Goal: Task Accomplishment & Management: Use online tool/utility

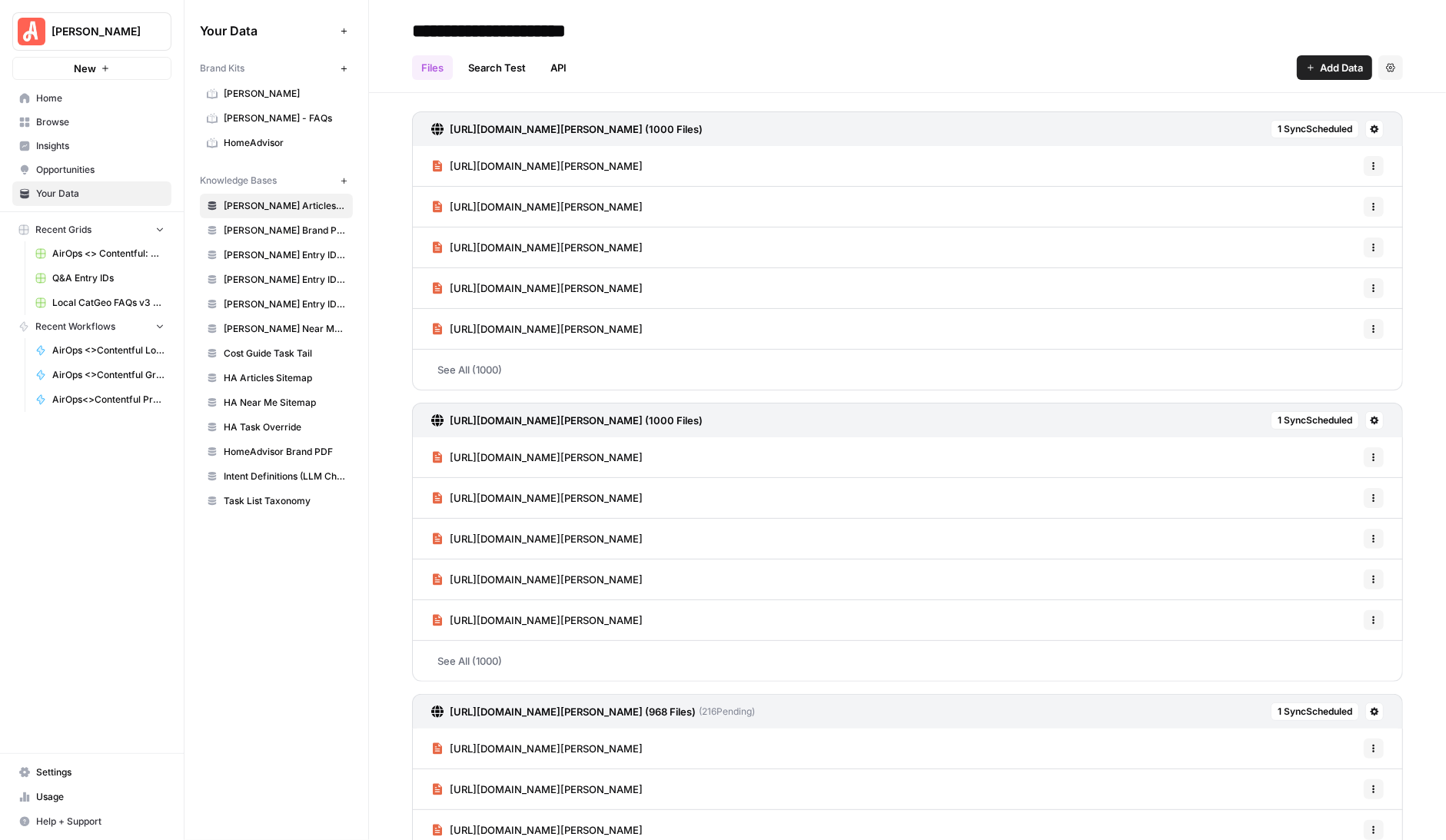
click at [69, 122] on span "Browse" at bounding box center [100, 122] width 129 height 14
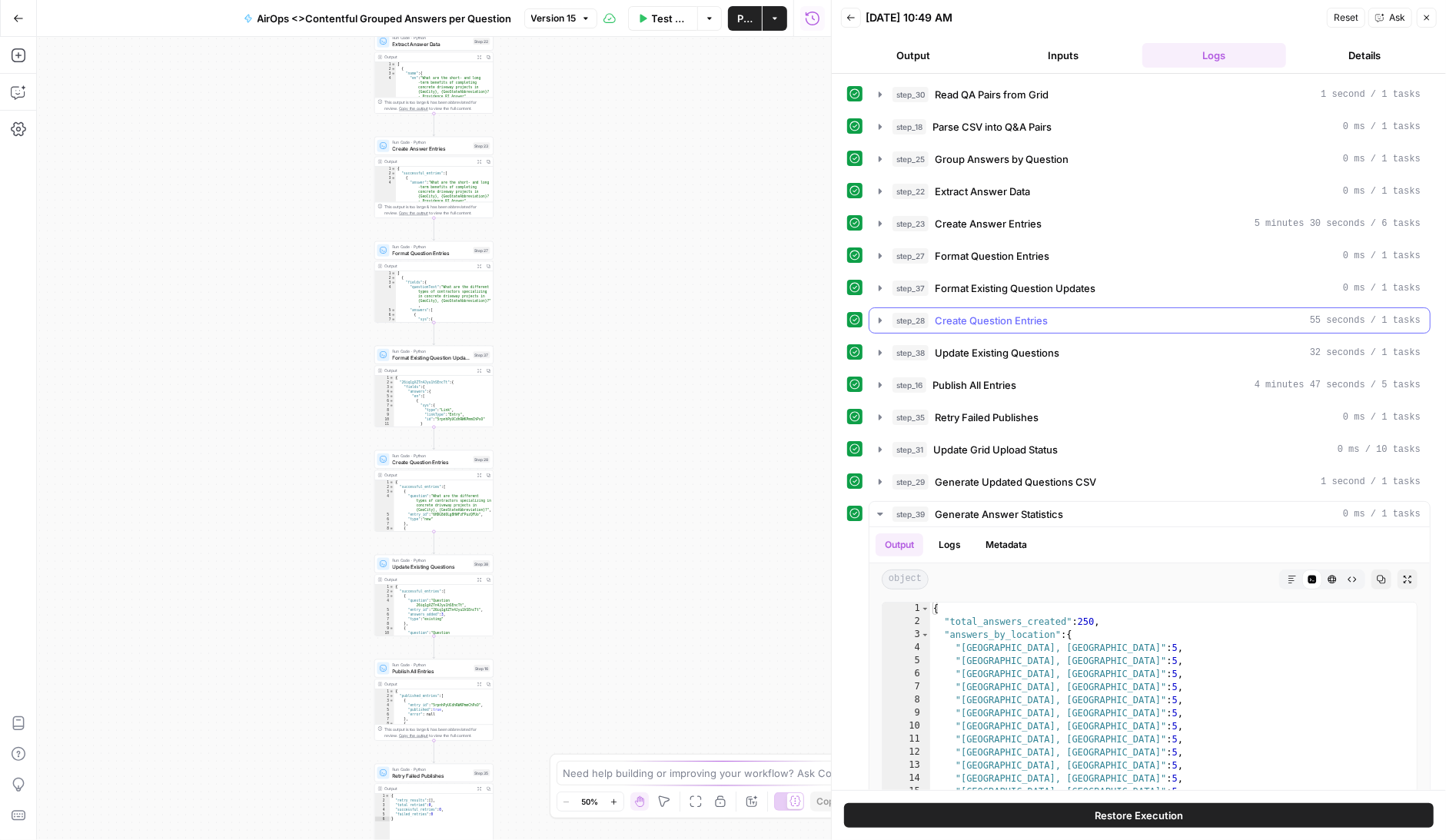
click at [882, 315] on icon "button" at bounding box center [881, 321] width 13 height 13
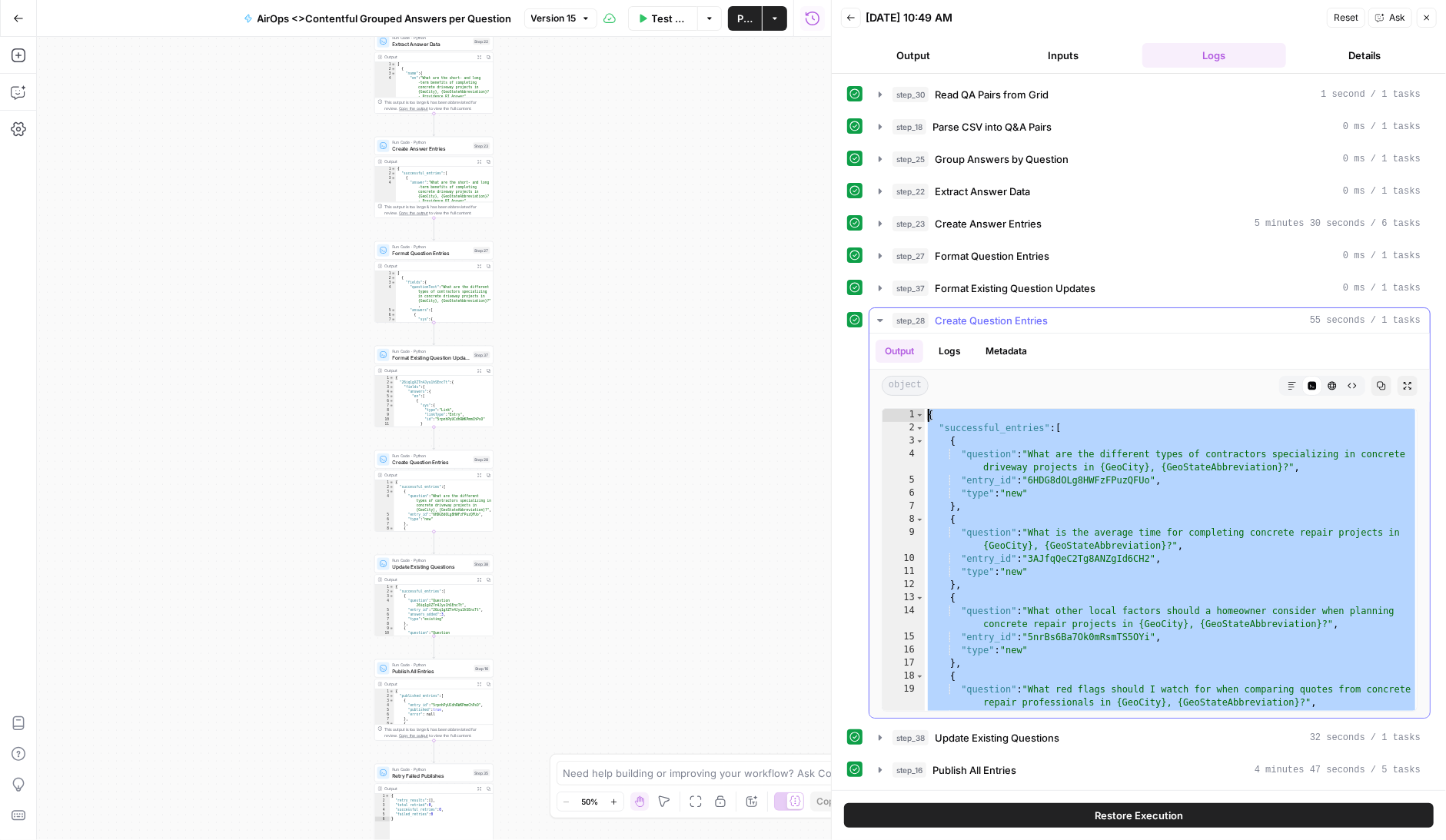
drag, startPoint x: 978, startPoint y: 580, endPoint x: 918, endPoint y: 397, distance: 192.6
click at [918, 402] on div "** 1 2 3 4 5 6 7 8 9 10 11 12 13 14 15 16 17 18 19 20 21 { "successful_entries"…" at bounding box center [1150, 560] width 561 height 316
type textarea "**********"
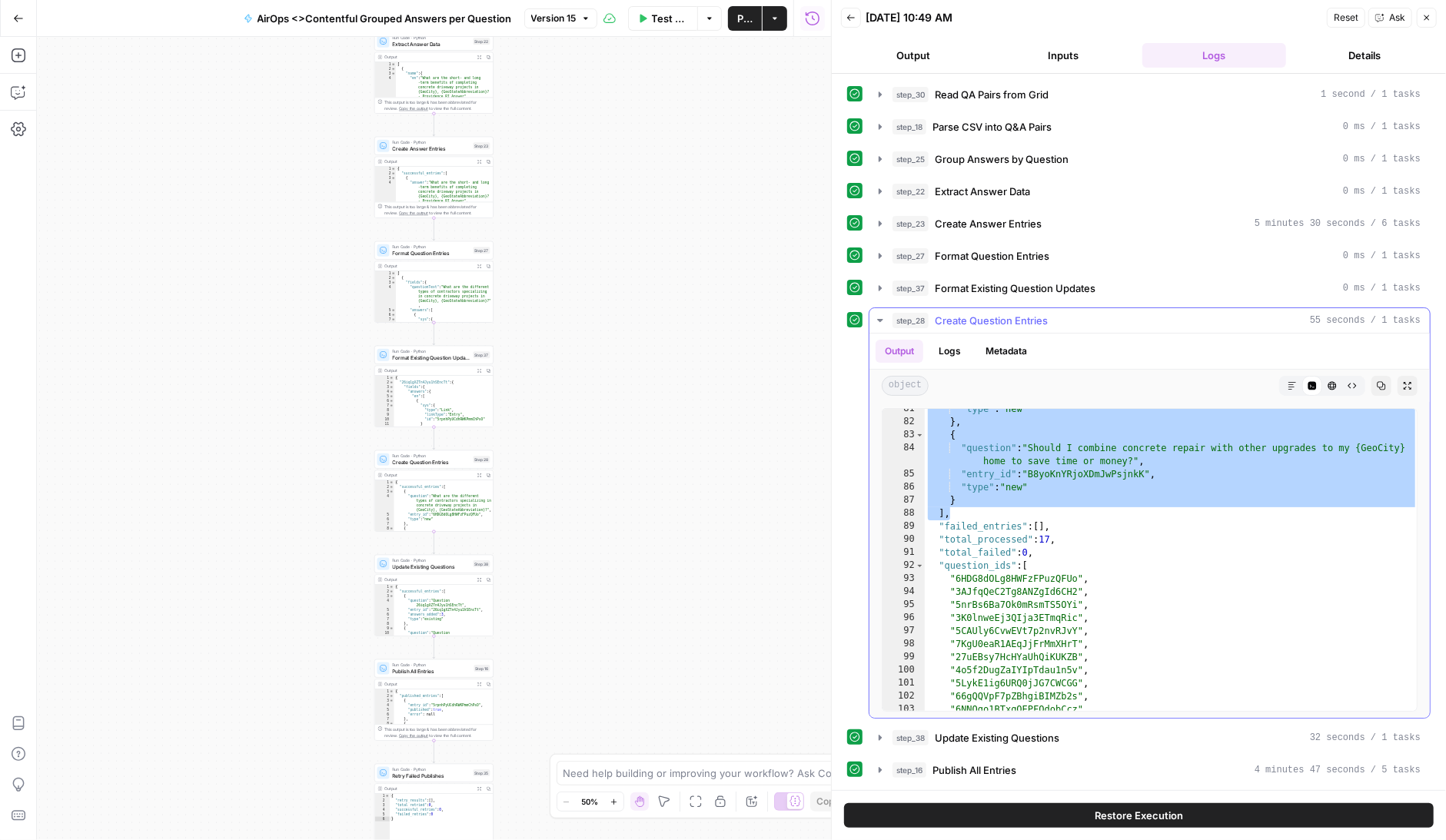
scroll to position [1255, 0]
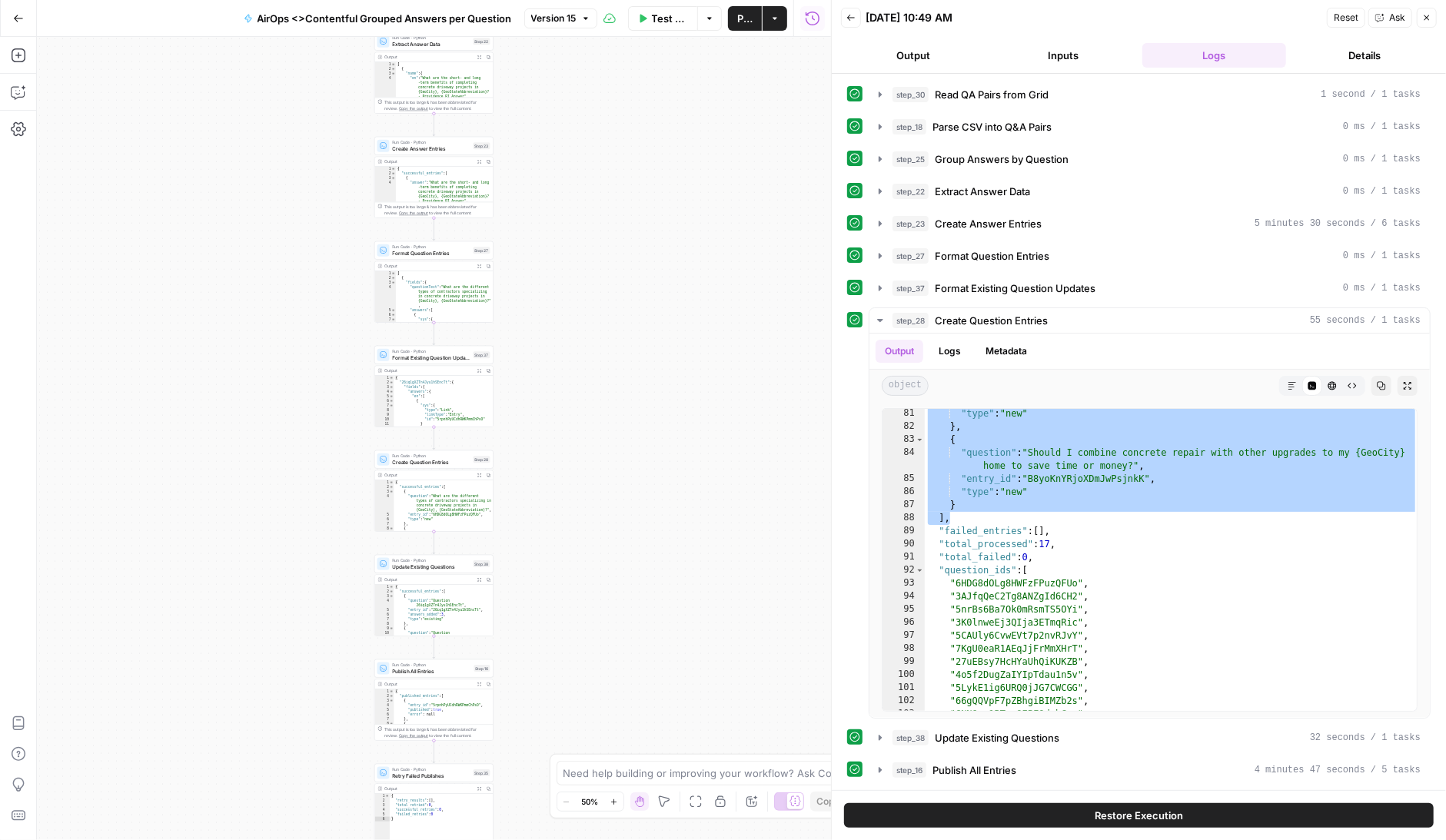
click at [22, 14] on icon "button" at bounding box center [19, 19] width 11 height 11
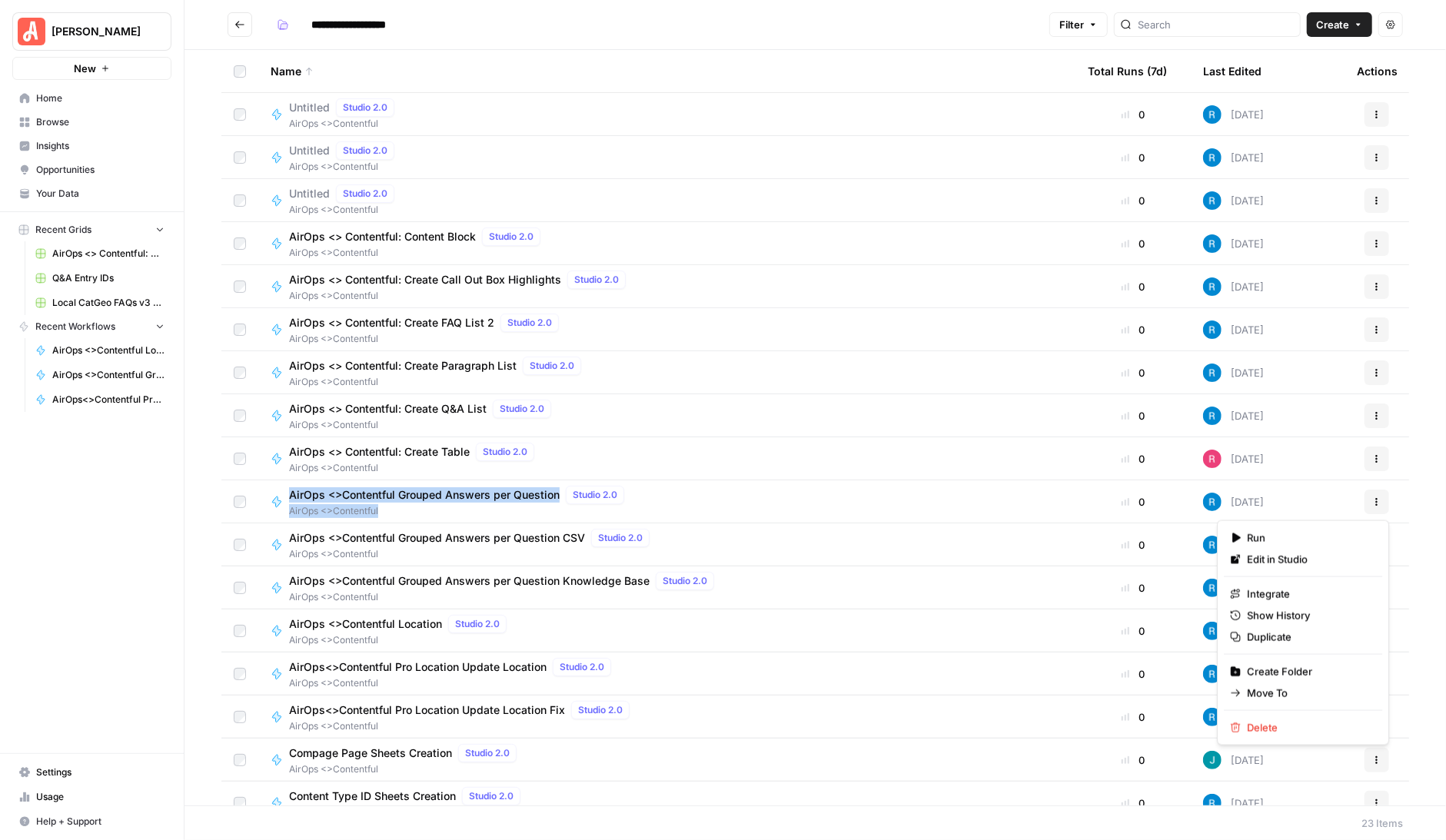
click at [1380, 502] on icon "button" at bounding box center [1377, 502] width 9 height 9
click at [1279, 637] on span "Duplicate" at bounding box center [1308, 637] width 123 height 15
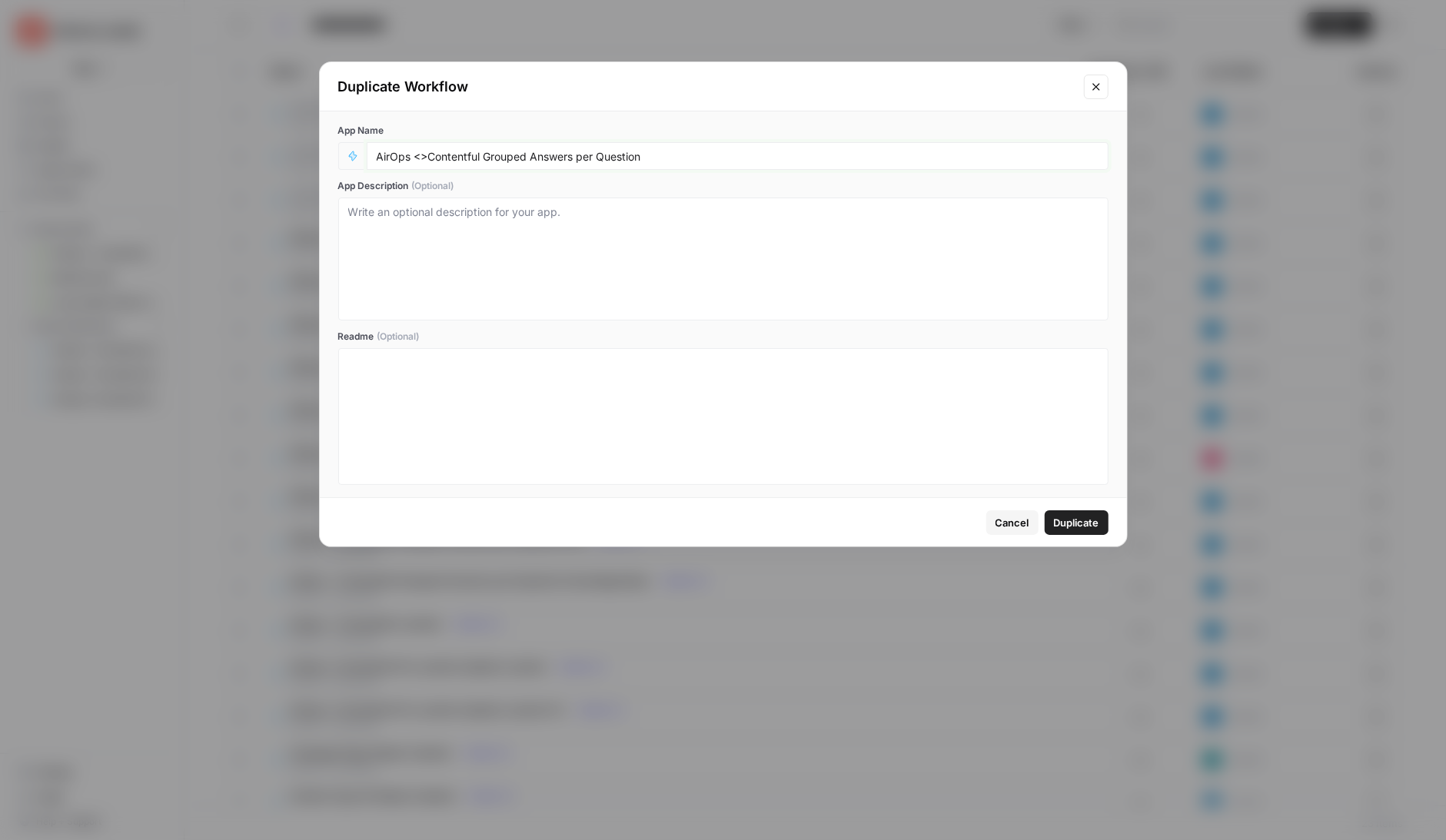
click at [680, 156] on input "AirOps <>Contentful Grouped Answers per Question" at bounding box center [737, 156] width 722 height 14
type input "AirOps <>Contentful Grouped Answers per Question_Entry ID Grid"
click at [1071, 522] on span "Duplicate" at bounding box center [1077, 522] width 45 height 15
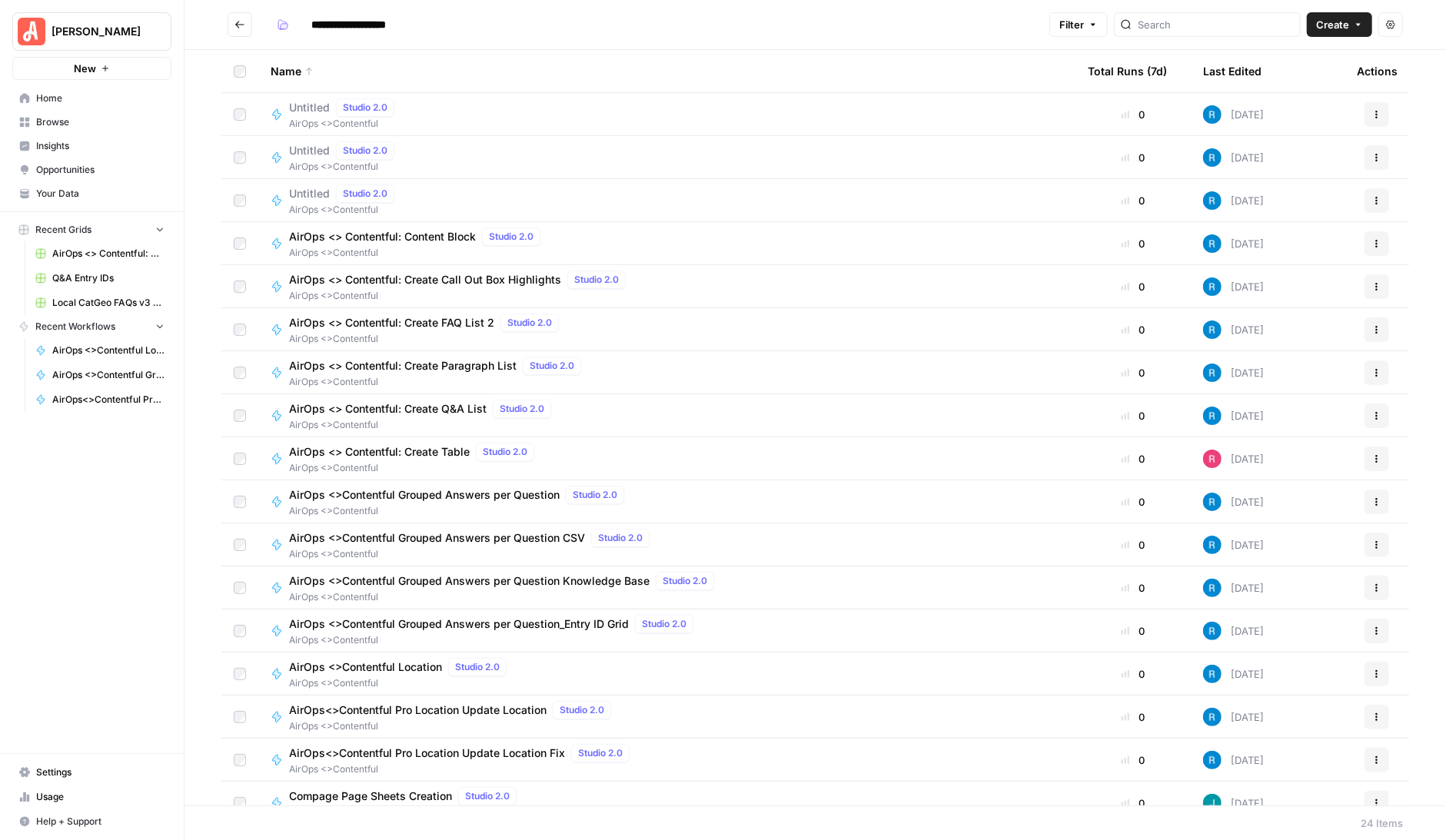
click at [571, 620] on span "AirOps <>Contentful Grouped Answers per Question_Entry ID Grid" at bounding box center [458, 624] width 339 height 15
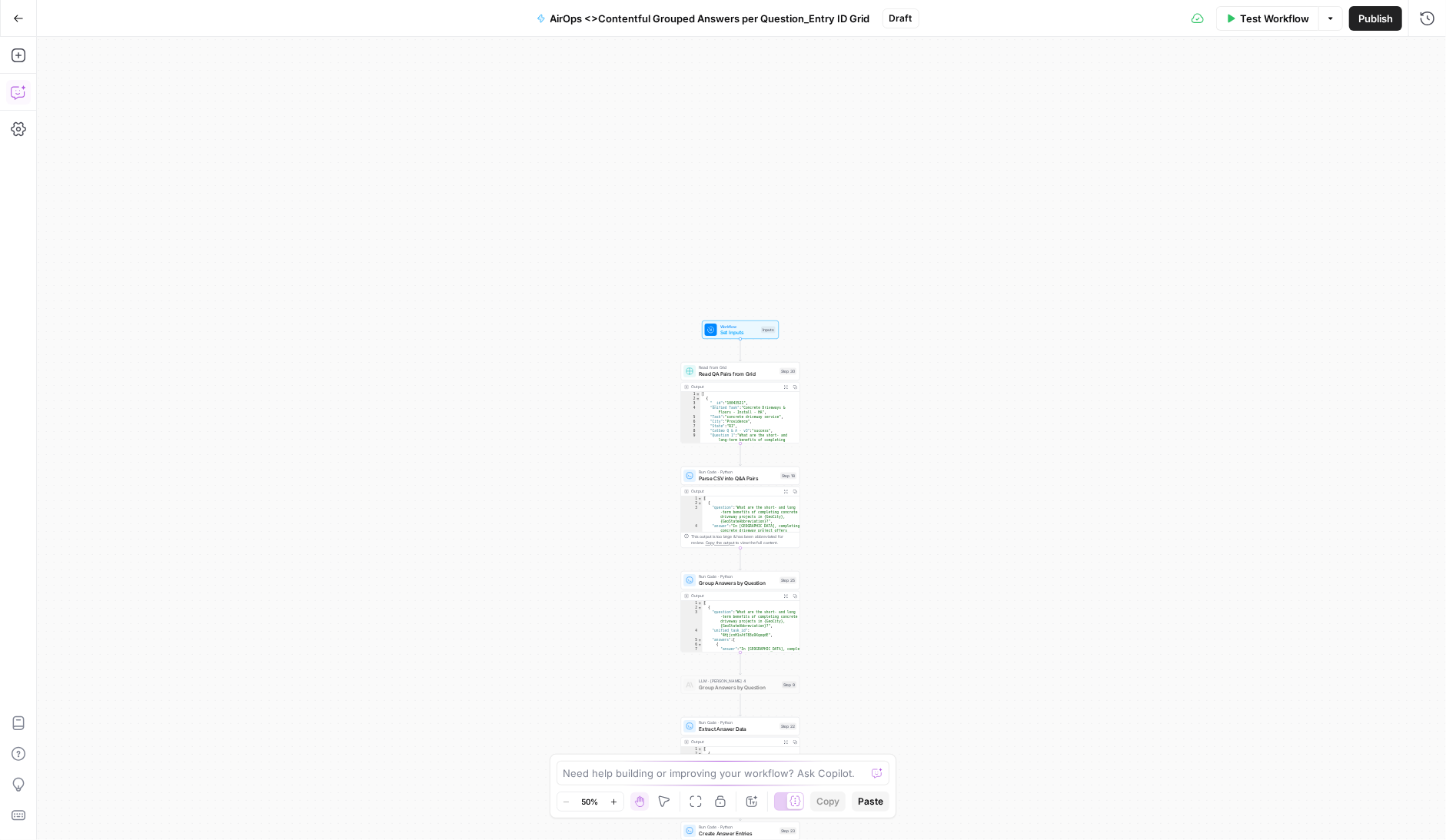
click at [18, 92] on icon "button" at bounding box center [18, 92] width 15 height 15
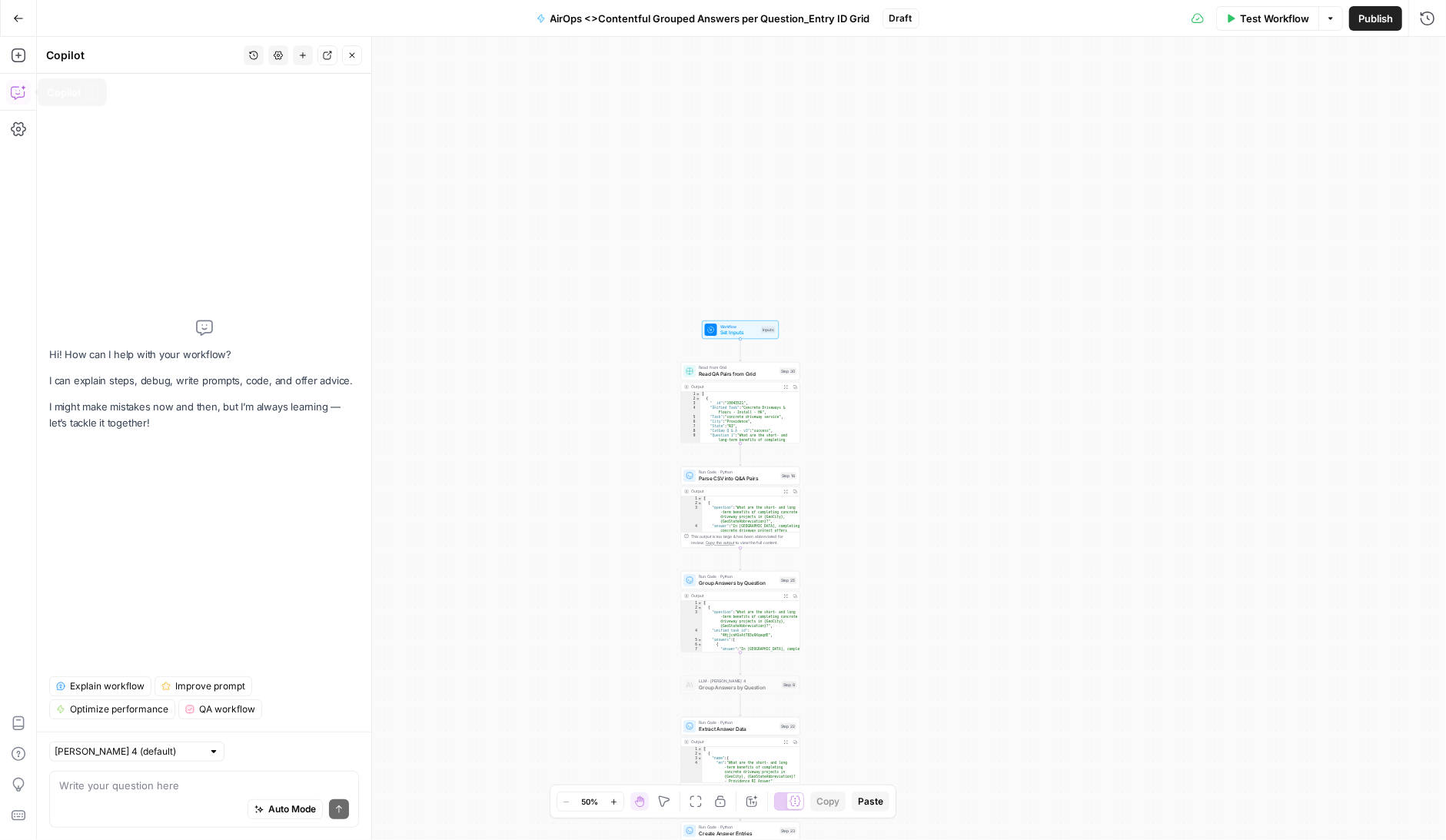
click at [20, 91] on icon "button" at bounding box center [18, 92] width 15 height 15
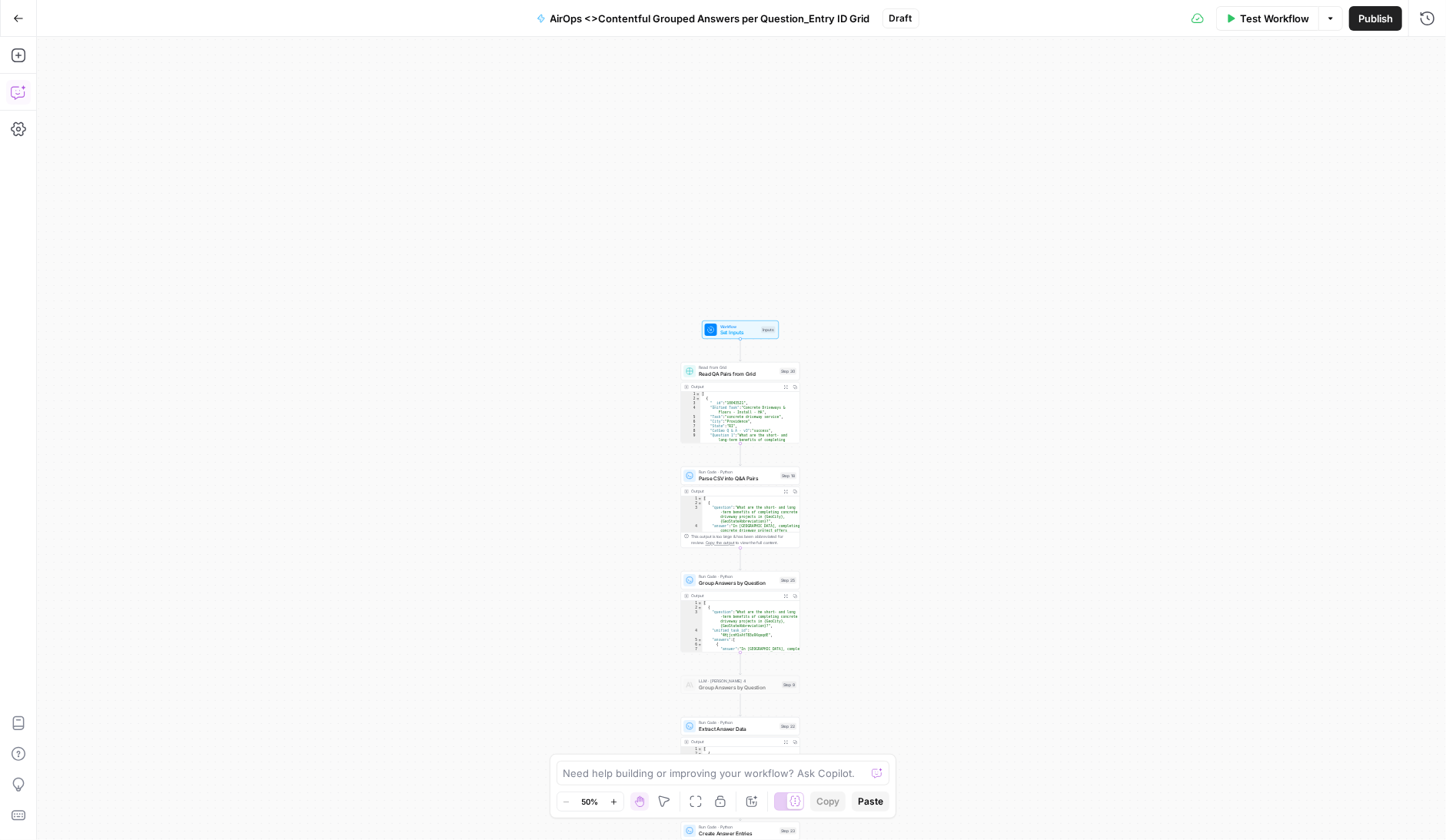
click at [20, 91] on icon "button" at bounding box center [18, 92] width 15 height 15
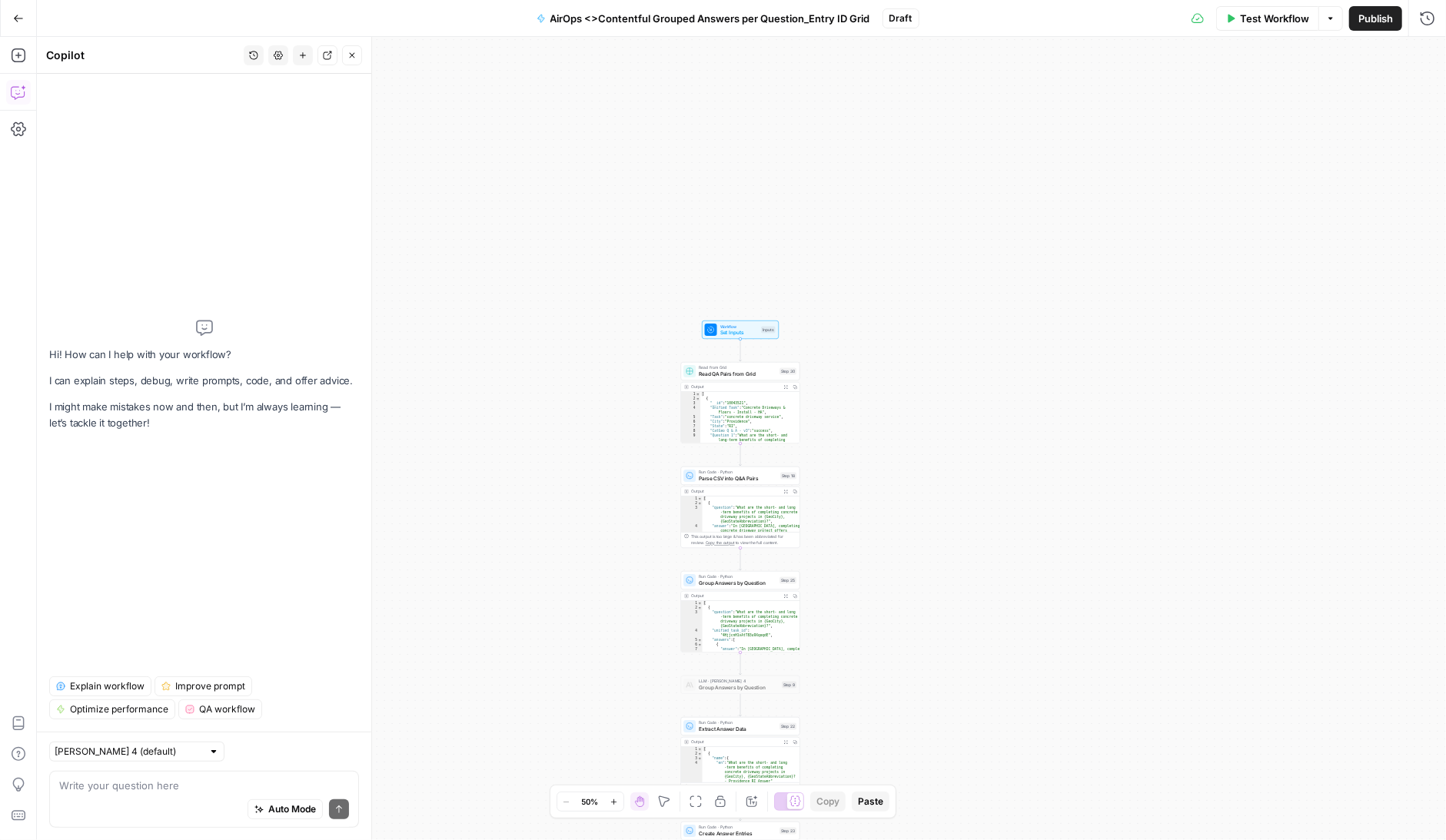
click at [116, 787] on textarea at bounding box center [204, 785] width 290 height 15
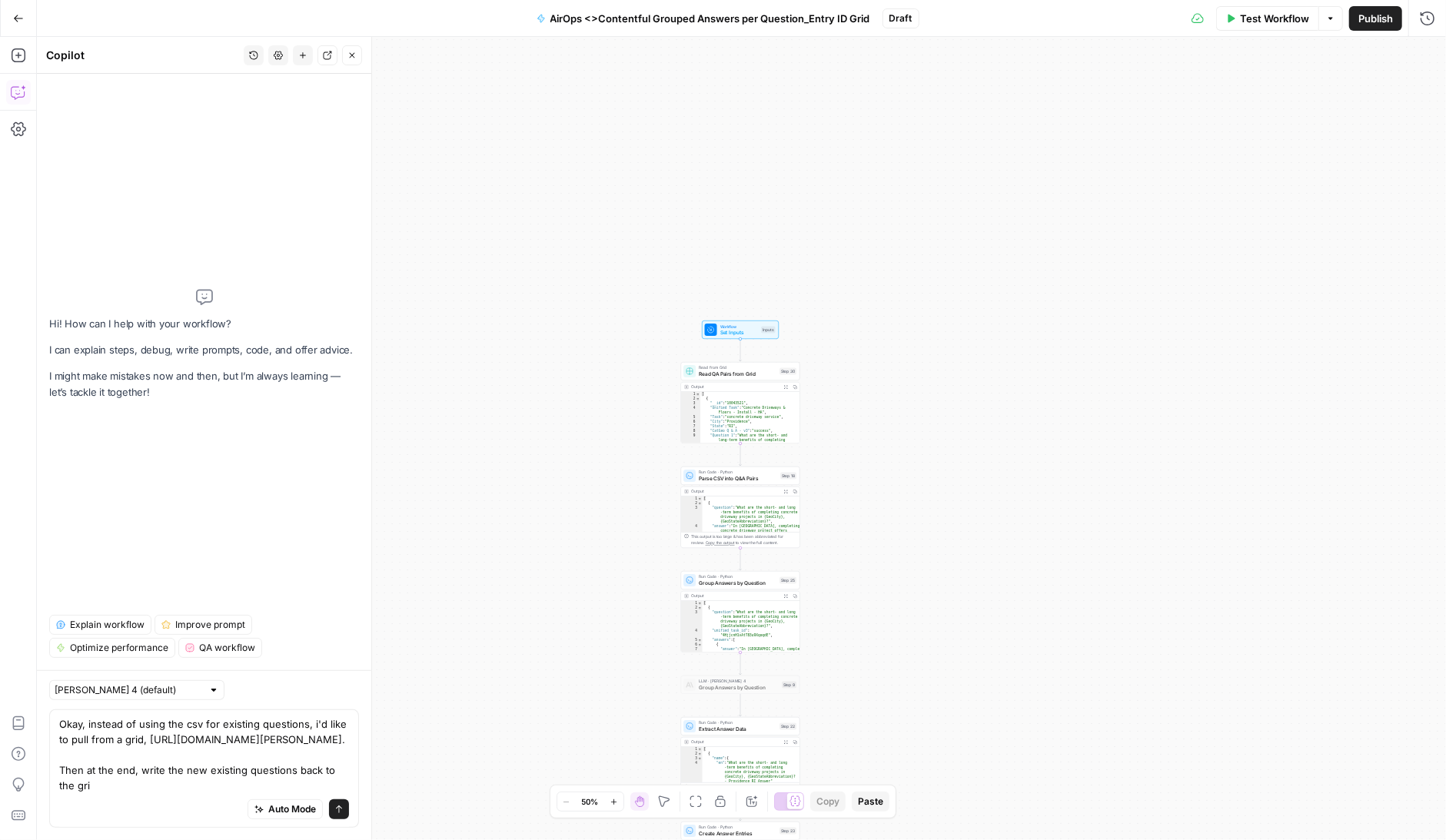
type textarea "Okay, instead of using the csv for existing questions, i'd like to pull from a …"
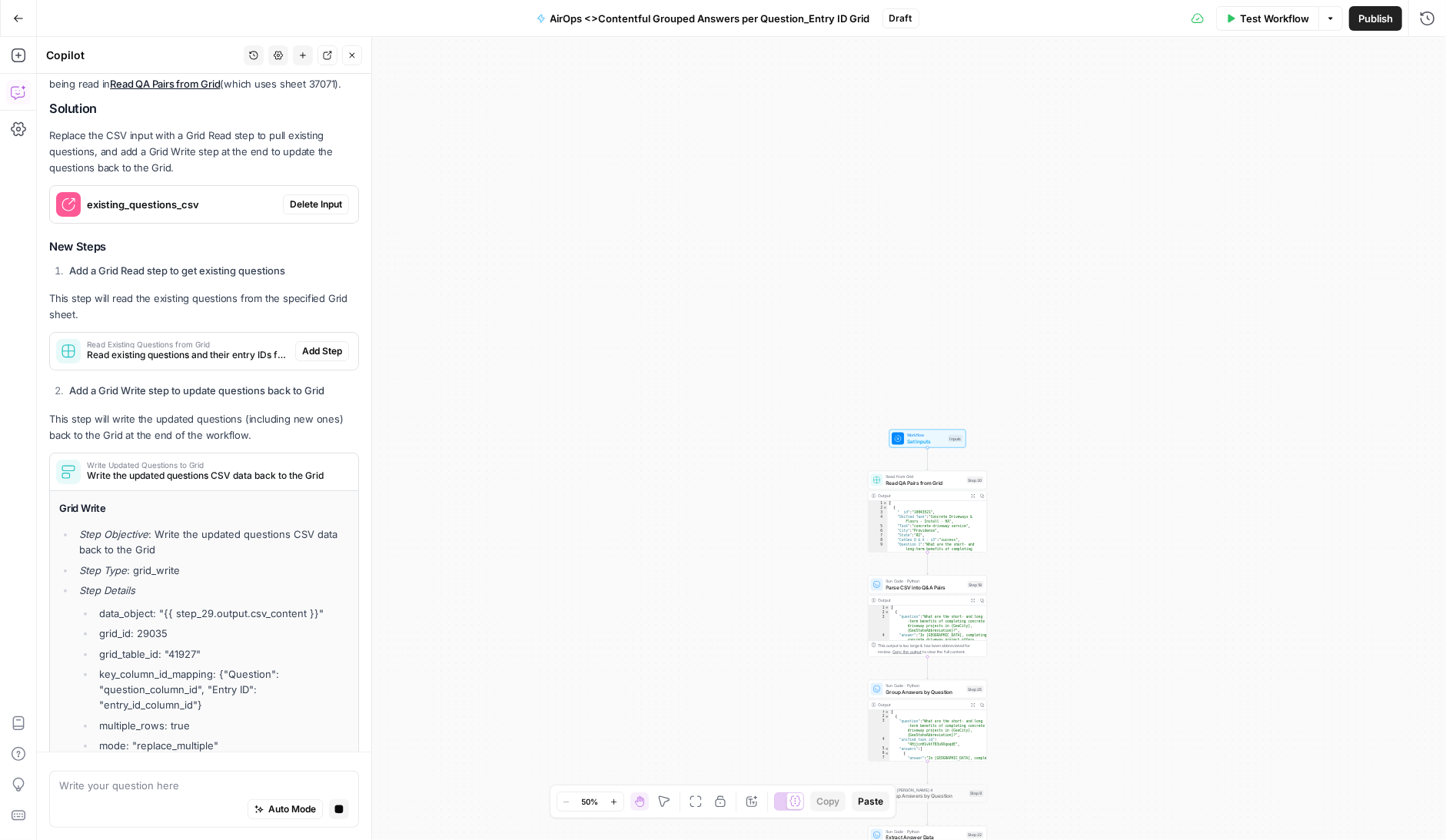
scroll to position [77, 0]
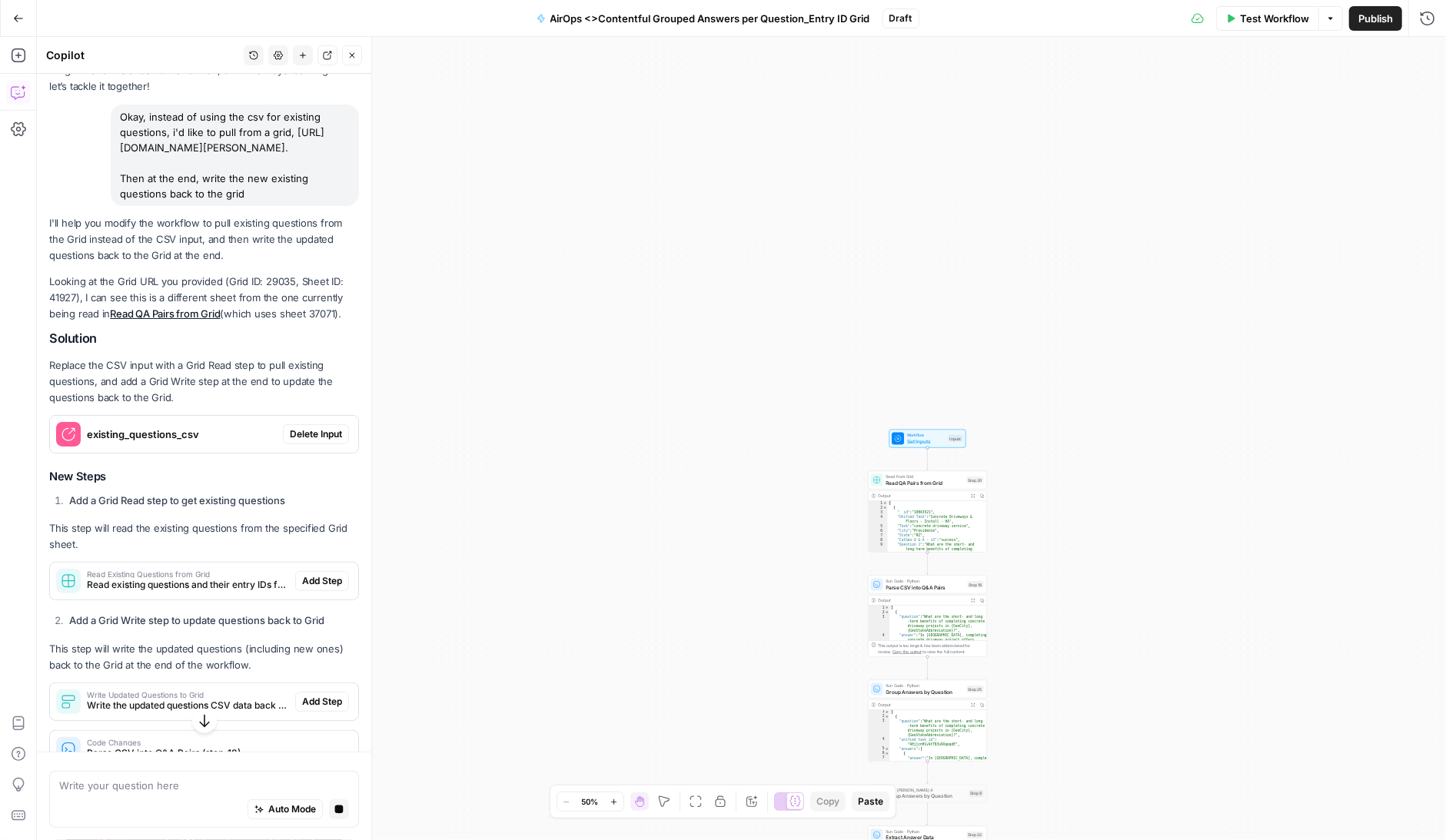
click at [828, 13] on span "AirOps <>Contentful Grouped Answers per Question_Entry ID Grid" at bounding box center [709, 18] width 320 height 15
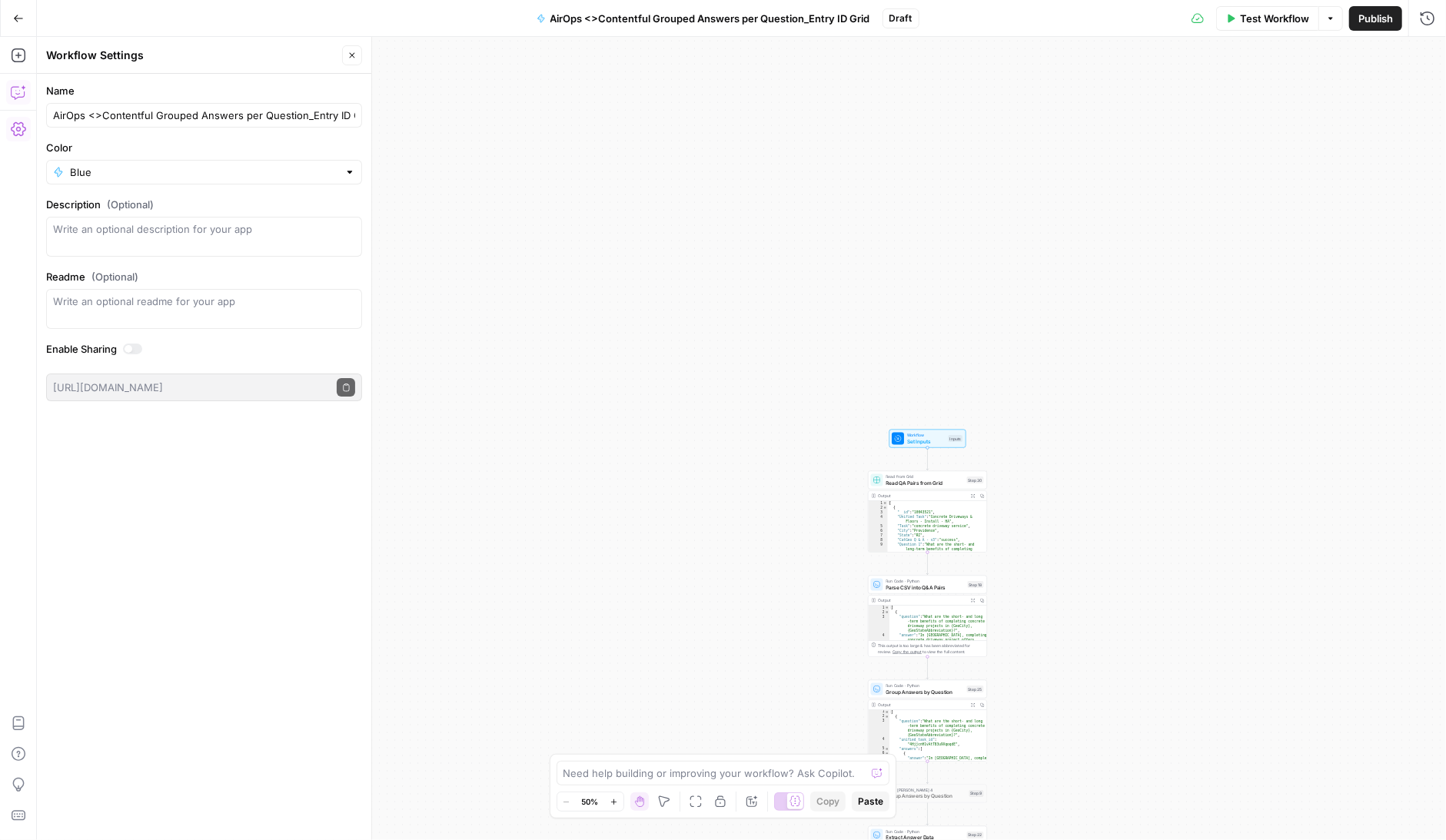
click at [14, 93] on icon "button" at bounding box center [18, 92] width 15 height 15
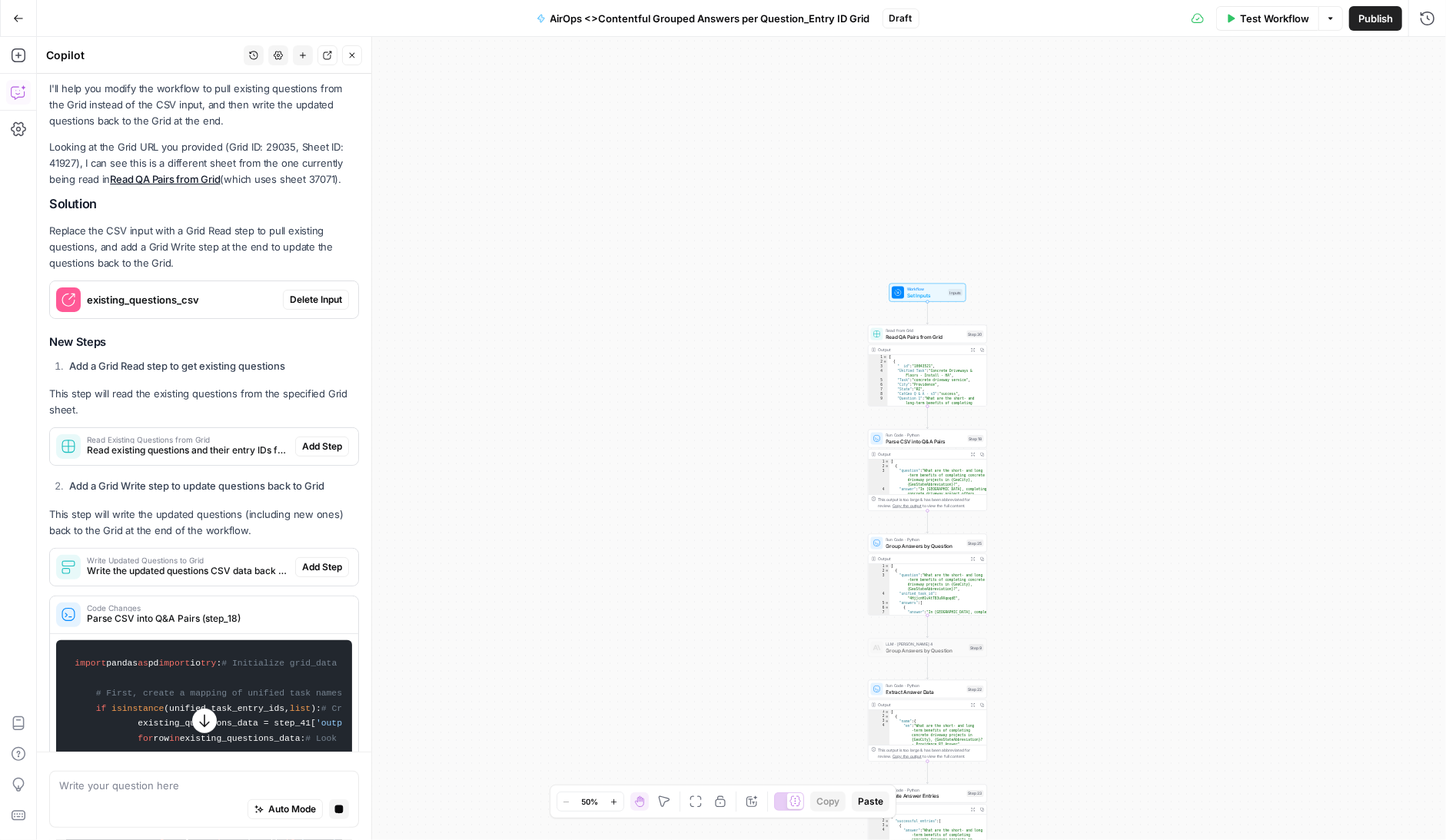
scroll to position [221, 0]
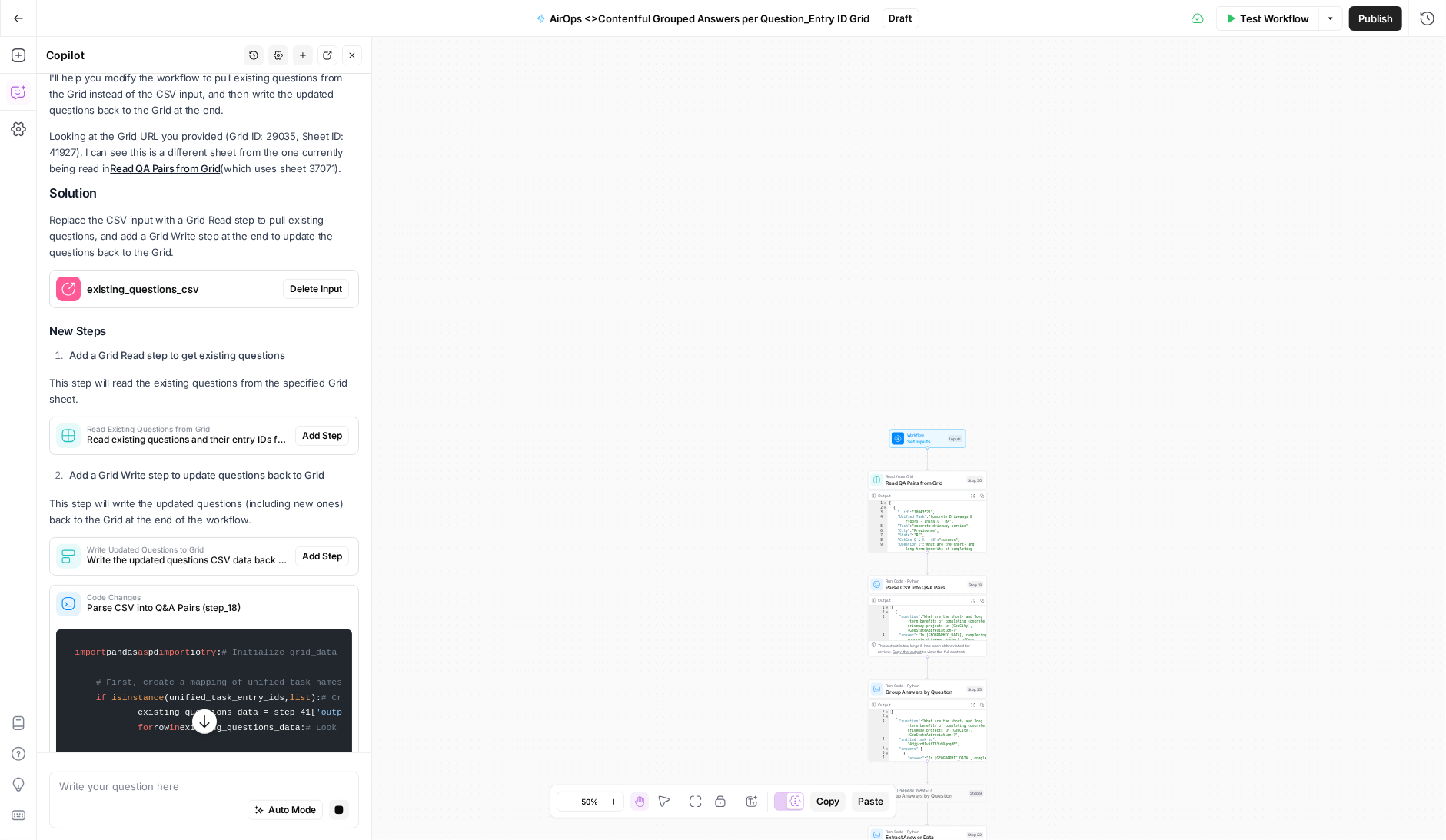
click at [334, 296] on span "Delete Input" at bounding box center [316, 288] width 52 height 14
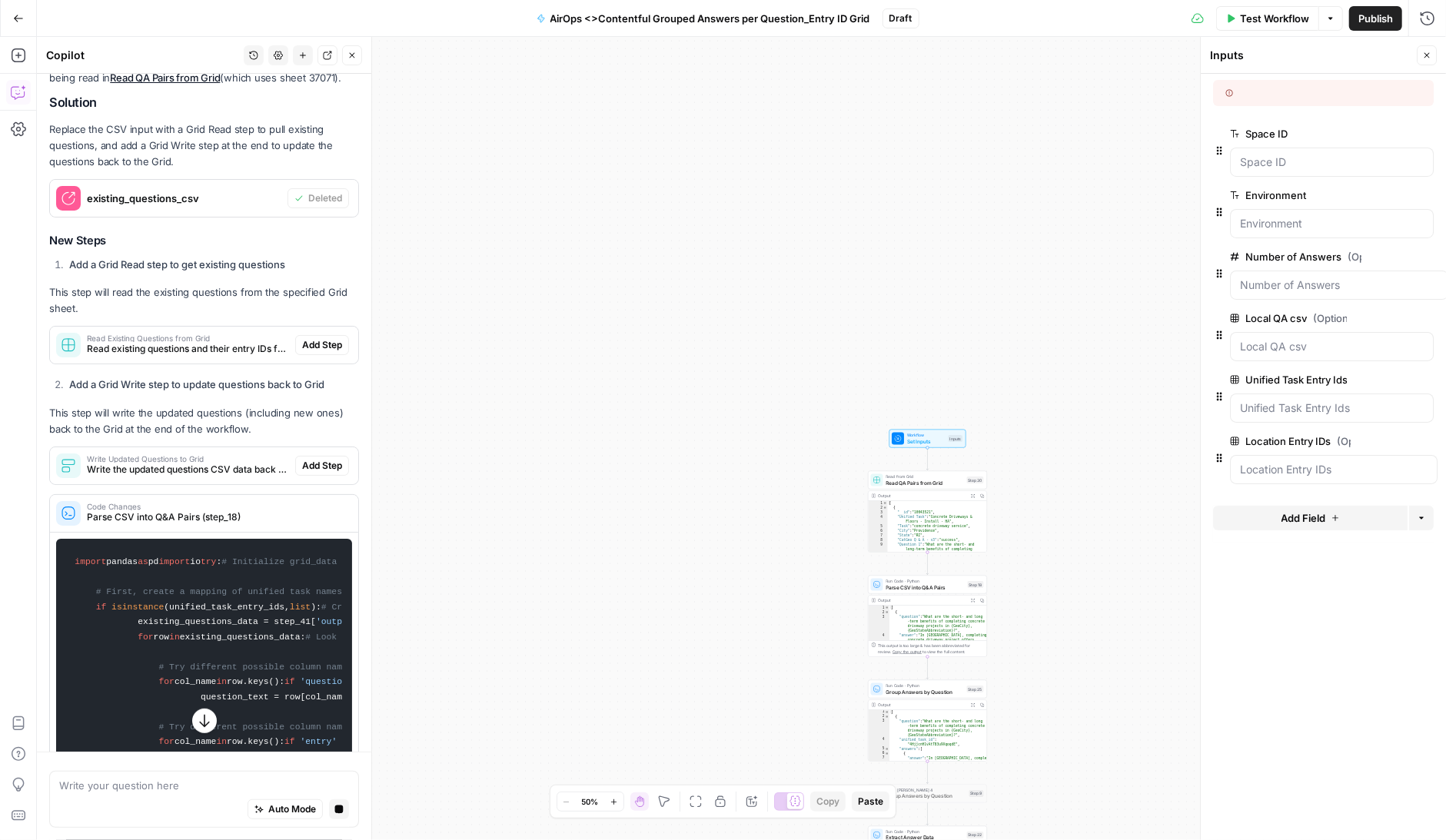
scroll to position [323, 0]
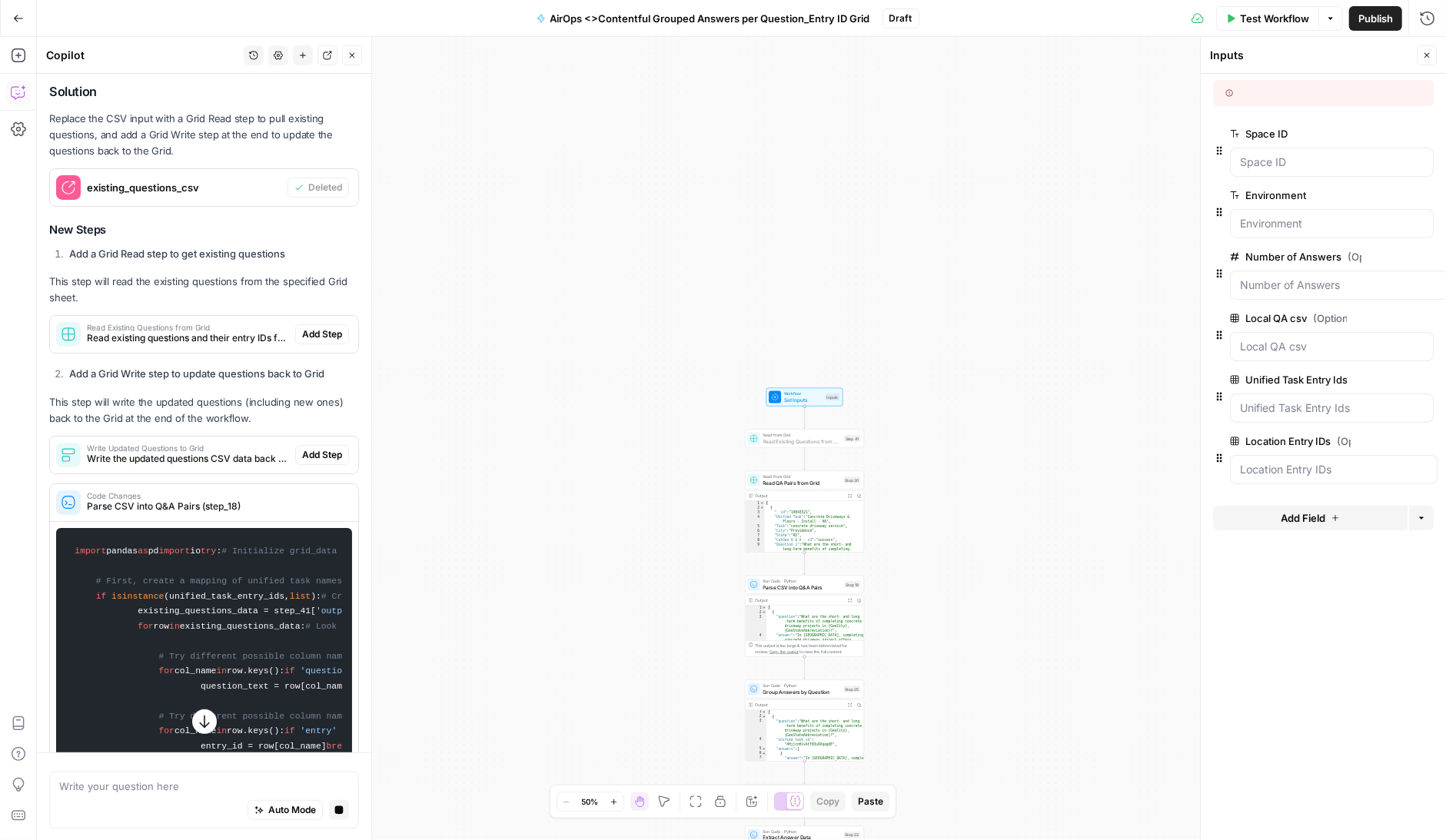
click at [326, 341] on span "Add Step" at bounding box center [322, 334] width 40 height 14
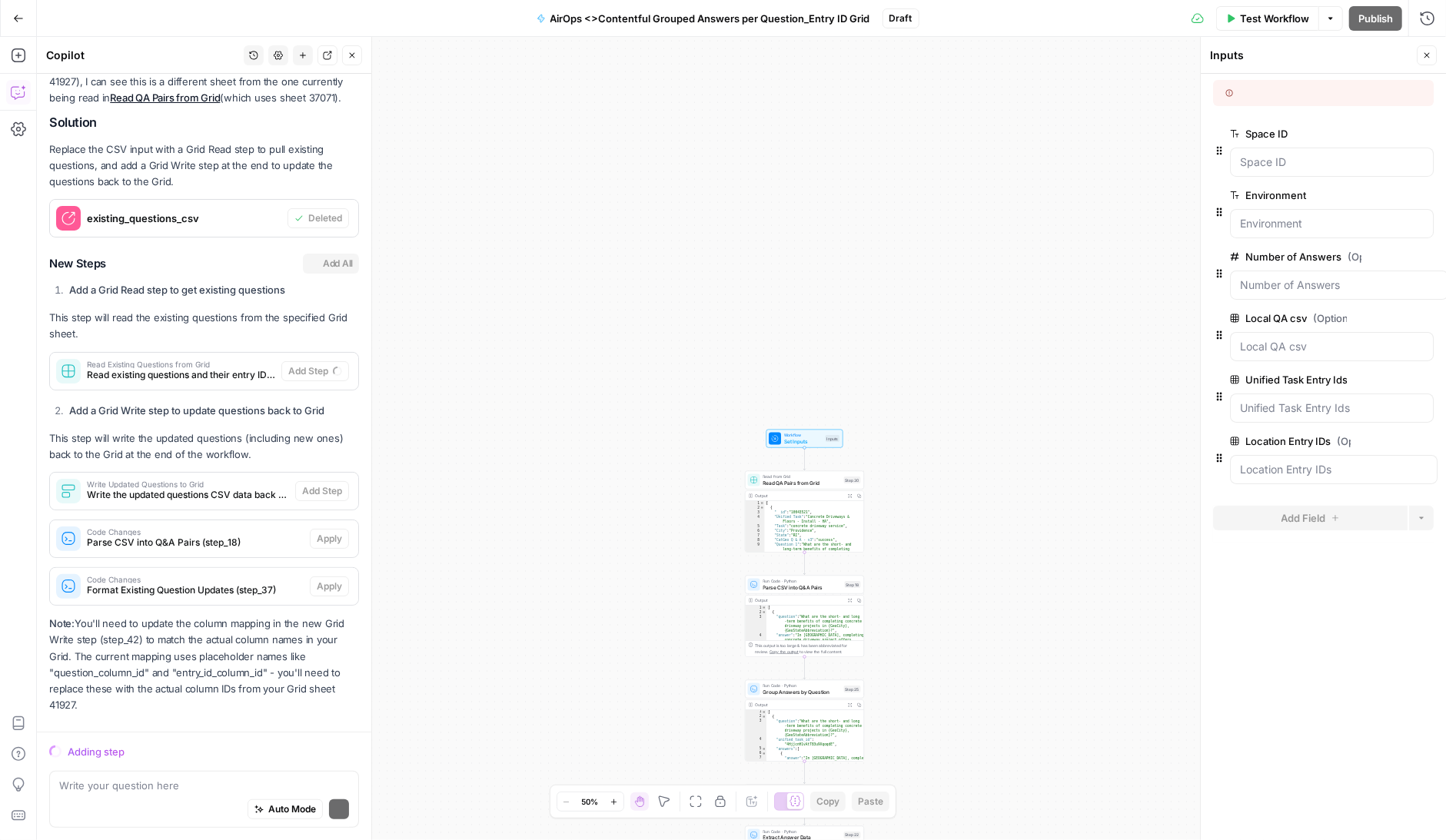
scroll to position [322, 0]
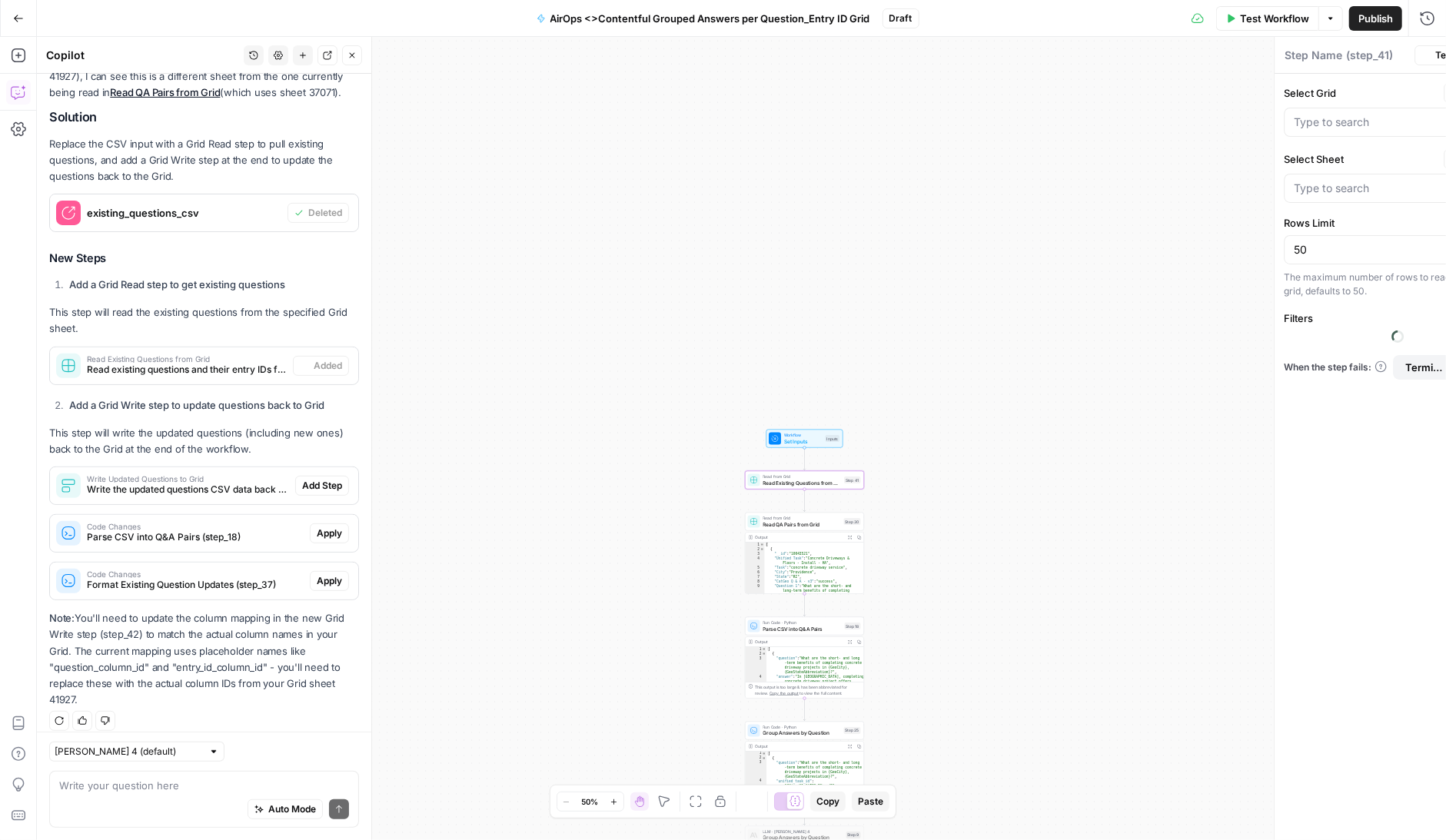
type textarea "Read Existing Questions from Grid"
type input "Questions_LocalQA.csv"
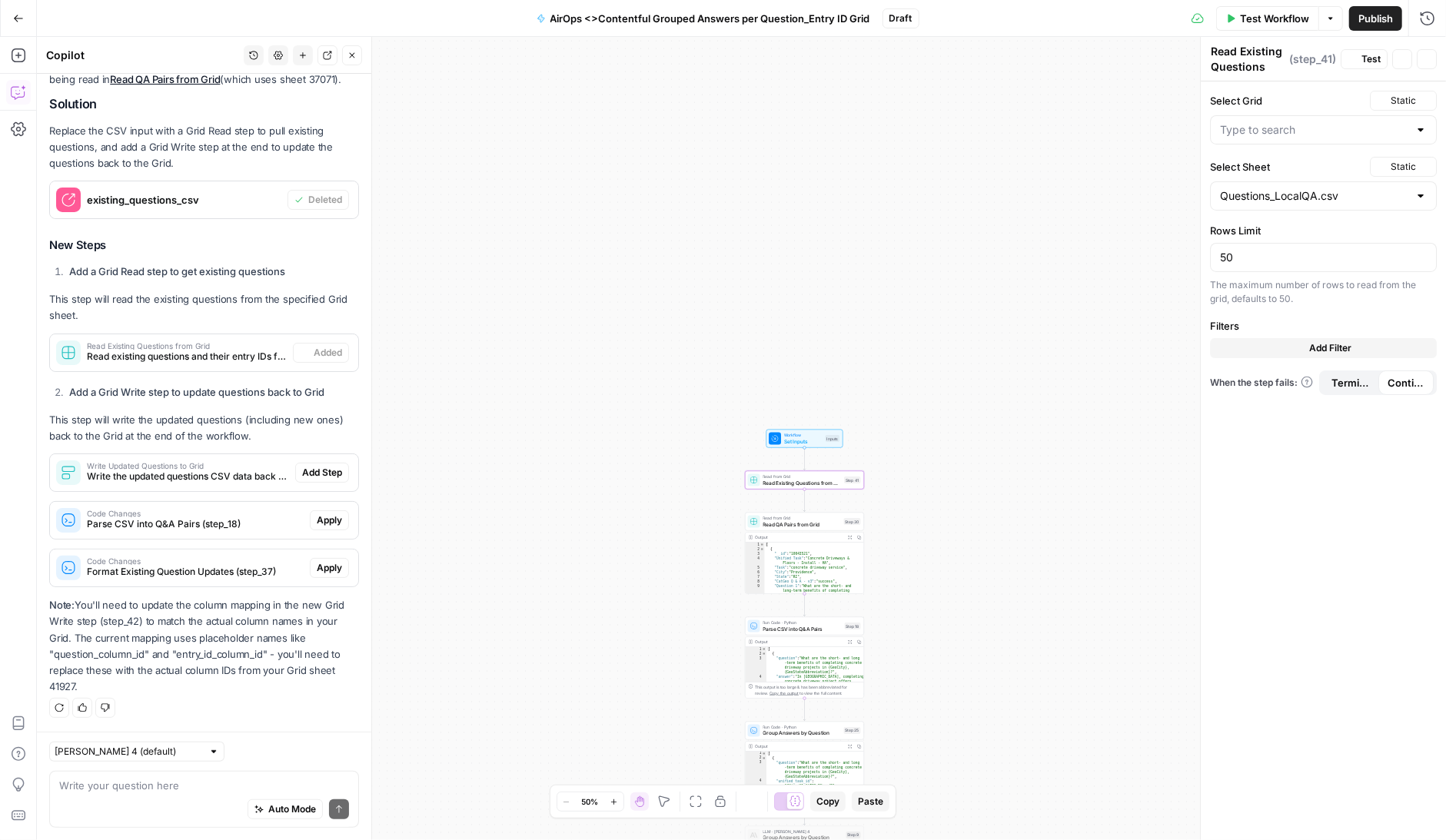
type input "CatGeo Q & A - v3 Grid"
click at [334, 473] on span "Add Step" at bounding box center [322, 472] width 40 height 14
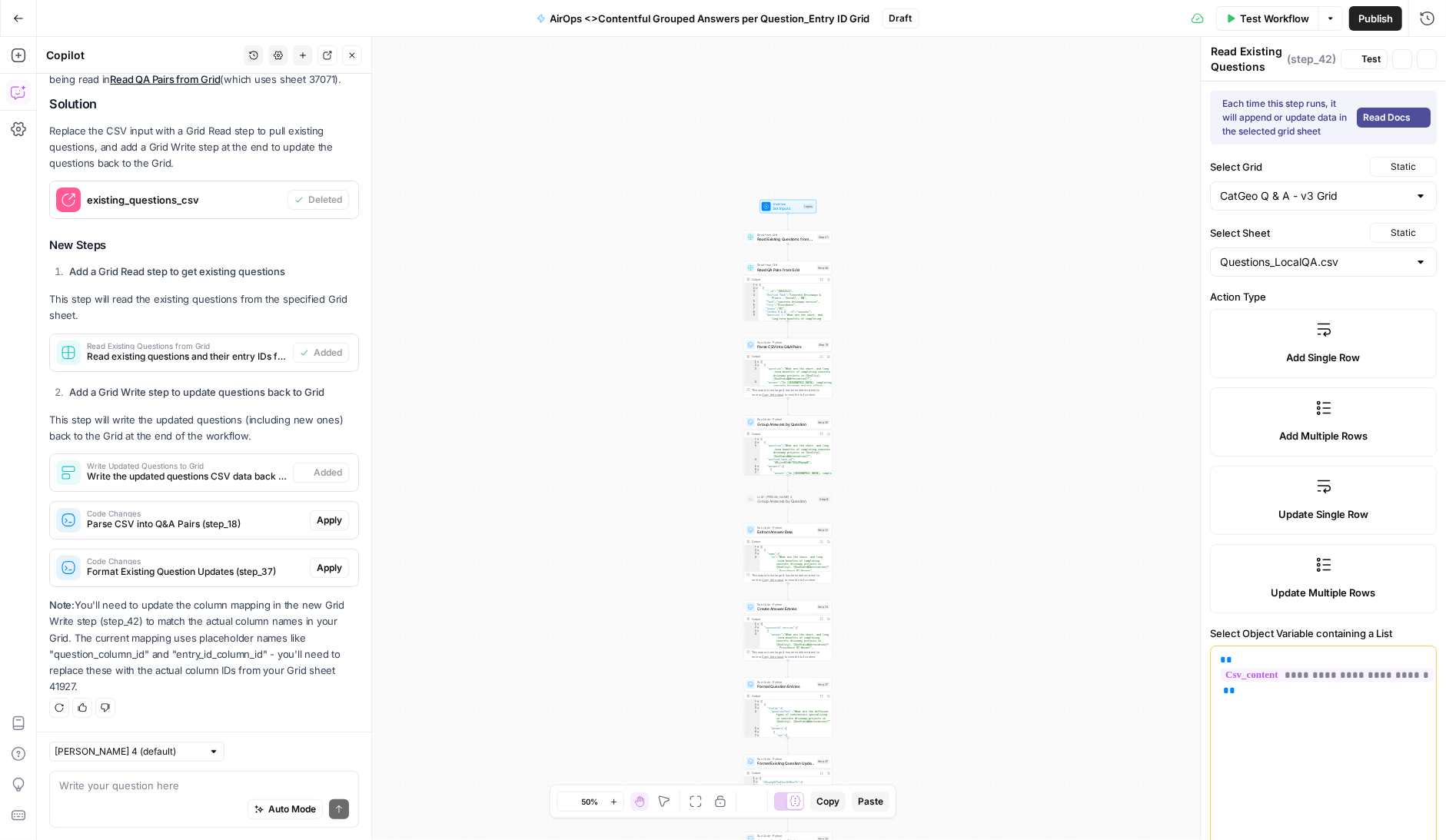
type textarea "Write Updated Questions to Grid"
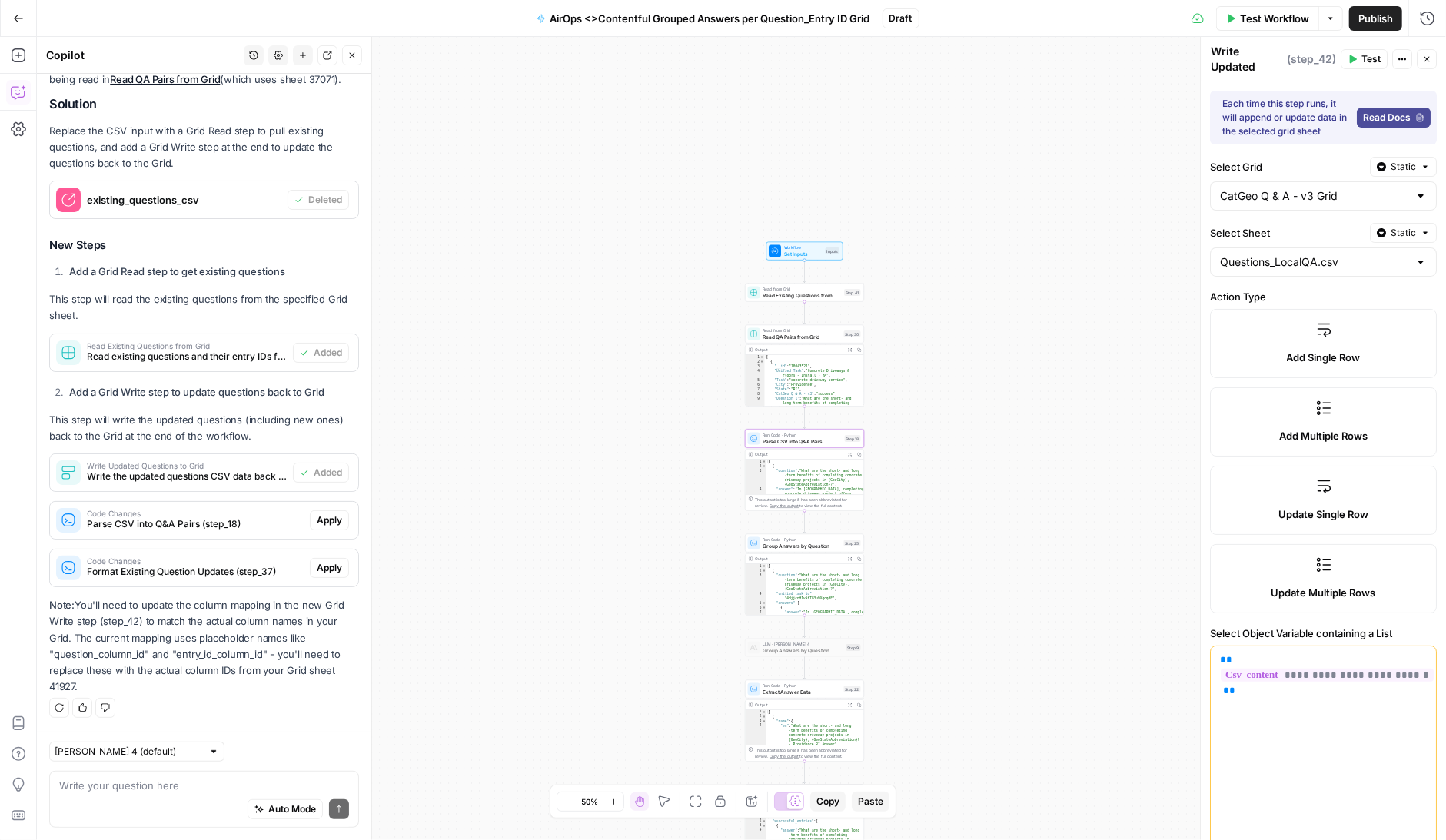
click at [321, 519] on span "Apply" at bounding box center [330, 519] width 25 height 14
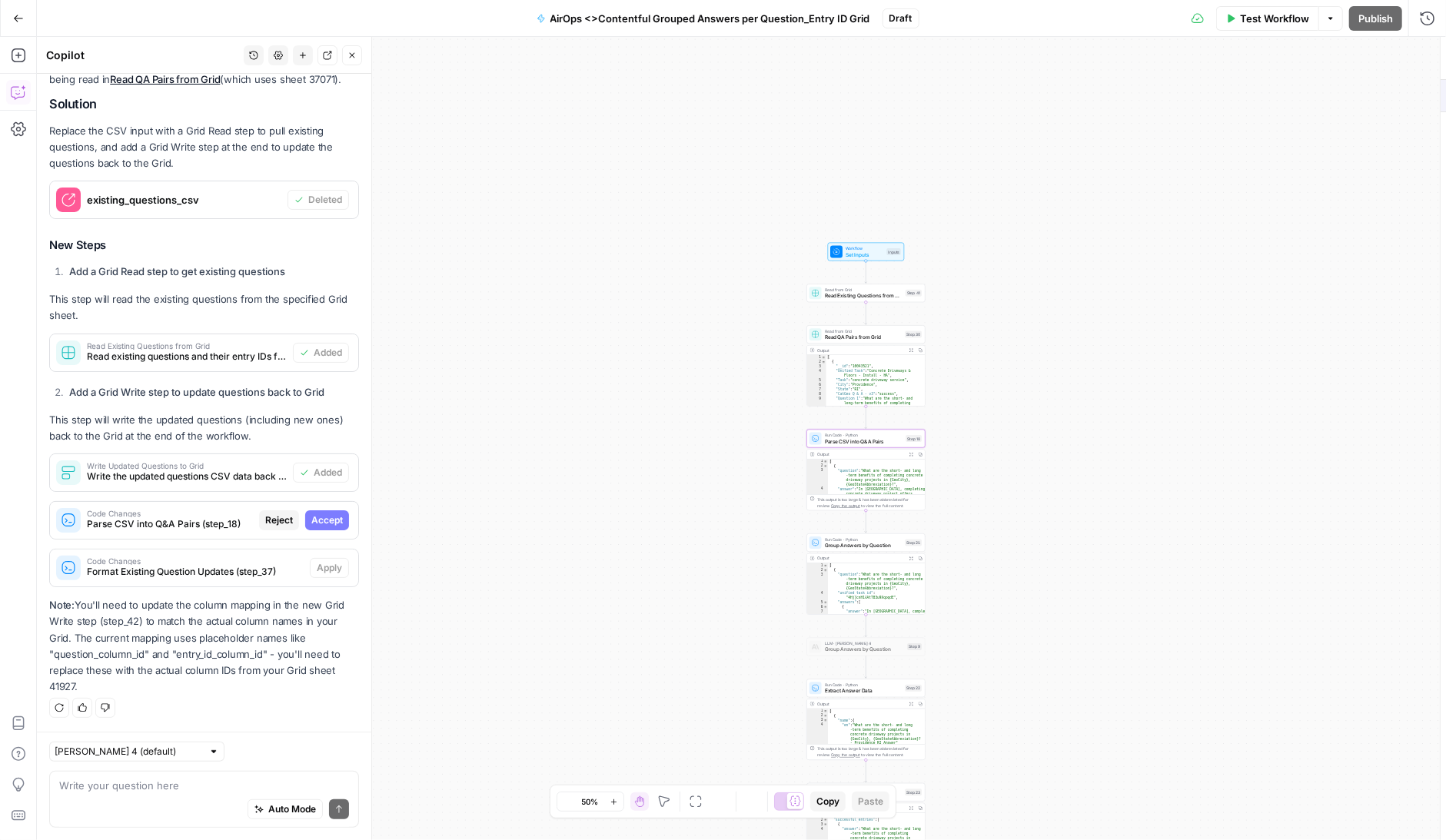
scroll to position [321, 0]
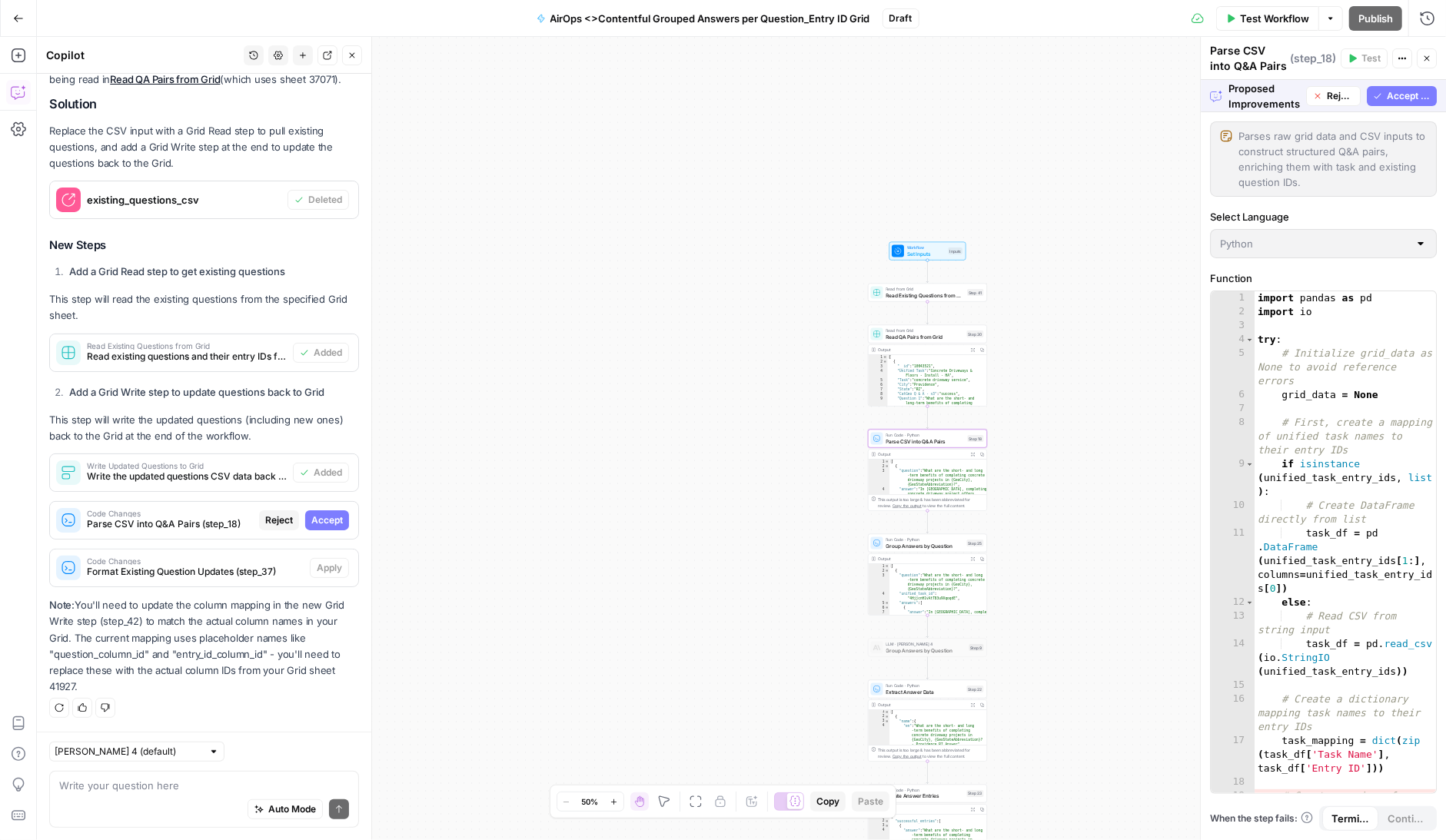
click at [333, 521] on span "Accept" at bounding box center [327, 519] width 32 height 14
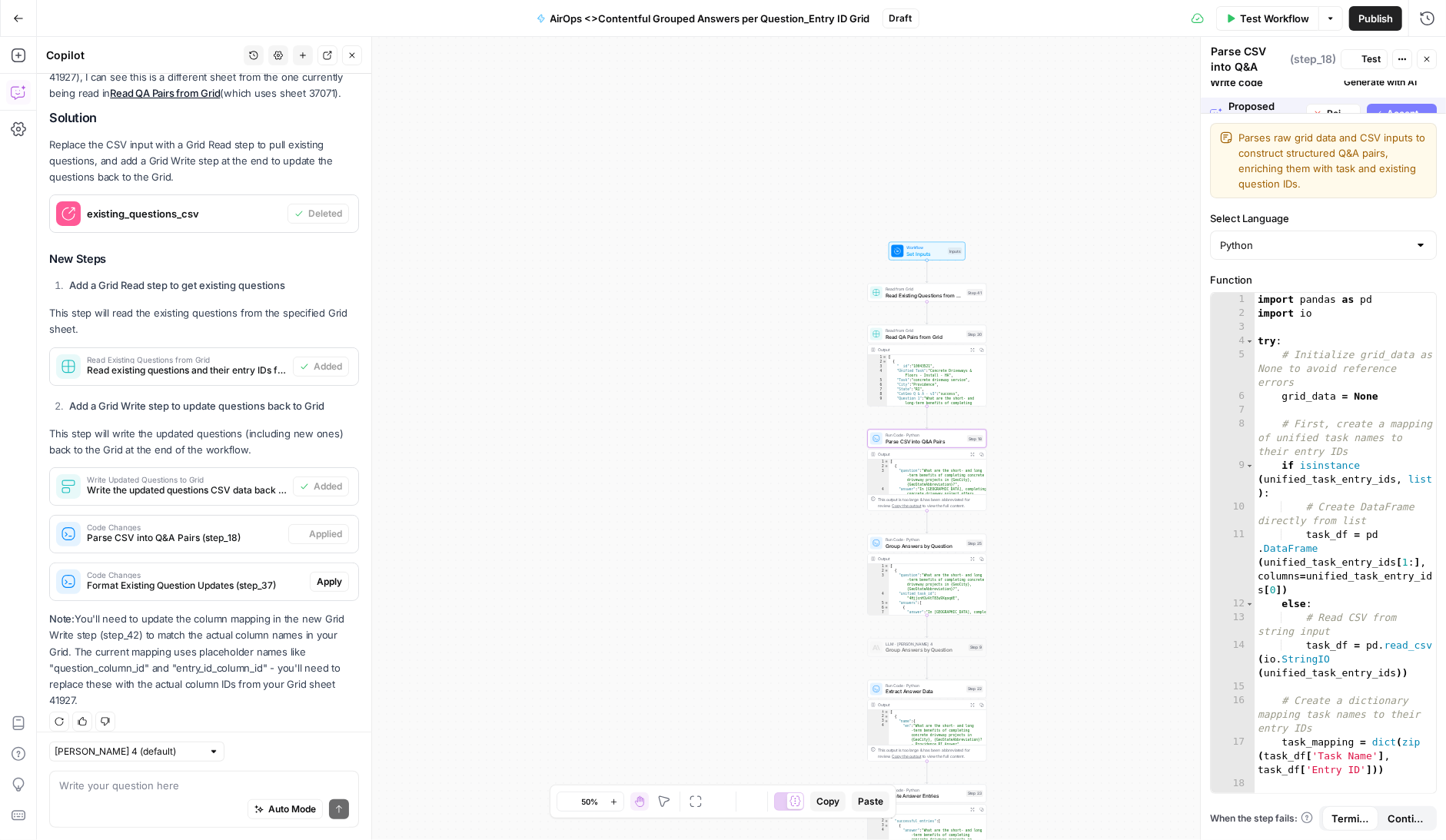
scroll to position [346, 0]
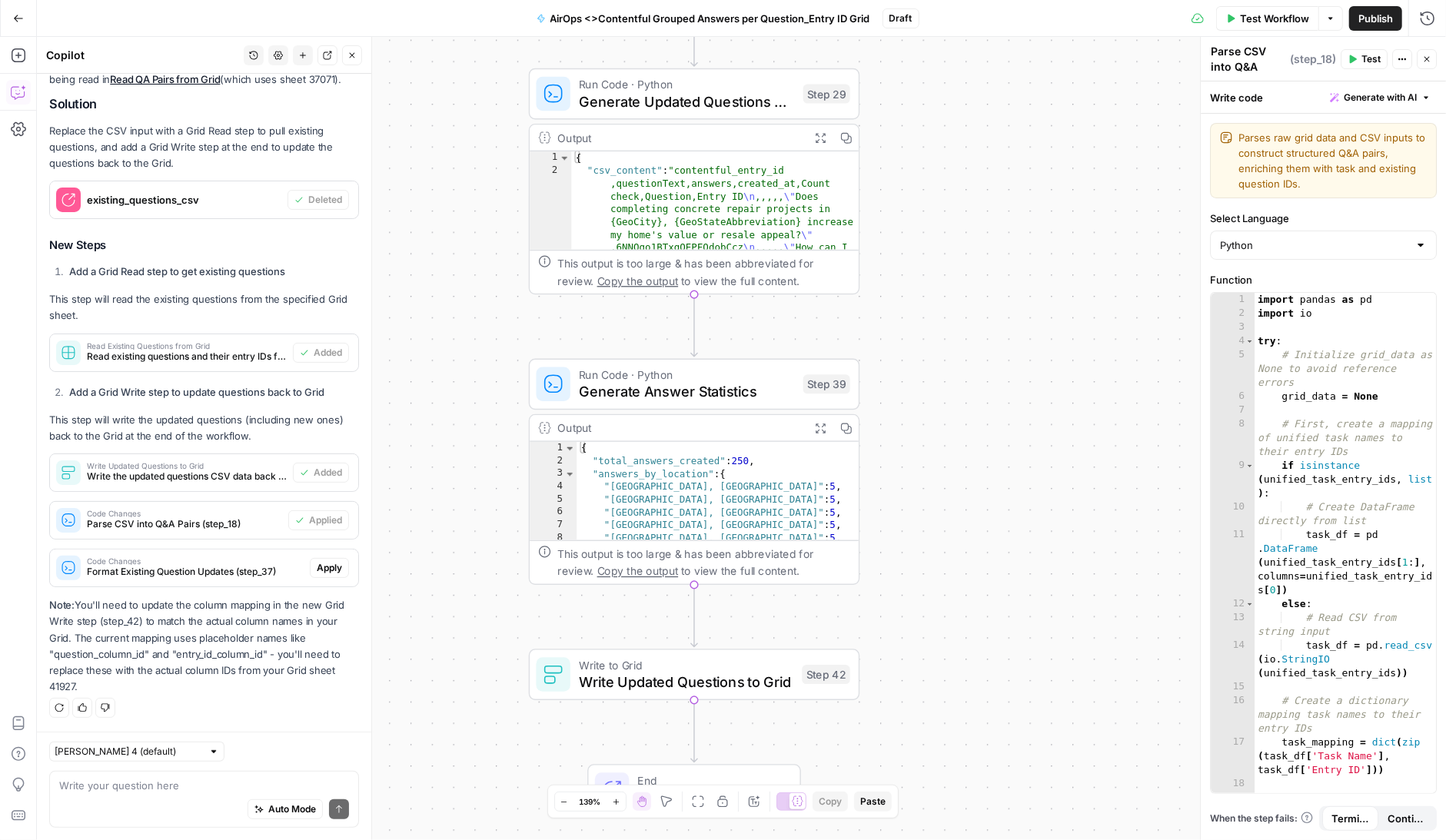
drag, startPoint x: 877, startPoint y: 423, endPoint x: 991, endPoint y: 594, distance: 205.5
click at [990, 587] on div "Workflow Set Inputs Inputs Read from Grid Read Existing Questions from Grid Ste…" at bounding box center [741, 438] width 1409 height 803
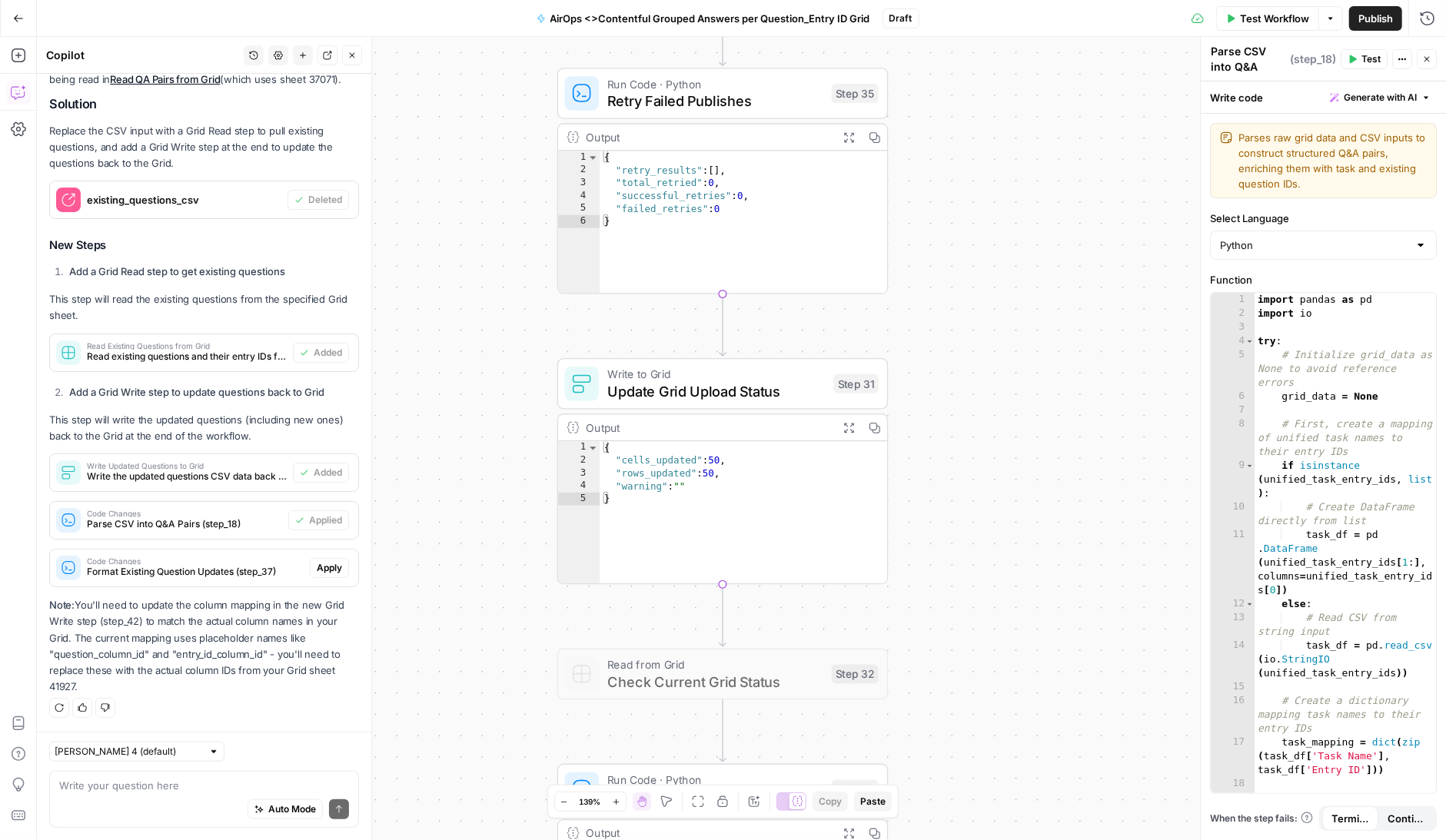
drag, startPoint x: 1001, startPoint y: 366, endPoint x: 1001, endPoint y: 682, distance: 316.0
click at [1001, 682] on div "Workflow Set Inputs Inputs Read from Grid Read Existing Questions from Grid Ste…" at bounding box center [741, 438] width 1409 height 803
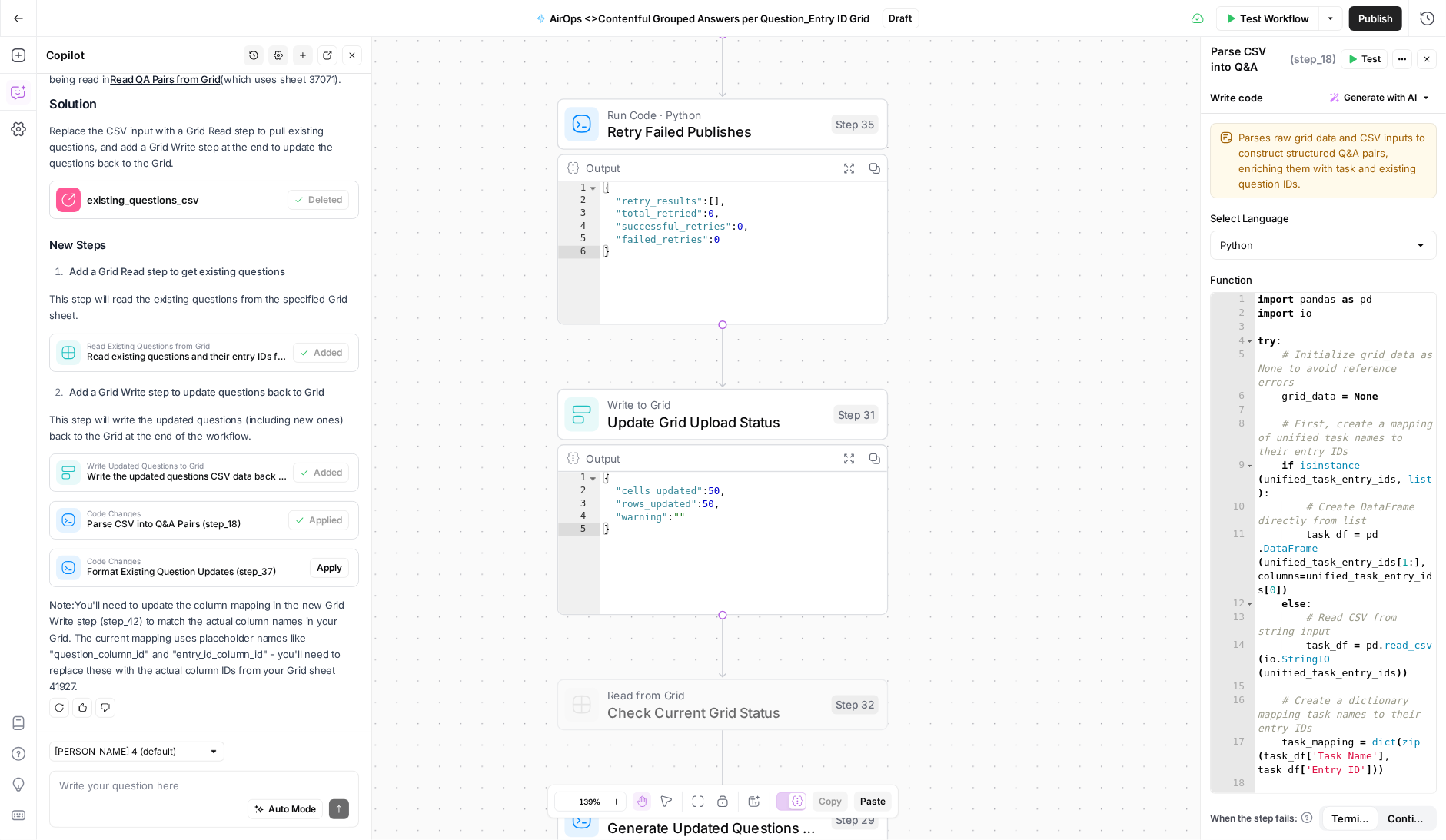
drag, startPoint x: 1037, startPoint y: 419, endPoint x: 1037, endPoint y: 754, distance: 335.0
click at [1037, 752] on div "Workflow Set Inputs Inputs Read from Grid Read Existing Questions from Grid Ste…" at bounding box center [741, 438] width 1409 height 803
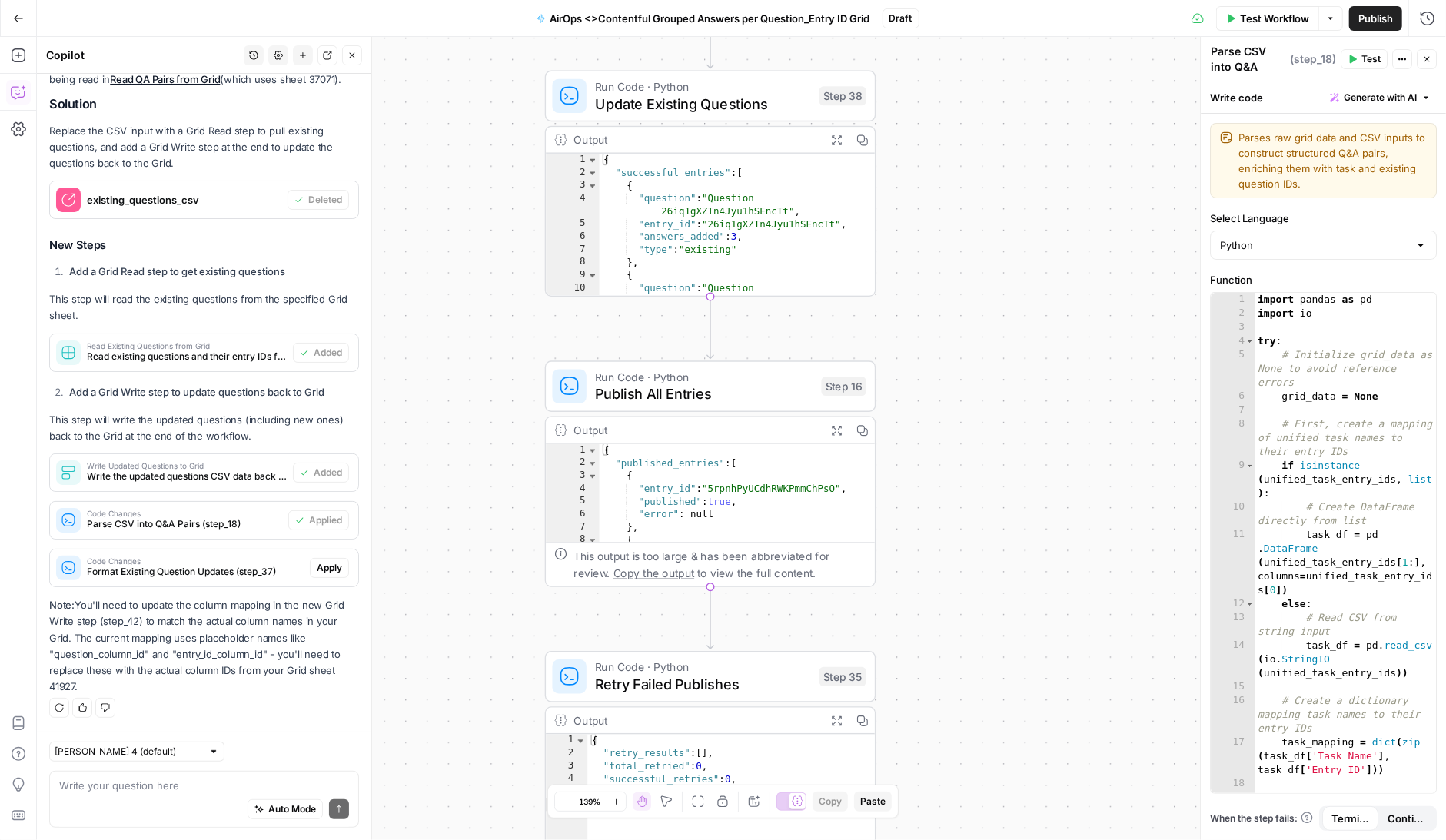
drag, startPoint x: 1050, startPoint y: 438, endPoint x: 1038, endPoint y: 676, distance: 238.3
click at [1038, 676] on div "Workflow Set Inputs Inputs Read from Grid Read Existing Questions from Grid Ste…" at bounding box center [741, 438] width 1409 height 803
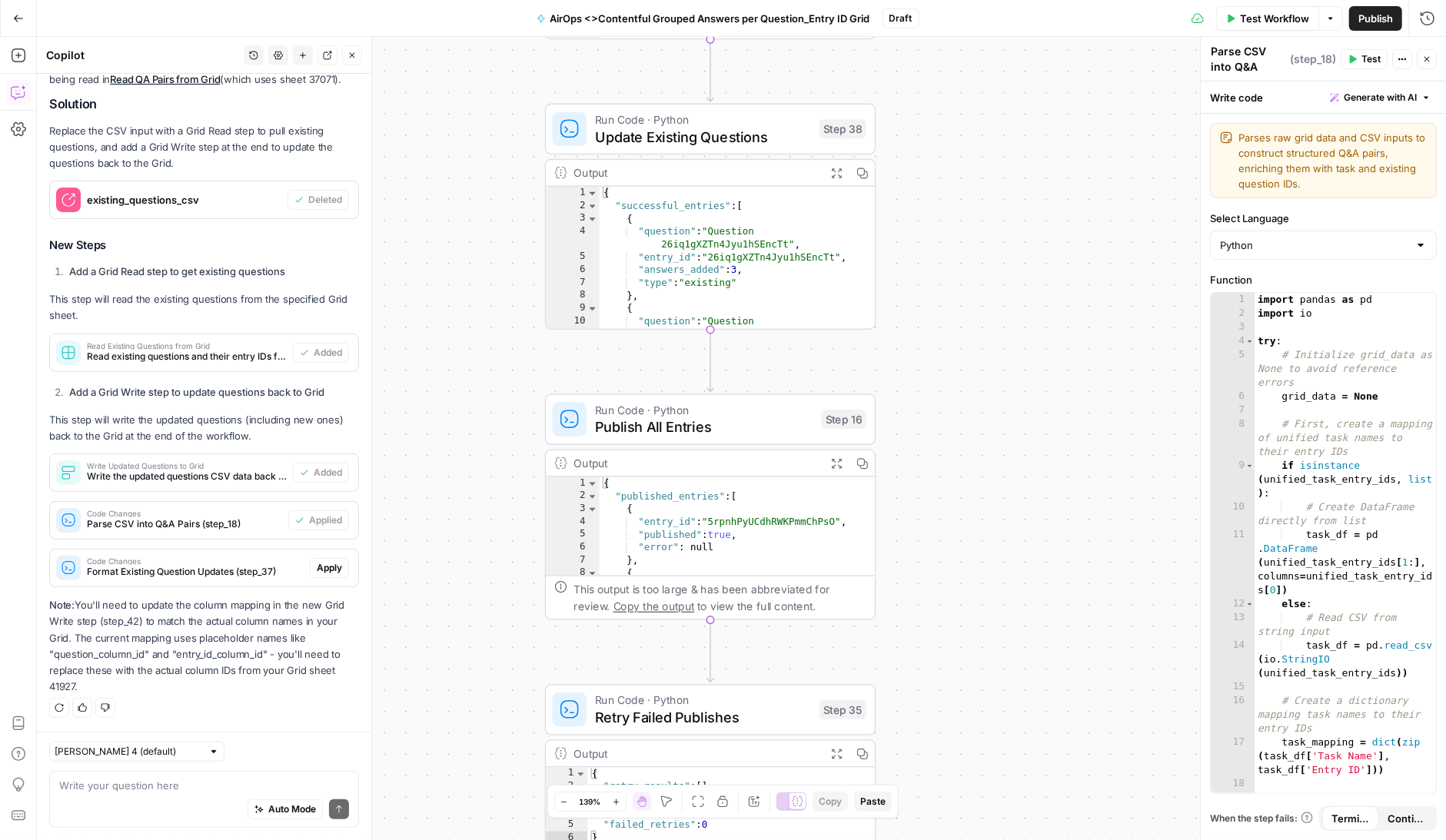
drag, startPoint x: 1014, startPoint y: 319, endPoint x: 1015, endPoint y: 585, distance: 266.0
click at [1015, 584] on div "Workflow Set Inputs Inputs Read from Grid Read Existing Questions from Grid Ste…" at bounding box center [741, 438] width 1409 height 803
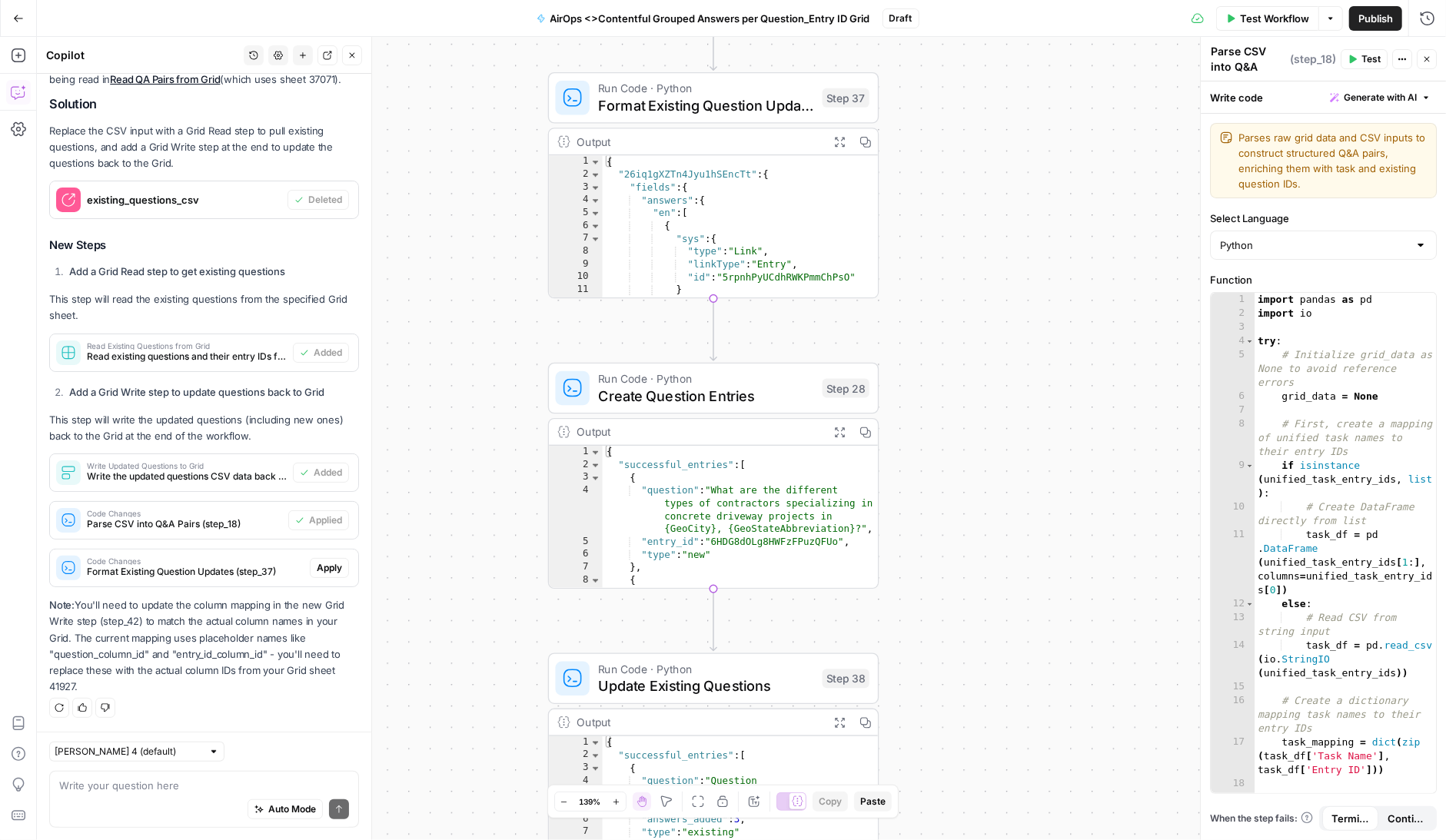
drag, startPoint x: 1020, startPoint y: 337, endPoint x: 1022, endPoint y: 651, distance: 314.0
click at [1022, 651] on div "Workflow Set Inputs Inputs Read from Grid Read Existing Questions from Grid Ste…" at bounding box center [741, 438] width 1409 height 803
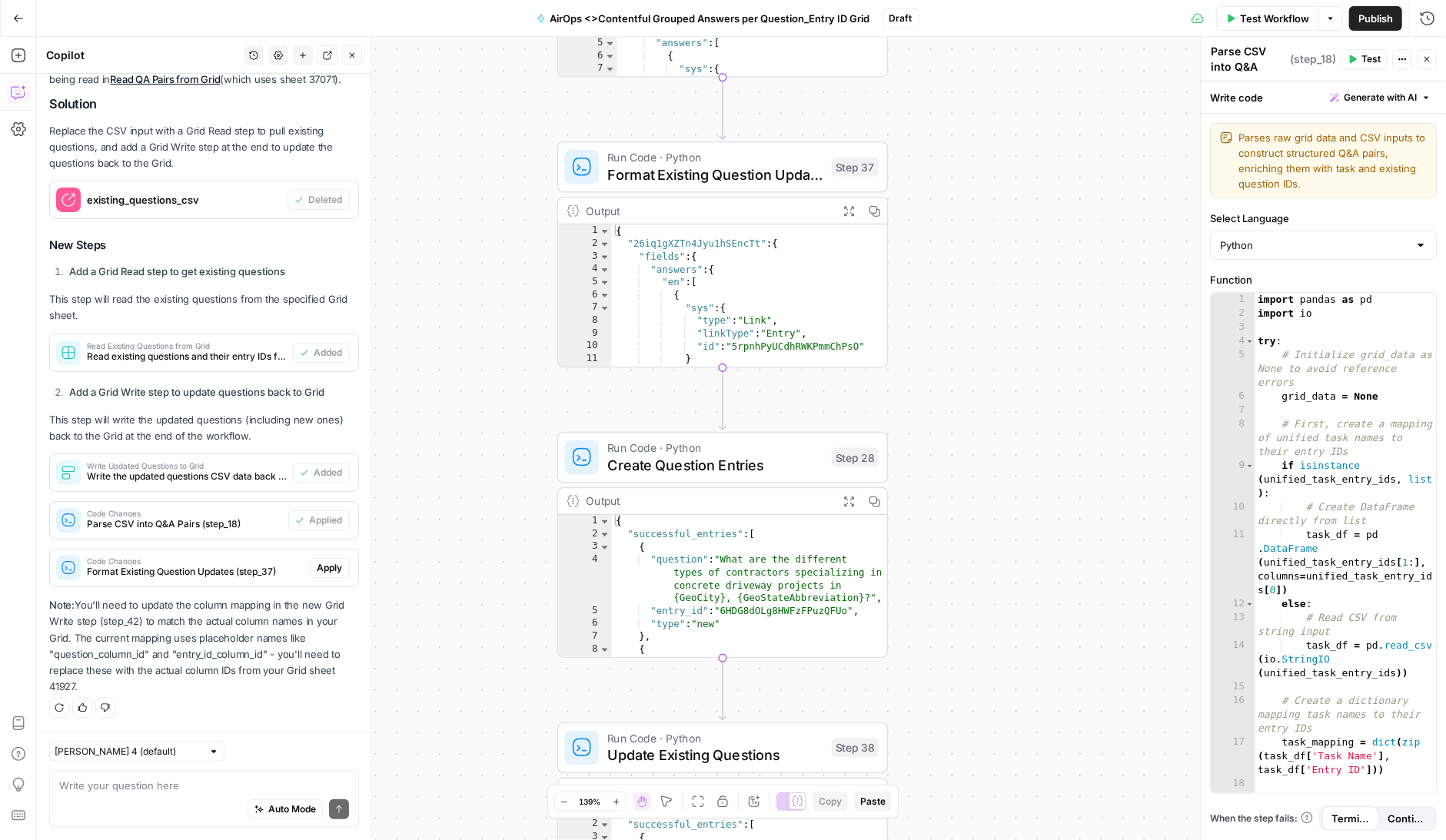
drag, startPoint x: 945, startPoint y: 208, endPoint x: 955, endPoint y: 277, distance: 69.7
click at [955, 277] on div "Workflow Set Inputs Inputs Read from Grid Read Existing Questions from Grid Ste…" at bounding box center [741, 438] width 1409 height 803
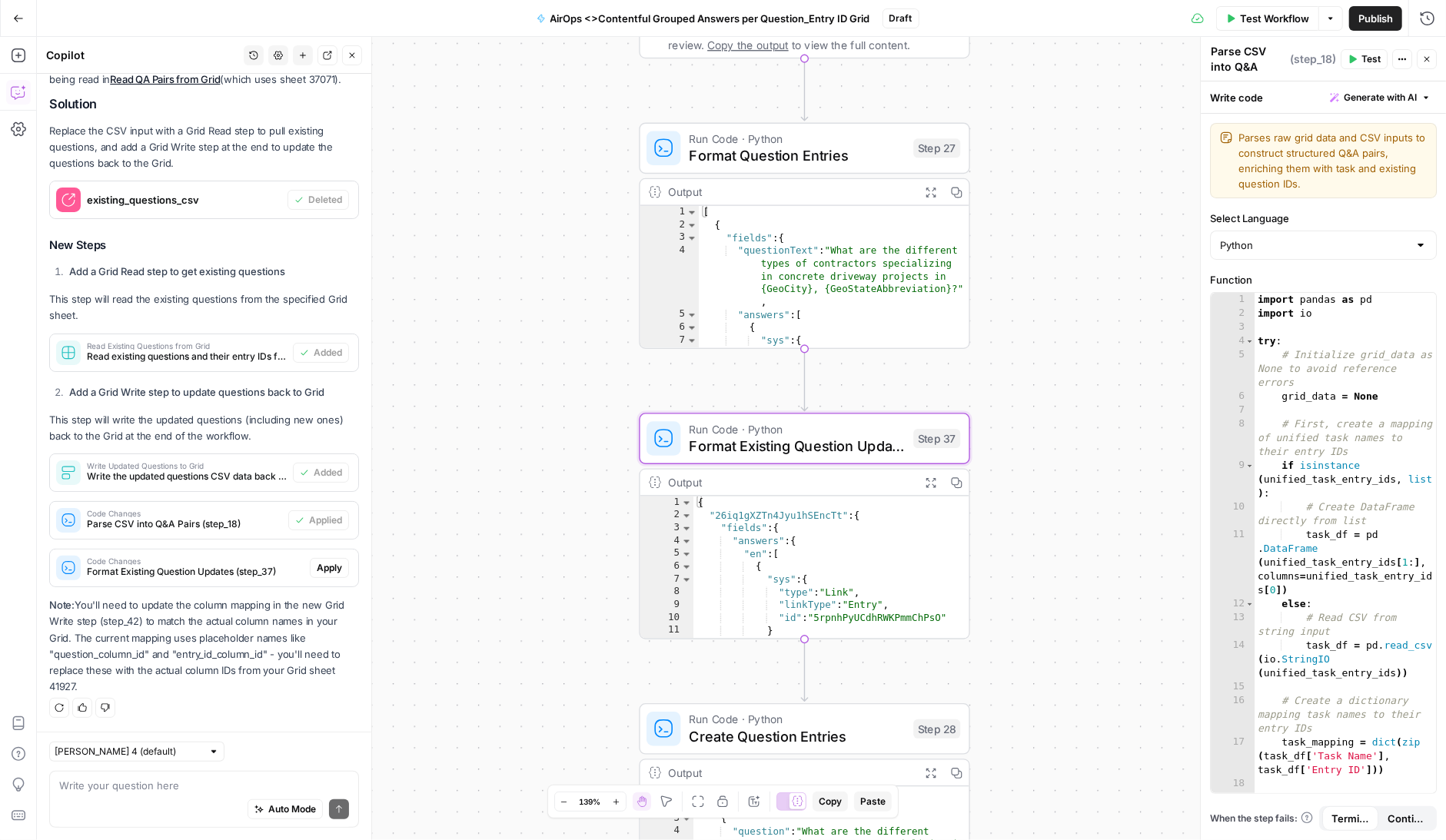
click at [195, 569] on span "Format Existing Question Updates (step_37)" at bounding box center [194, 572] width 217 height 14
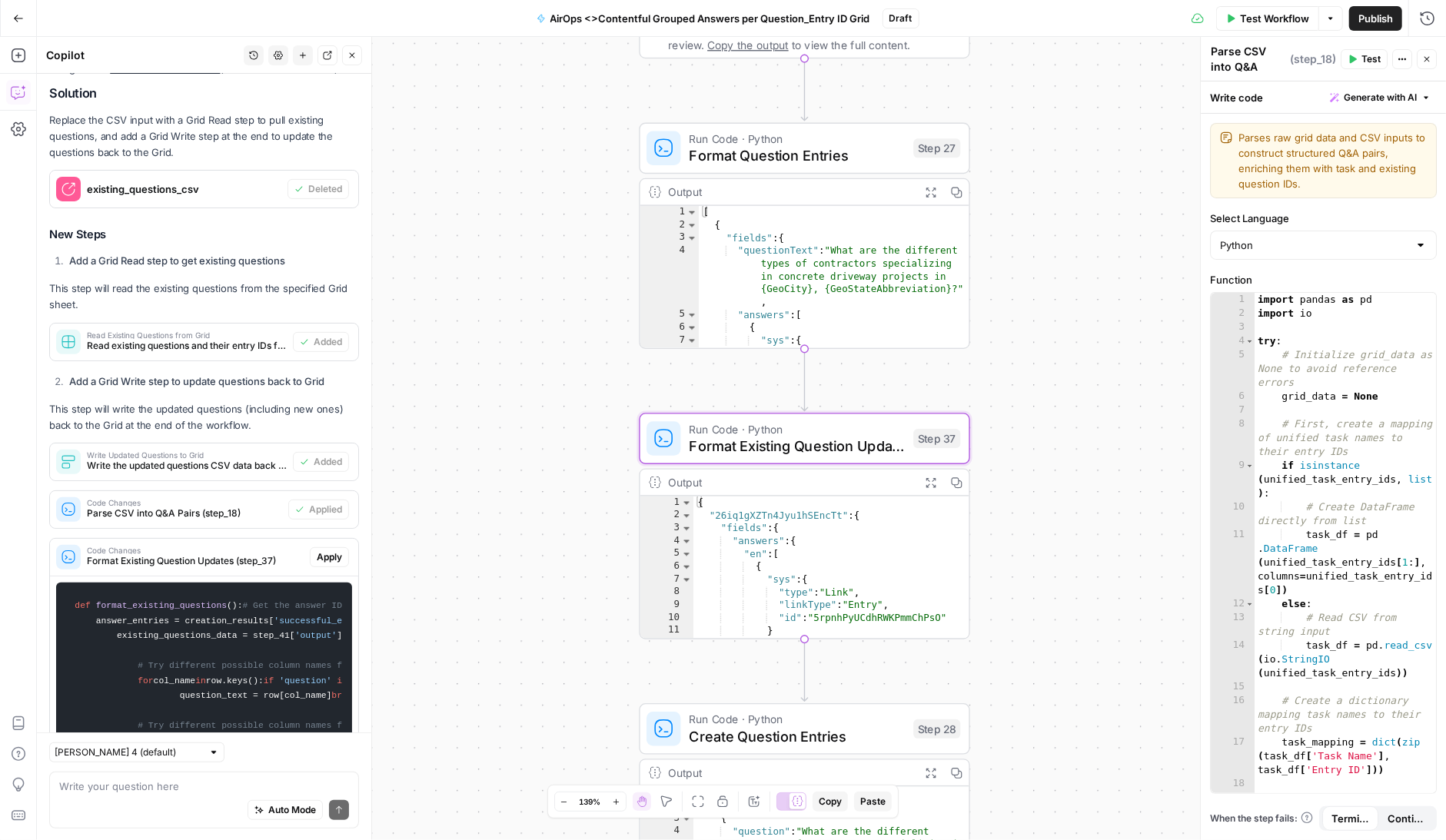
click at [201, 568] on span "Format Existing Question Updates (step_37)" at bounding box center [194, 561] width 217 height 14
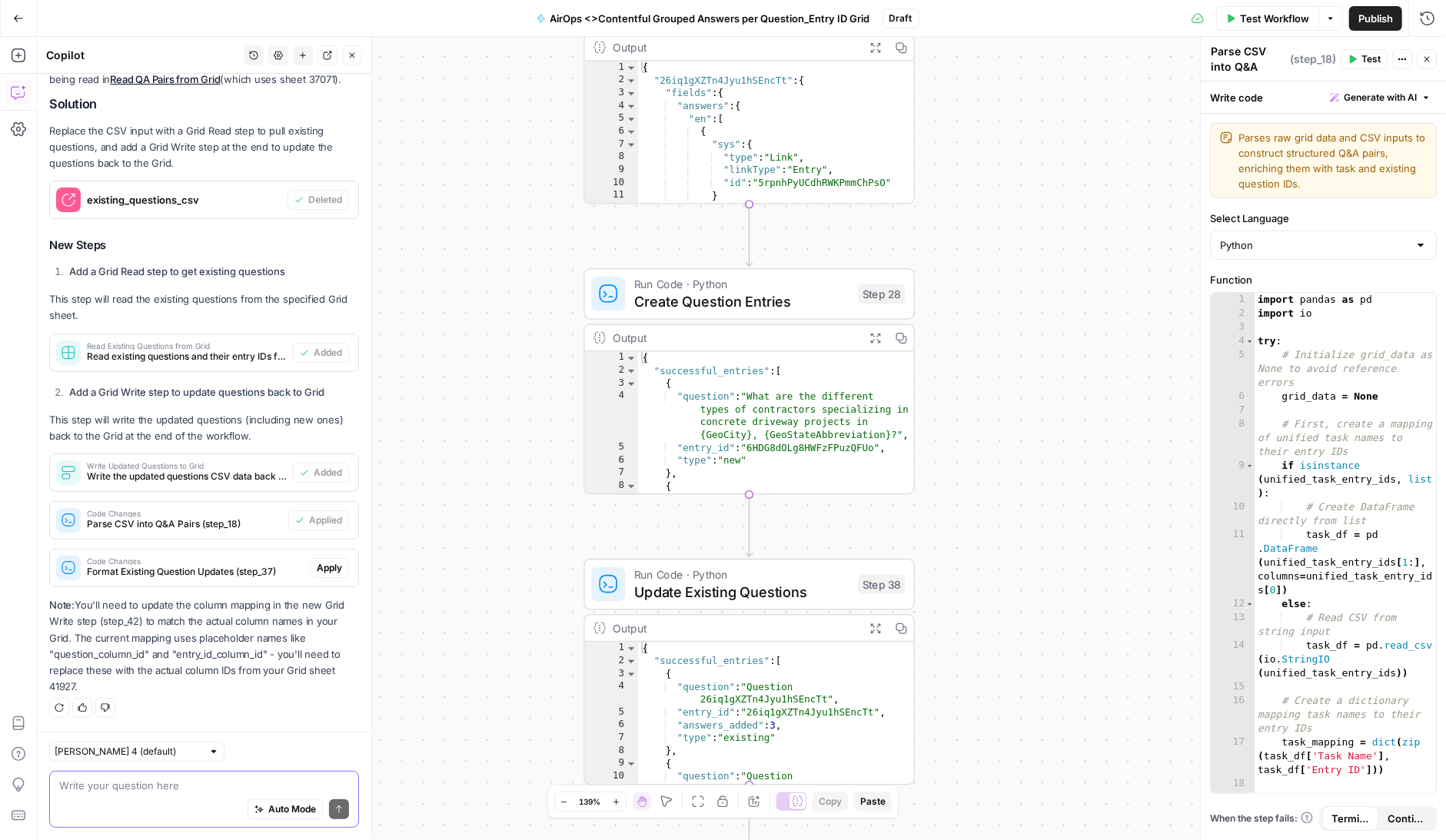
click at [103, 787] on textarea at bounding box center [204, 785] width 290 height 15
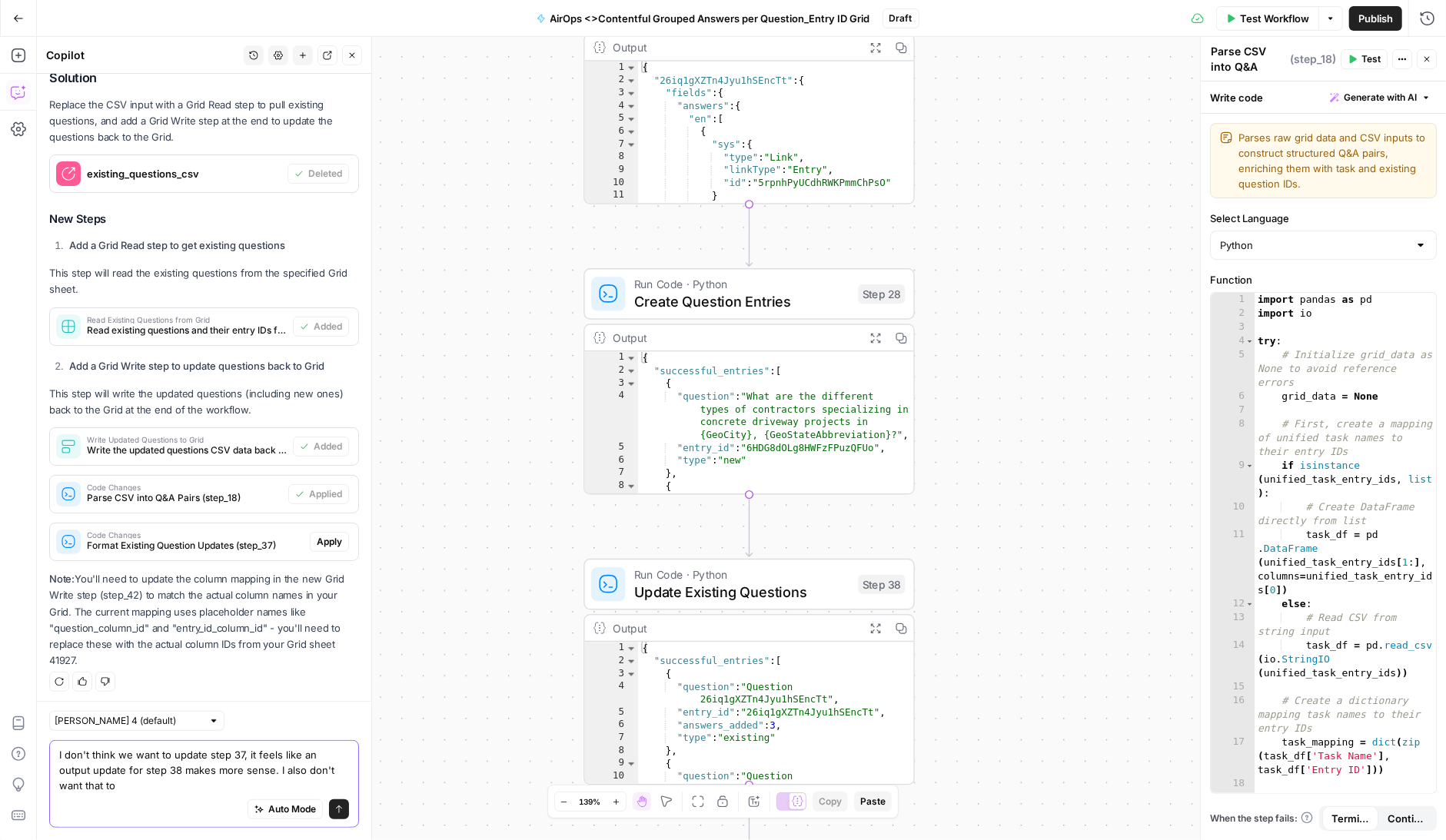
scroll to position [376, 0]
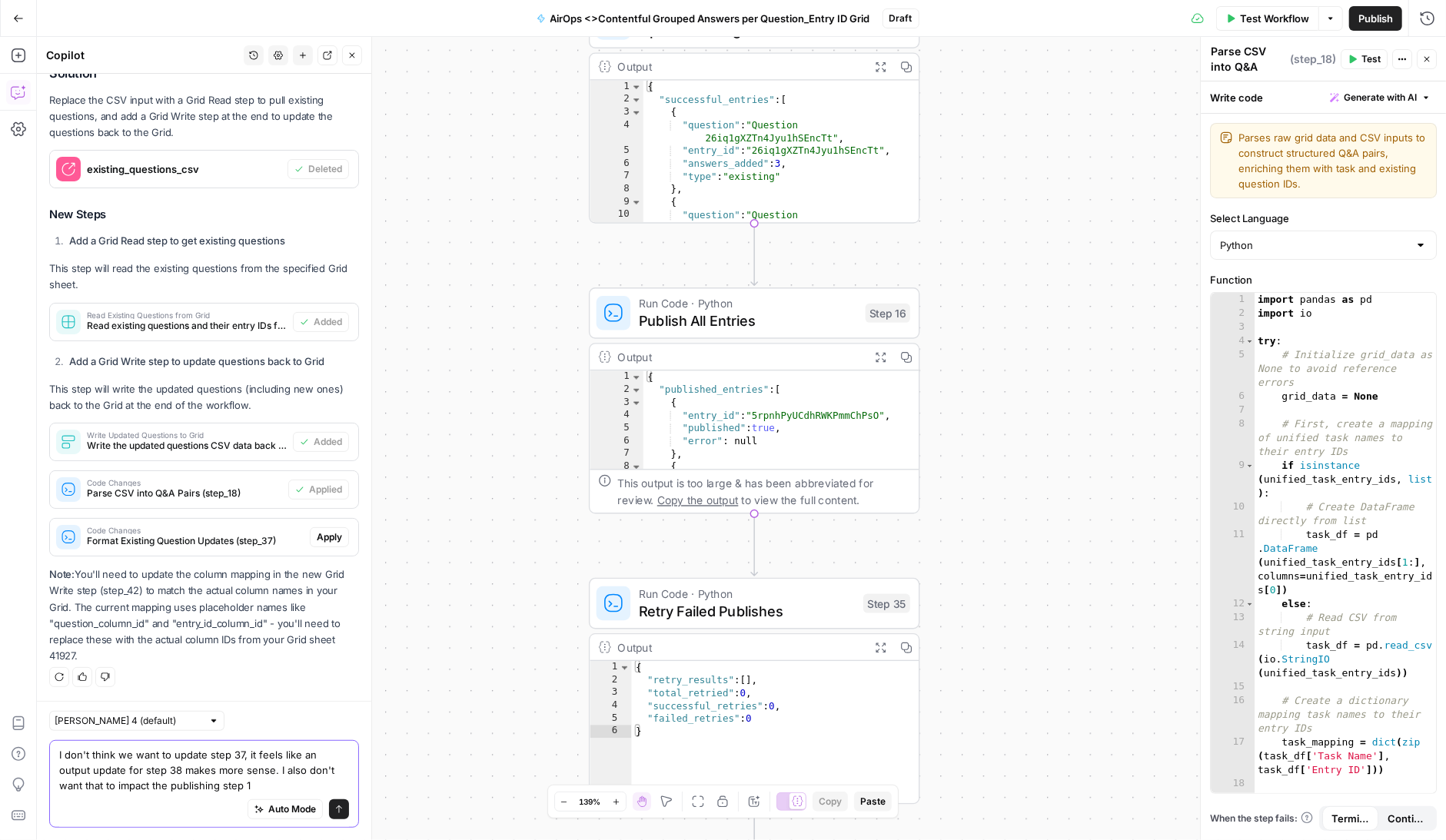
type textarea "I don't think we want to update step 37, it feels like an output update for ste…"
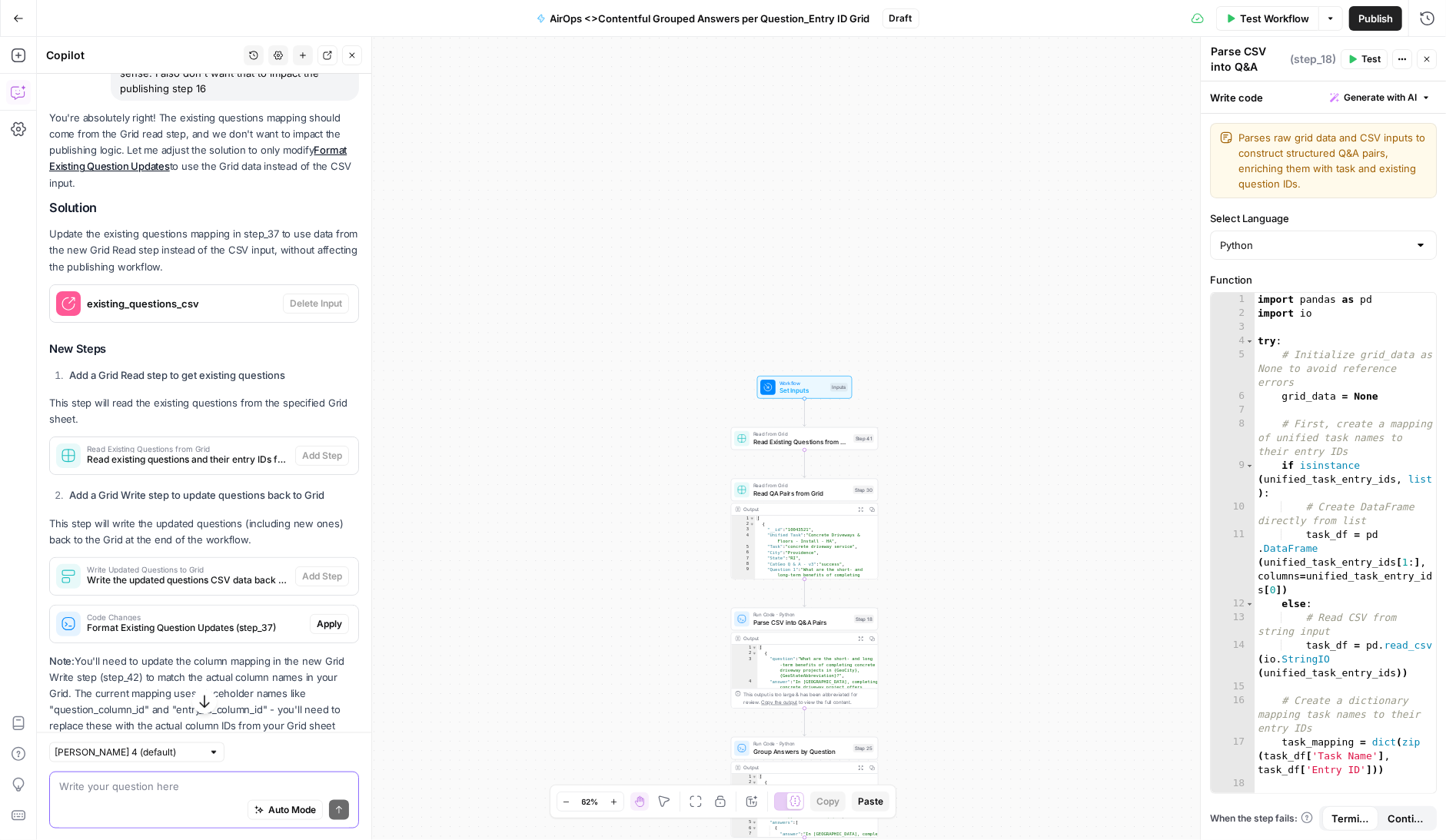
scroll to position [1074, 0]
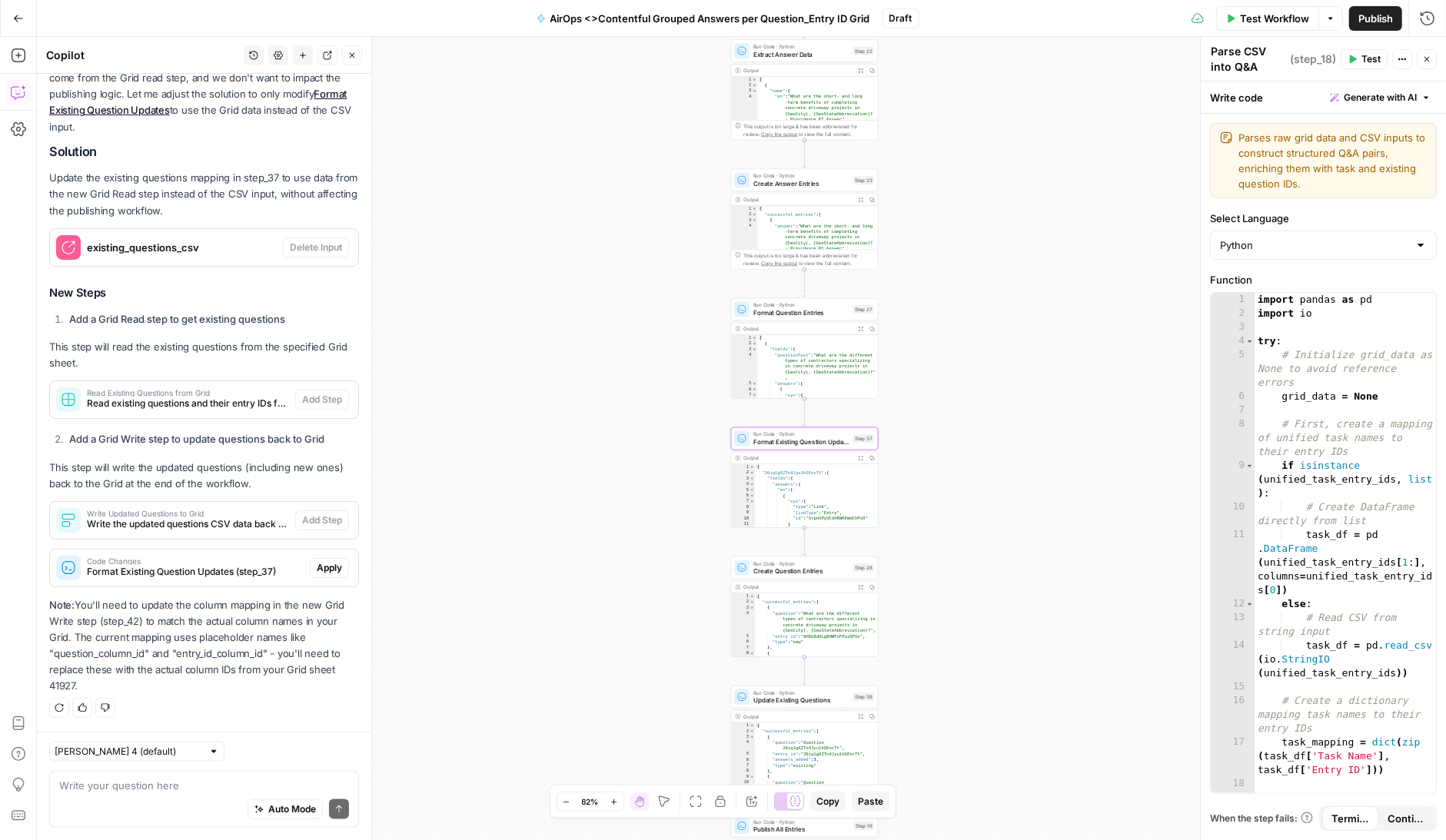
click at [333, 573] on span "Apply" at bounding box center [330, 567] width 25 height 14
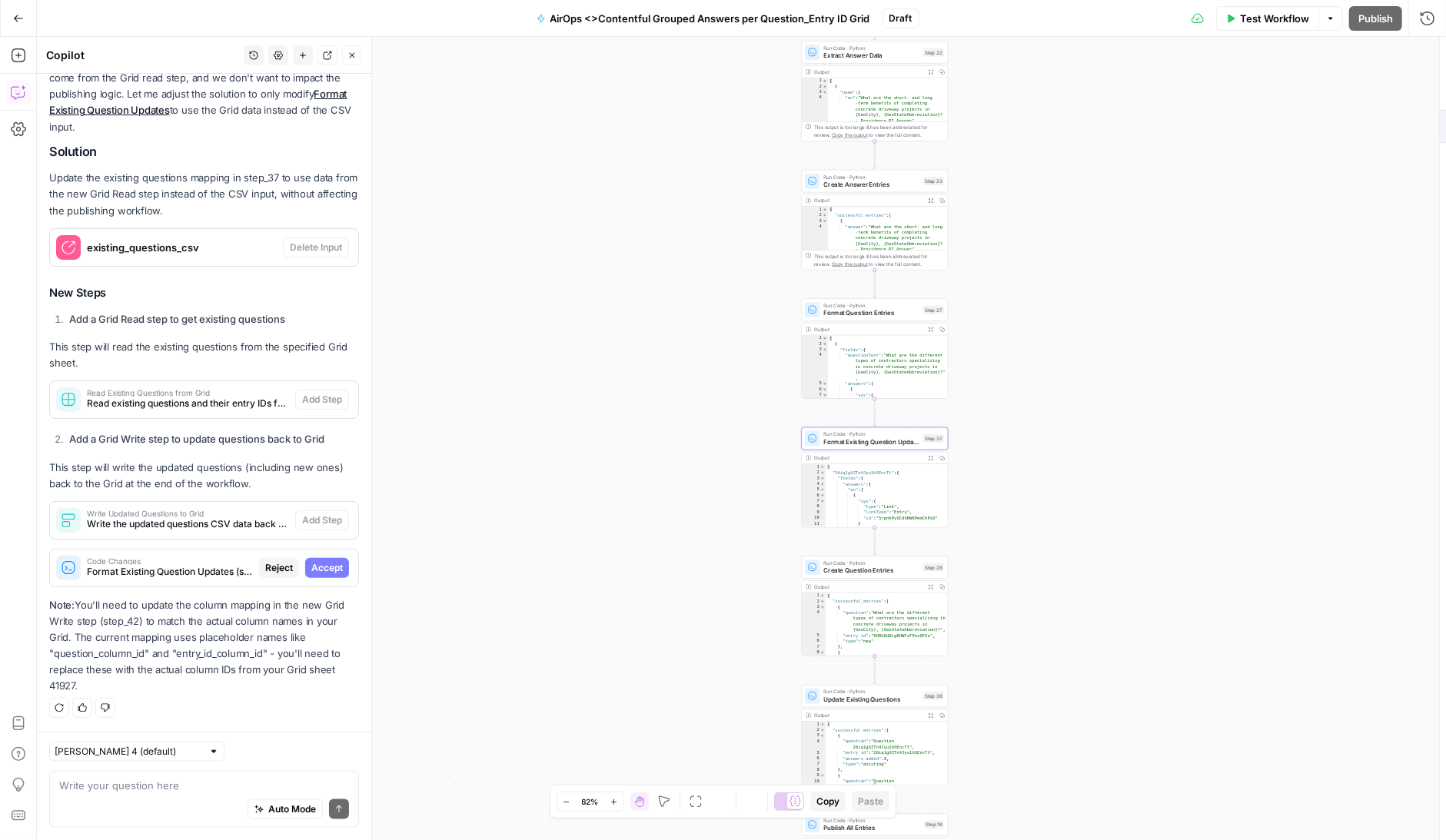
scroll to position [1050, 0]
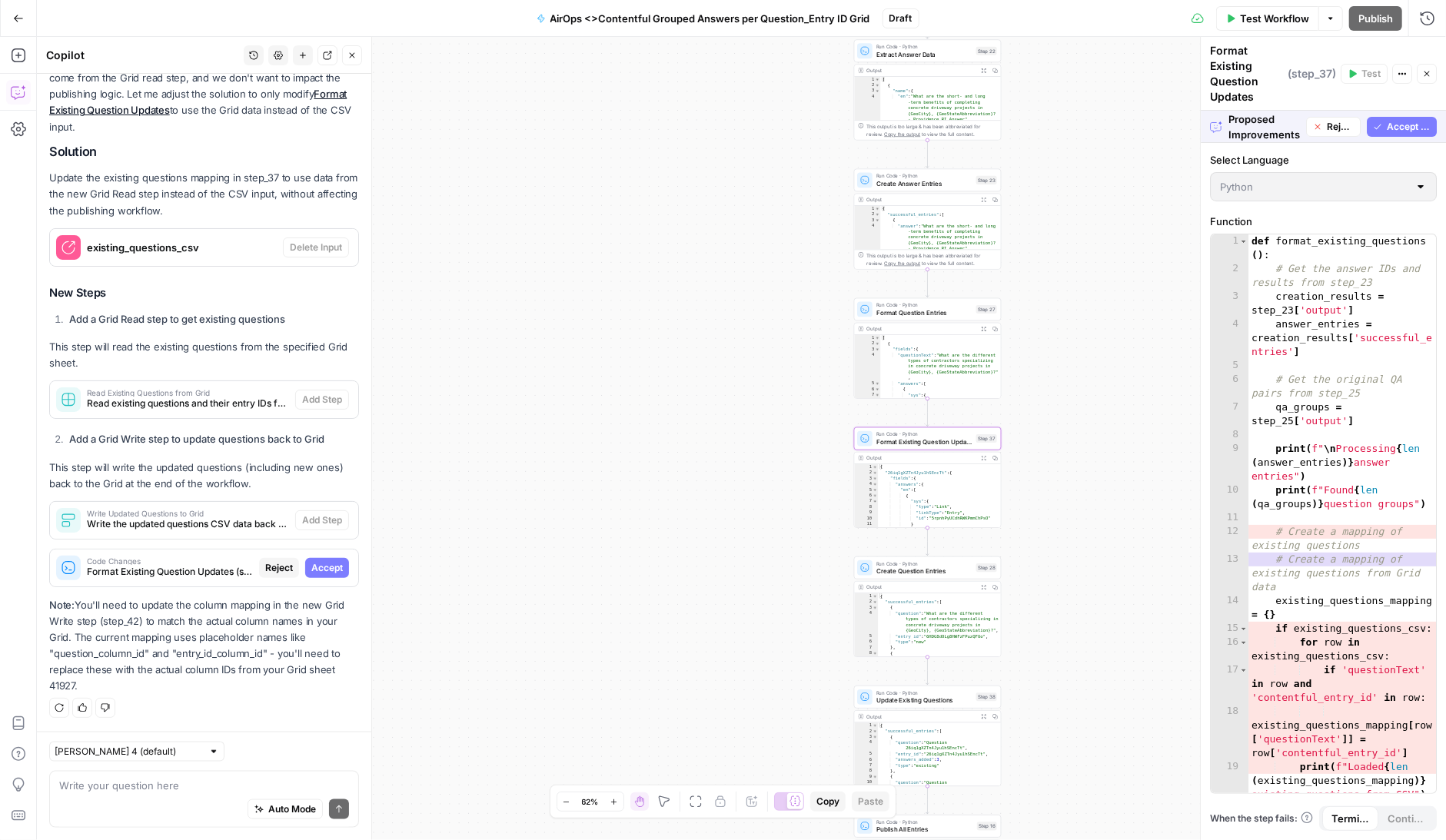
click at [330, 573] on span "Accept" at bounding box center [327, 567] width 32 height 14
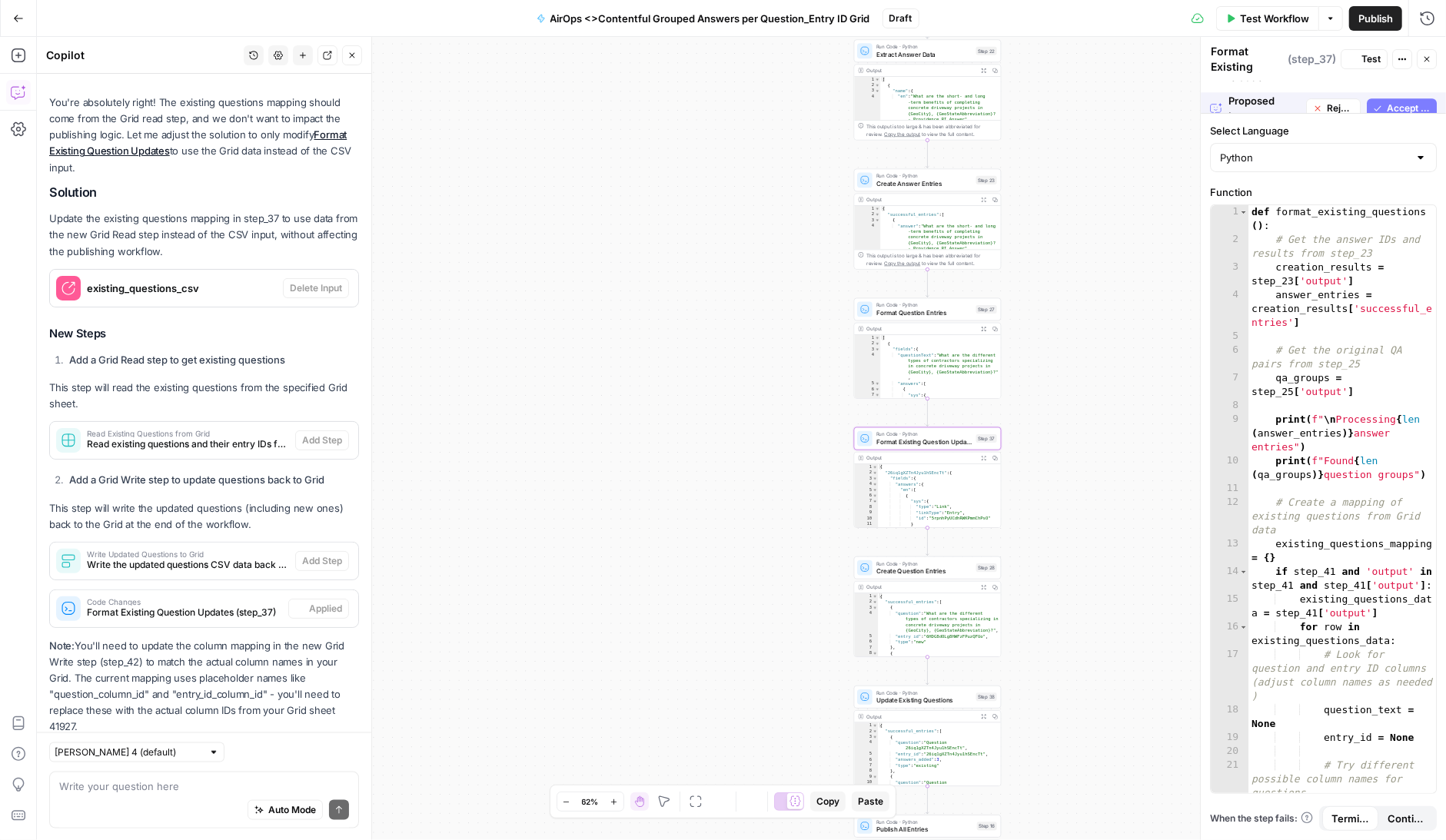
scroll to position [1098, 0]
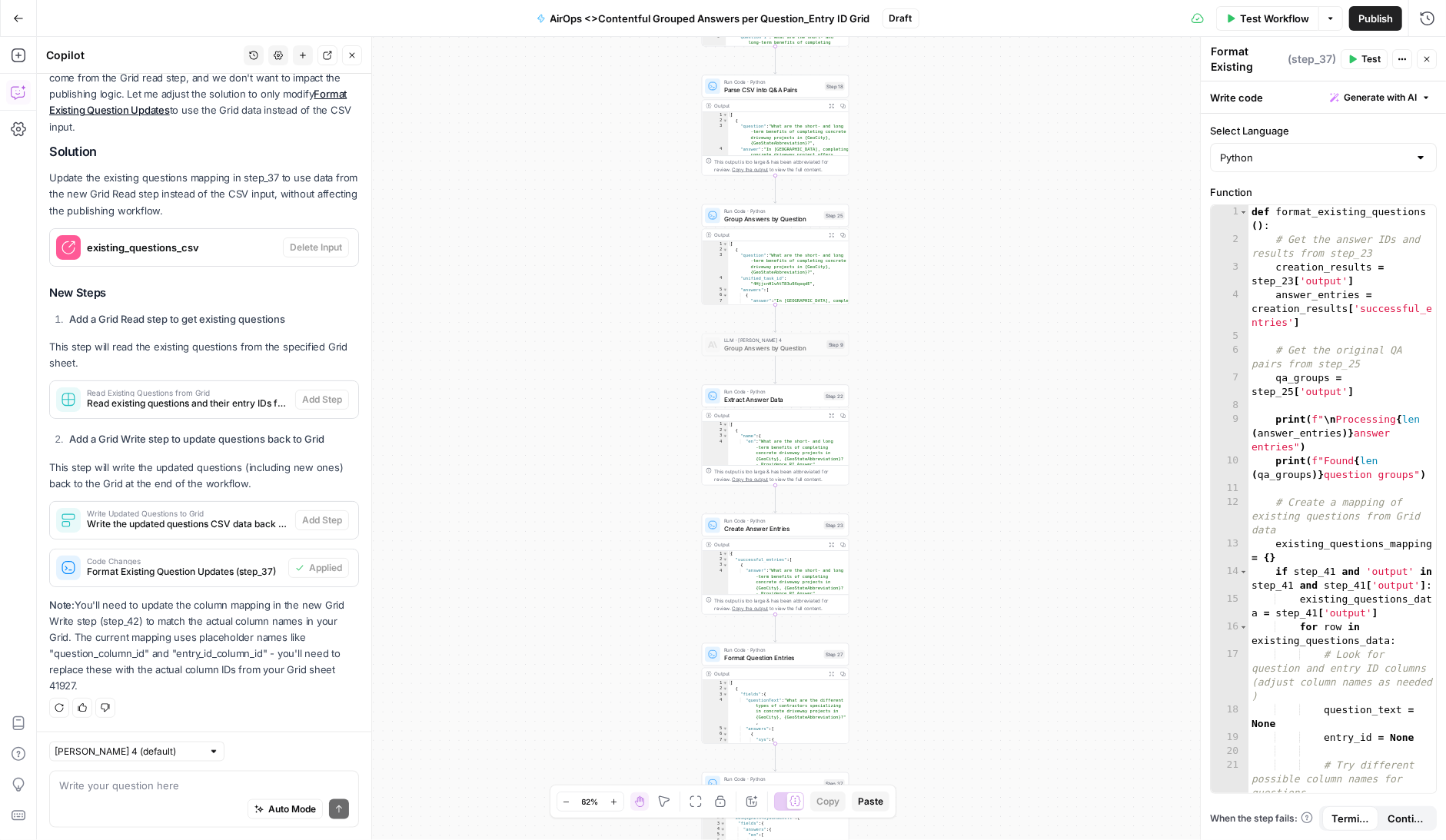
drag, startPoint x: 942, startPoint y: 176, endPoint x: 912, endPoint y: 561, distance: 386.2
click at [912, 556] on div "Workflow Set Inputs Inputs Read from Grid Read Existing Questions from Grid Ste…" at bounding box center [741, 438] width 1409 height 803
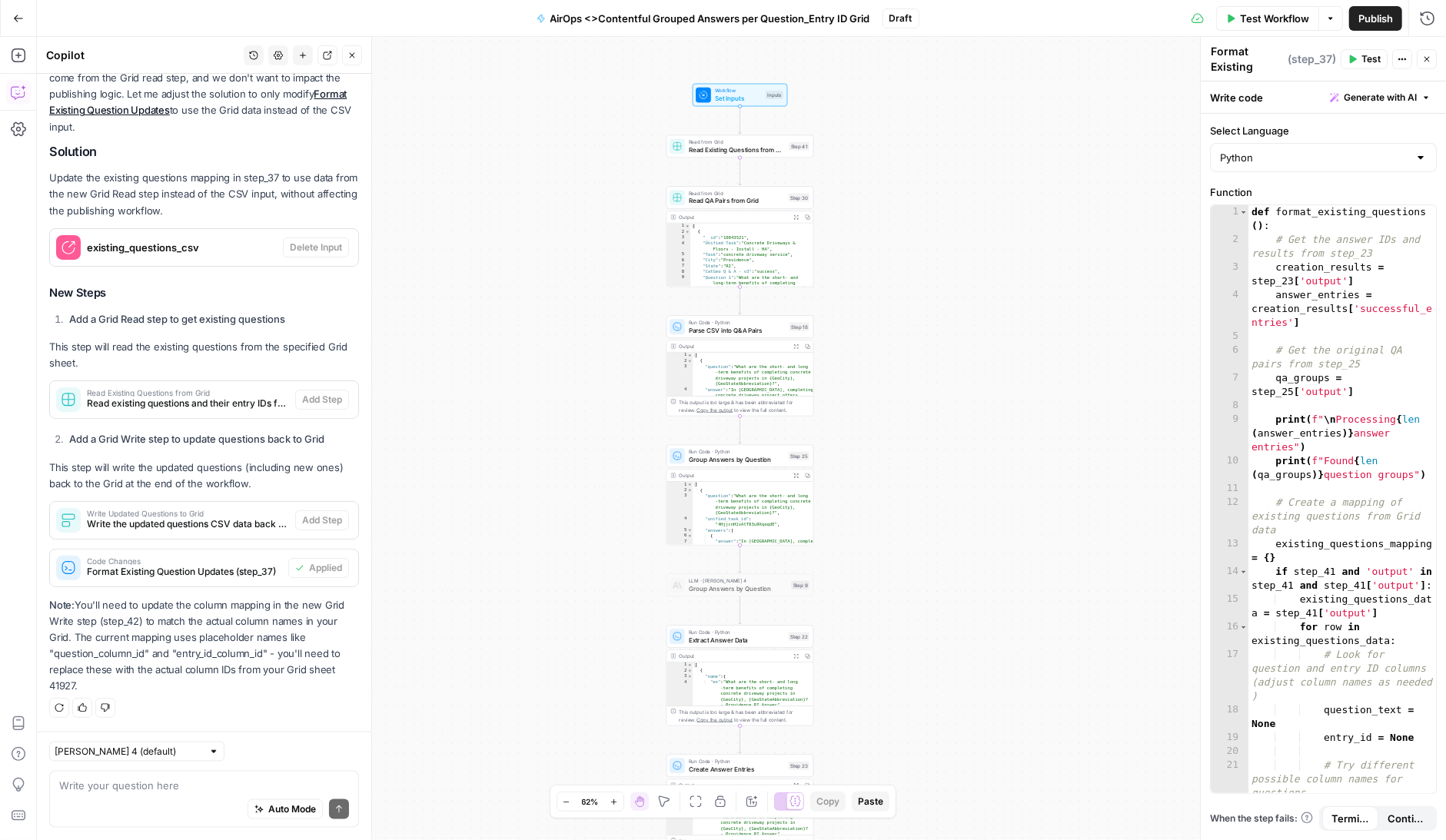
drag, startPoint x: 931, startPoint y: 233, endPoint x: 897, endPoint y: 438, distance: 207.8
click at [897, 438] on div "Workflow Set Inputs Inputs Read from Grid Read Existing Questions from Grid Ste…" at bounding box center [741, 438] width 1409 height 803
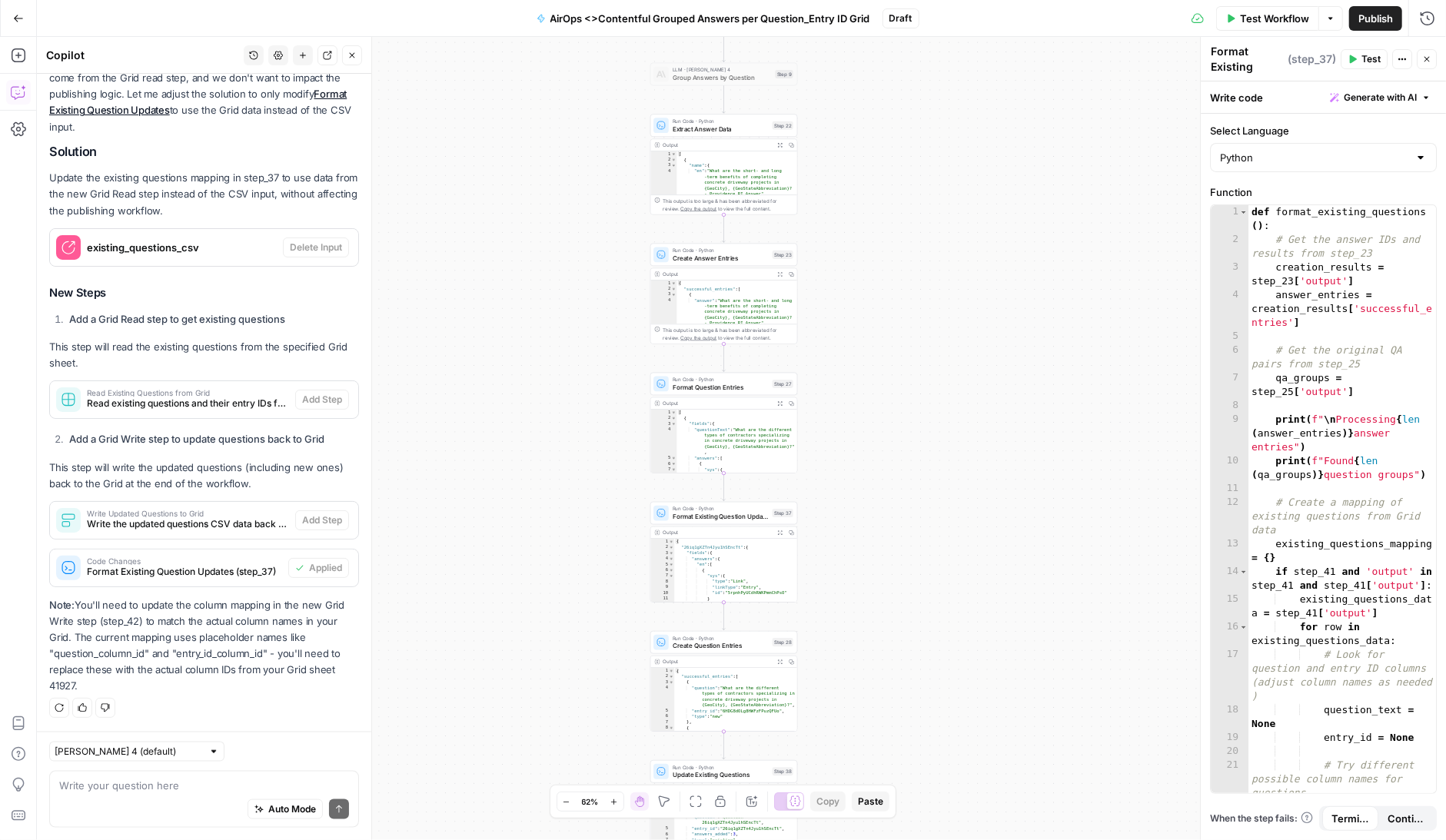
drag, startPoint x: 906, startPoint y: 673, endPoint x: 890, endPoint y: 160, distance: 513.2
click at [890, 160] on div "Workflow Set Inputs Inputs Read from Grid Read Existing Questions from Grid Ste…" at bounding box center [741, 438] width 1409 height 803
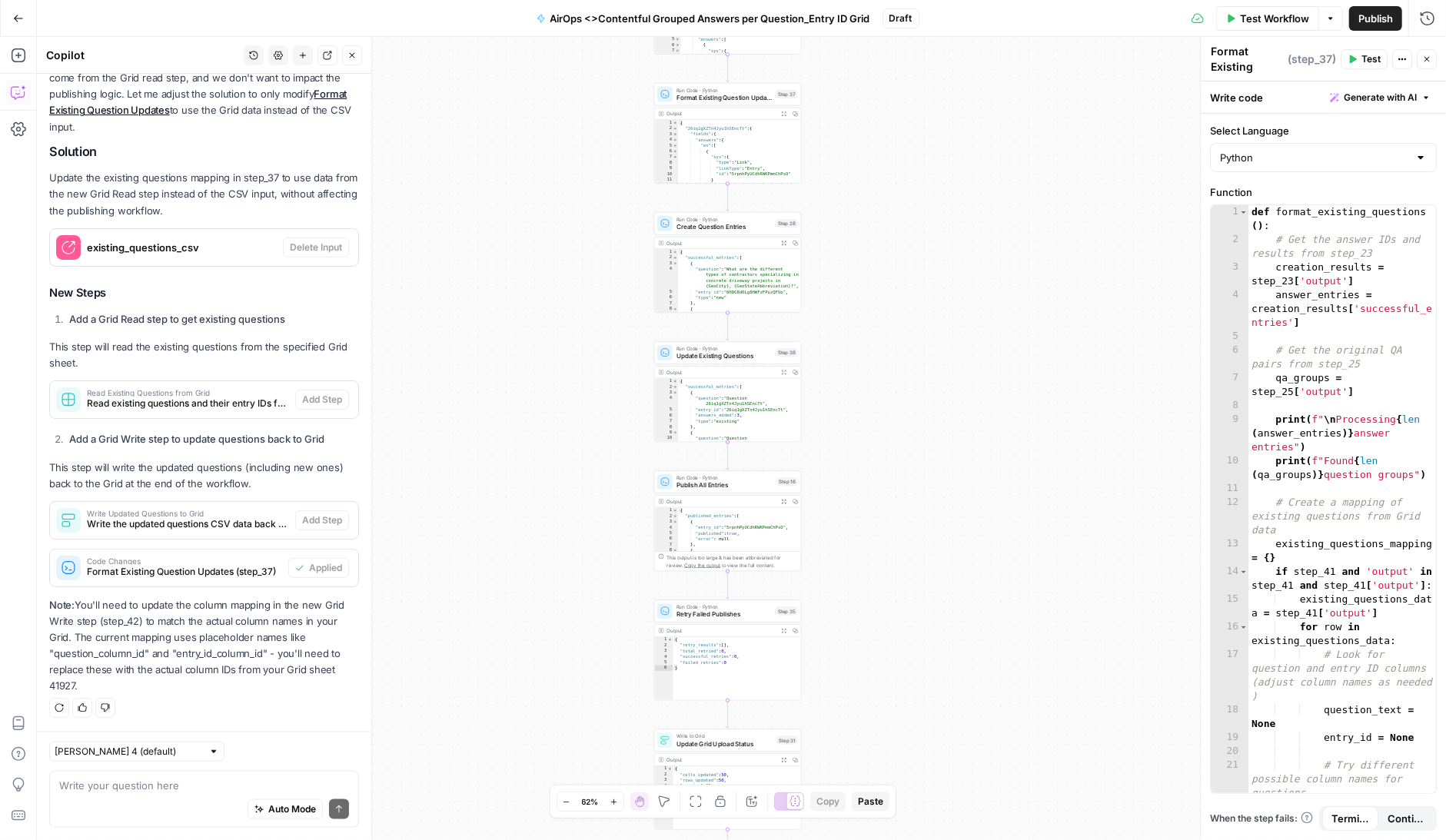
drag, startPoint x: 863, startPoint y: 573, endPoint x: 864, endPoint y: 156, distance: 417.0
click at [865, 156] on div "Workflow Set Inputs Inputs Read from Grid Read Existing Questions from Grid Ste…" at bounding box center [741, 438] width 1409 height 803
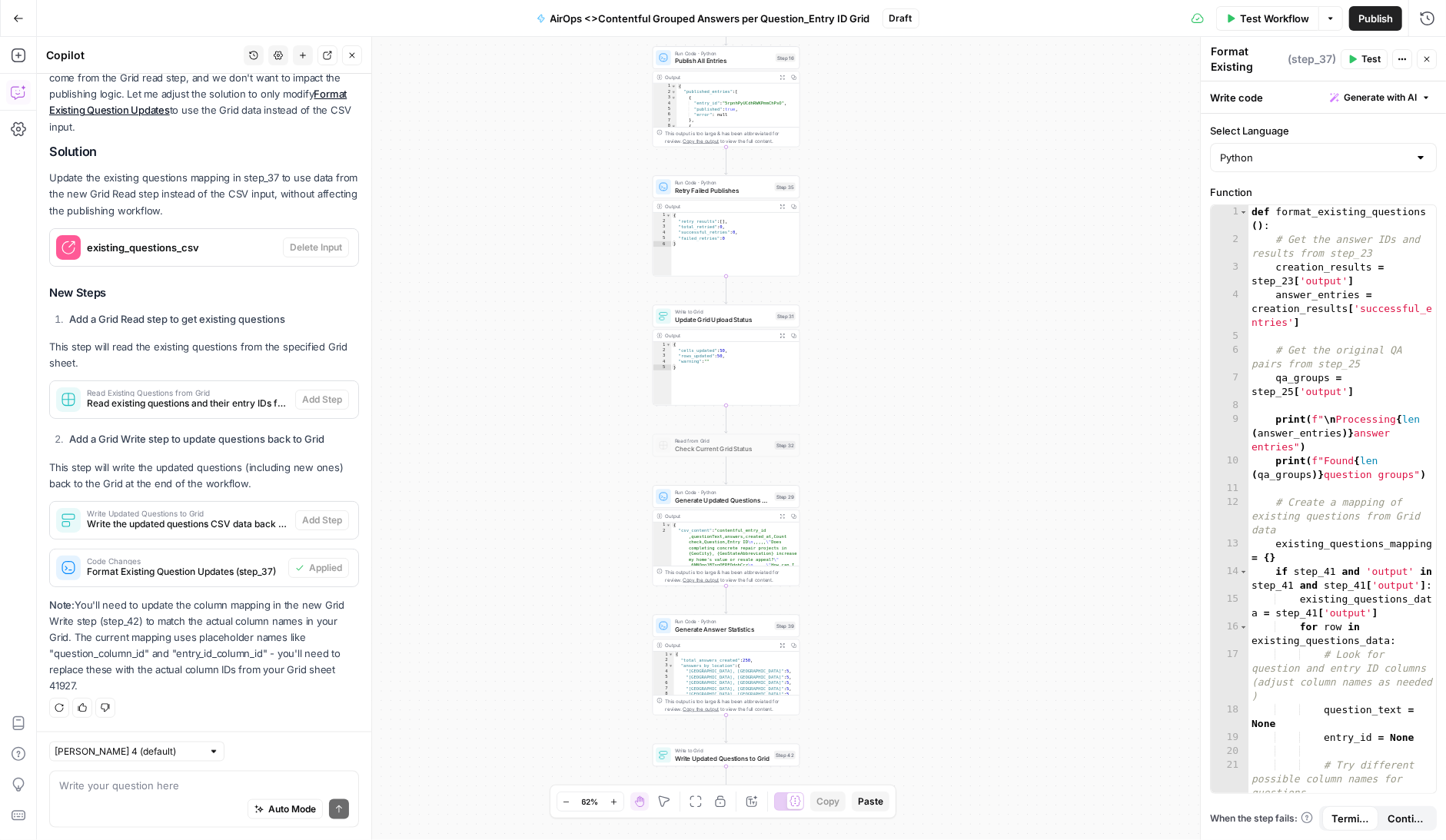
drag, startPoint x: 850, startPoint y: 606, endPoint x: 850, endPoint y: 145, distance: 461.0
click at [850, 145] on div "Workflow Set Inputs Inputs Read from Grid Read Existing Questions from Grid Ste…" at bounding box center [741, 438] width 1409 height 803
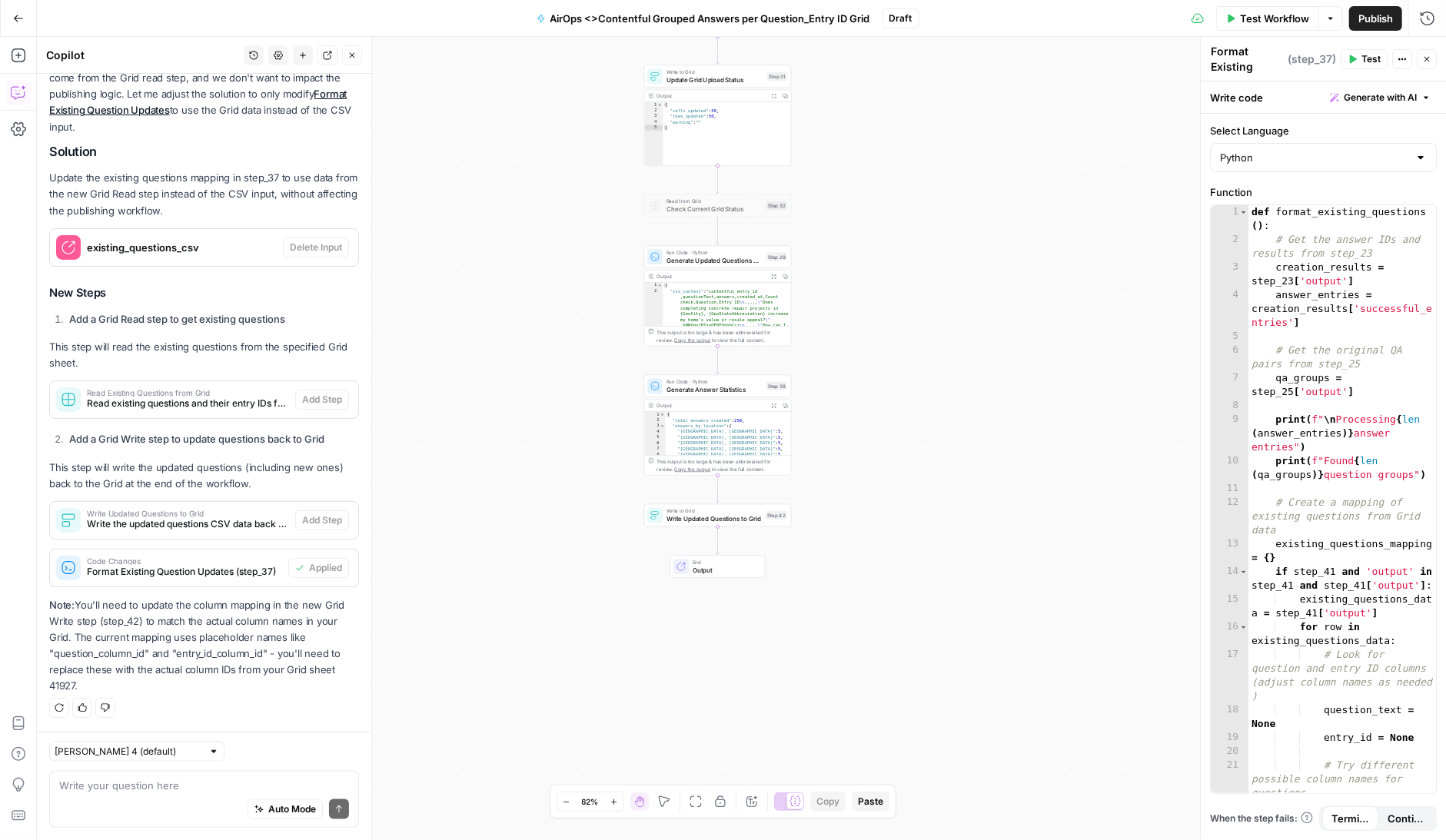
drag, startPoint x: 861, startPoint y: 653, endPoint x: 852, endPoint y: 488, distance: 165.2
click at [853, 488] on div "Workflow Set Inputs Inputs Read from Grid Read Existing Questions from Grid Ste…" at bounding box center [741, 438] width 1409 height 803
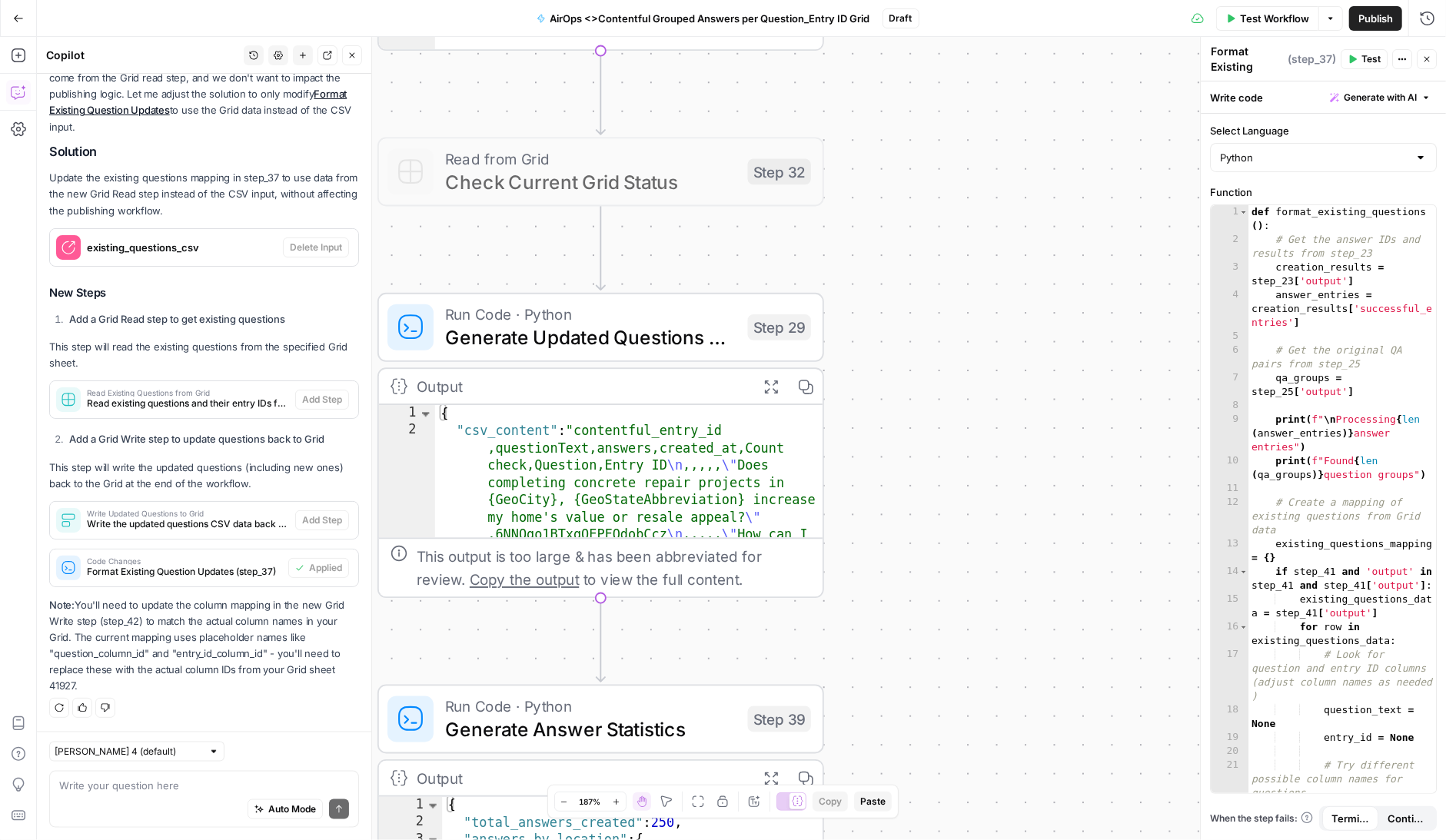
drag, startPoint x: 738, startPoint y: 321, endPoint x: 918, endPoint y: 783, distance: 495.8
click at [918, 782] on div "Workflow Set Inputs Inputs Read from Grid Read Existing Questions from Grid Ste…" at bounding box center [741, 438] width 1409 height 803
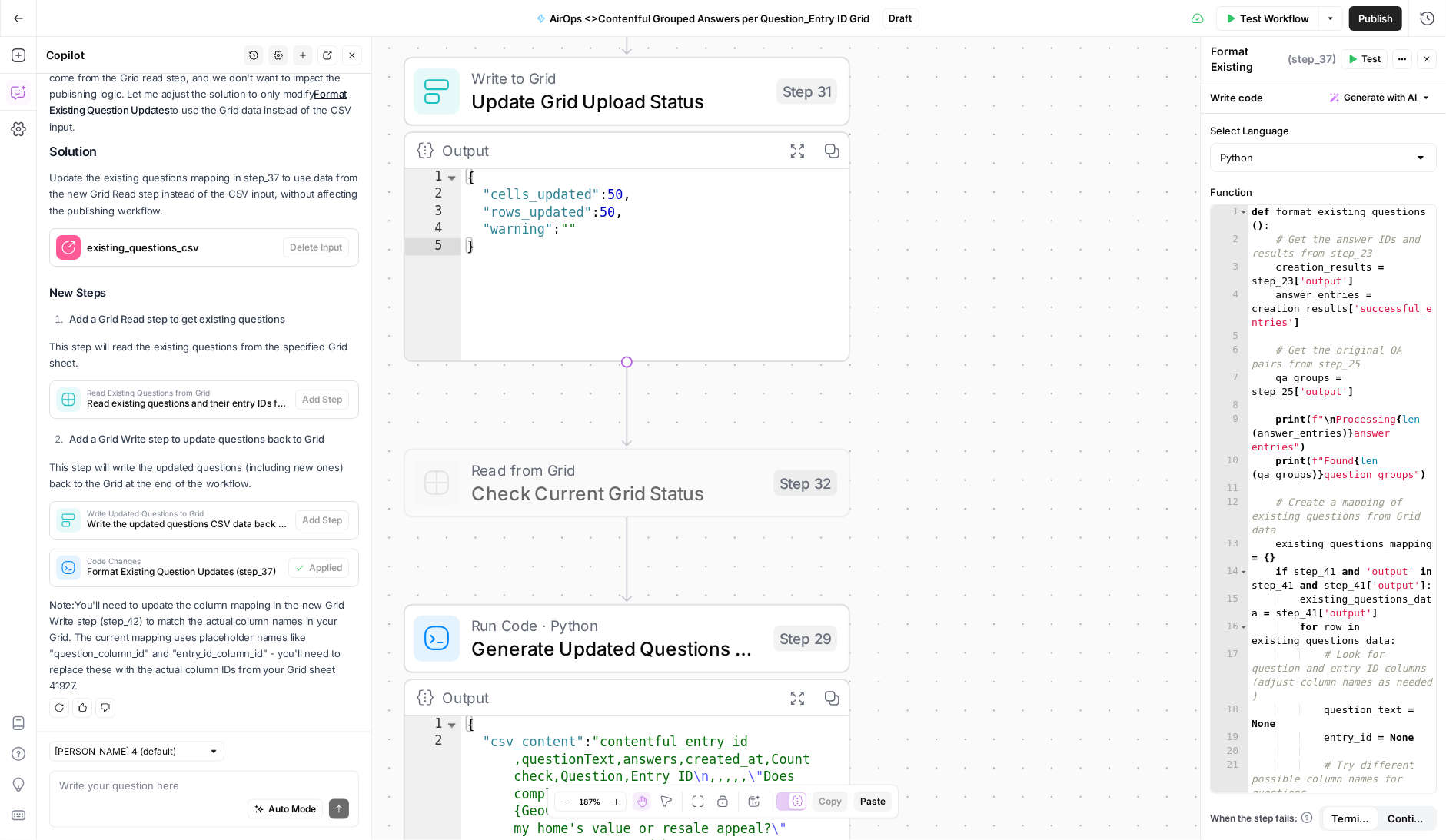
drag, startPoint x: 948, startPoint y: 507, endPoint x: 962, endPoint y: 796, distance: 289.3
click at [962, 795] on div "Workflow Set Inputs Inputs Read from Grid Read Existing Questions from Grid Ste…" at bounding box center [741, 438] width 1409 height 803
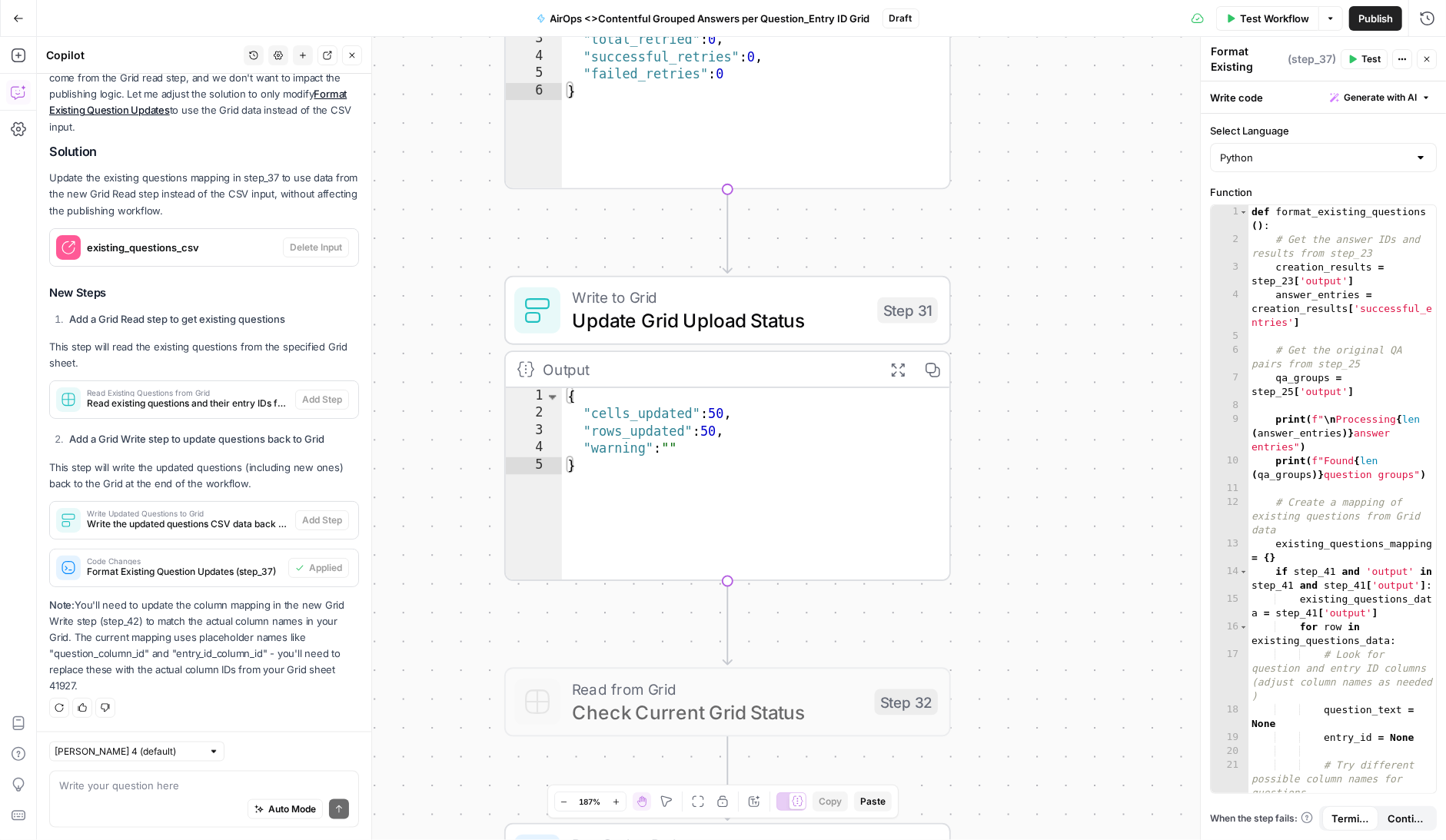
drag, startPoint x: 943, startPoint y: 430, endPoint x: 1043, endPoint y: 637, distance: 229.9
click at [1043, 637] on div "Workflow Set Inputs Inputs Read from Grid Read Existing Questions from Grid Ste…" at bounding box center [741, 438] width 1409 height 803
click at [682, 259] on div at bounding box center [688, 257] width 14 height 14
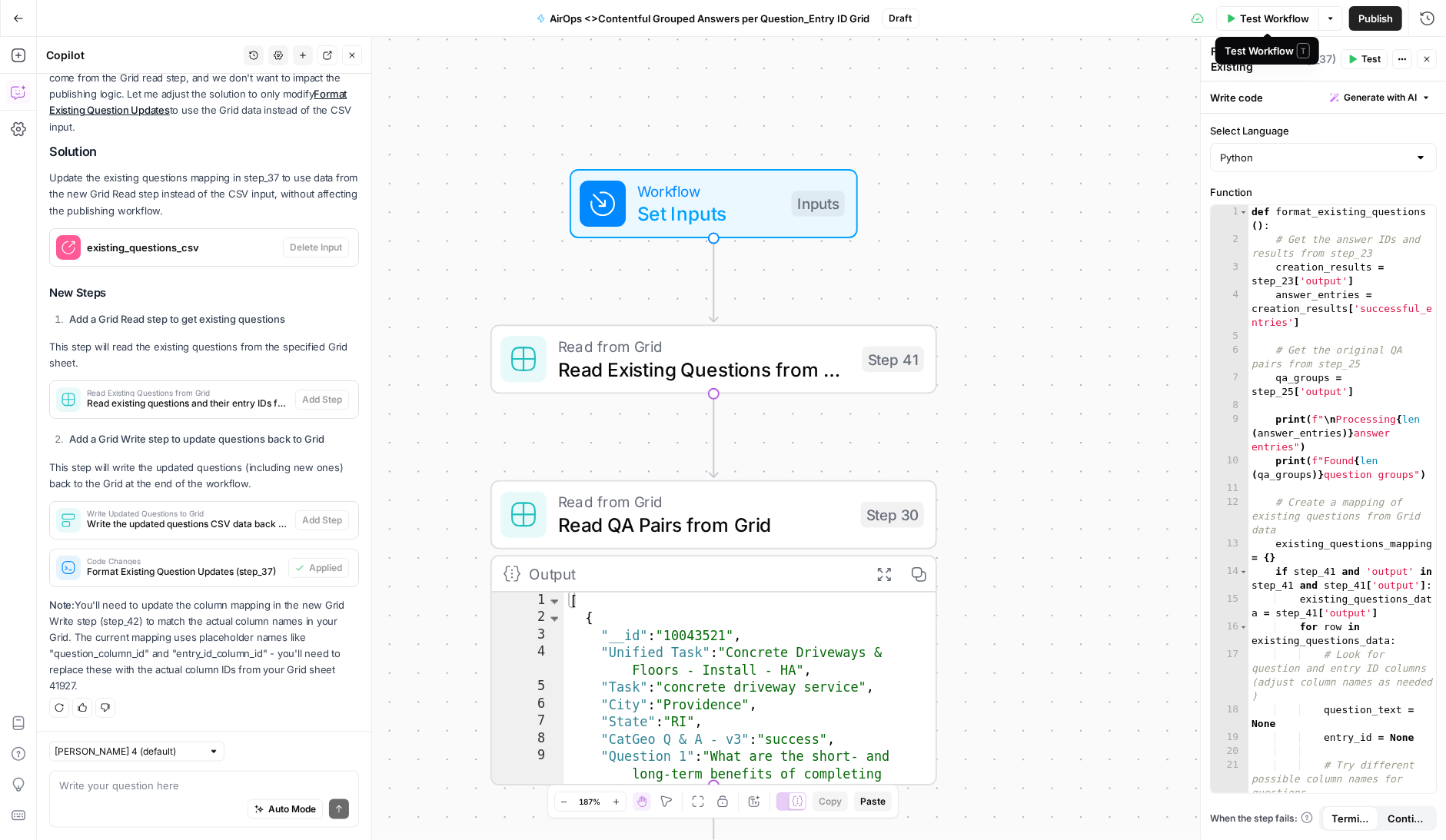
click at [1239, 12] on button "Test Workflow" at bounding box center [1268, 18] width 103 height 24
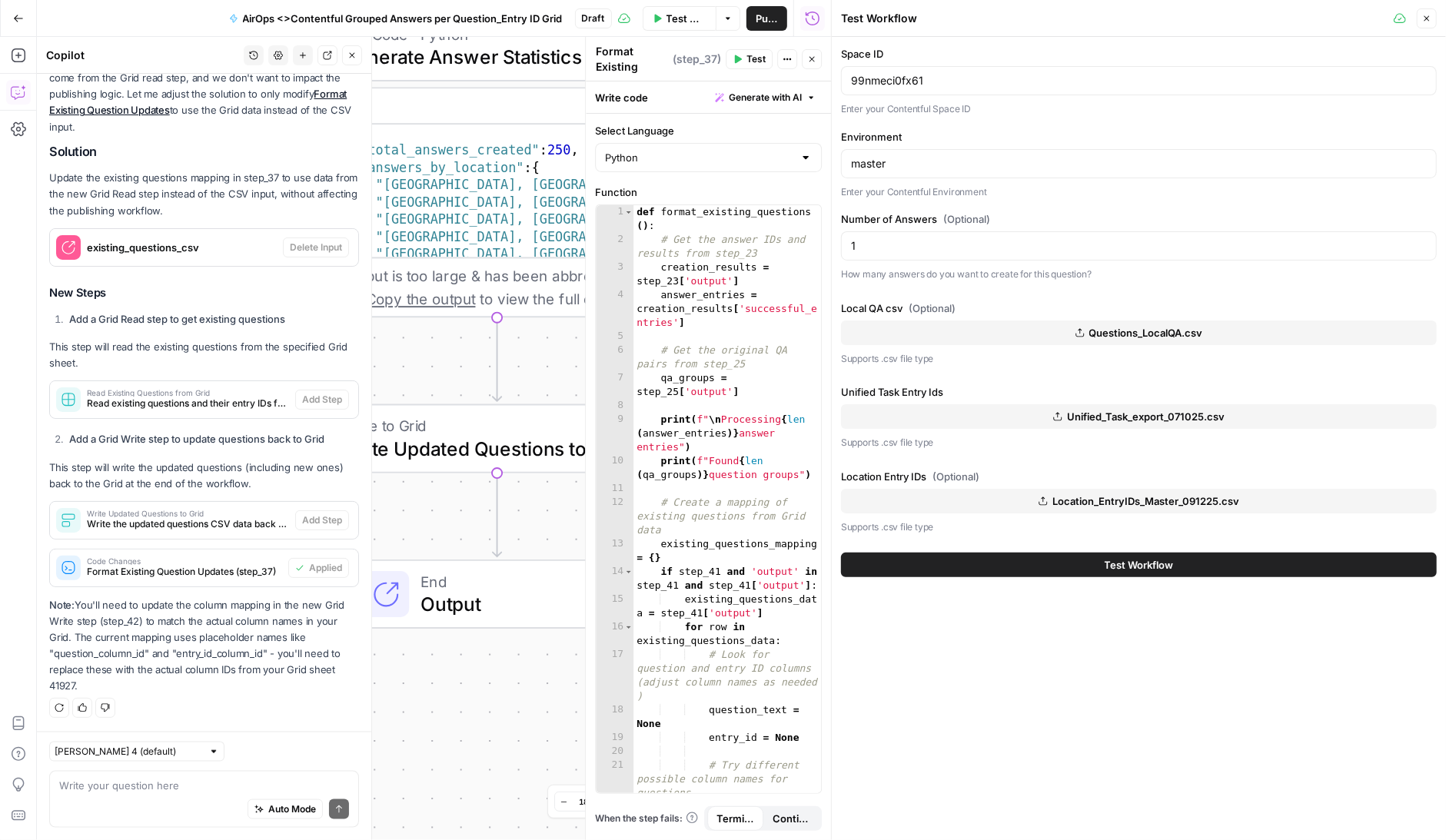
click at [106, 776] on div "Write your question here Auto Mode Send" at bounding box center [204, 799] width 310 height 57
click at [172, 784] on textarea "can i also delete the loca qa csv" at bounding box center [204, 785] width 290 height 15
type textarea "can i also delete the local qa csv"
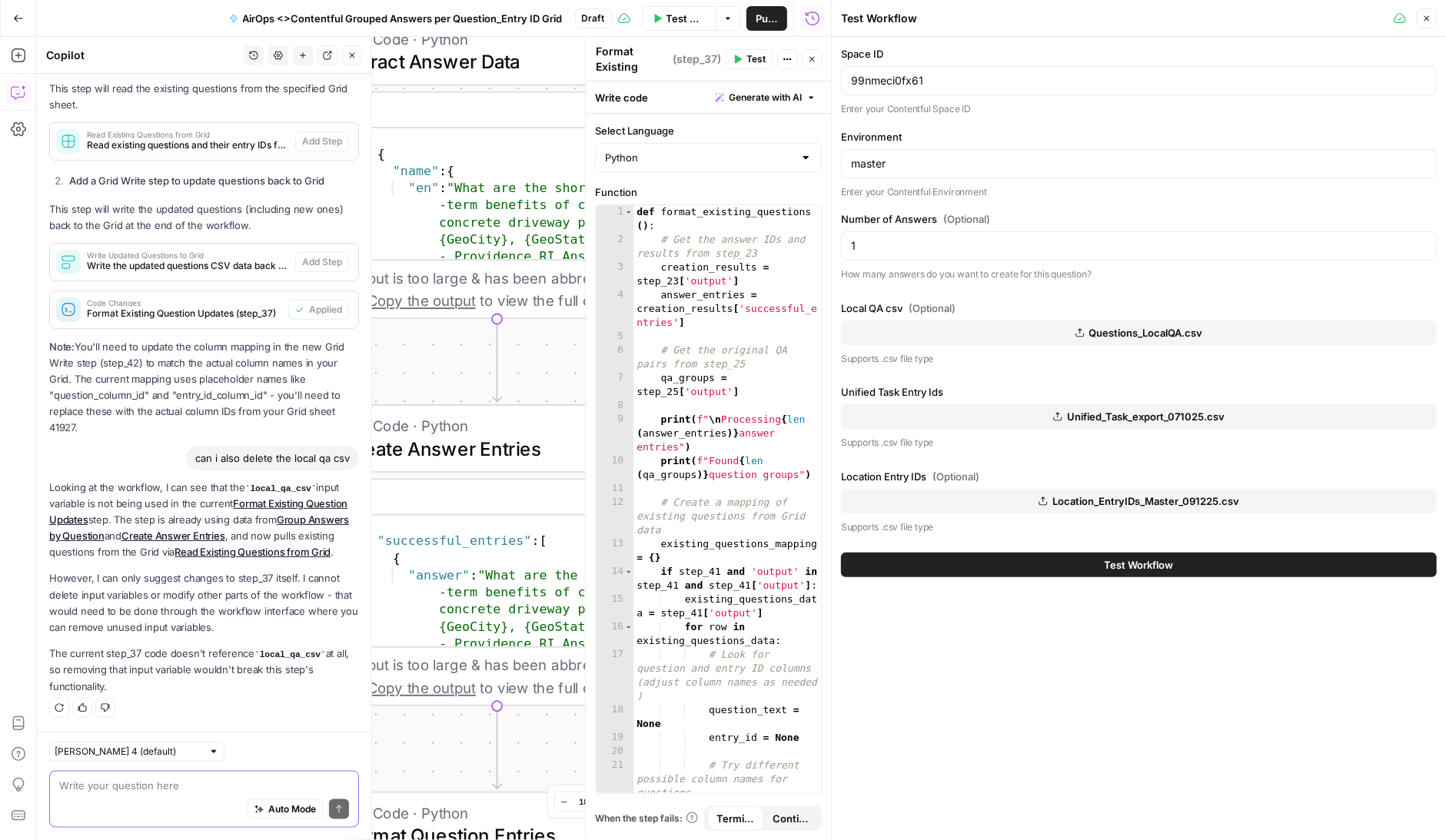
scroll to position [1330, 0]
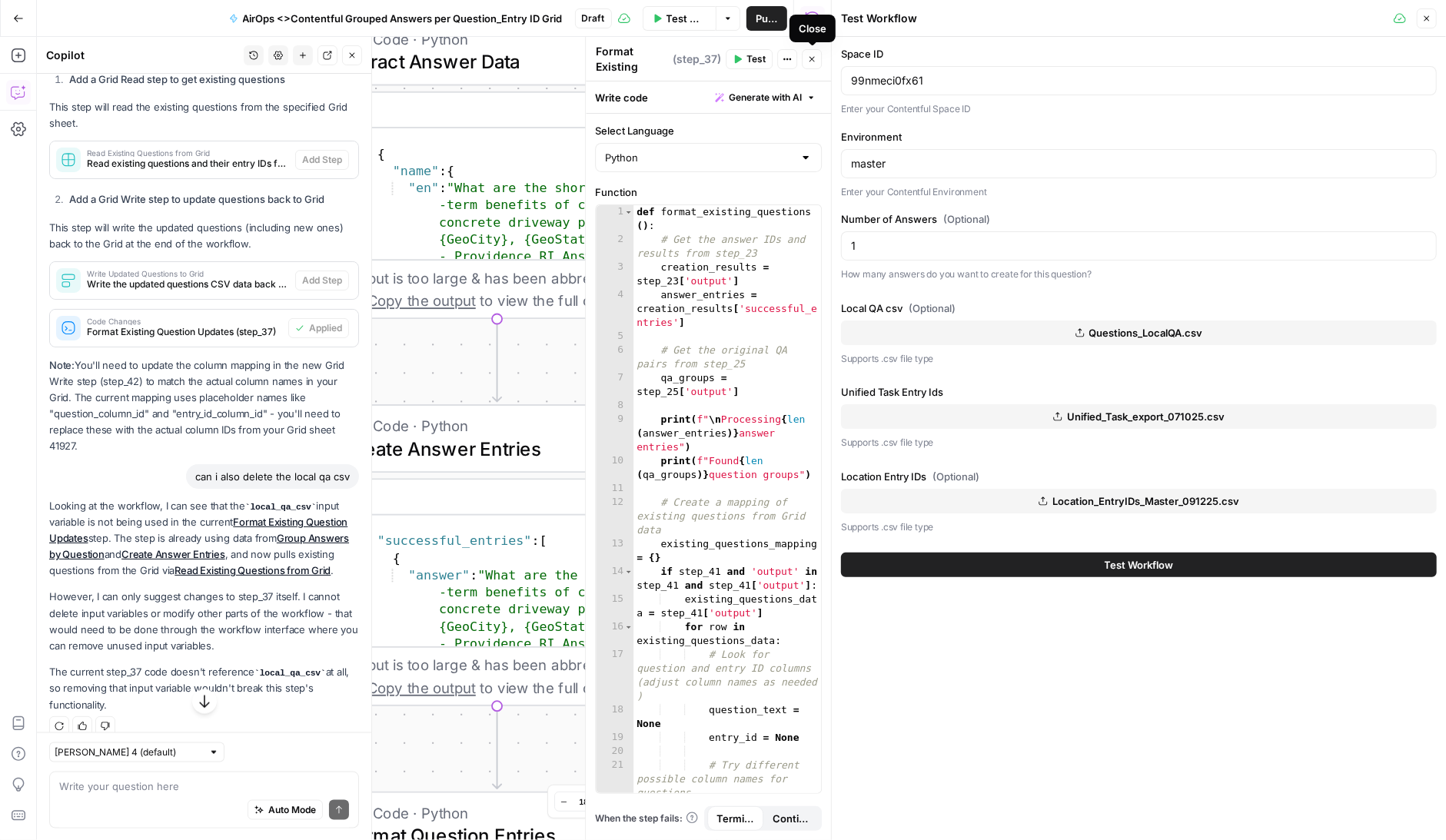
click at [812, 58] on icon "button" at bounding box center [812, 59] width 9 height 9
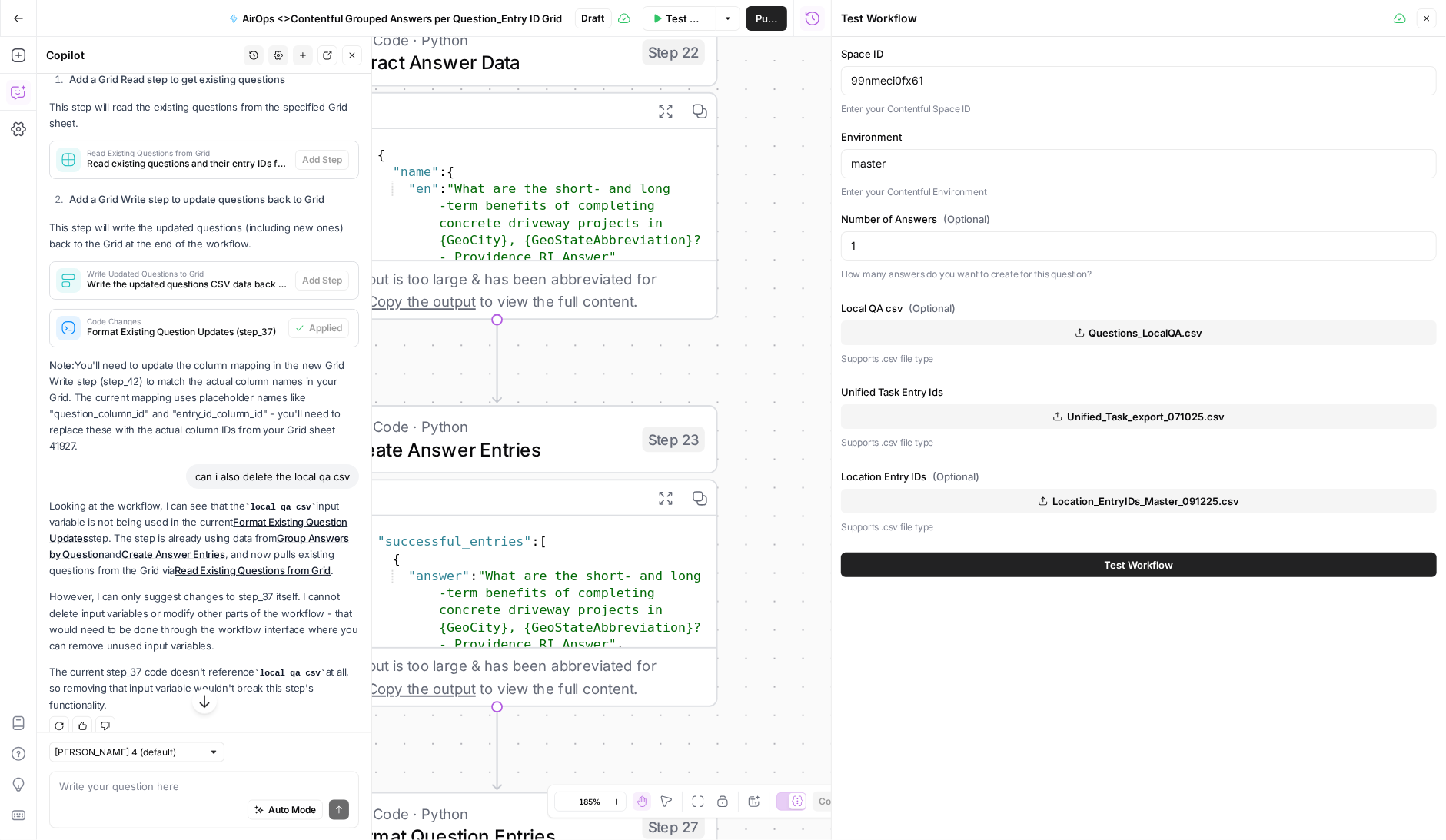
drag, startPoint x: 781, startPoint y: 223, endPoint x: 794, endPoint y: 864, distance: 641.1
click at [794, 840] on html "Angi New Home Browse Insights Opportunities Your Data Recent Grids AirOps <> Co…" at bounding box center [723, 420] width 1446 height 840
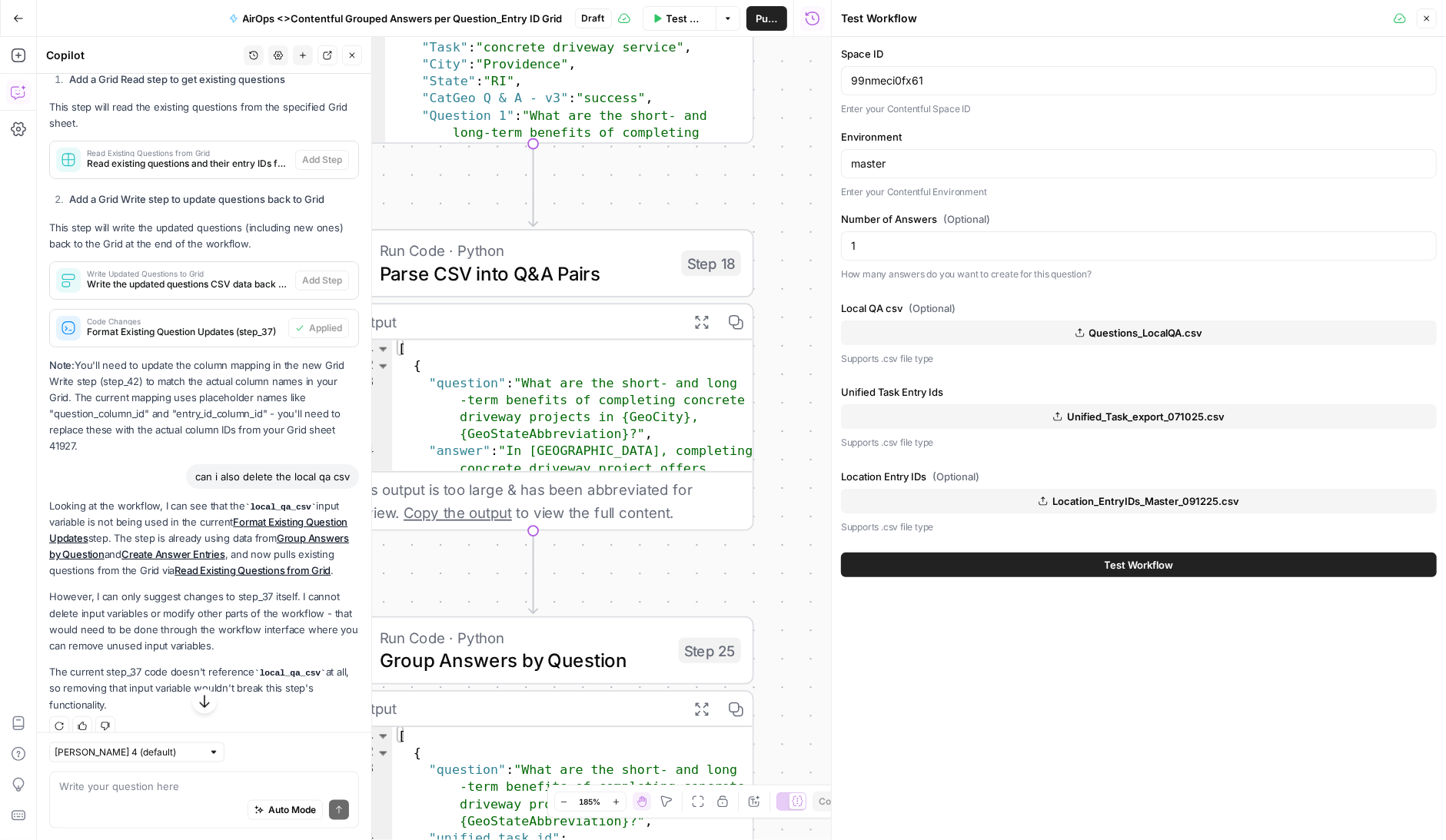
drag, startPoint x: 794, startPoint y: 382, endPoint x: 817, endPoint y: 878, distance: 496.5
click at [817, 840] on html "Angi New Home Browse Insights Opportunities Your Data Recent Grids AirOps <> Co…" at bounding box center [723, 420] width 1446 height 840
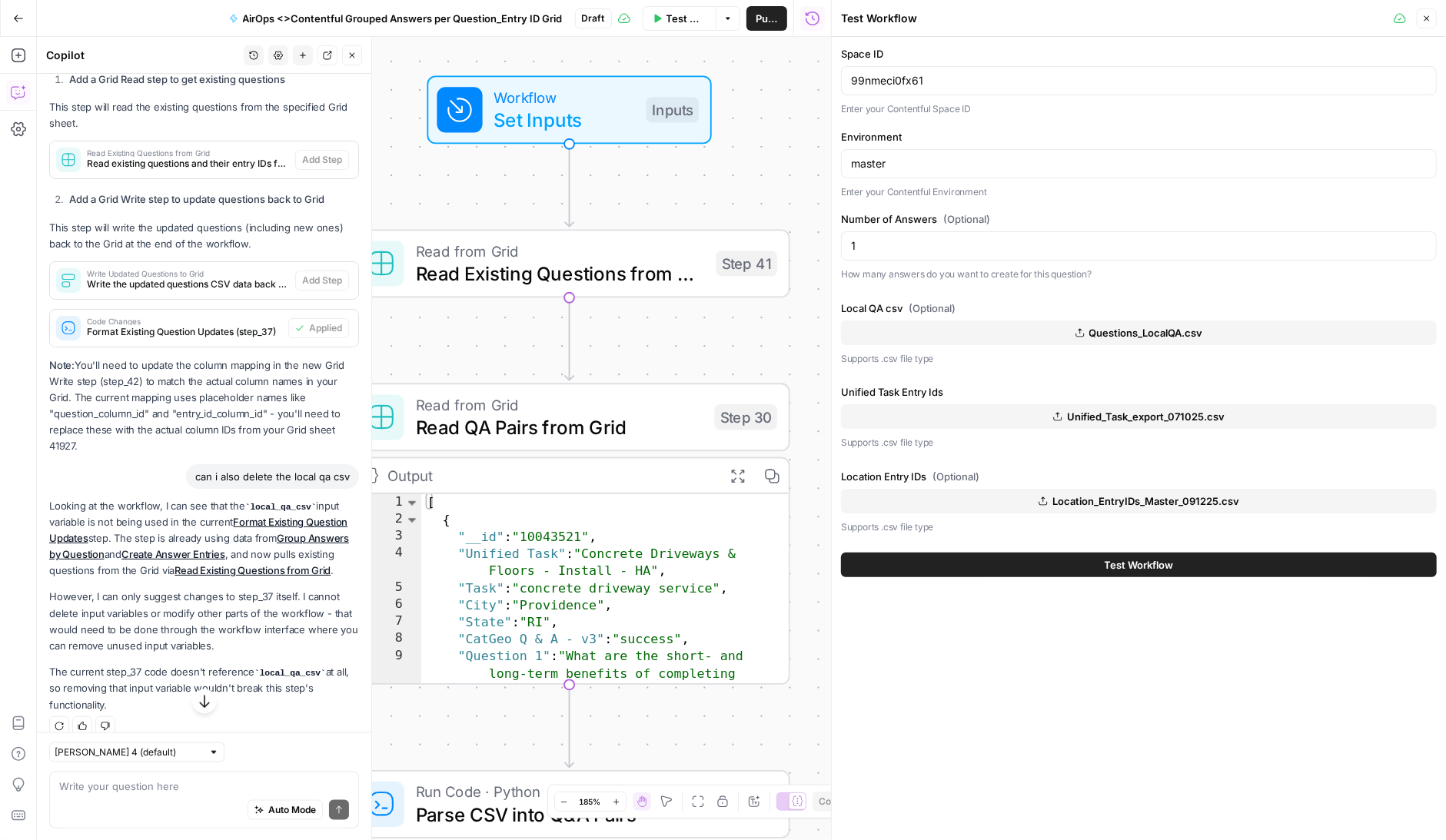
drag, startPoint x: 810, startPoint y: 228, endPoint x: 847, endPoint y: 772, distance: 545.3
click at [847, 772] on body "Angi New Home Browse Insights Opportunities Your Data Recent Grids AirOps <> Co…" at bounding box center [723, 420] width 1446 height 840
click at [564, 102] on span "Workflow" at bounding box center [565, 99] width 140 height 23
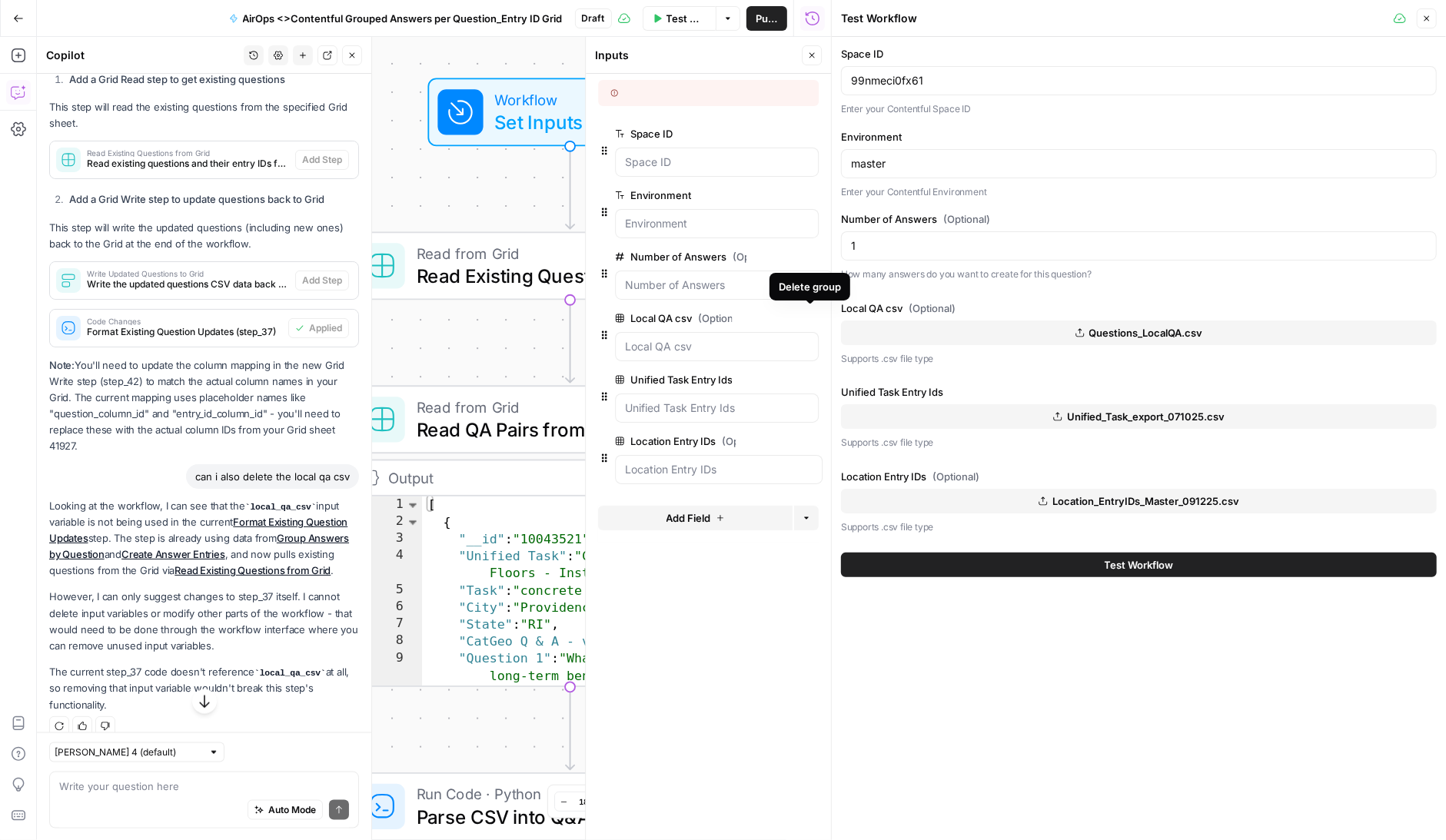
click at [807, 309] on button "Delete group" at bounding box center [809, 318] width 18 height 18
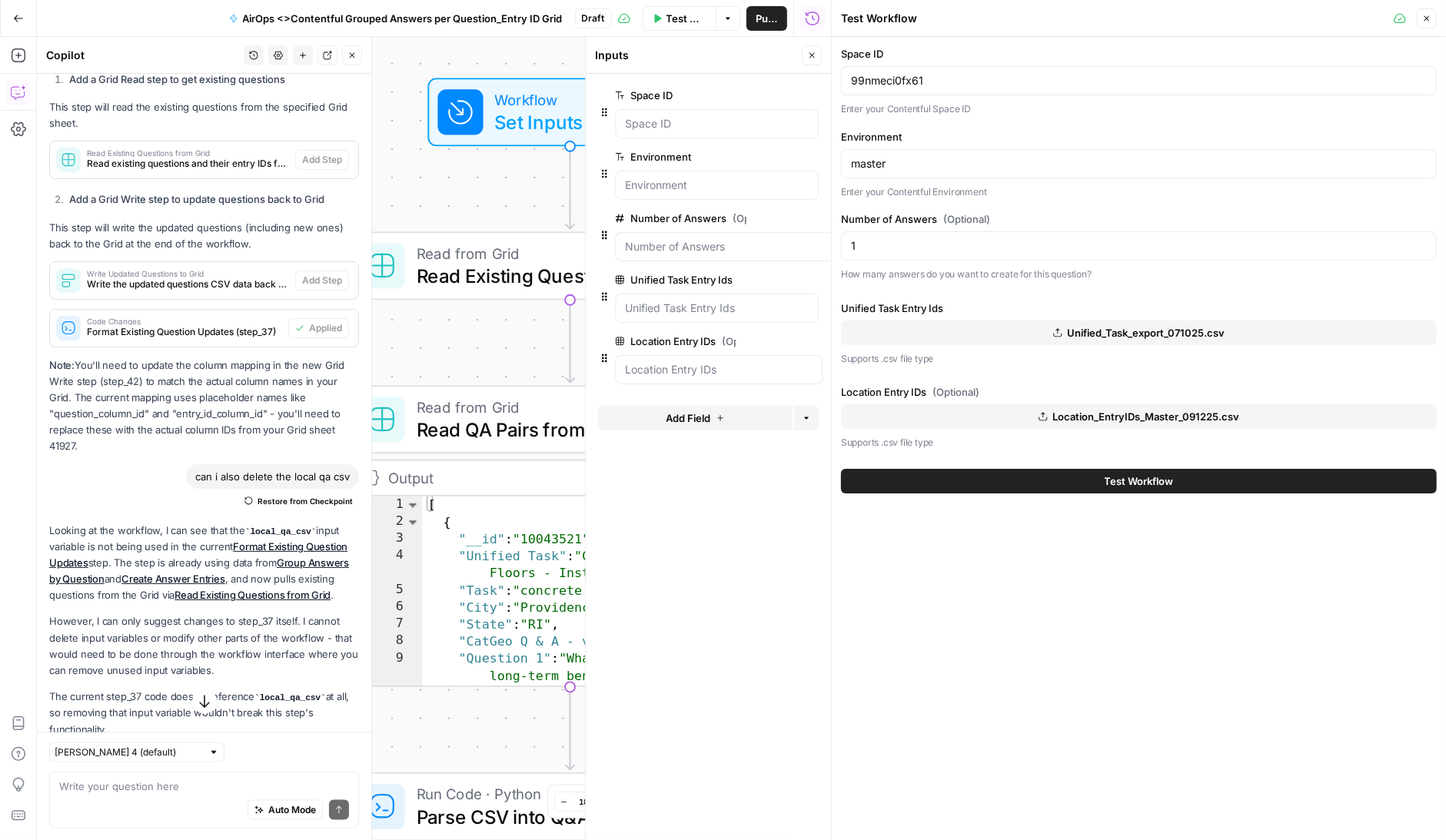
click at [405, 62] on div "Workflow Set Inputs Inputs Read from Grid Read Existing Questions from Grid Ste…" at bounding box center [434, 438] width 794 height 803
click at [670, 18] on span "Test Workflow" at bounding box center [686, 18] width 40 height 15
click at [122, 790] on textarea at bounding box center [204, 785] width 290 height 15
type textarea "let's only test on 2 lines from the qa pairs pulled"
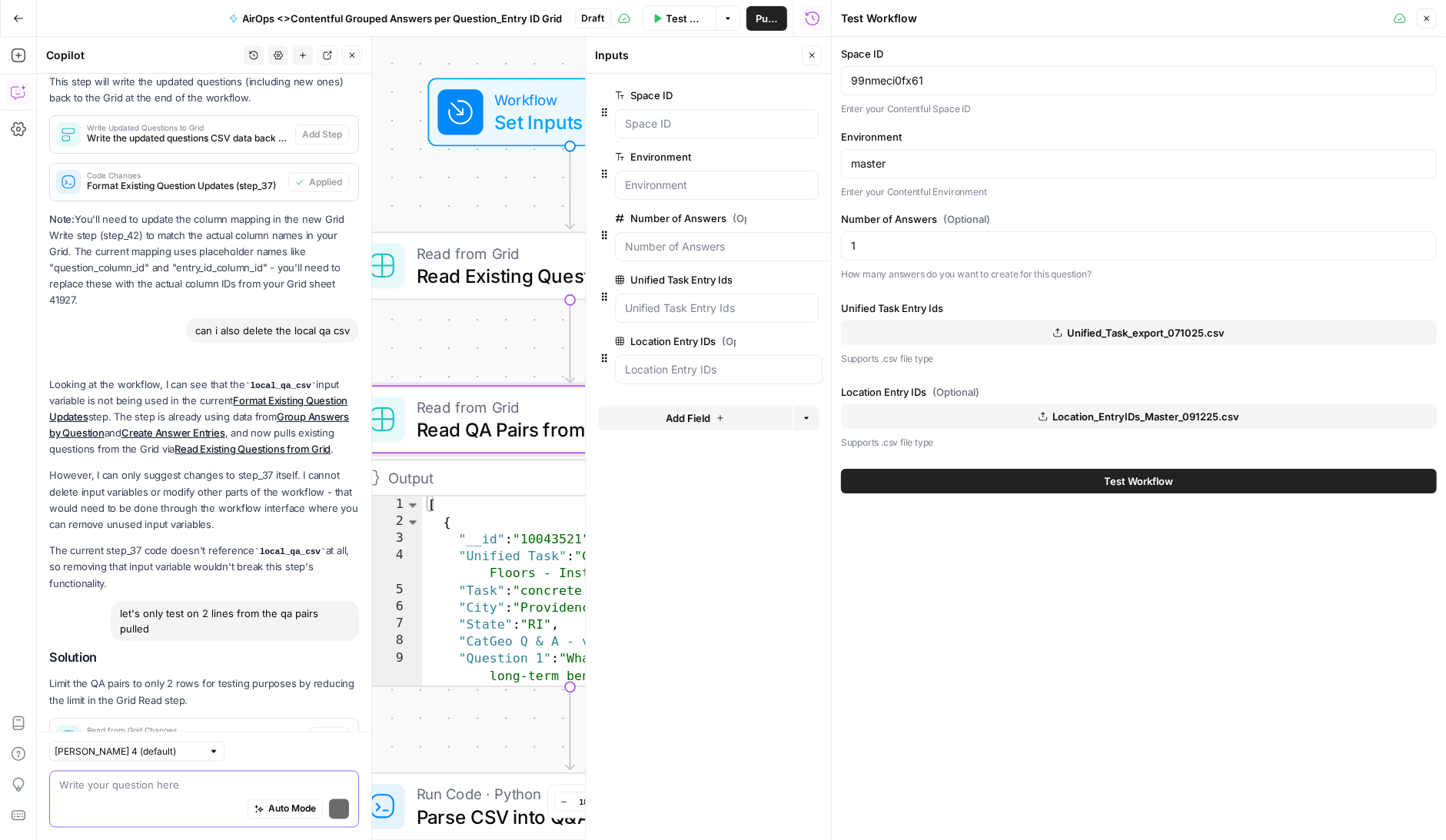
scroll to position [1605, 0]
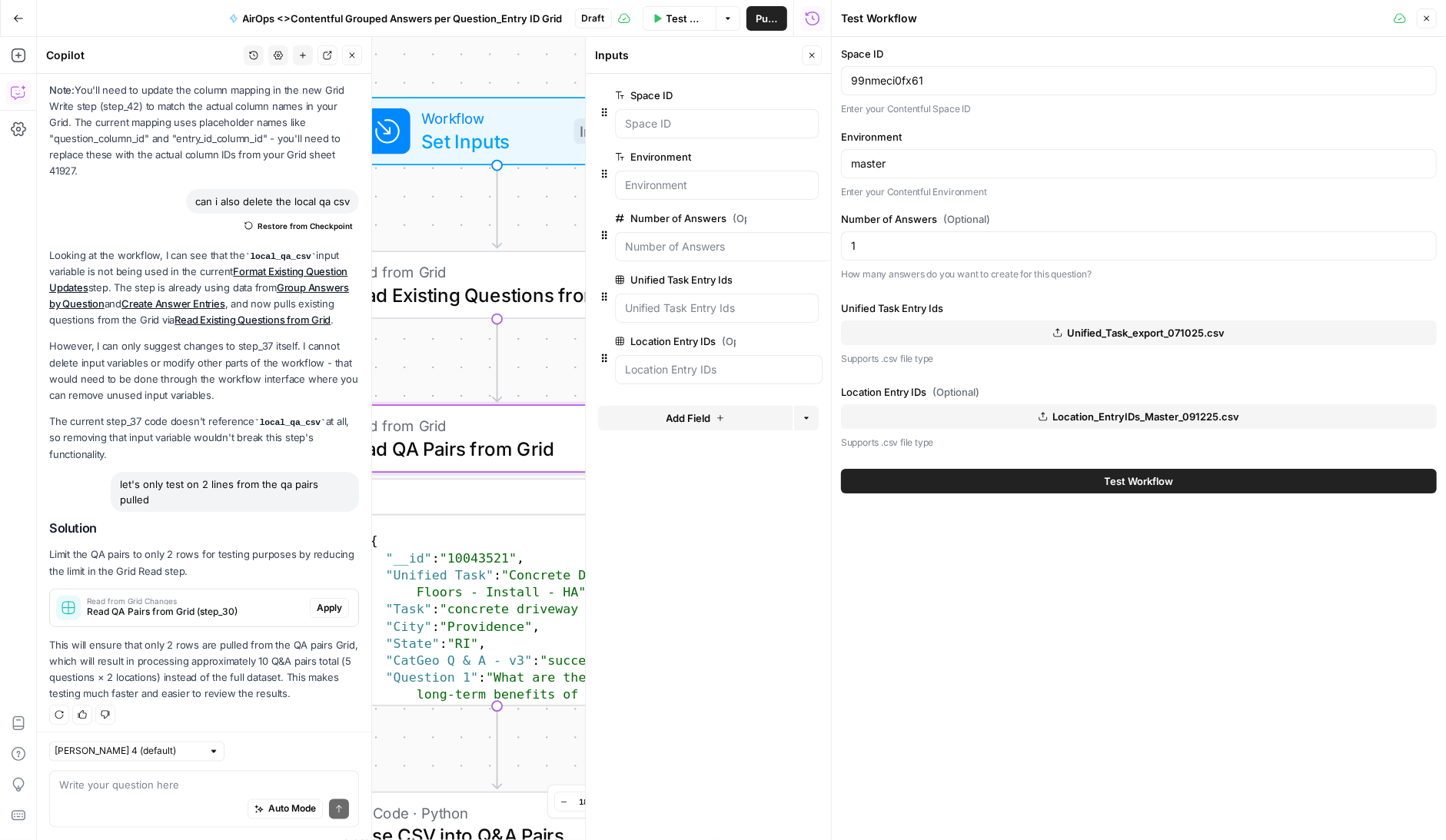
click at [330, 605] on span "Apply" at bounding box center [330, 608] width 25 height 14
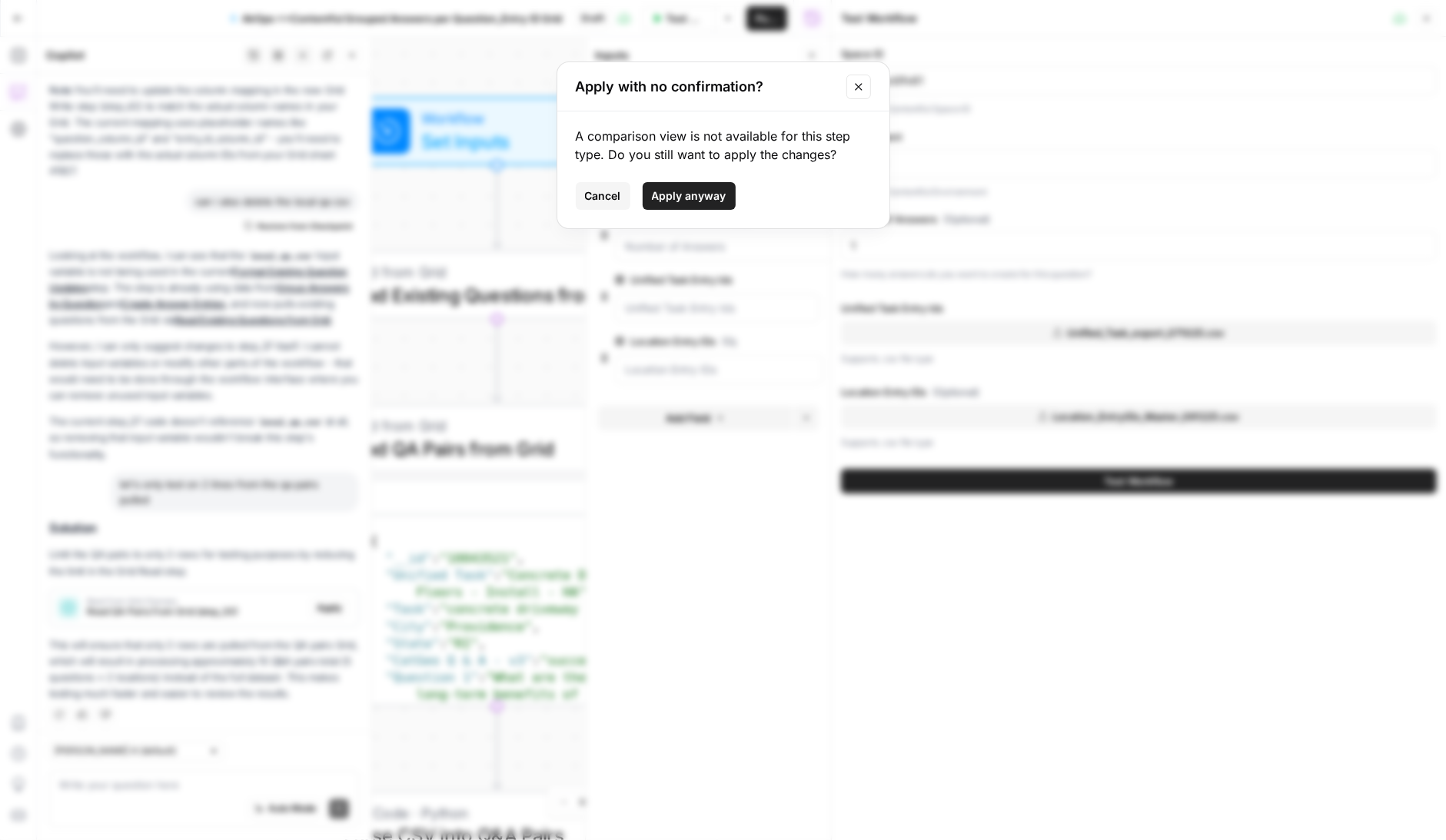
click at [691, 196] on span "Apply anyway" at bounding box center [689, 195] width 75 height 15
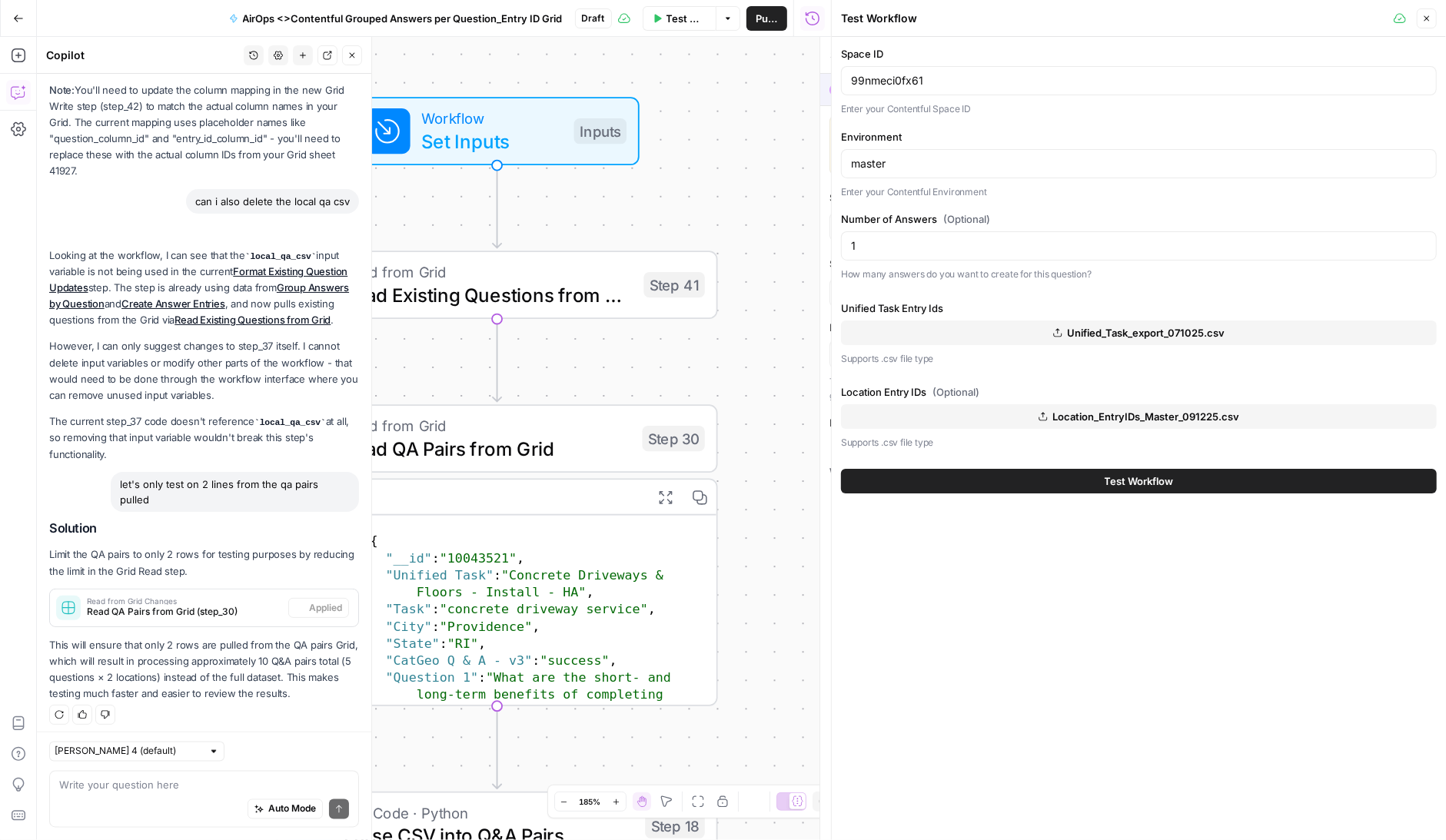
type textarea "Read QA Pairs from Grid"
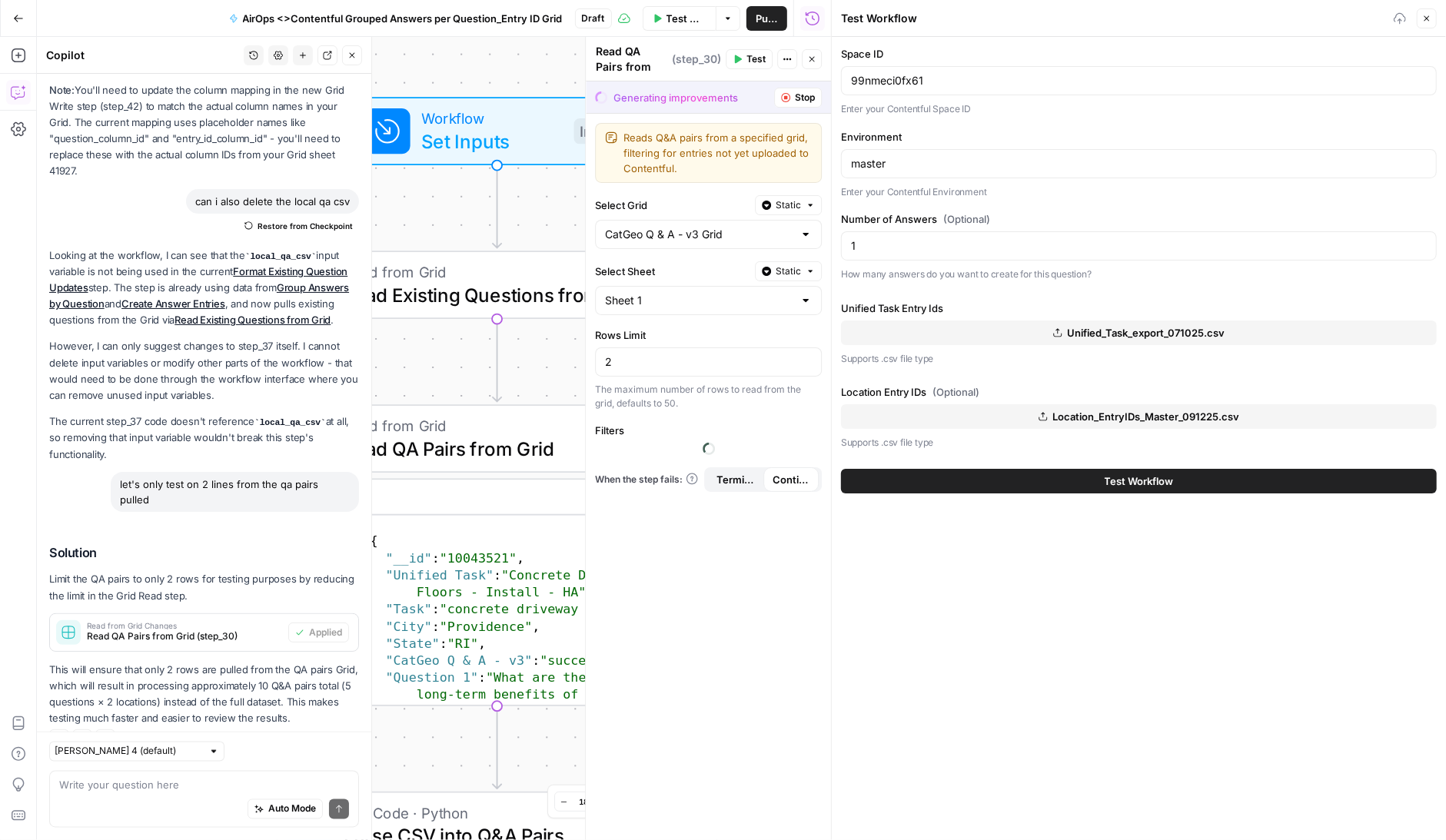
scroll to position [1630, 0]
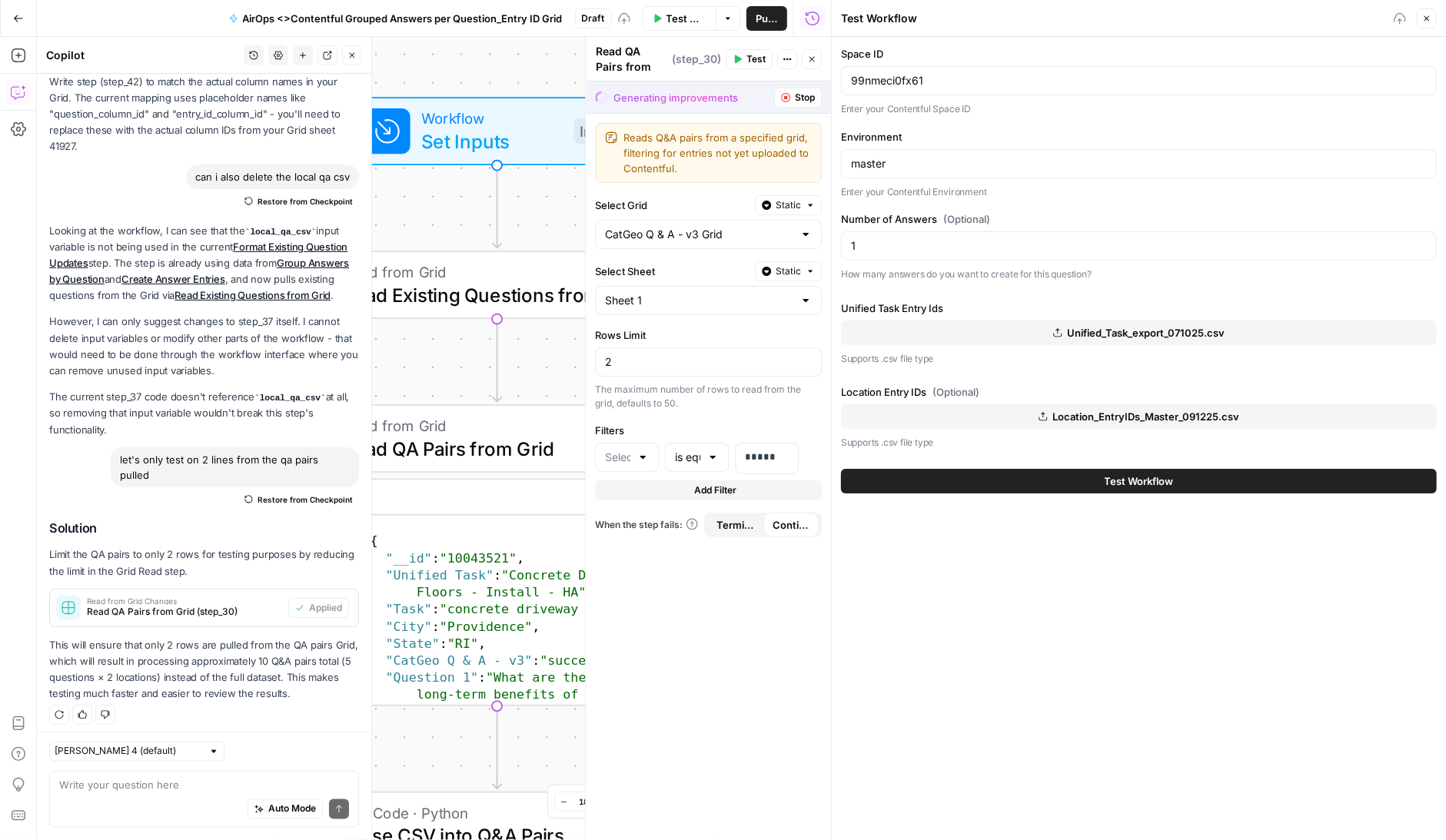
type input "Uploaded"
click at [681, 15] on span "Test Workflow" at bounding box center [686, 18] width 40 height 15
click at [632, 366] on div "2" at bounding box center [709, 362] width 227 height 29
click at [529, 185] on div "Workflow Set Inputs Inputs Read from Grid Read Existing Questions from Grid Ste…" at bounding box center [434, 438] width 794 height 803
click at [791, 94] on button "Stop" at bounding box center [798, 97] width 48 height 20
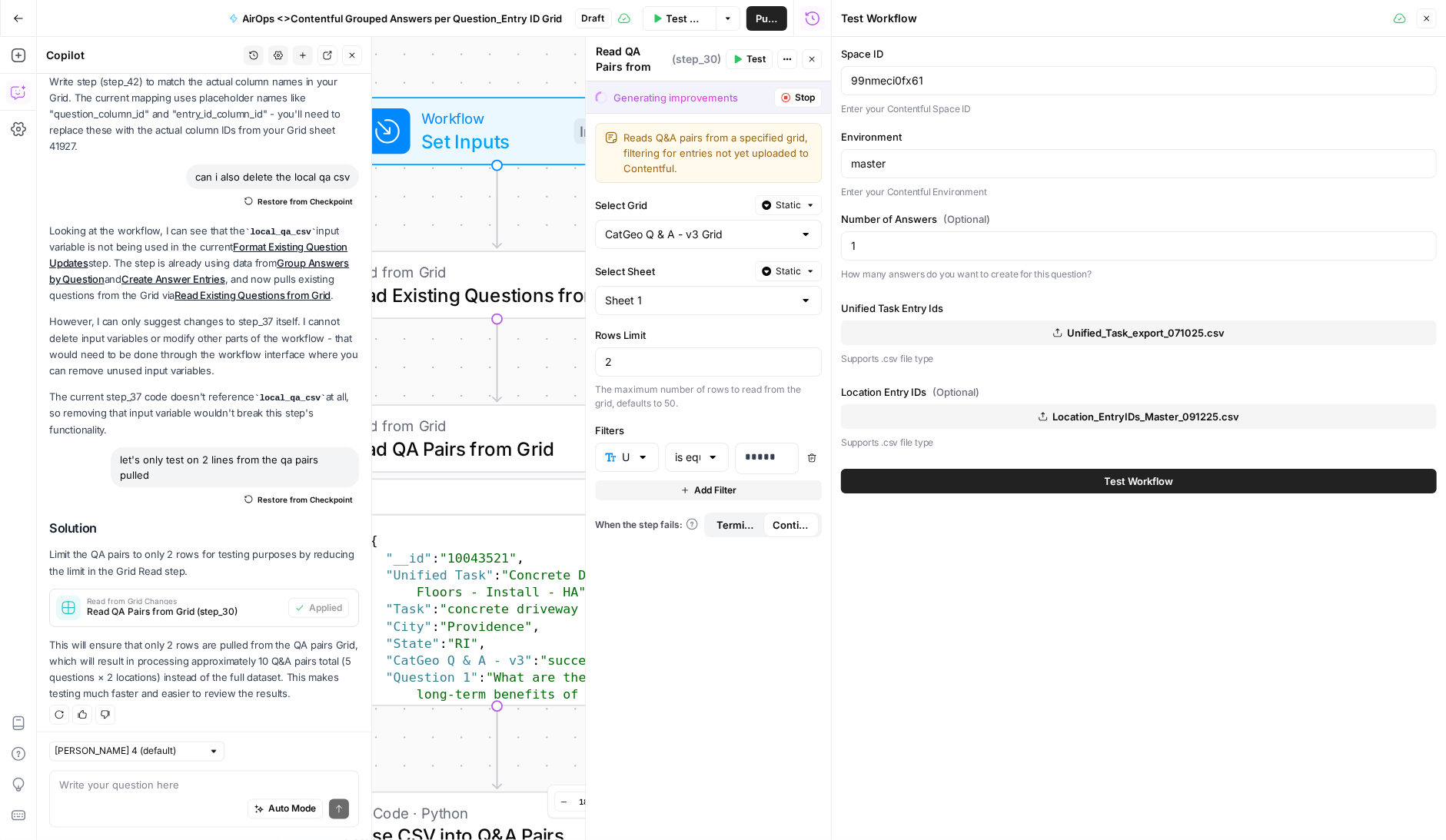
click at [793, 97] on button "Stop" at bounding box center [798, 97] width 48 height 20
click at [447, 153] on span "Set Inputs" at bounding box center [493, 141] width 140 height 29
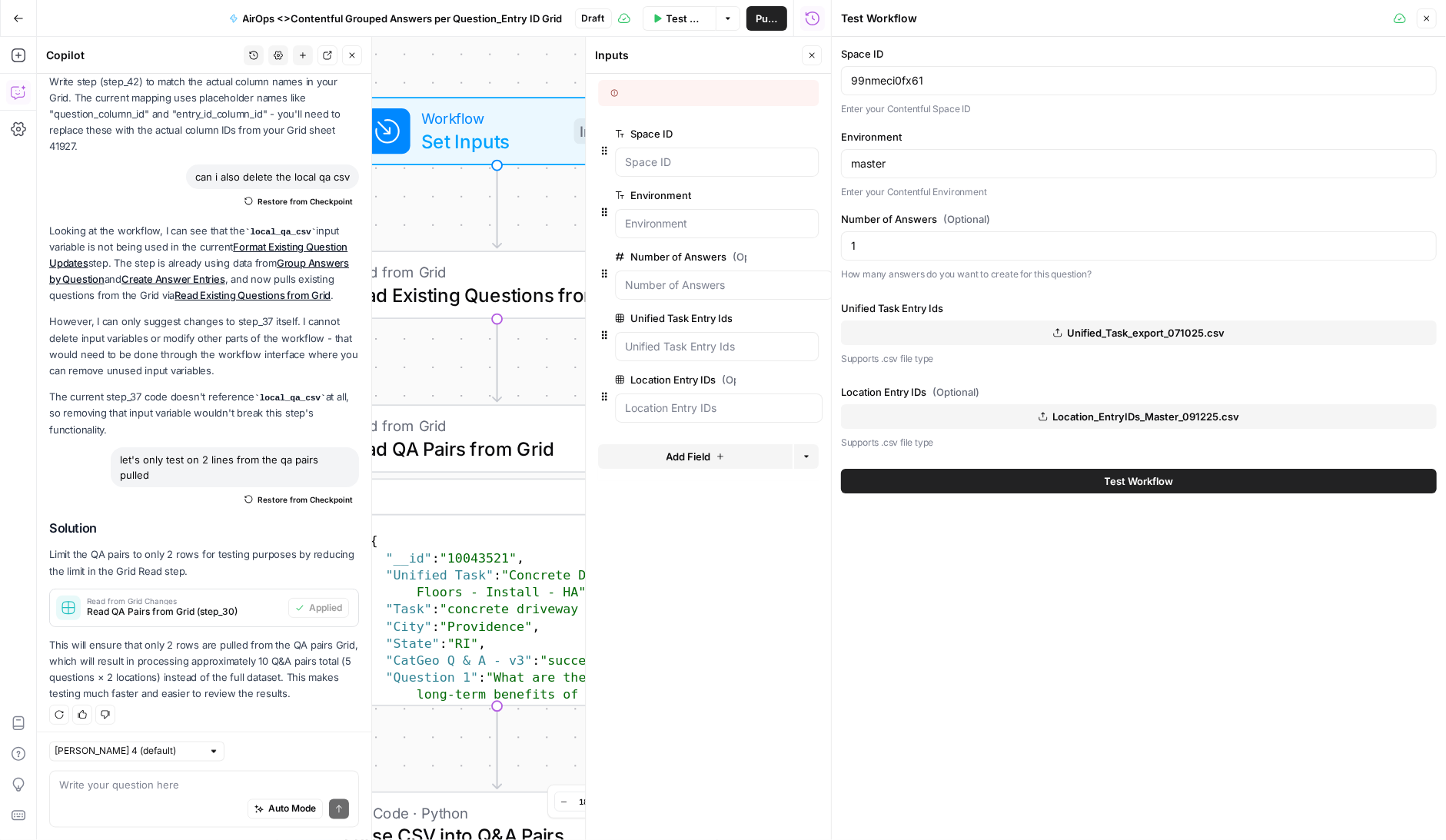
click at [476, 273] on span "Read from Grid" at bounding box center [488, 272] width 289 height 23
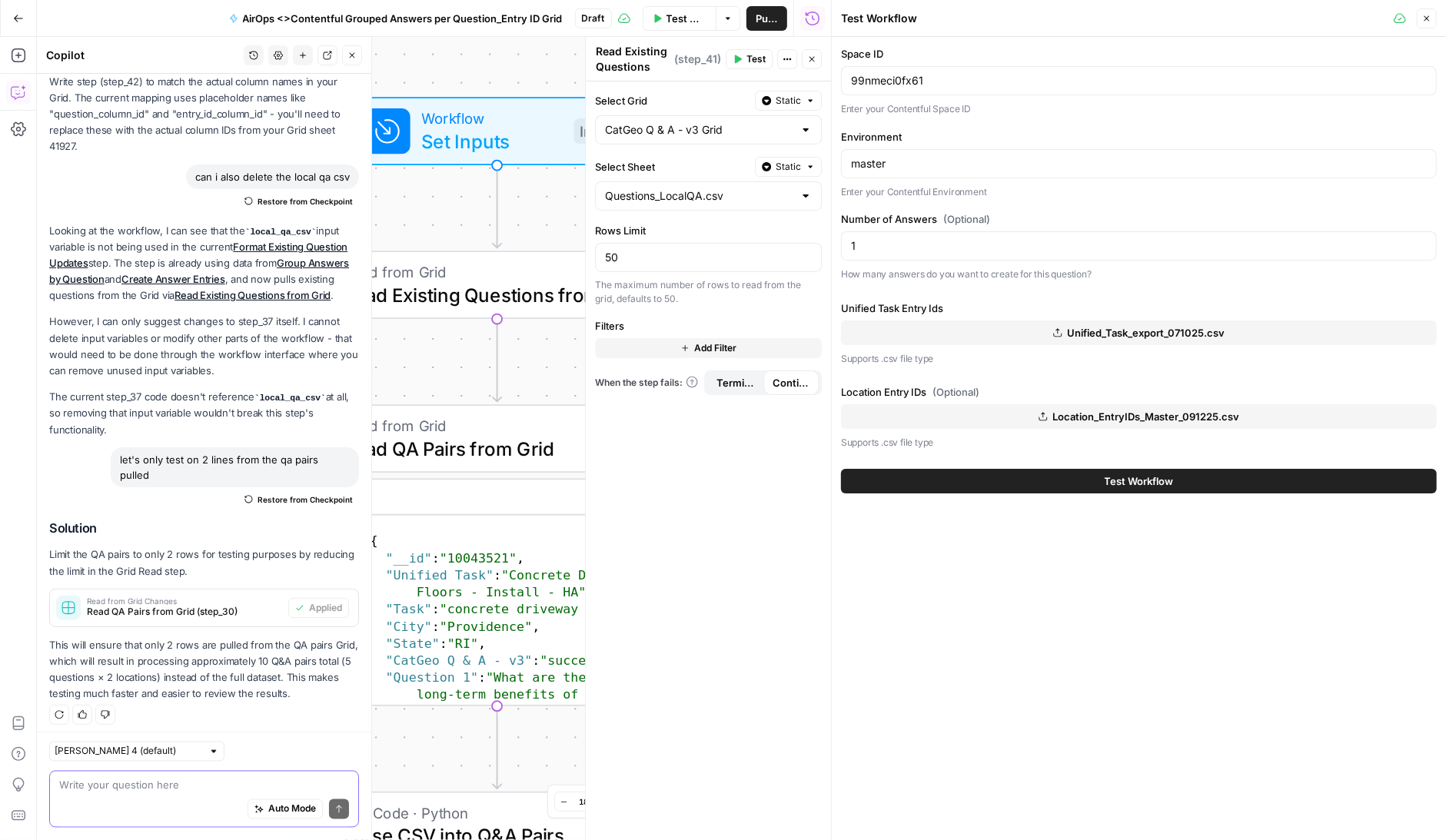
click at [126, 786] on textarea at bounding box center [204, 785] width 290 height 15
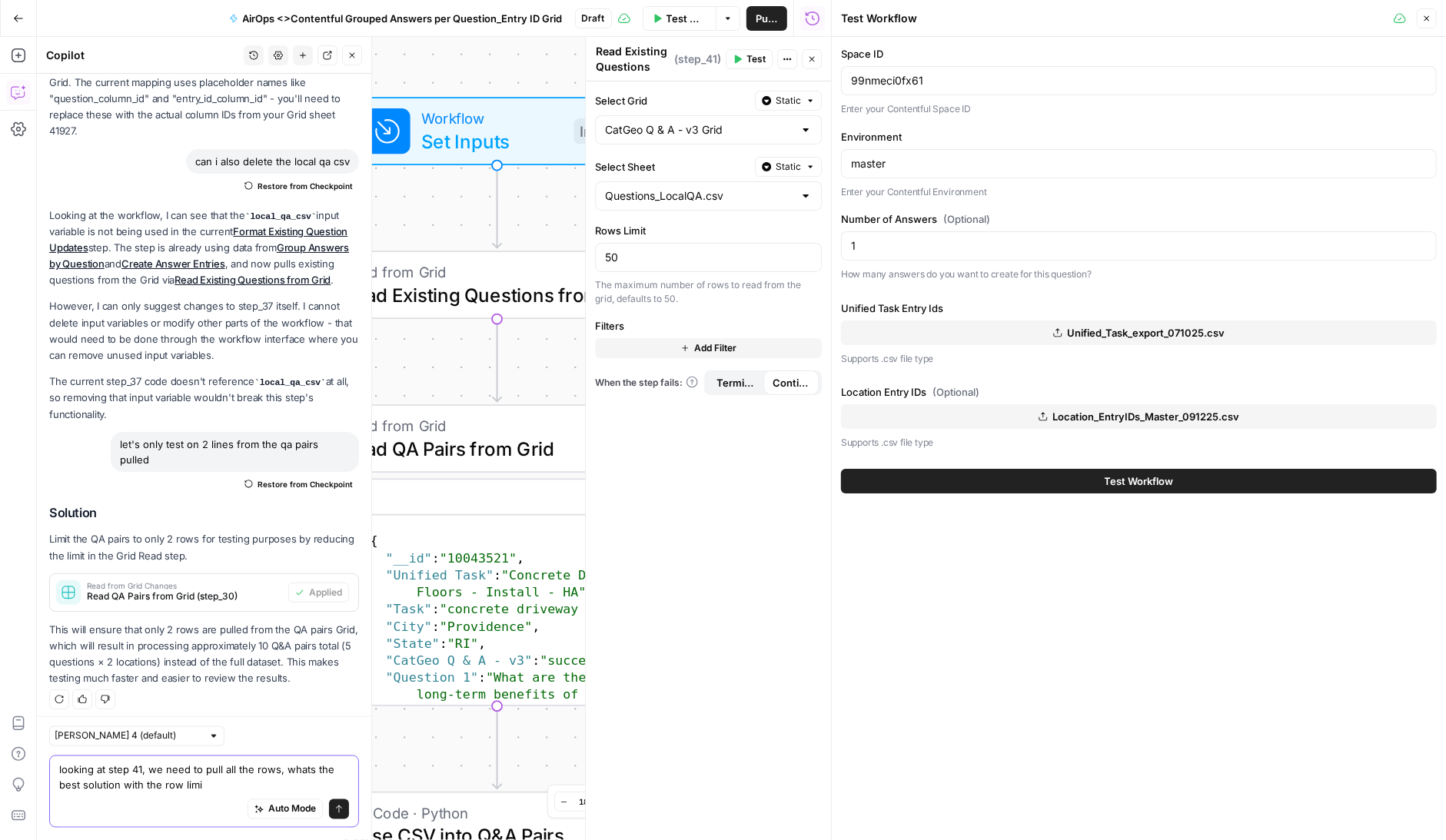
type textarea "looking at step 41, we need to pull all the rows, whats the best solution with …"
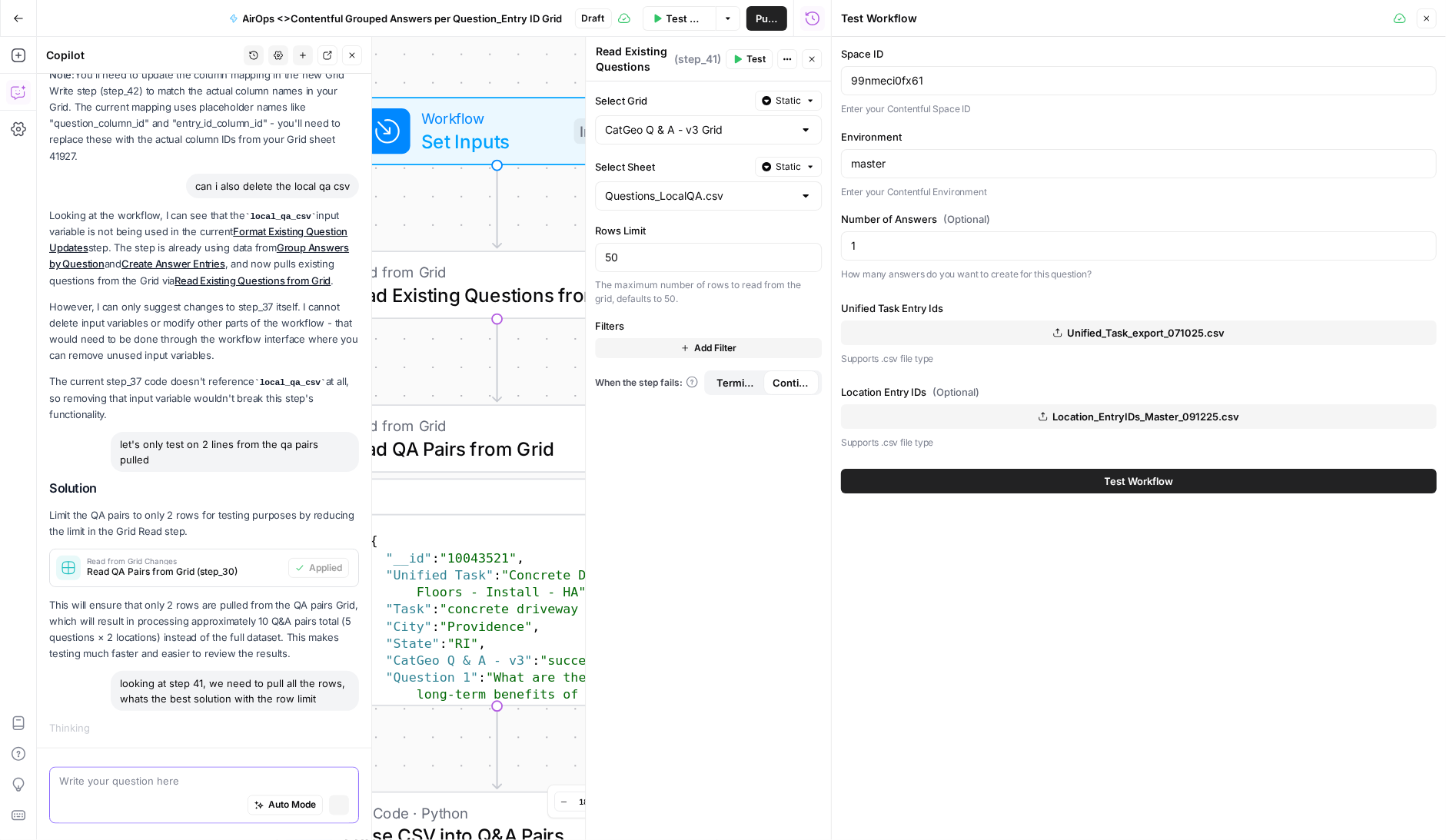
scroll to position [1550, 0]
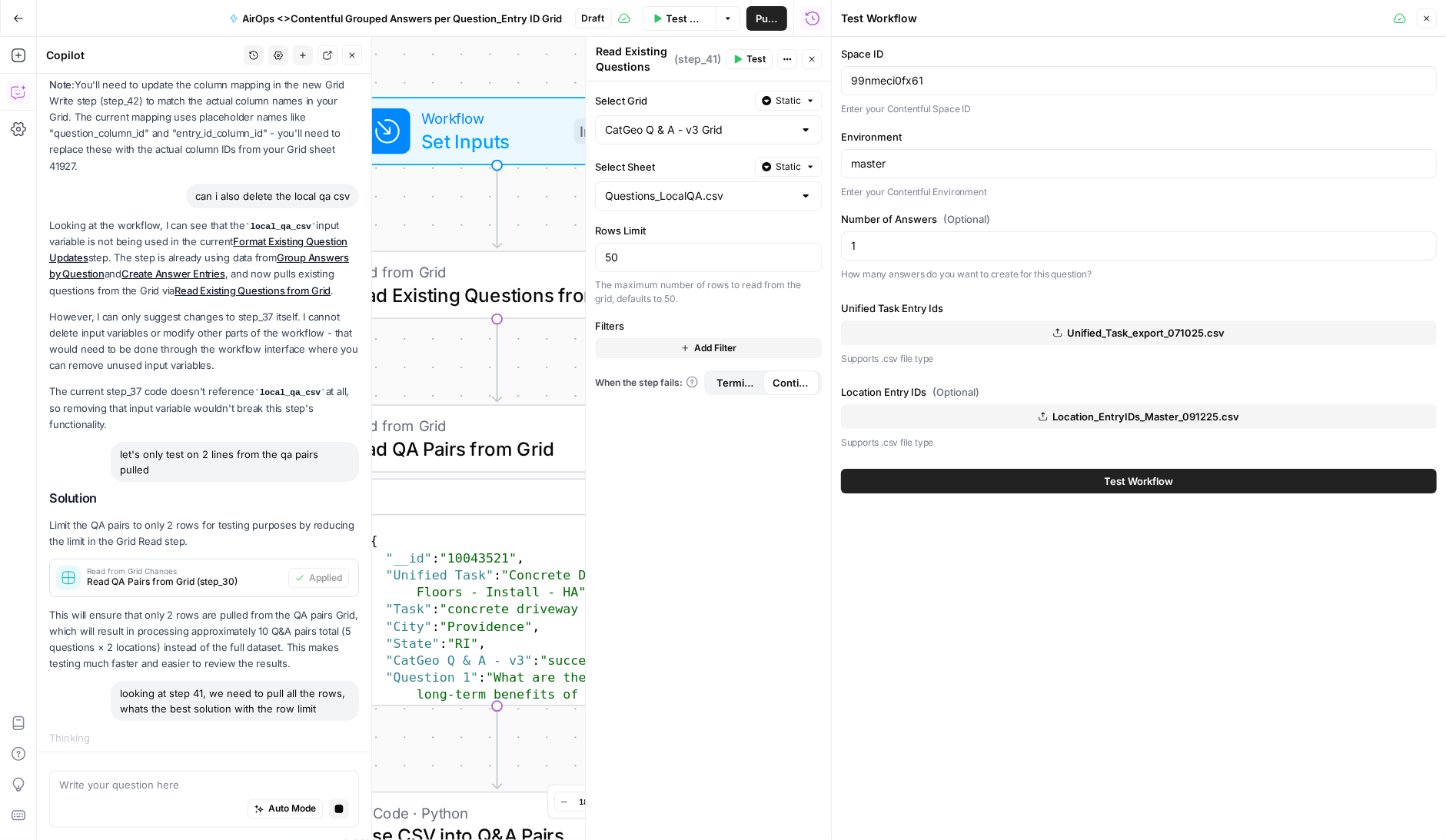
click at [702, 343] on span "Add Filter" at bounding box center [715, 348] width 42 height 14
click at [647, 345] on div at bounding box center [643, 352] width 13 height 15
click at [632, 386] on span "contentful_entry_id" at bounding box center [632, 388] width 14 height 15
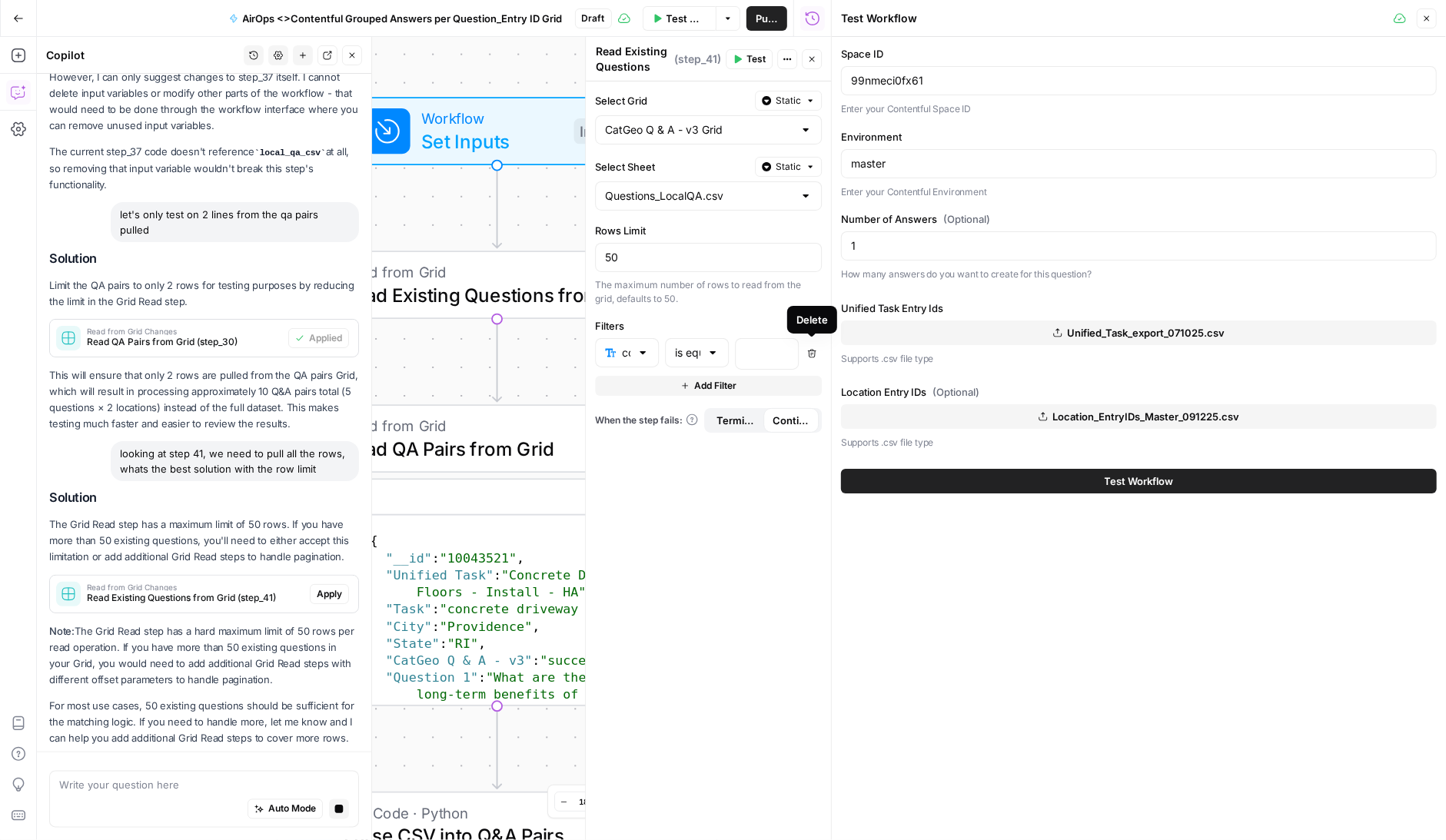
click at [813, 349] on icon "button" at bounding box center [812, 354] width 9 height 9
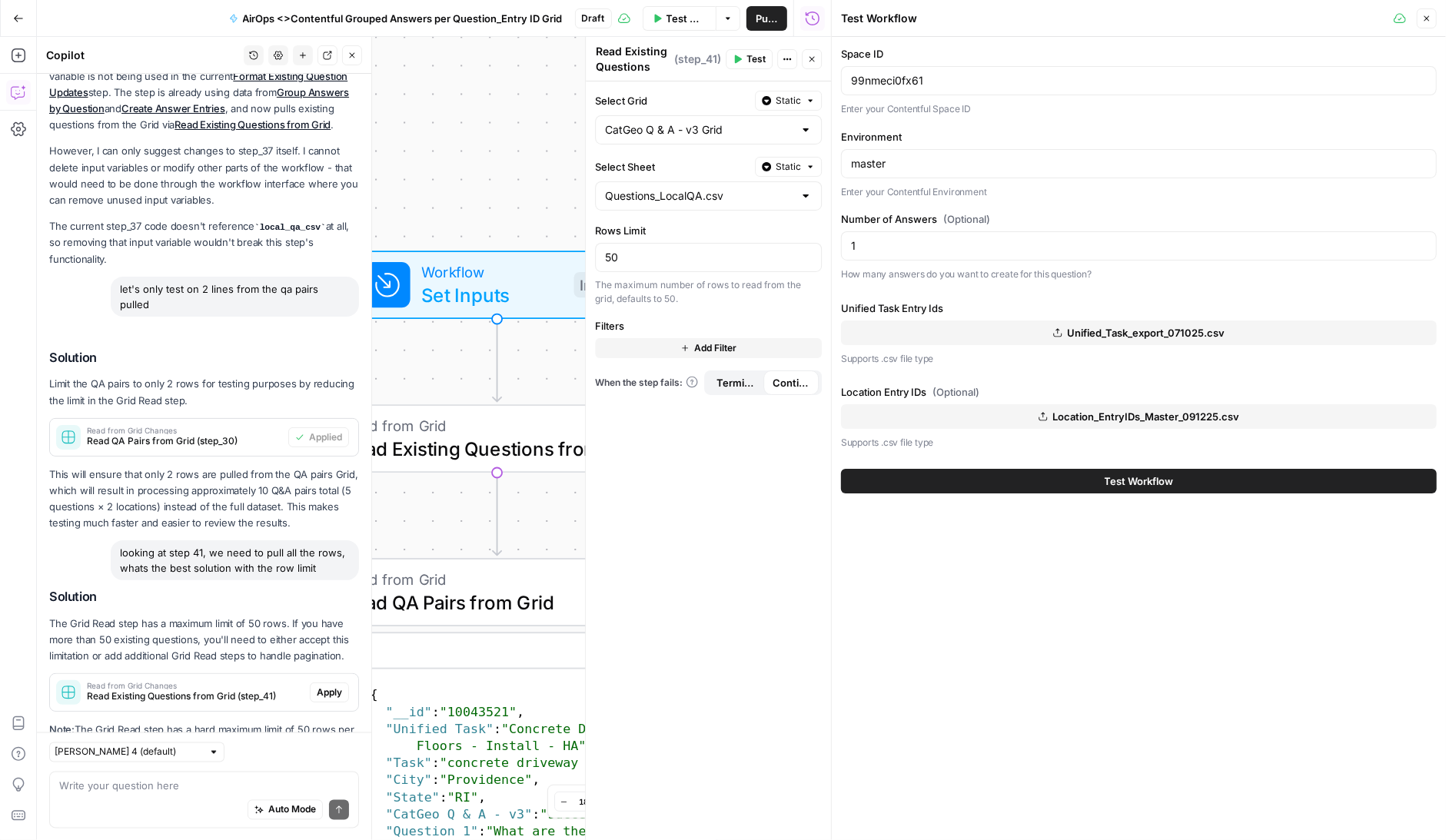
scroll to position [1944, 0]
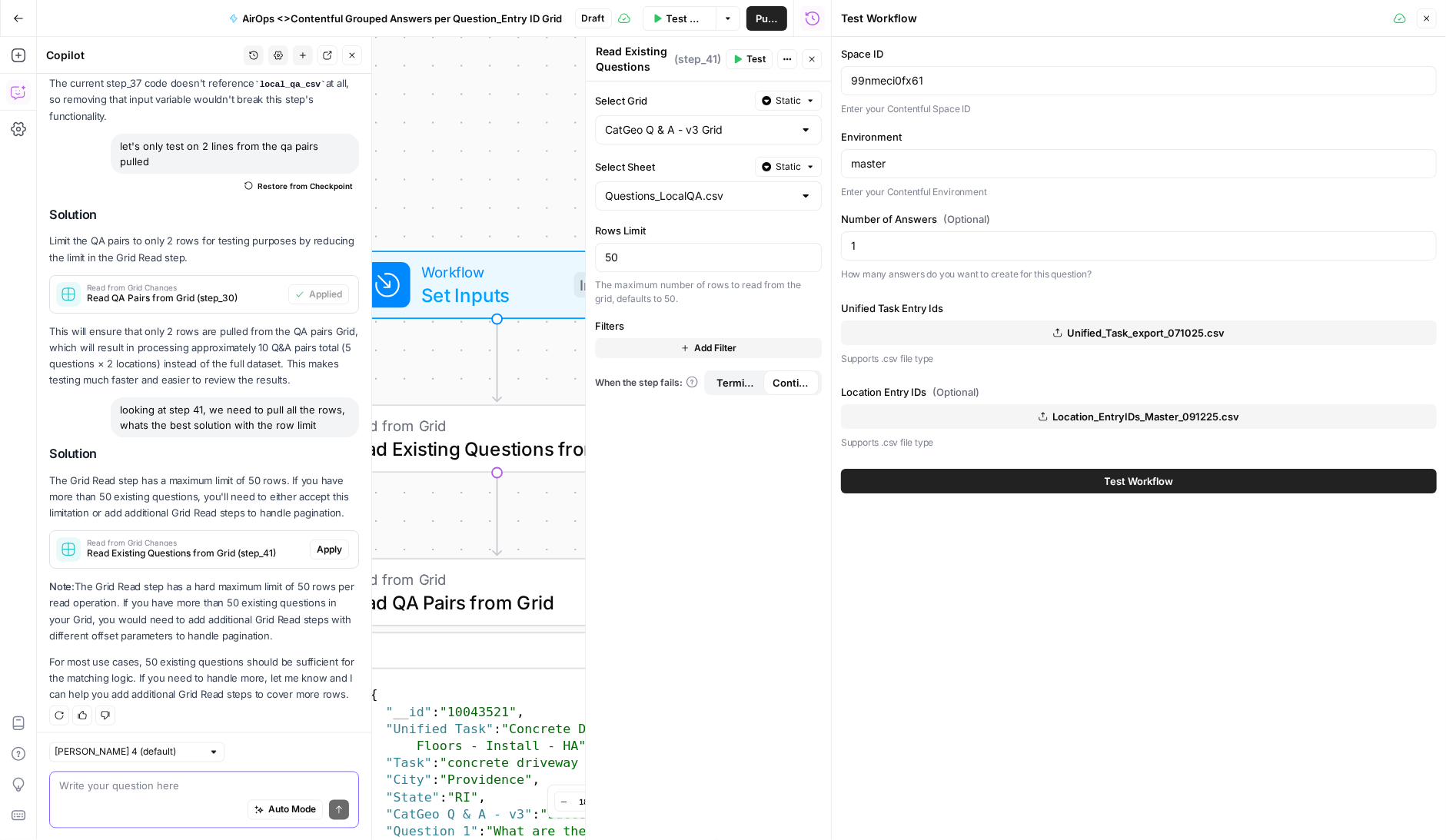
click at [127, 783] on textarea at bounding box center [204, 785] width 290 height 15
type textarea "we need way more"
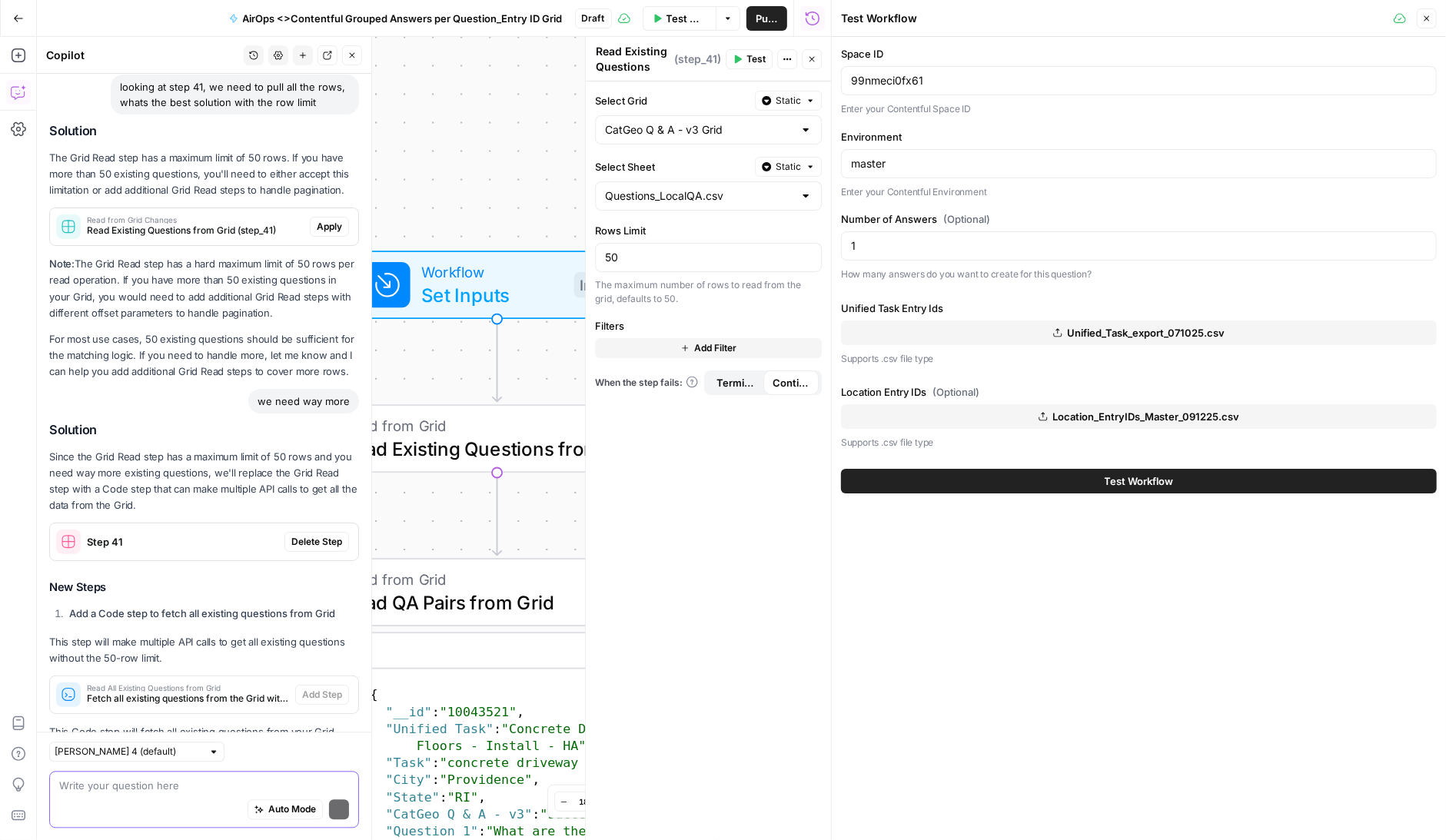
scroll to position [2426, 0]
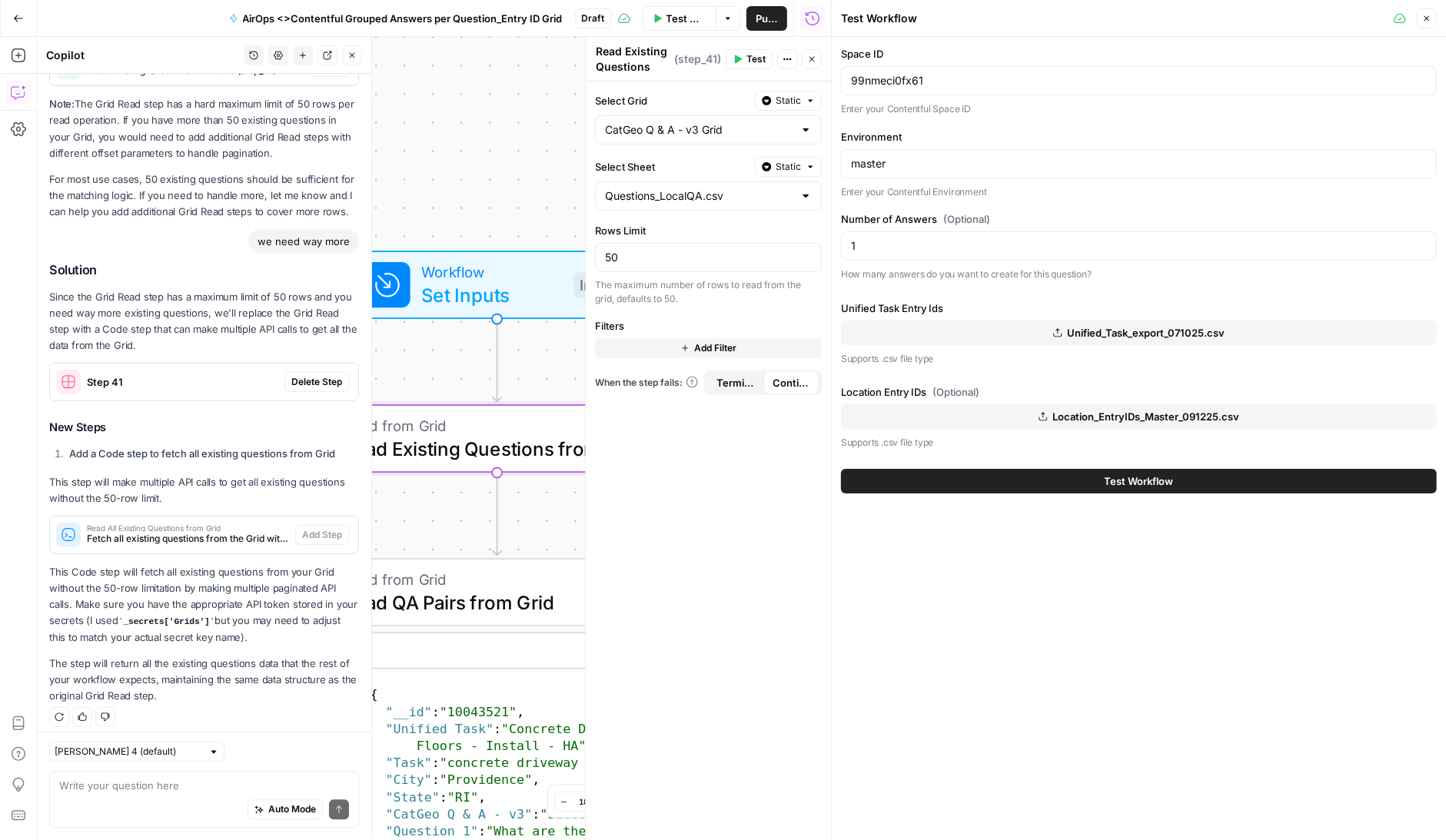
click at [167, 524] on span "Read All Existing Questions from Grid" at bounding box center [187, 528] width 203 height 8
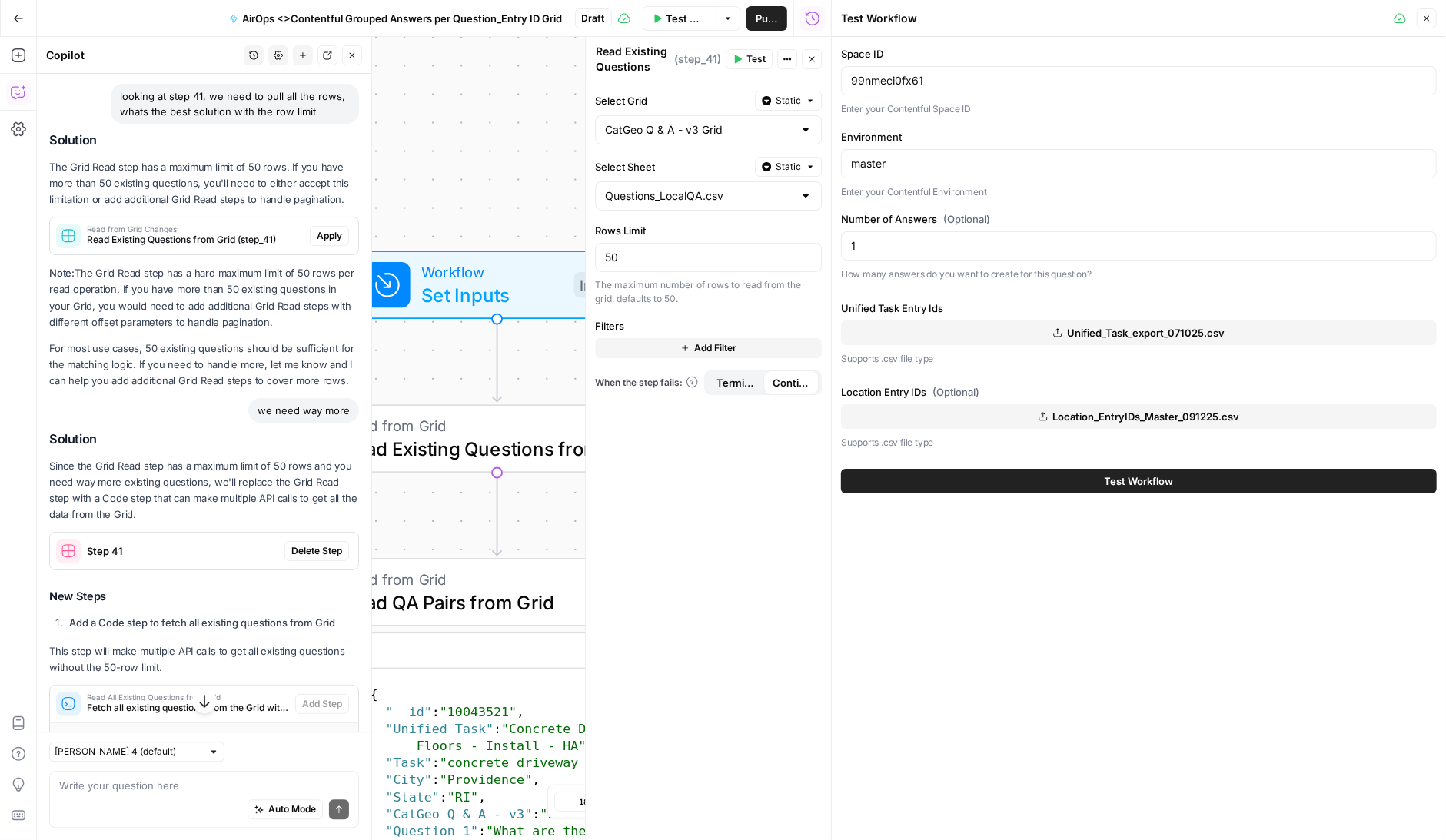
scroll to position [2272, 0]
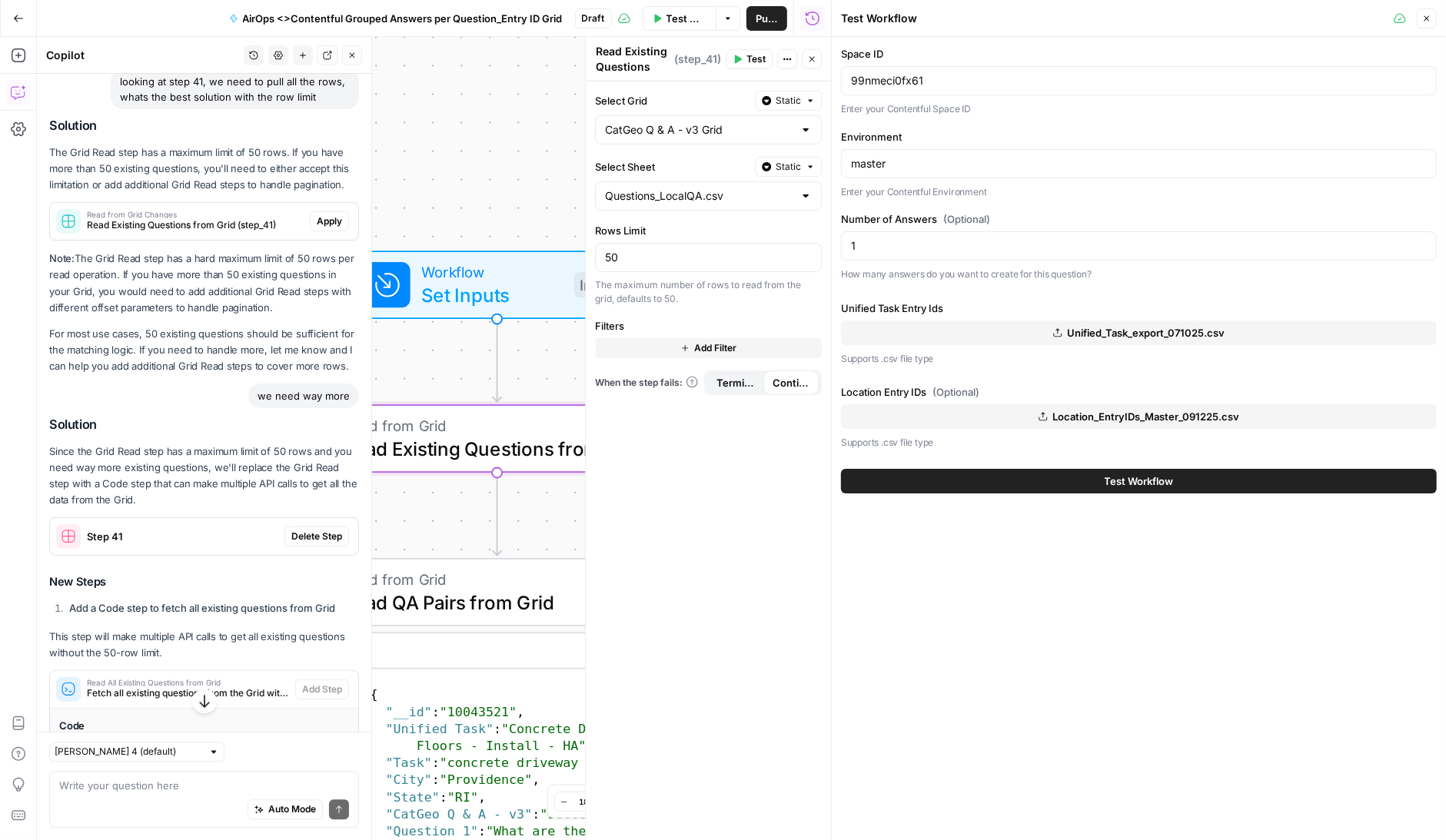
click at [321, 529] on span "Delete Step" at bounding box center [317, 536] width 50 height 14
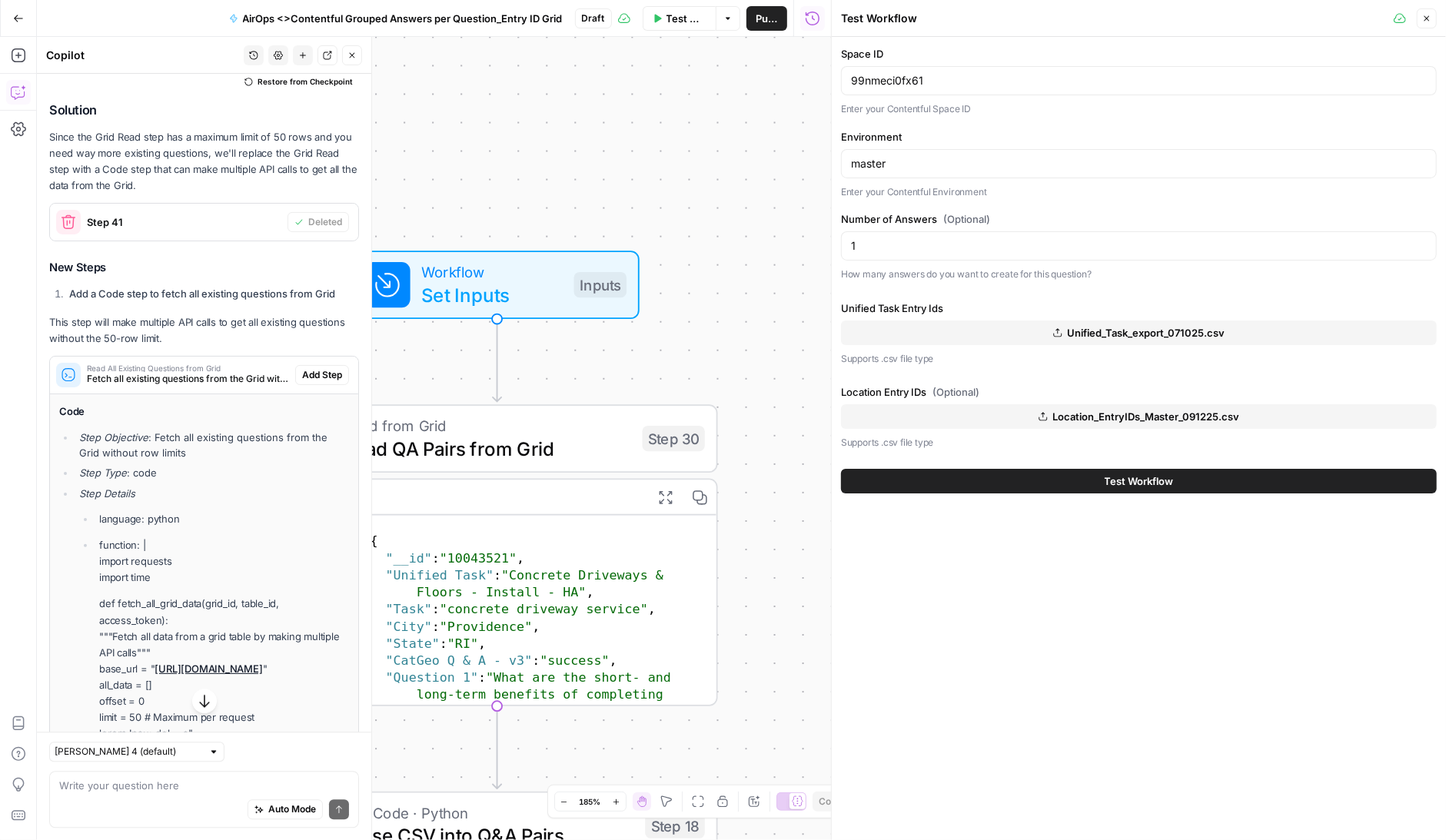
scroll to position [2629, 0]
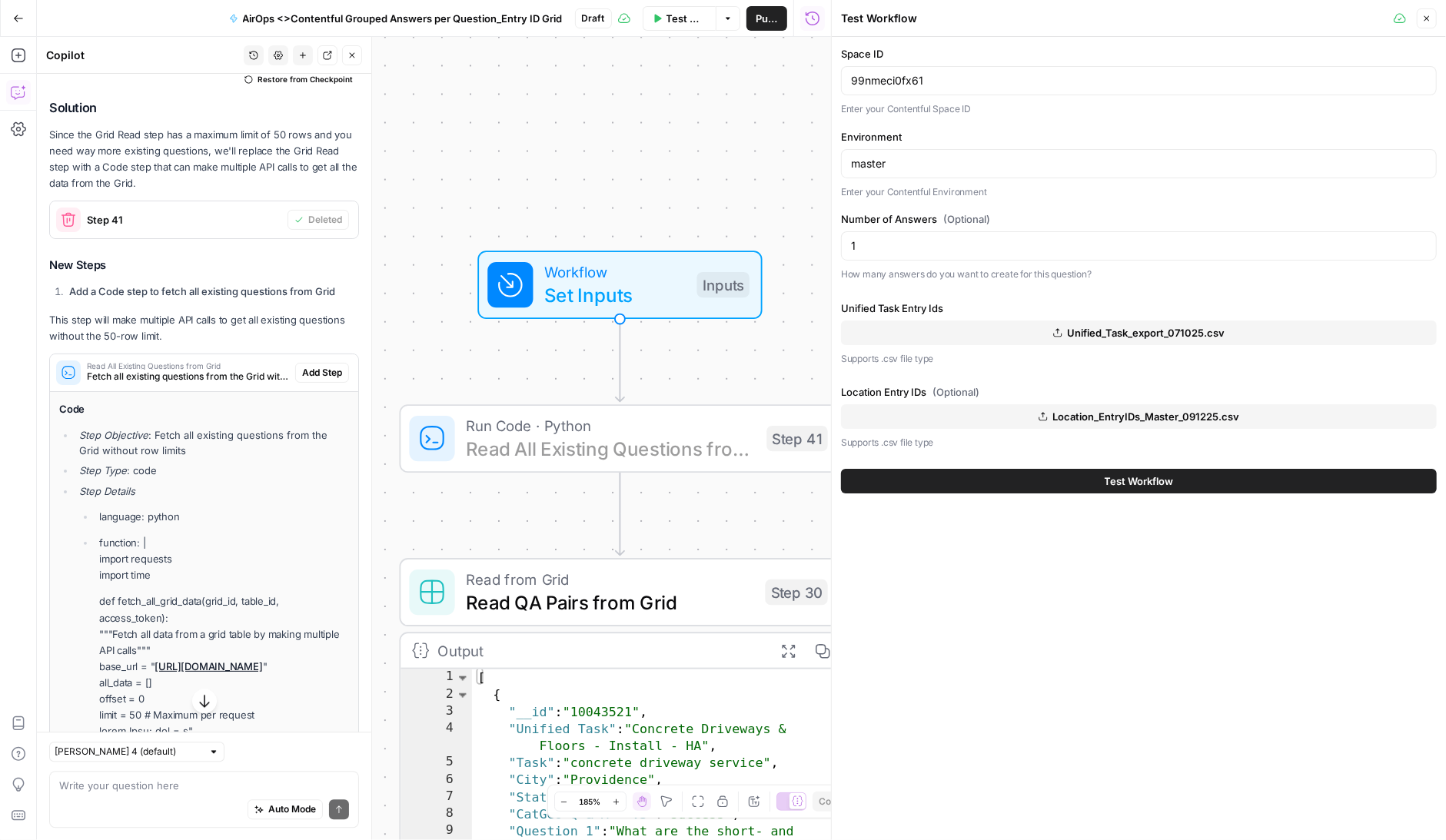
click at [321, 366] on span "Add Step" at bounding box center [322, 372] width 40 height 14
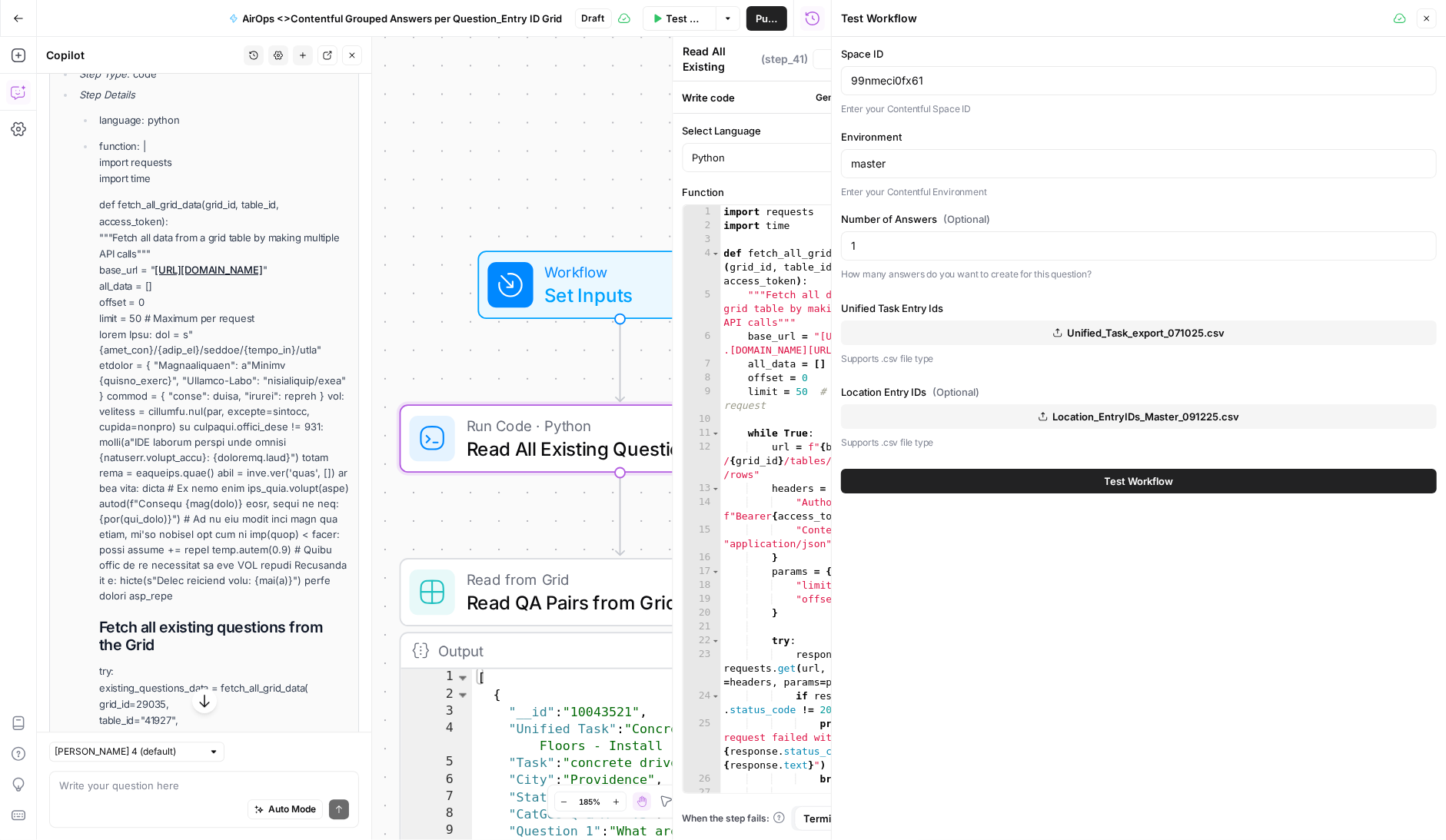
scroll to position [3365, 0]
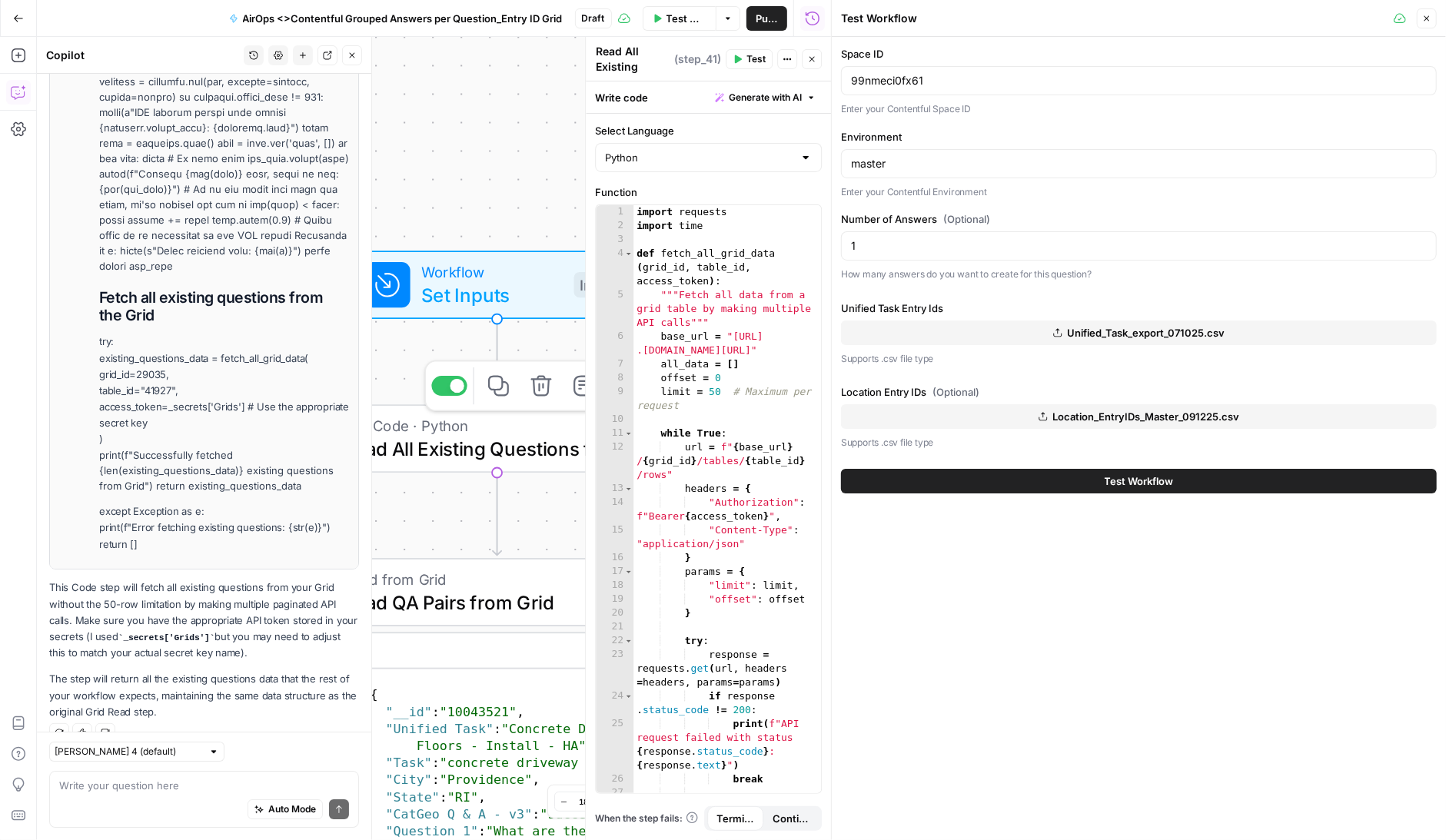
click at [511, 444] on span "Read All Existing Questions from Grid" at bounding box center [488, 448] width 289 height 29
click at [154, 784] on textarea at bounding box center [204, 785] width 290 height 15
type textarea "use the Grids secret"
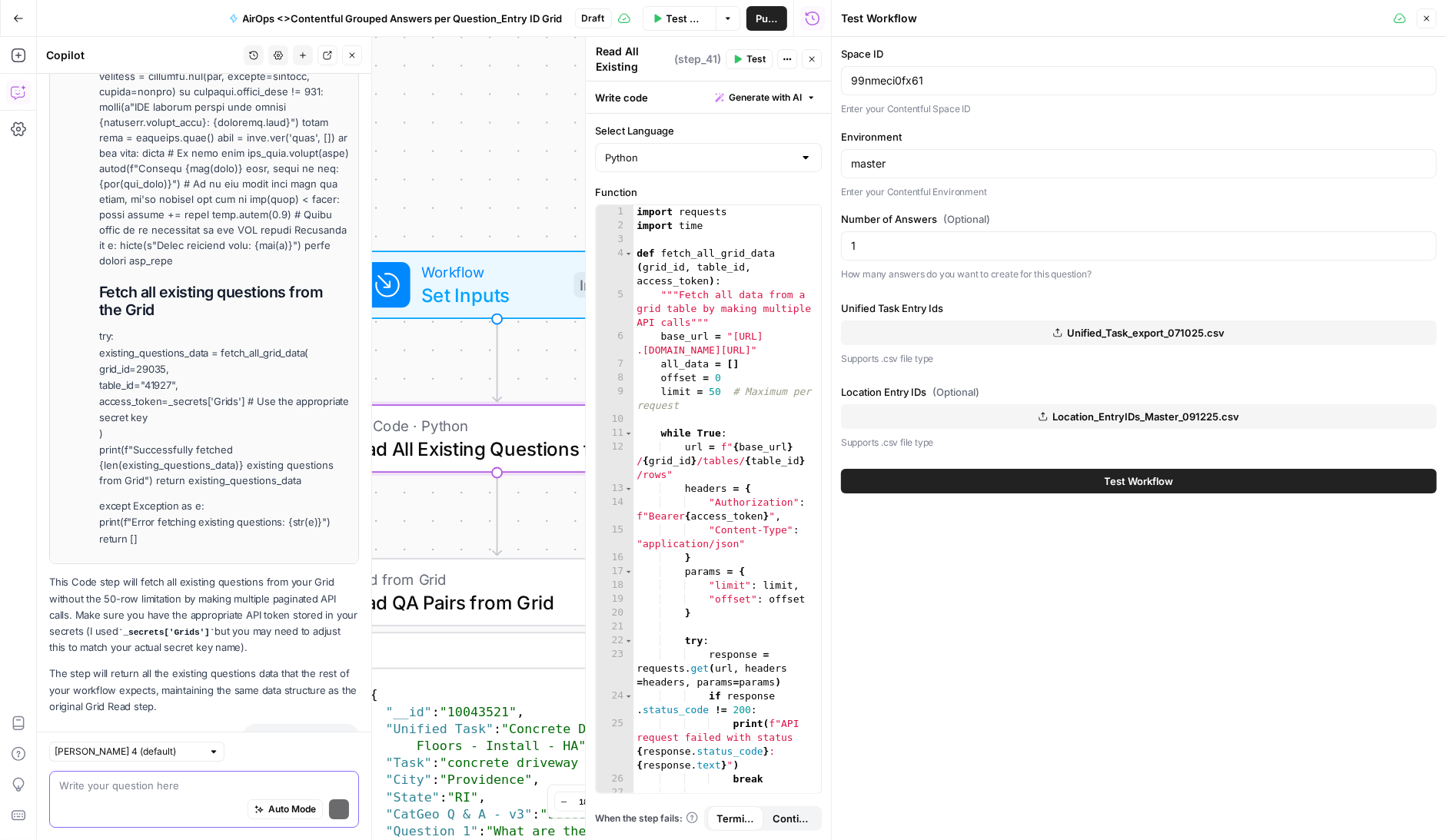
scroll to position [3578, 0]
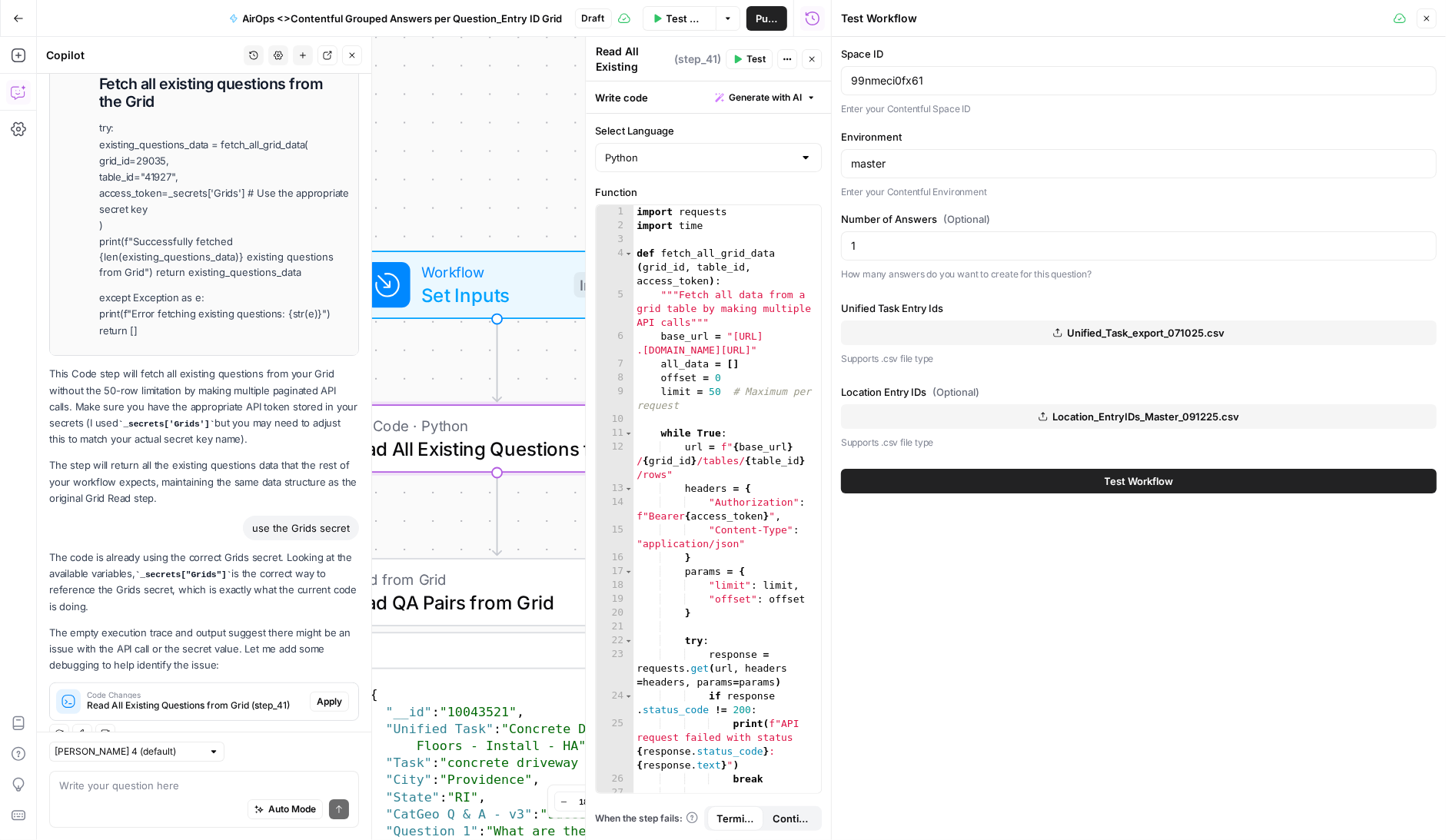
click at [329, 695] on span "Apply" at bounding box center [330, 701] width 25 height 14
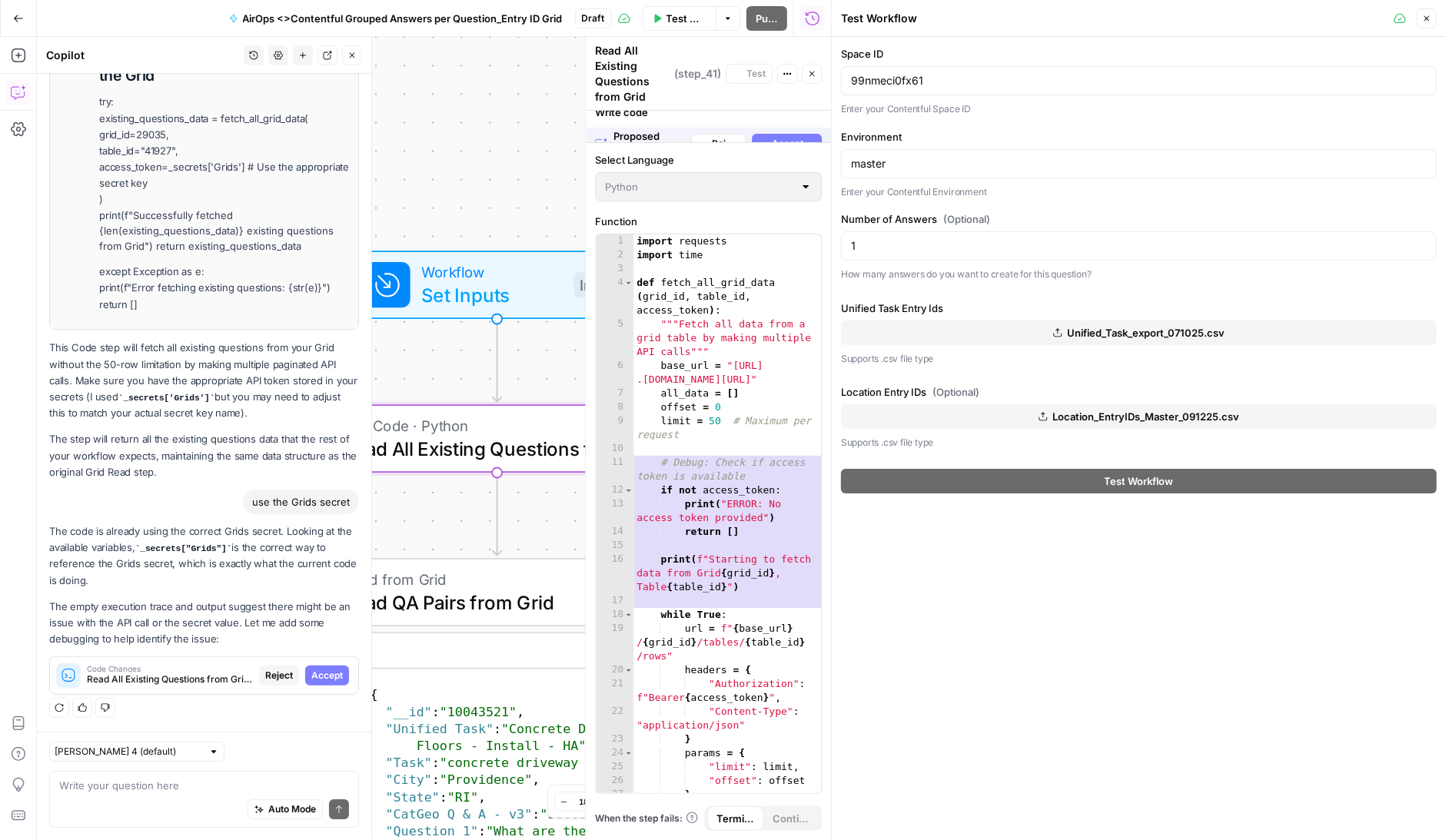
scroll to position [3430, 0]
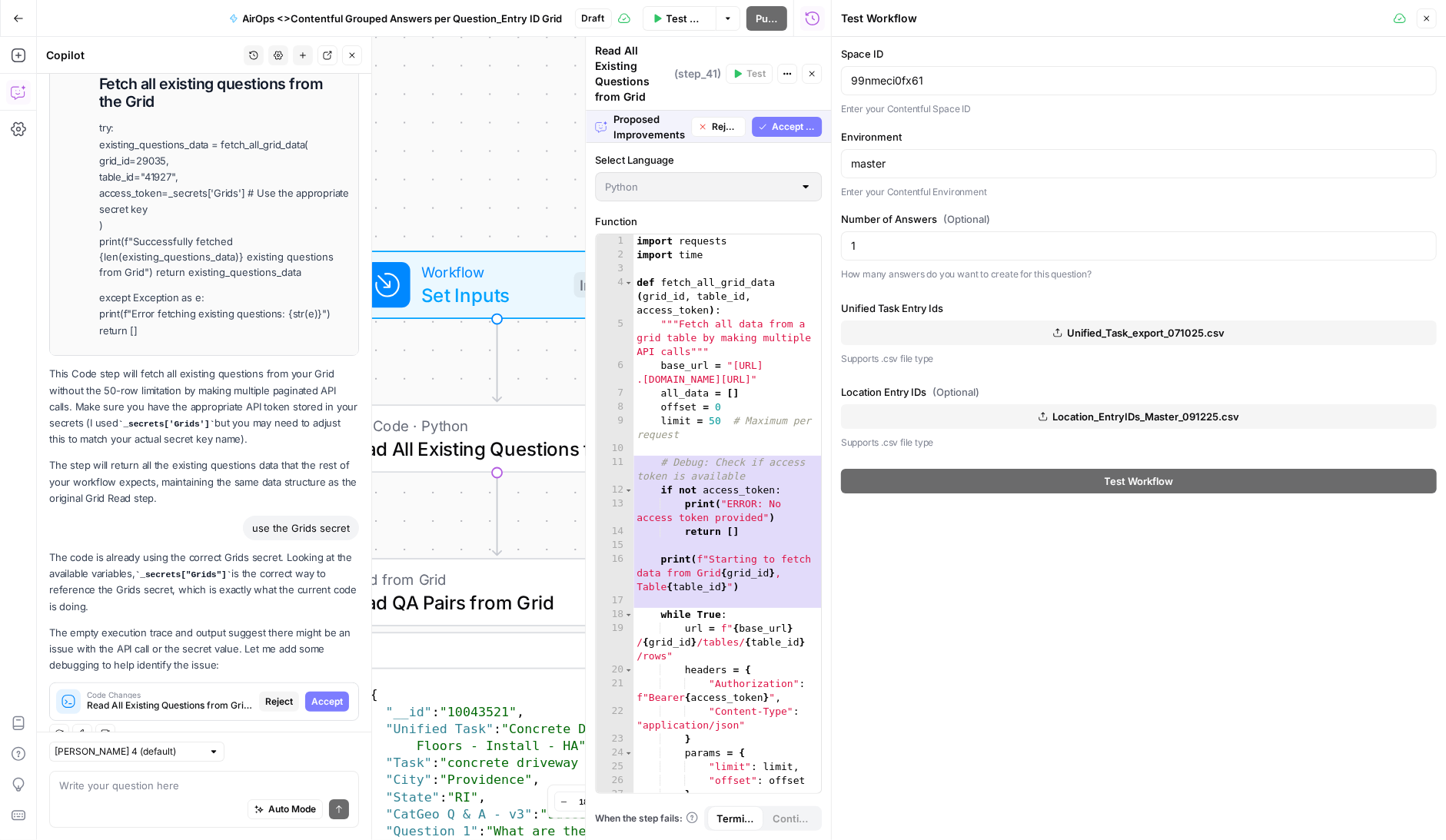
click at [790, 129] on span "Accept All" at bounding box center [793, 126] width 44 height 14
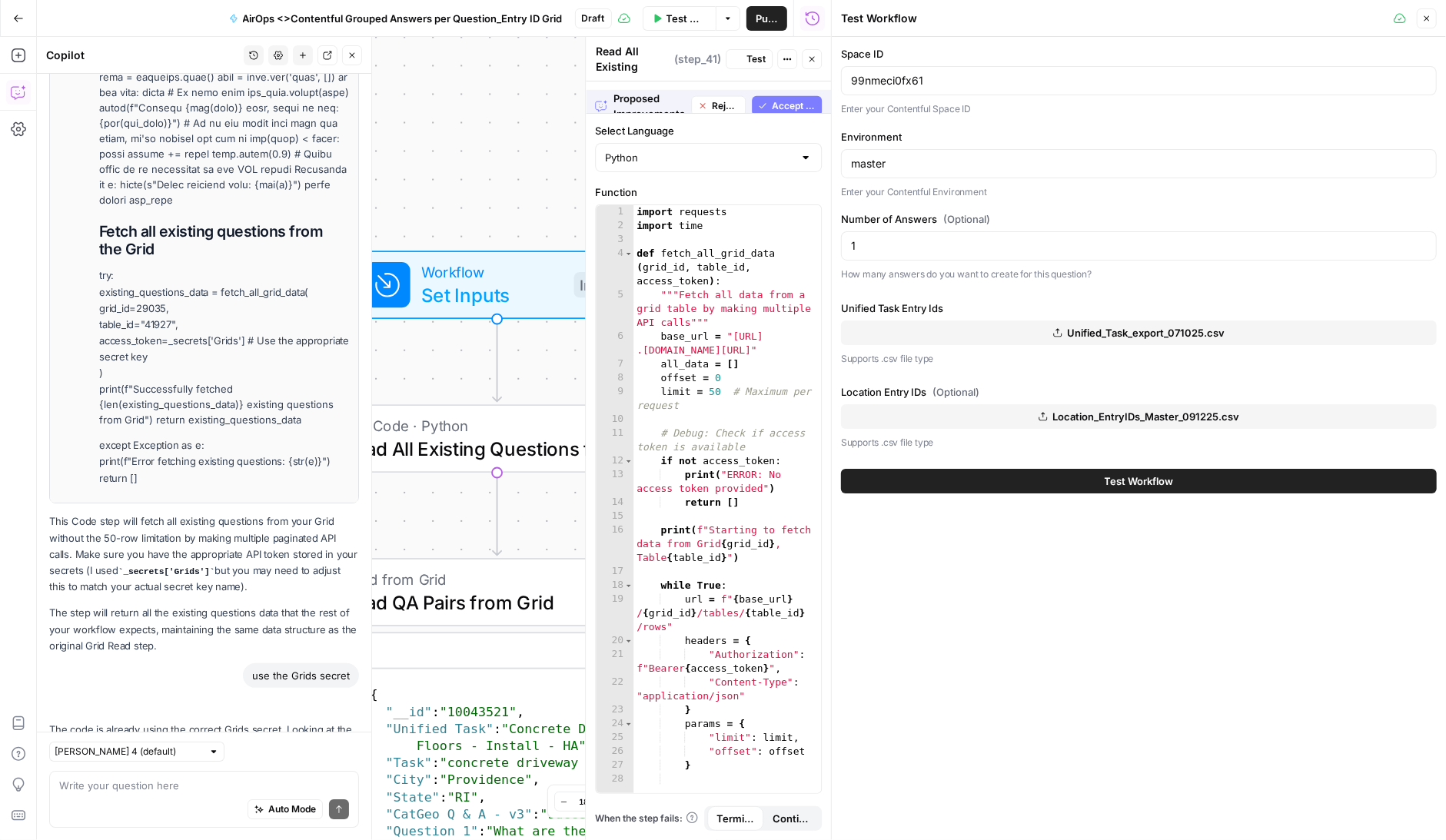
scroll to position [3603, 0]
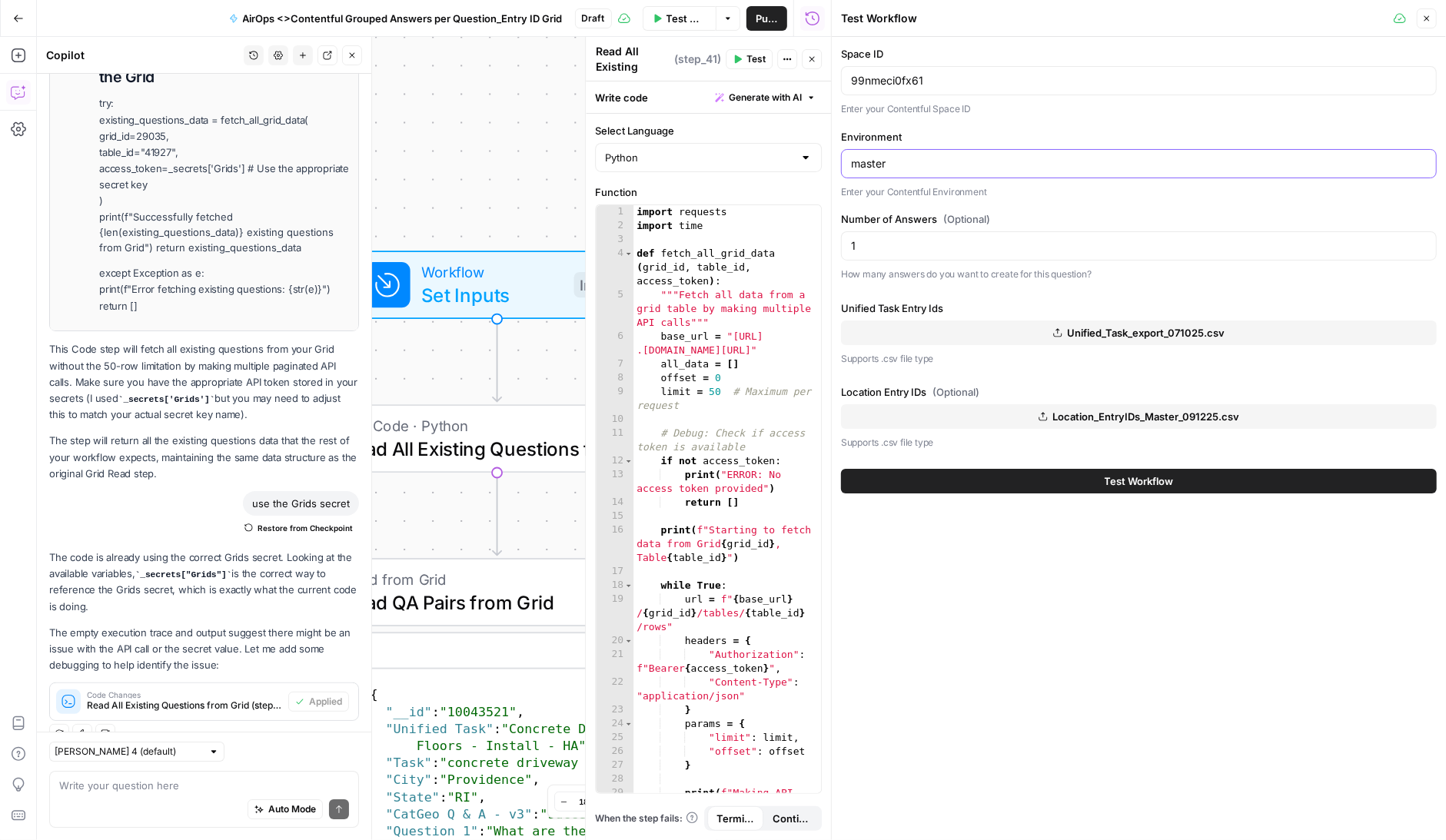
drag, startPoint x: 908, startPoint y: 168, endPoint x: 828, endPoint y: 168, distance: 80.0
click at [831, 168] on div "Test Workflow Close Space ID 99nmeci0fx61 Enter your Contentful Space ID Enviro…" at bounding box center [1138, 420] width 615 height 840
type input "foogees-playground"
click at [958, 243] on input "1" at bounding box center [1139, 246] width 576 height 15
click at [1003, 125] on div "Space ID 99nmeci0fx61 Enter your Contentful Space ID Environment foogees-playgr…" at bounding box center [1139, 164] width 596 height 236
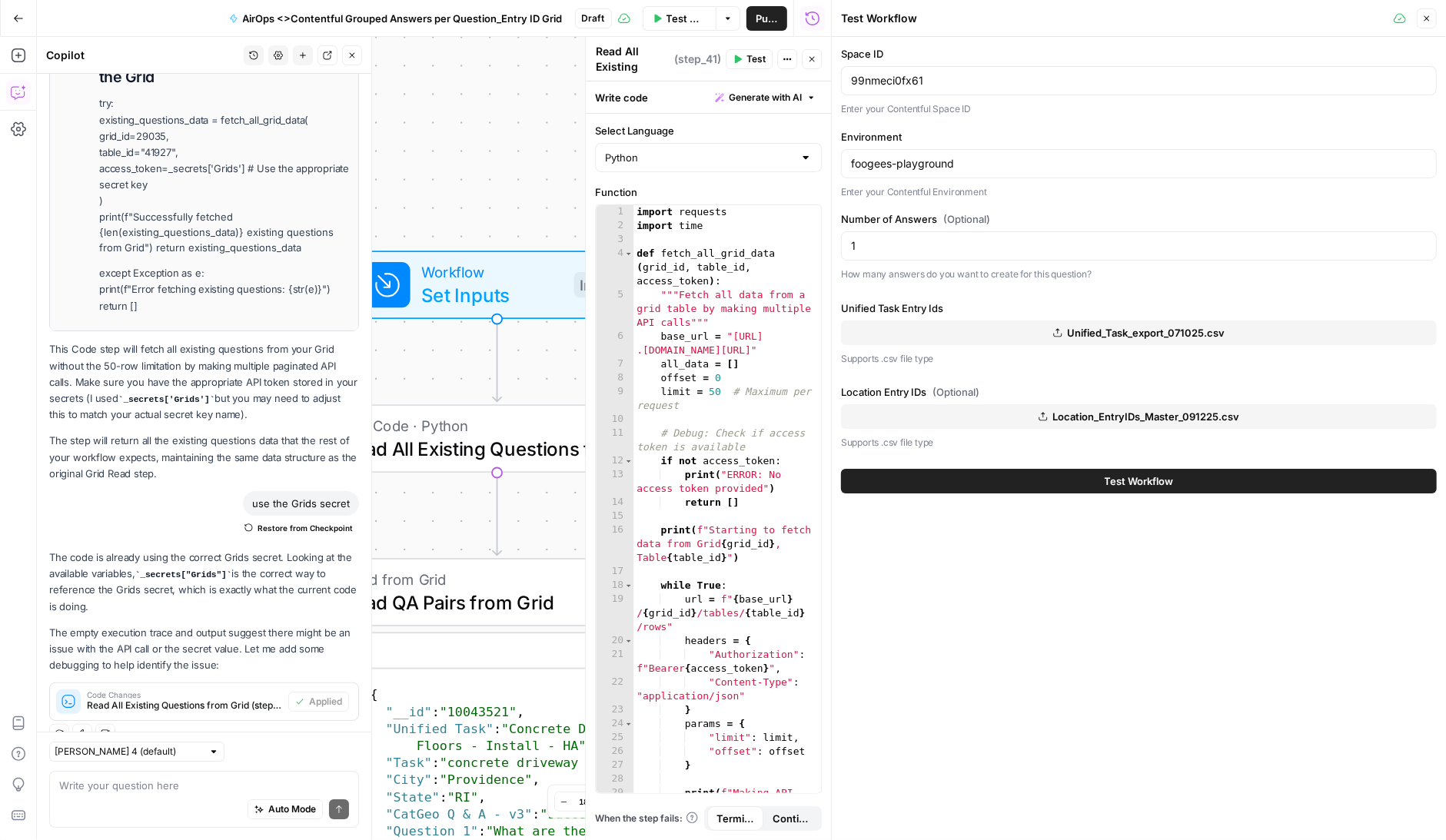
click at [754, 64] on span "Test" at bounding box center [755, 59] width 19 height 14
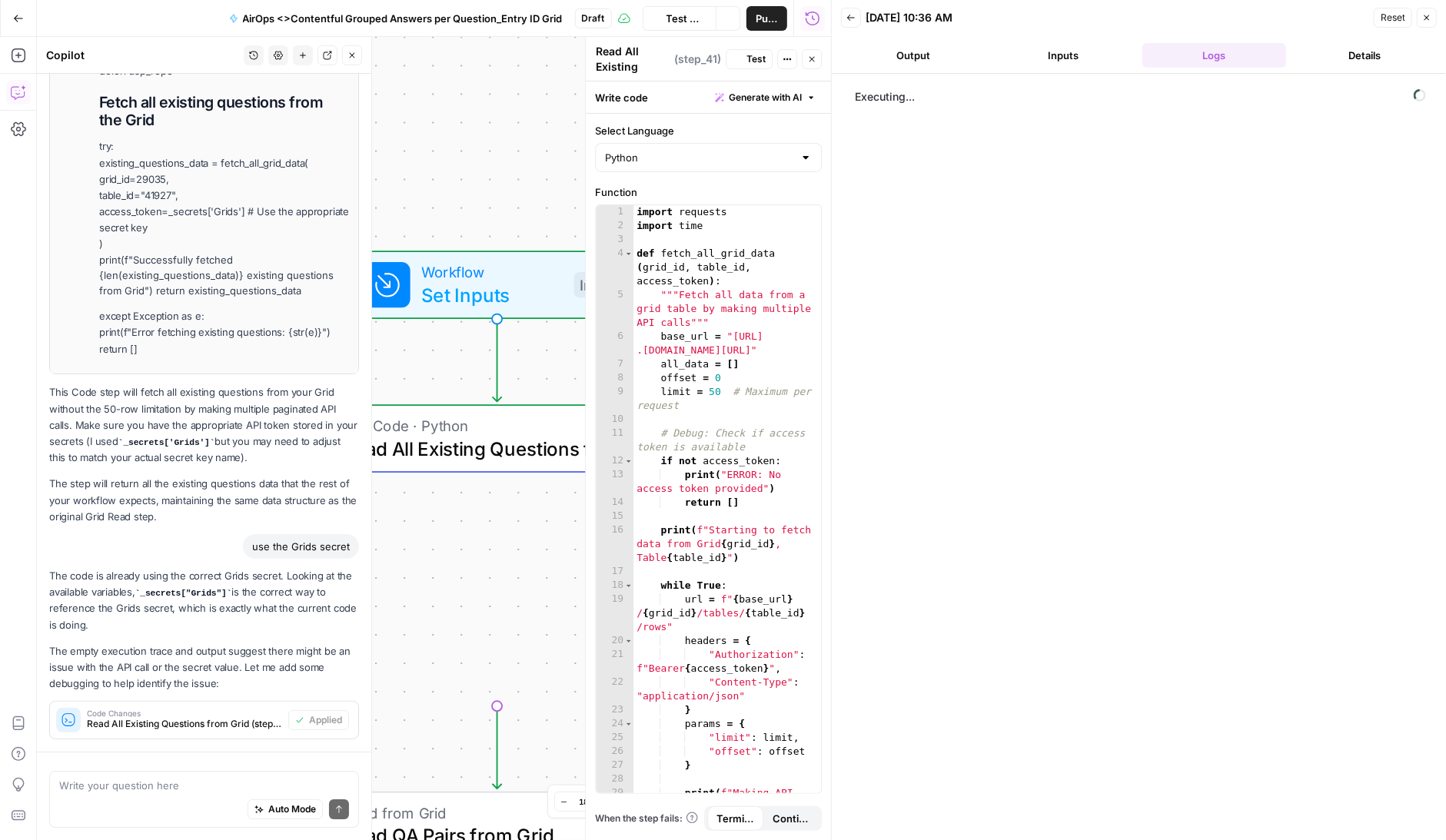
scroll to position [2714, 0]
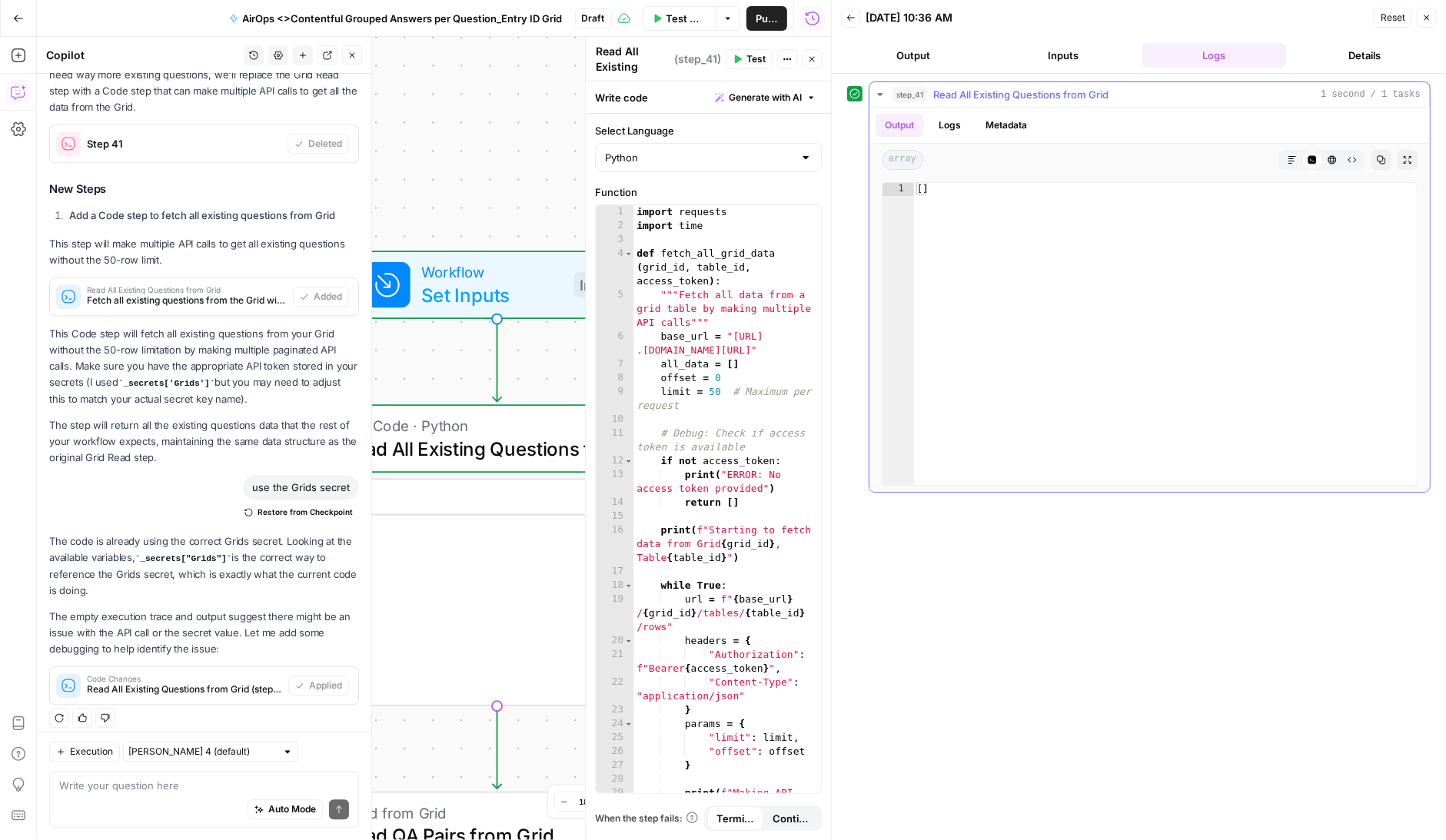
click at [954, 131] on button "Logs" at bounding box center [949, 125] width 41 height 23
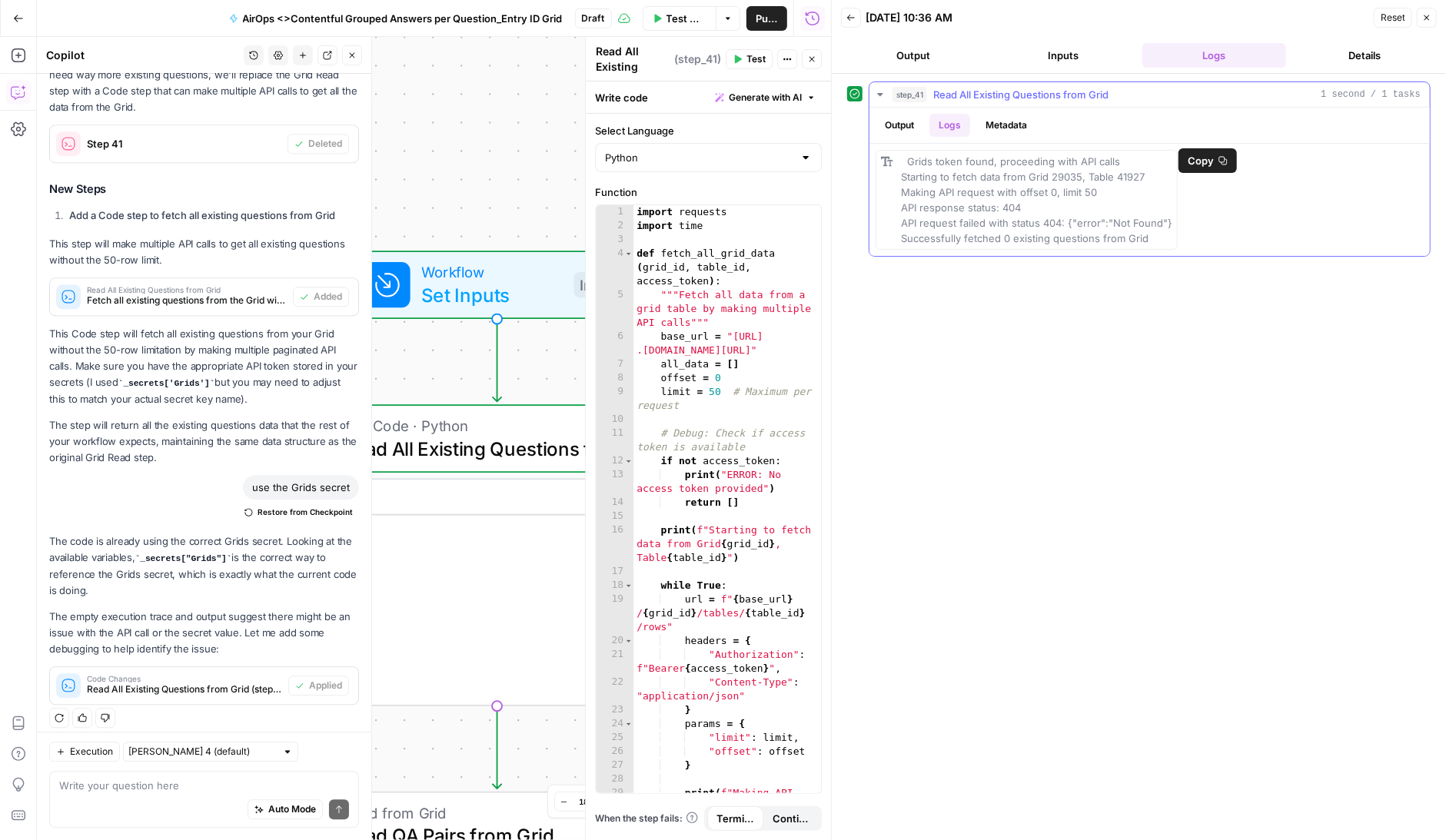
drag, startPoint x: 1161, startPoint y: 238, endPoint x: 887, endPoint y: 165, distance: 283.6
click at [887, 165] on div "Grids token found, proceeding with API calls Starting to fetch data from Grid 2…" at bounding box center [1027, 200] width 303 height 100
copy span "Grids token found, proceeding with API calls Starting to fetch data from Grid 2…"
click at [131, 777] on div "Write your question here Auto Mode Send" at bounding box center [204, 799] width 310 height 57
paste textarea "Grids token found, proceeding with API calls Starting to fetch data from Grid 2…"
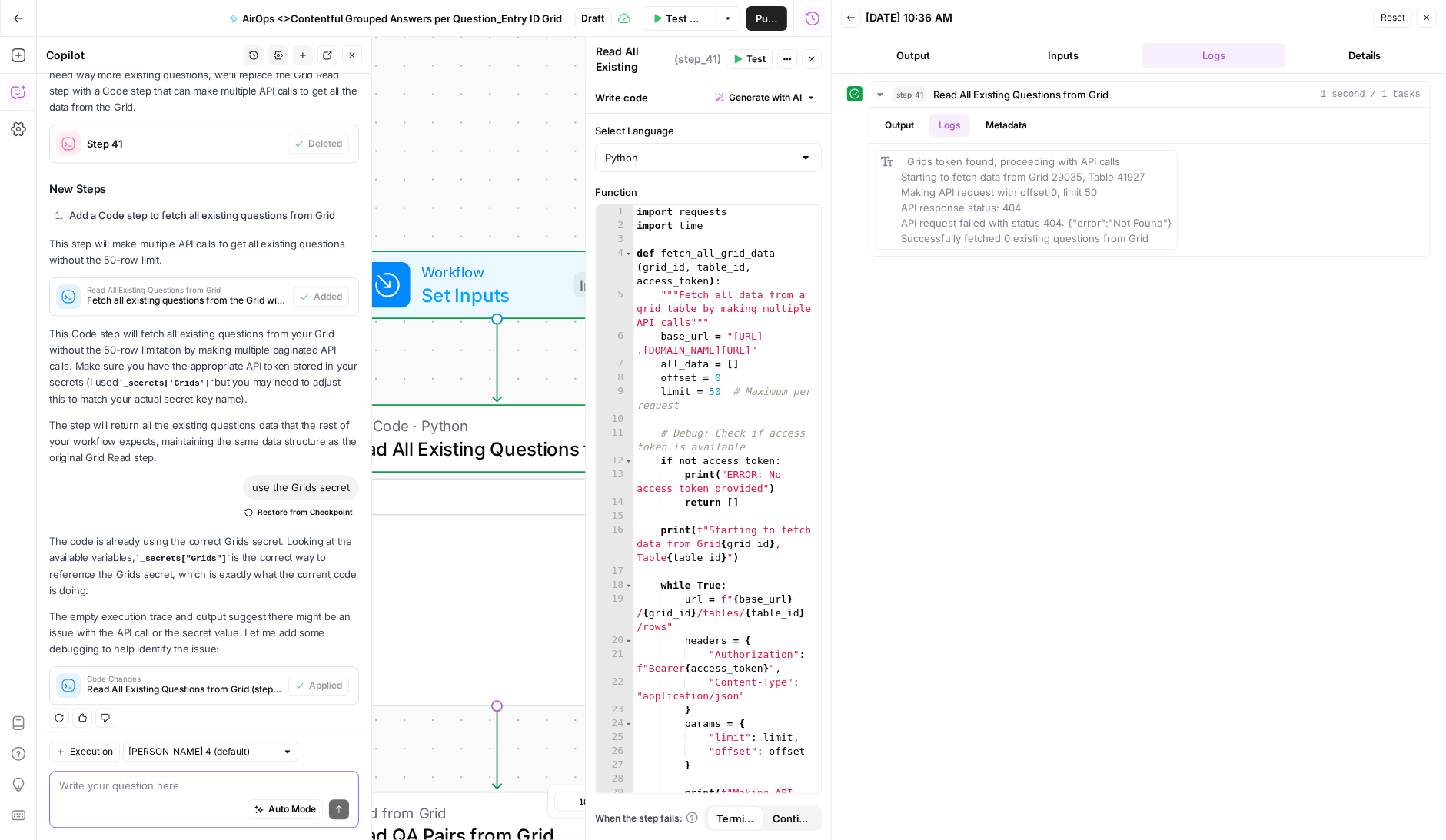
type textarea "Grids token found, proceeding with API calls Starting to fetch data from Grid 2…"
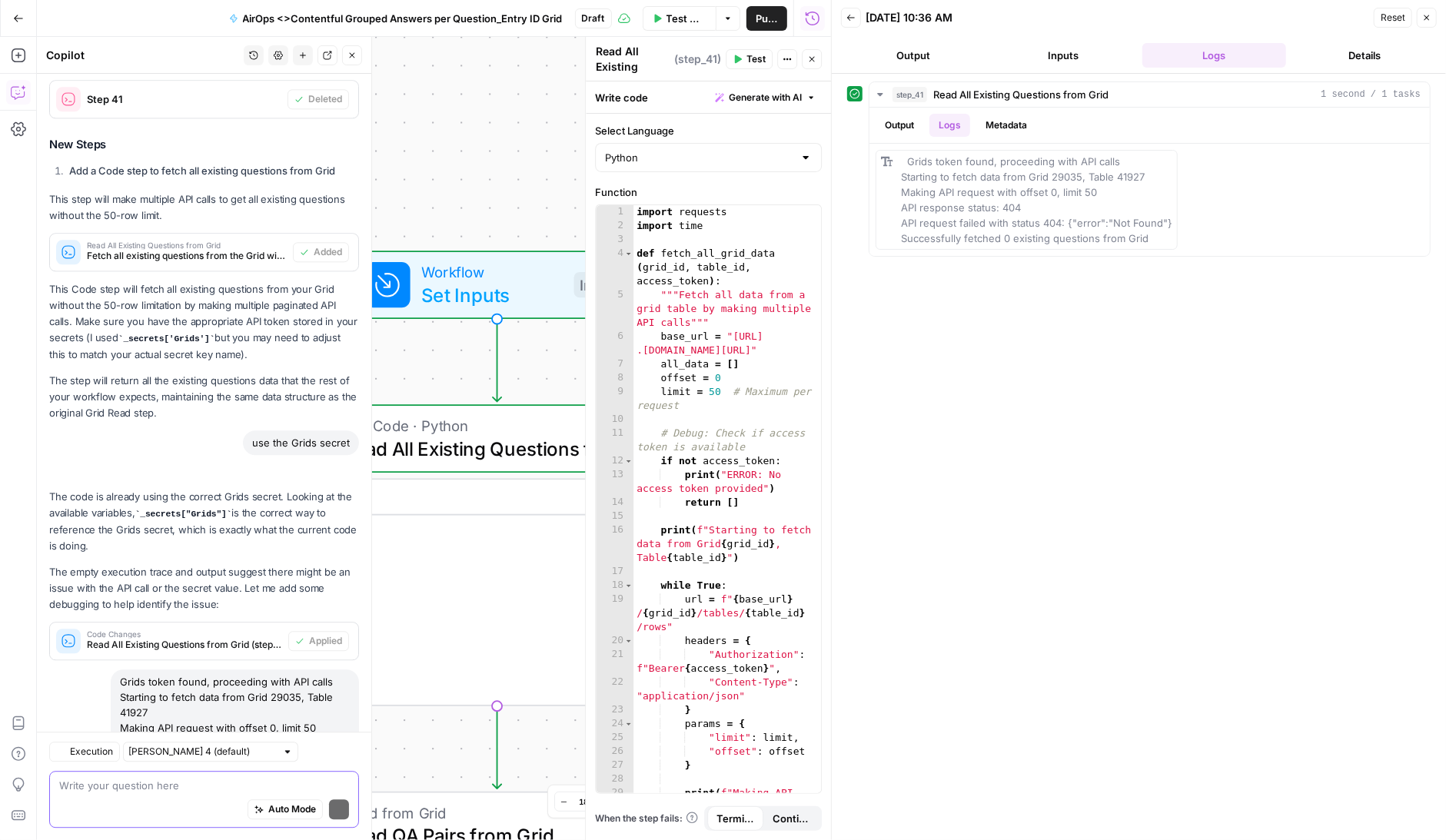
scroll to position [2993, 0]
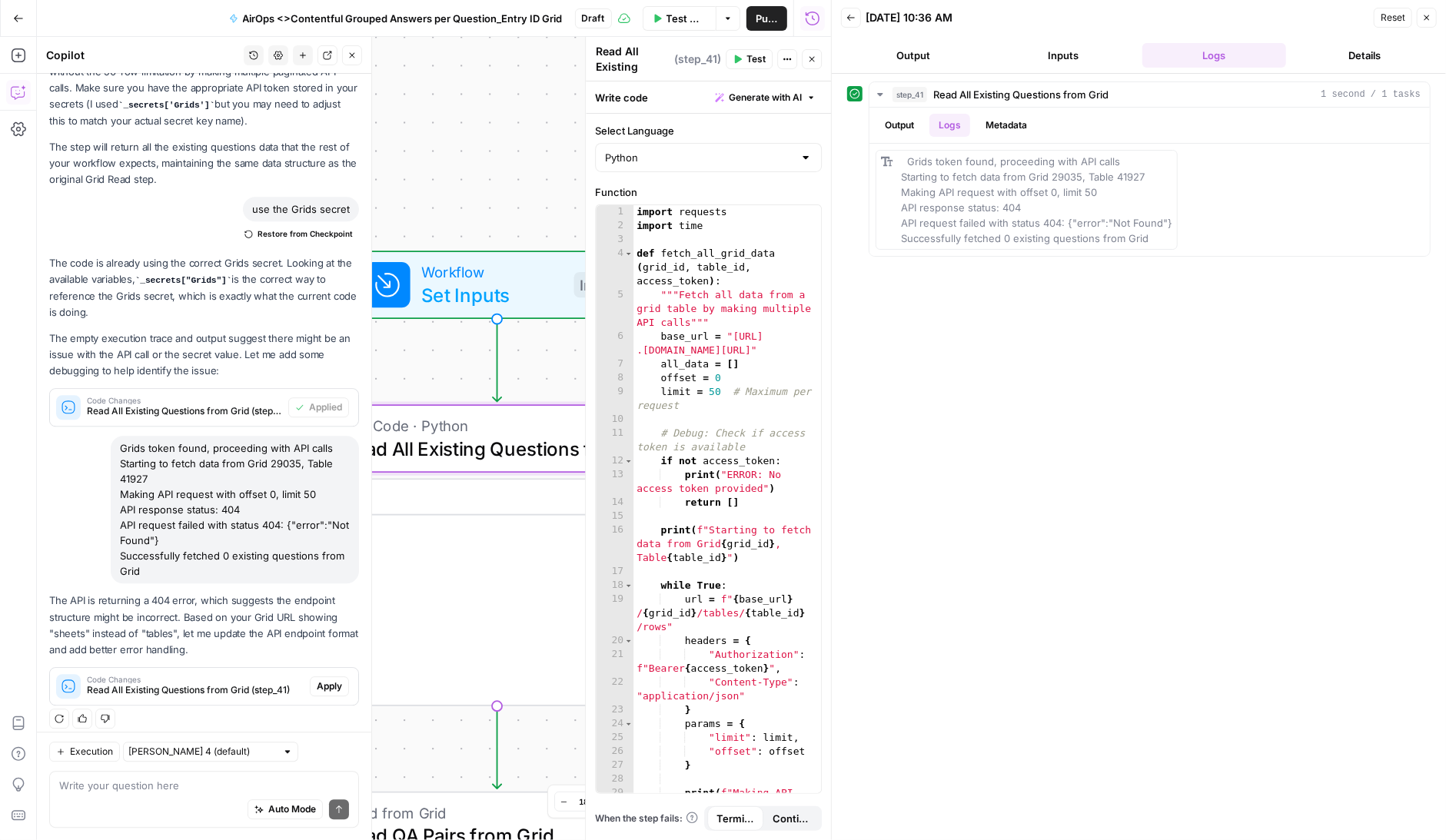
click at [324, 680] on span "Apply" at bounding box center [330, 686] width 25 height 14
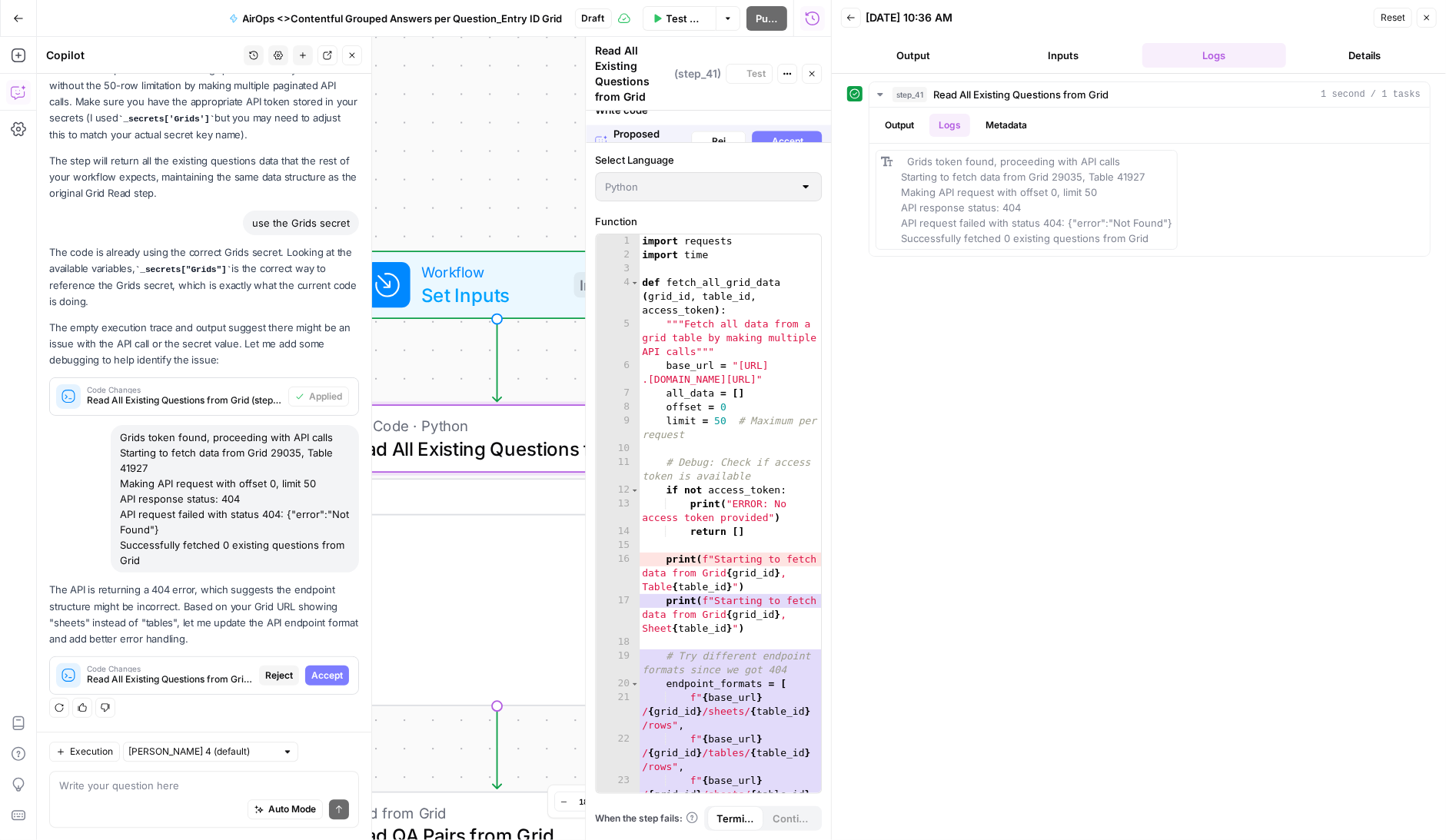
scroll to position [2820, 0]
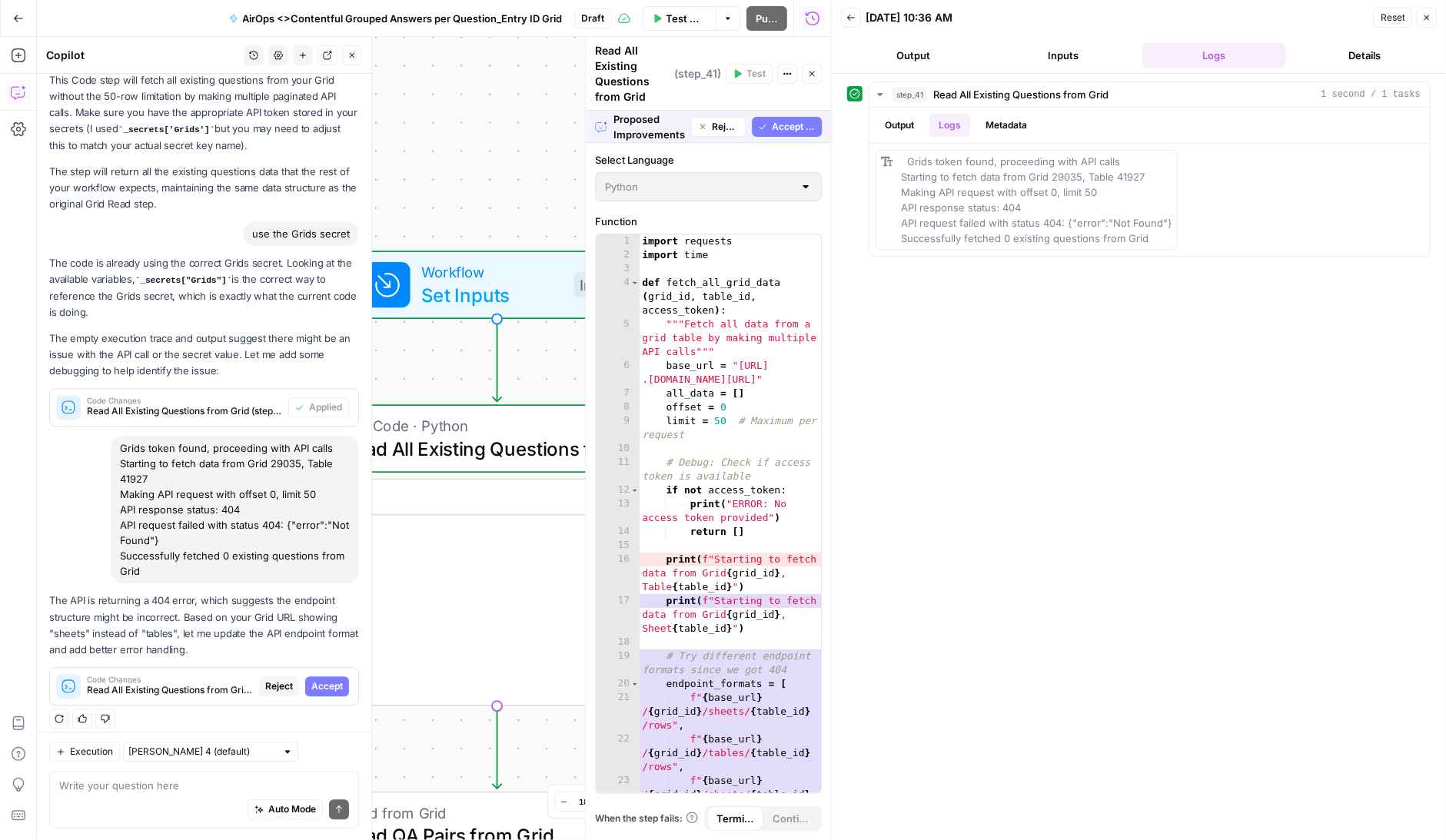
click at [793, 132] on span "Accept All" at bounding box center [793, 126] width 44 height 14
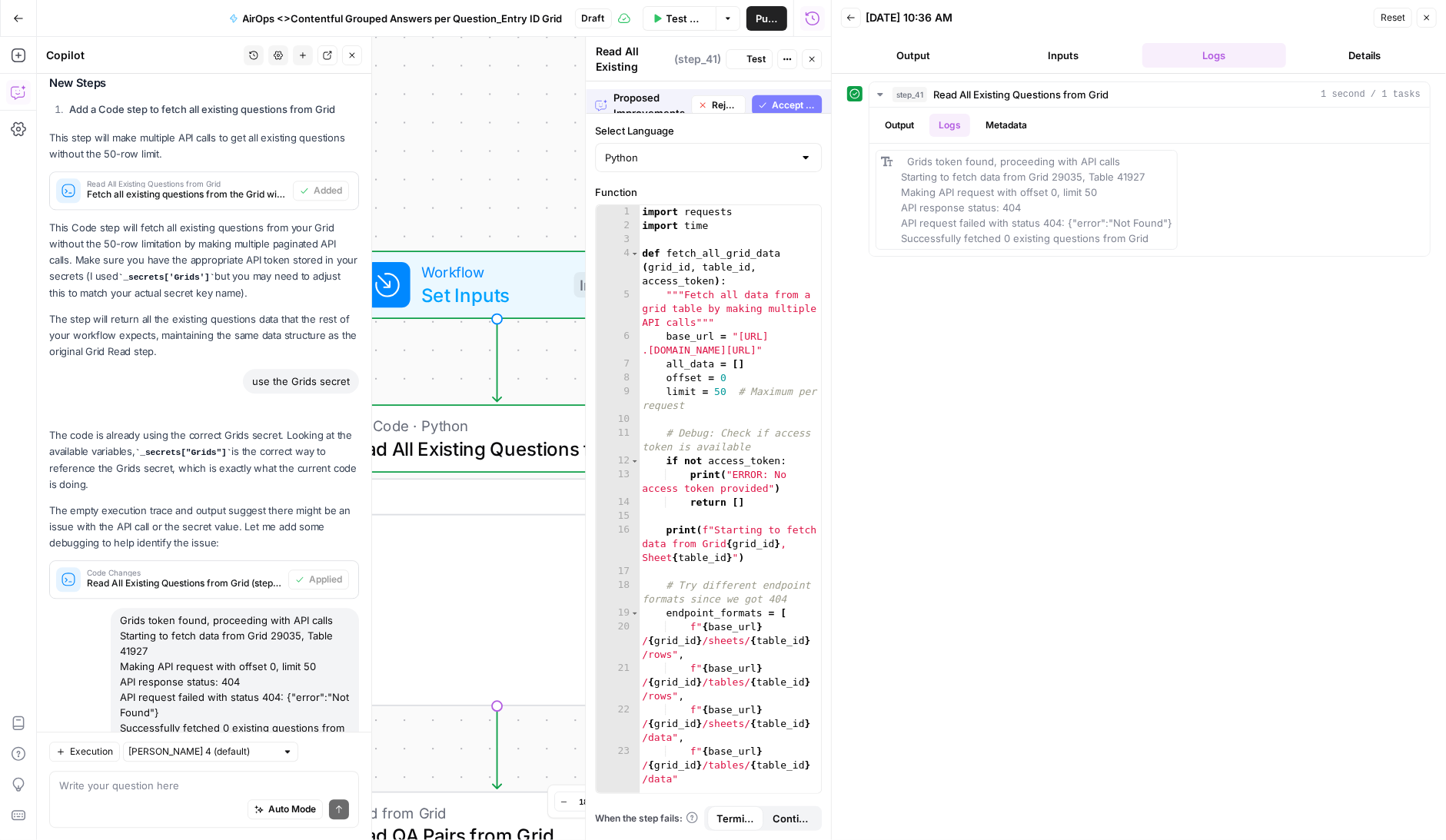
scroll to position [3017, 0]
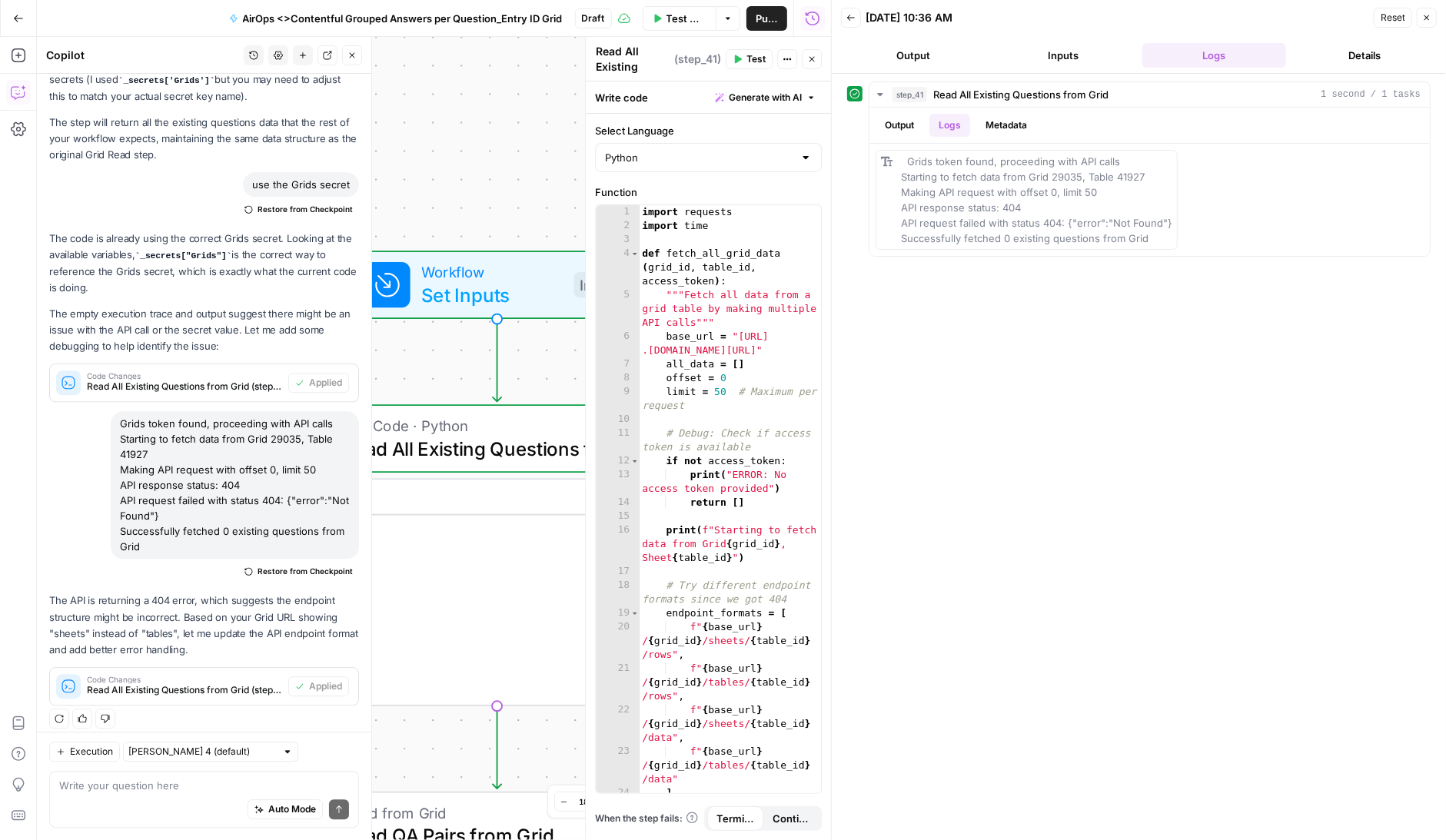
click at [754, 60] on span "Test" at bounding box center [755, 59] width 19 height 14
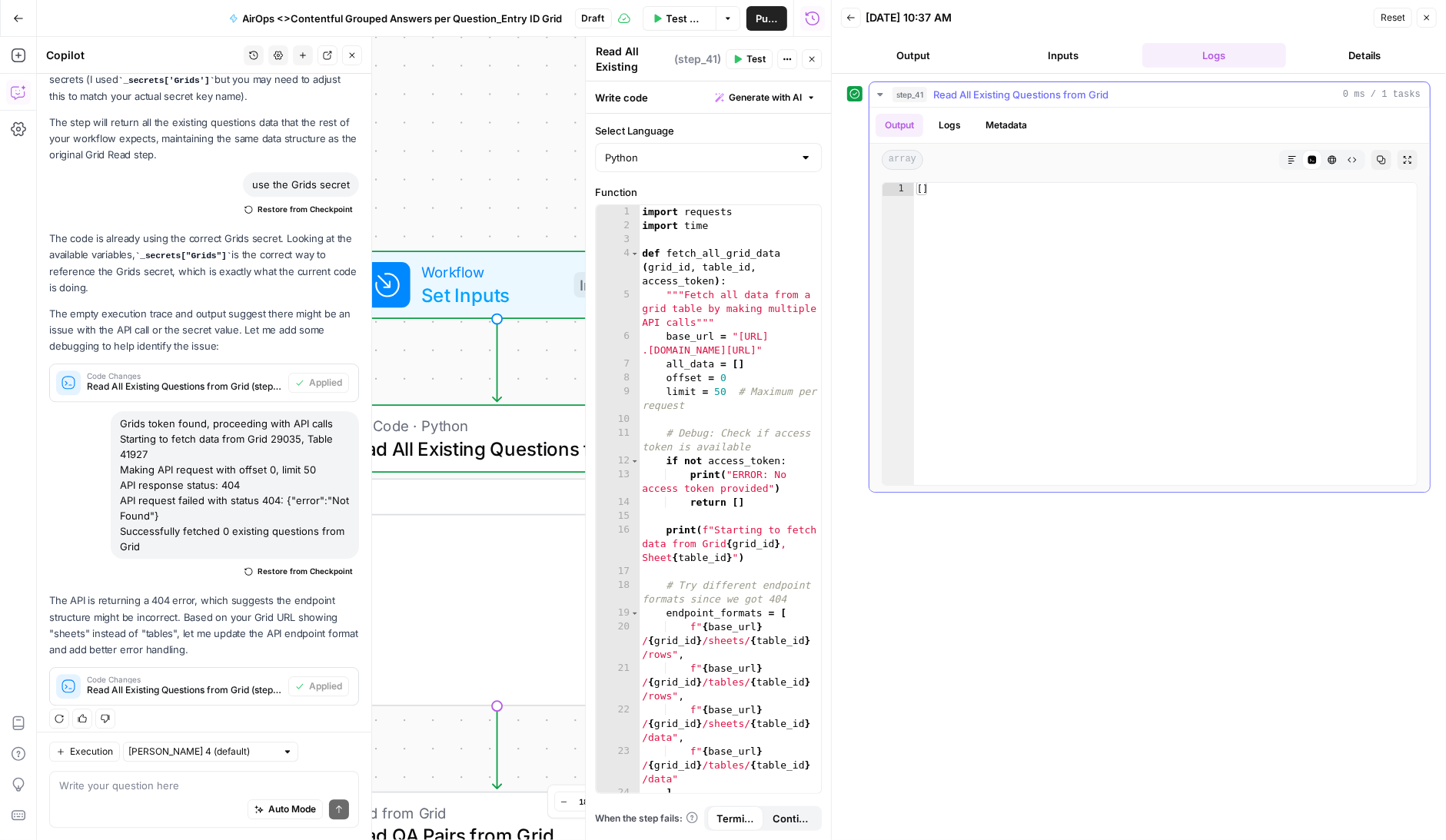
click at [956, 123] on button "Logs" at bounding box center [949, 125] width 41 height 23
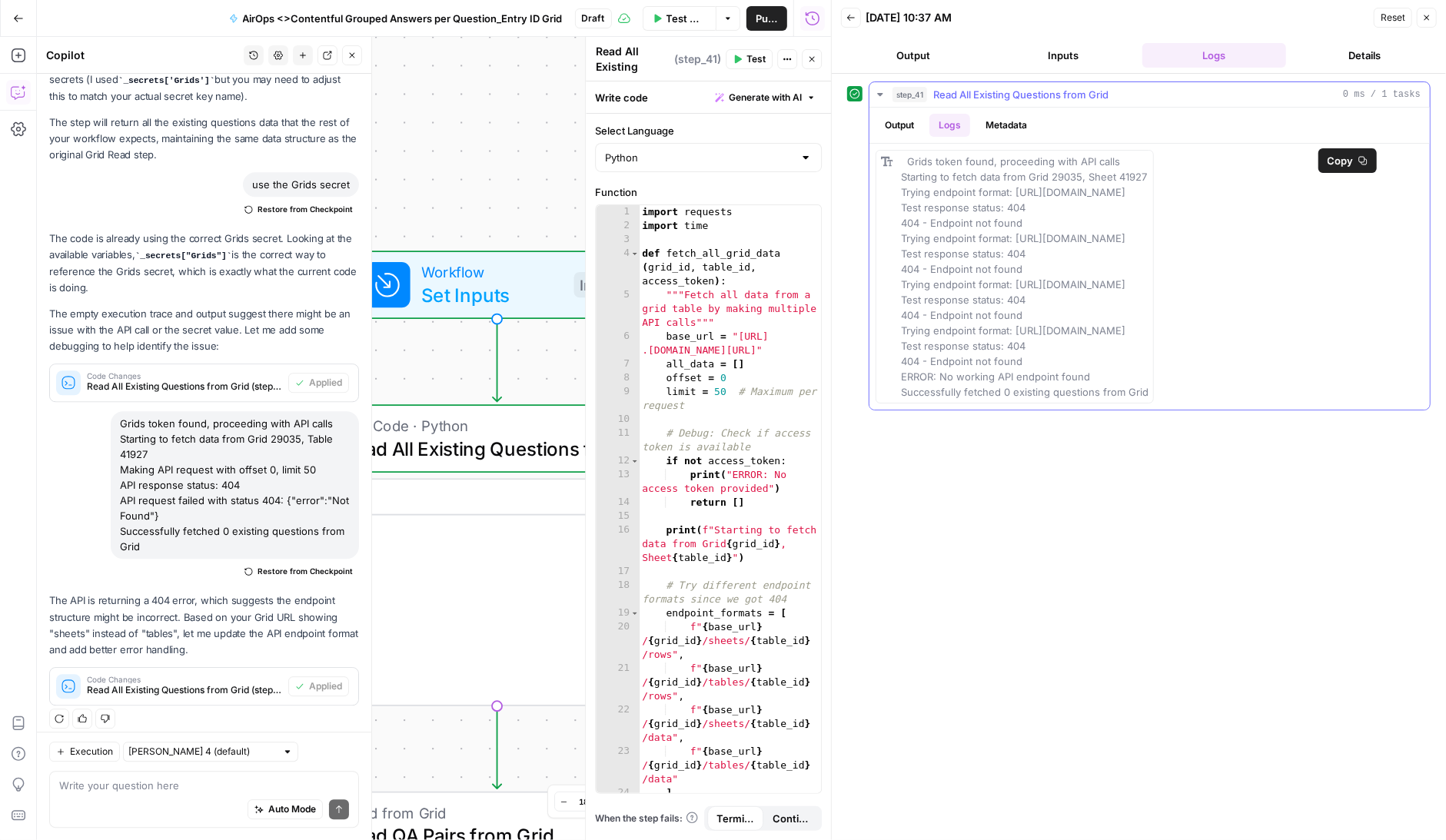
drag, startPoint x: 1152, startPoint y: 393, endPoint x: 903, endPoint y: 163, distance: 339.0
click at [903, 163] on div "Grids token found, proceeding with API calls Starting to fetch data from Grid 2…" at bounding box center [1025, 276] width 248 height 246
copy span "Grids token found, proceeding with API calls Starting to fetch data from Grid 2…"
click at [96, 788] on textarea at bounding box center [204, 785] width 290 height 15
paste textarea "Grids token found, proceeding with API calls Starting to fetch data from Grid 2…"
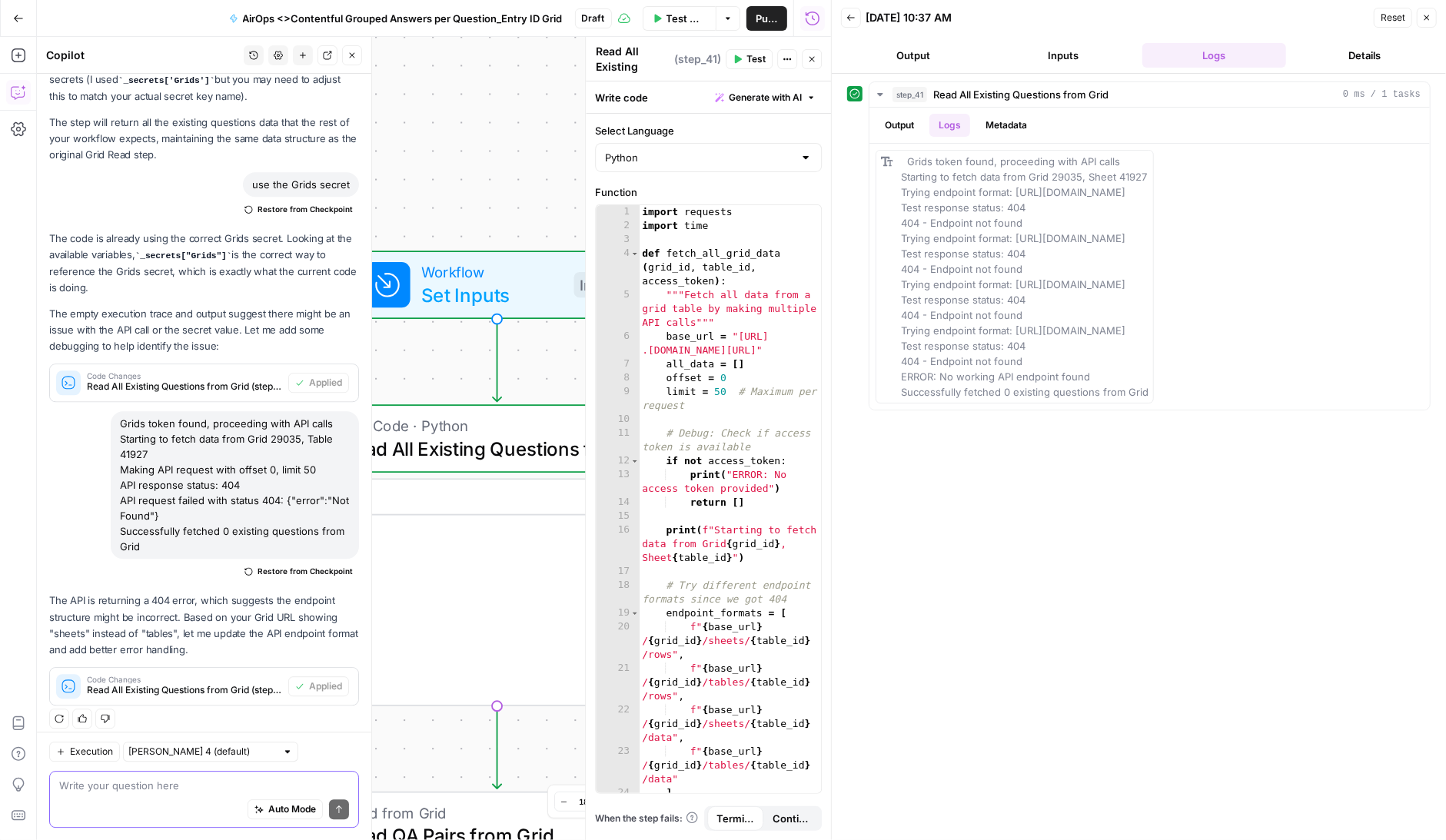
type textarea "Grids token found, proceeding with API calls Starting to fetch data from Grid 2…"
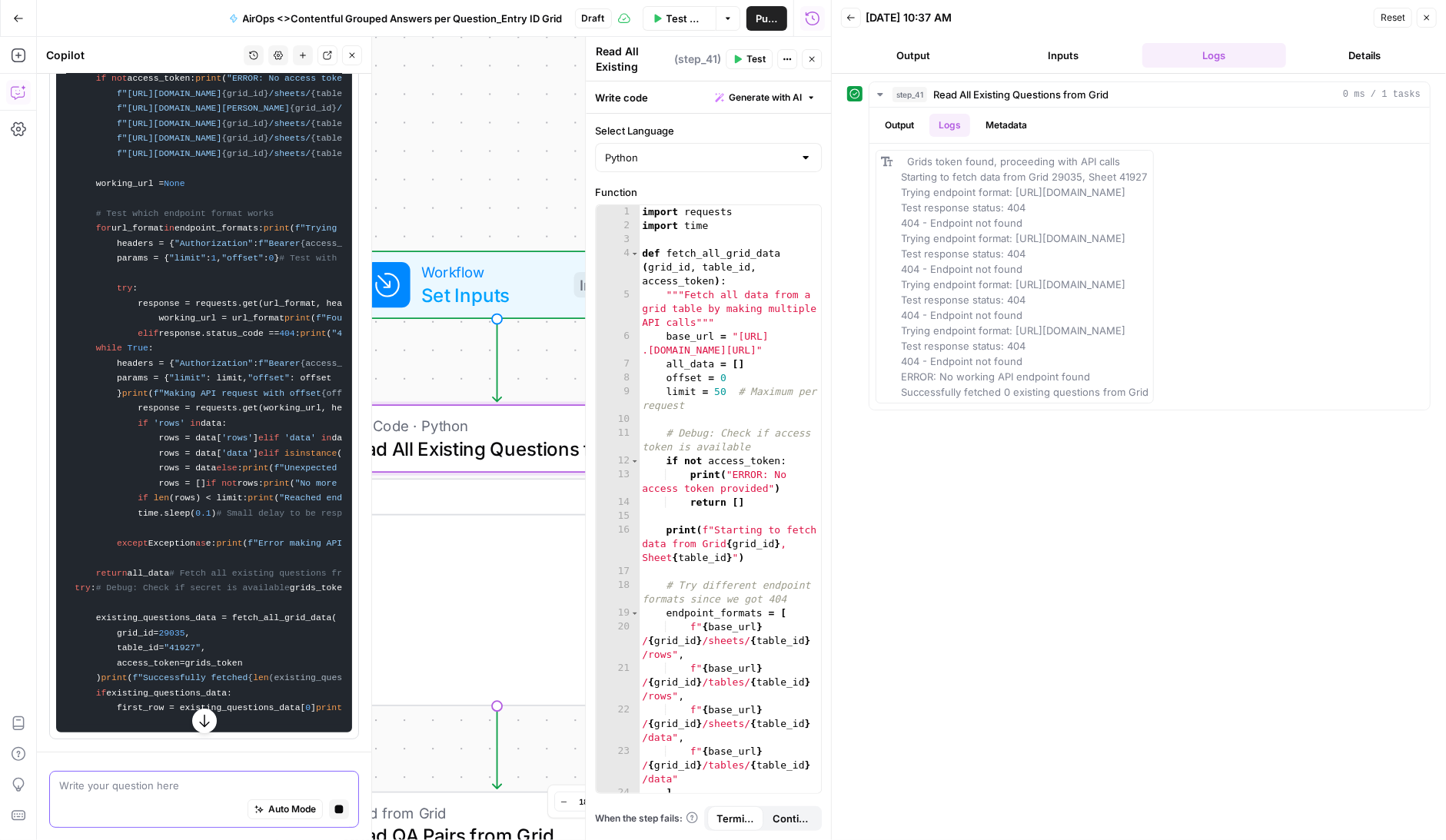
scroll to position [3206, 0]
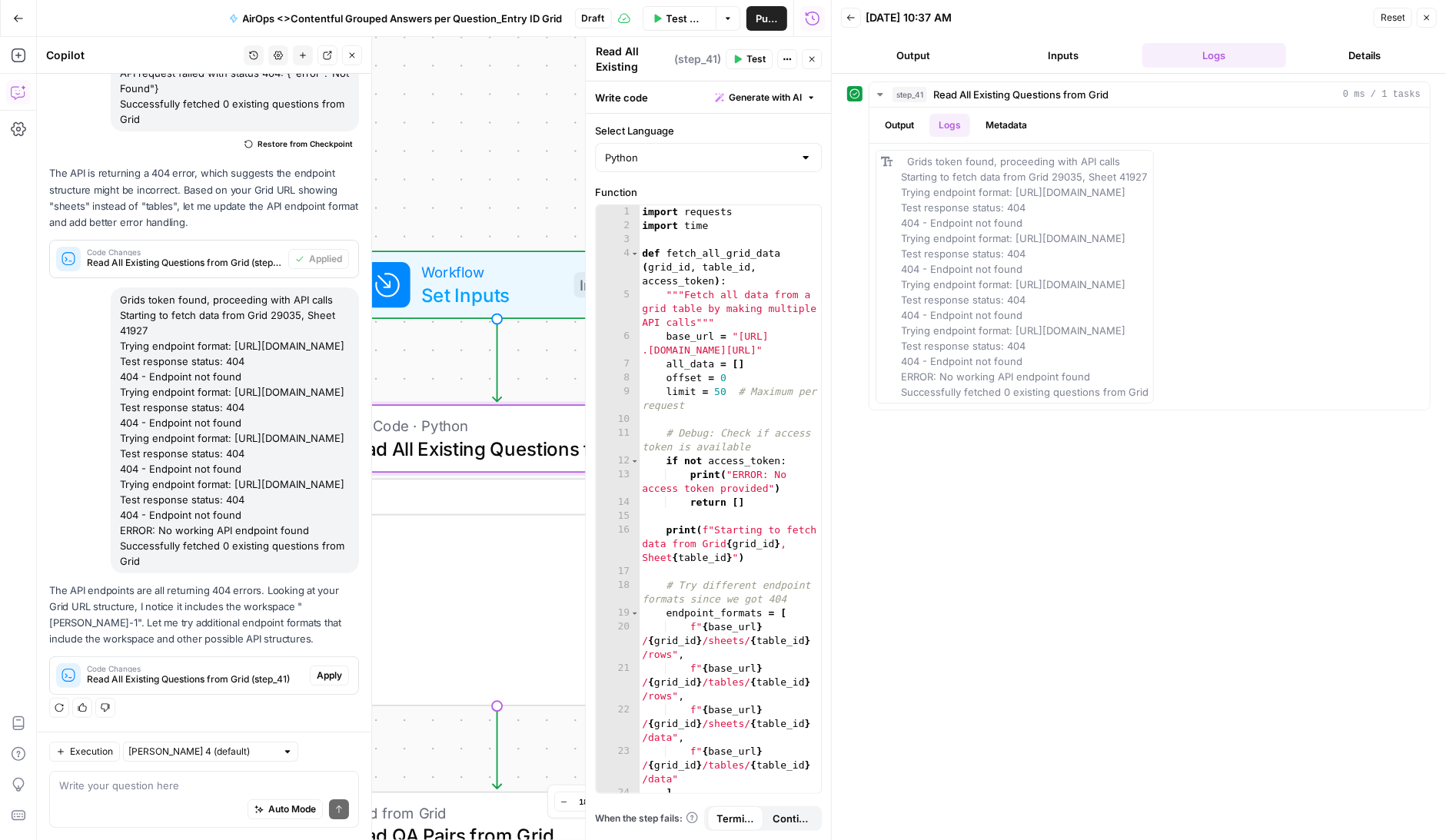
click at [326, 671] on span "Apply" at bounding box center [330, 675] width 25 height 14
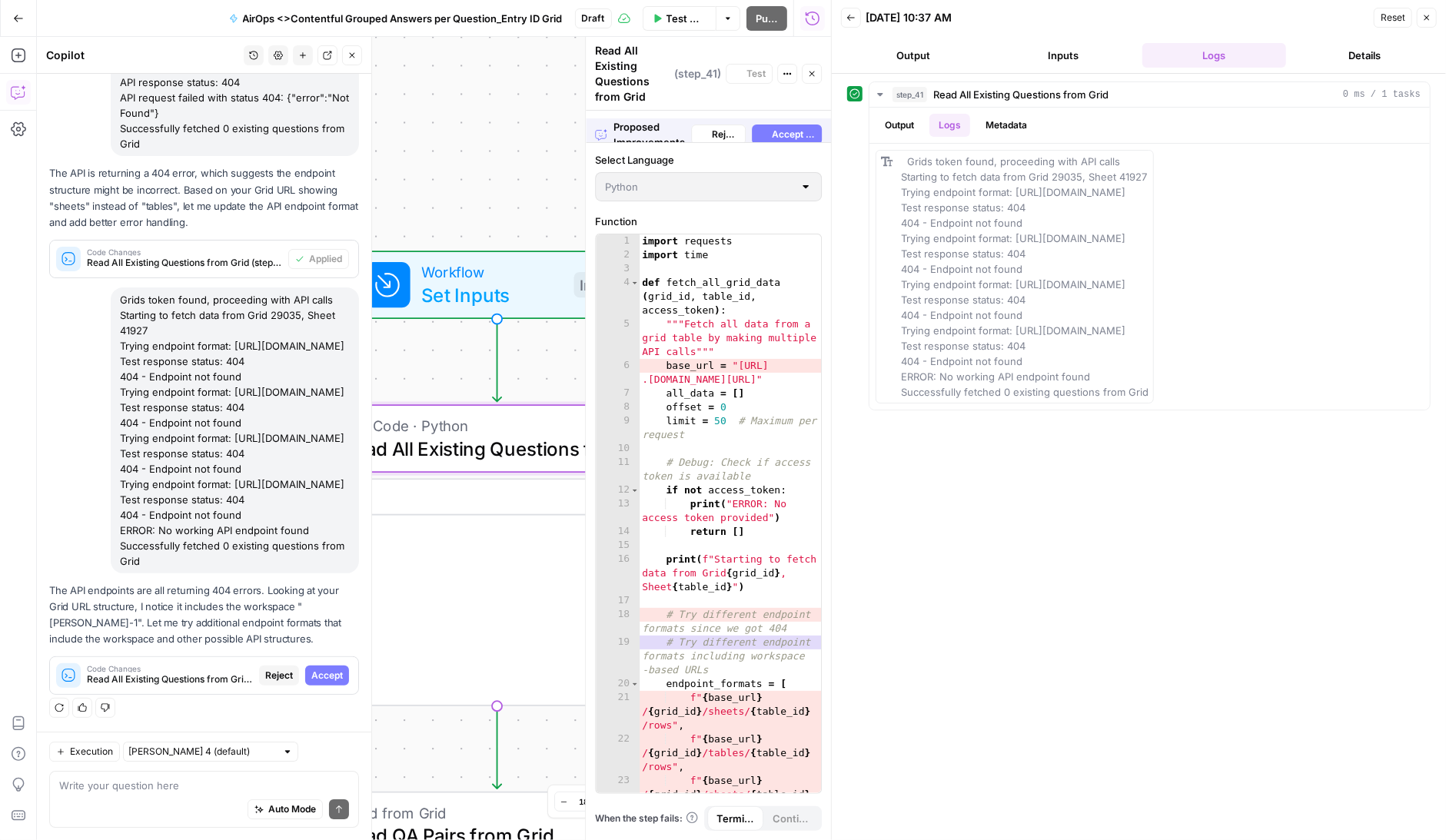
scroll to position [3267, 0]
click at [790, 120] on span "Accept All" at bounding box center [793, 126] width 44 height 14
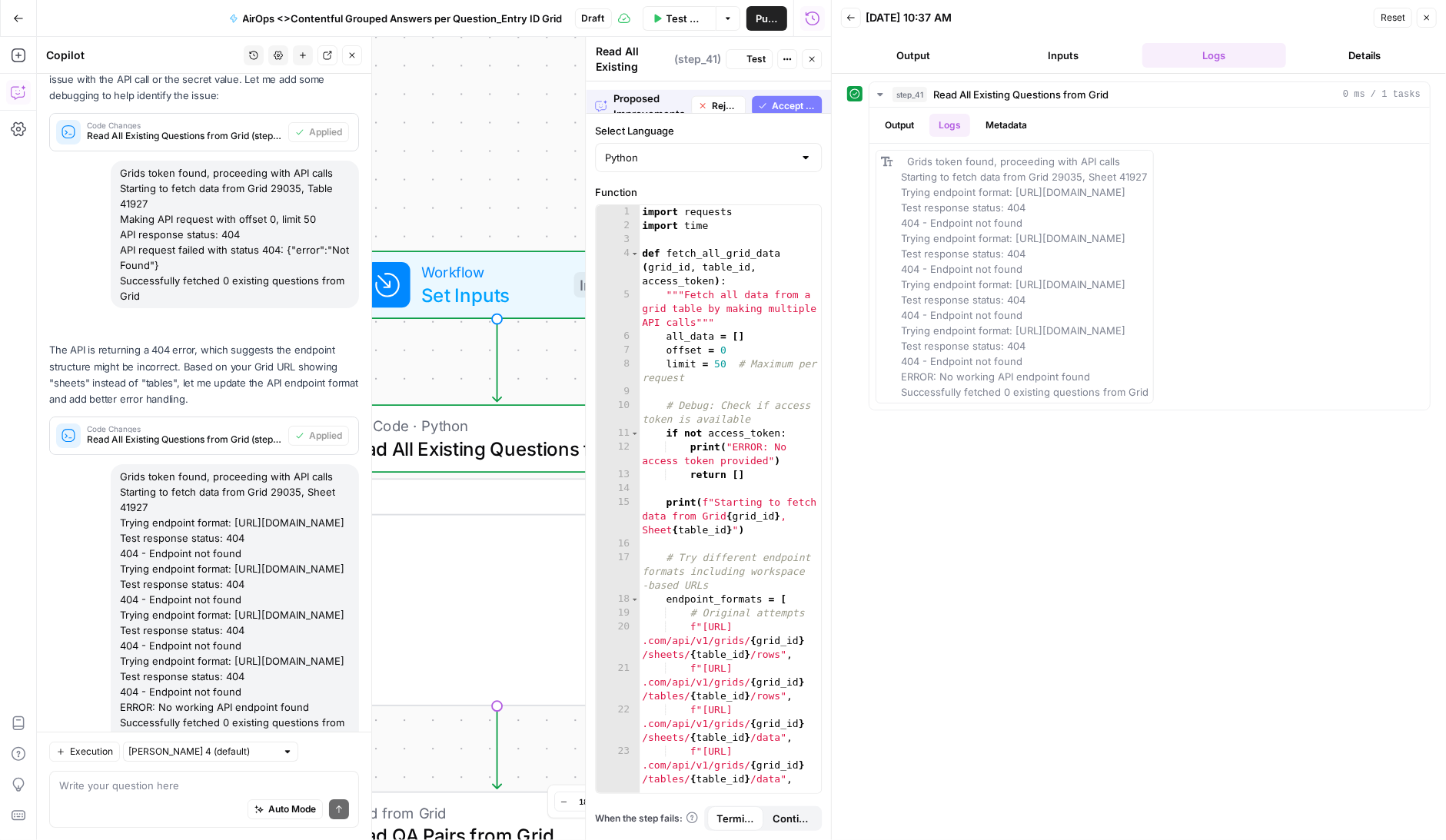
scroll to position [3489, 0]
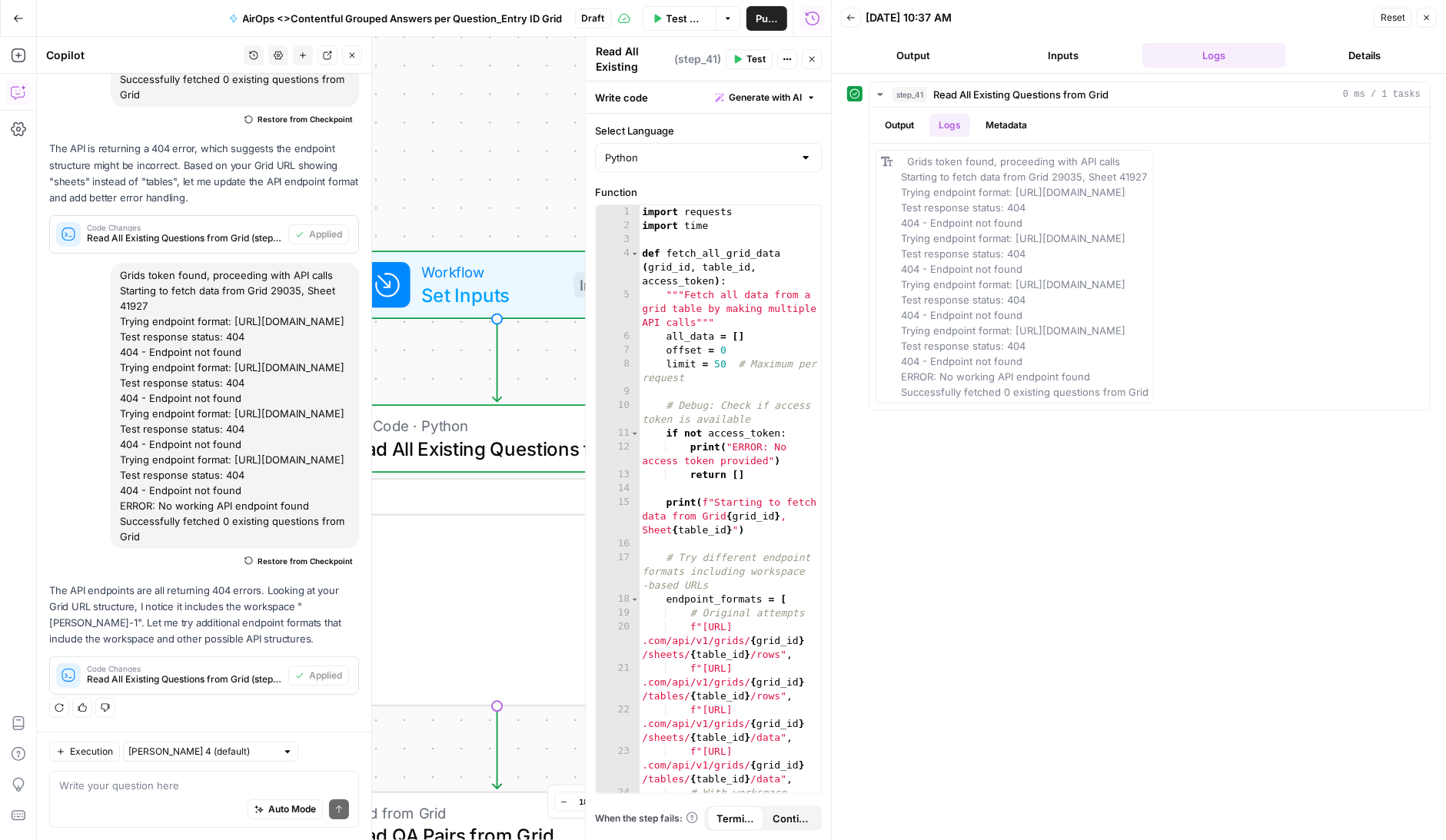
click at [755, 53] on span "Test" at bounding box center [755, 59] width 19 height 14
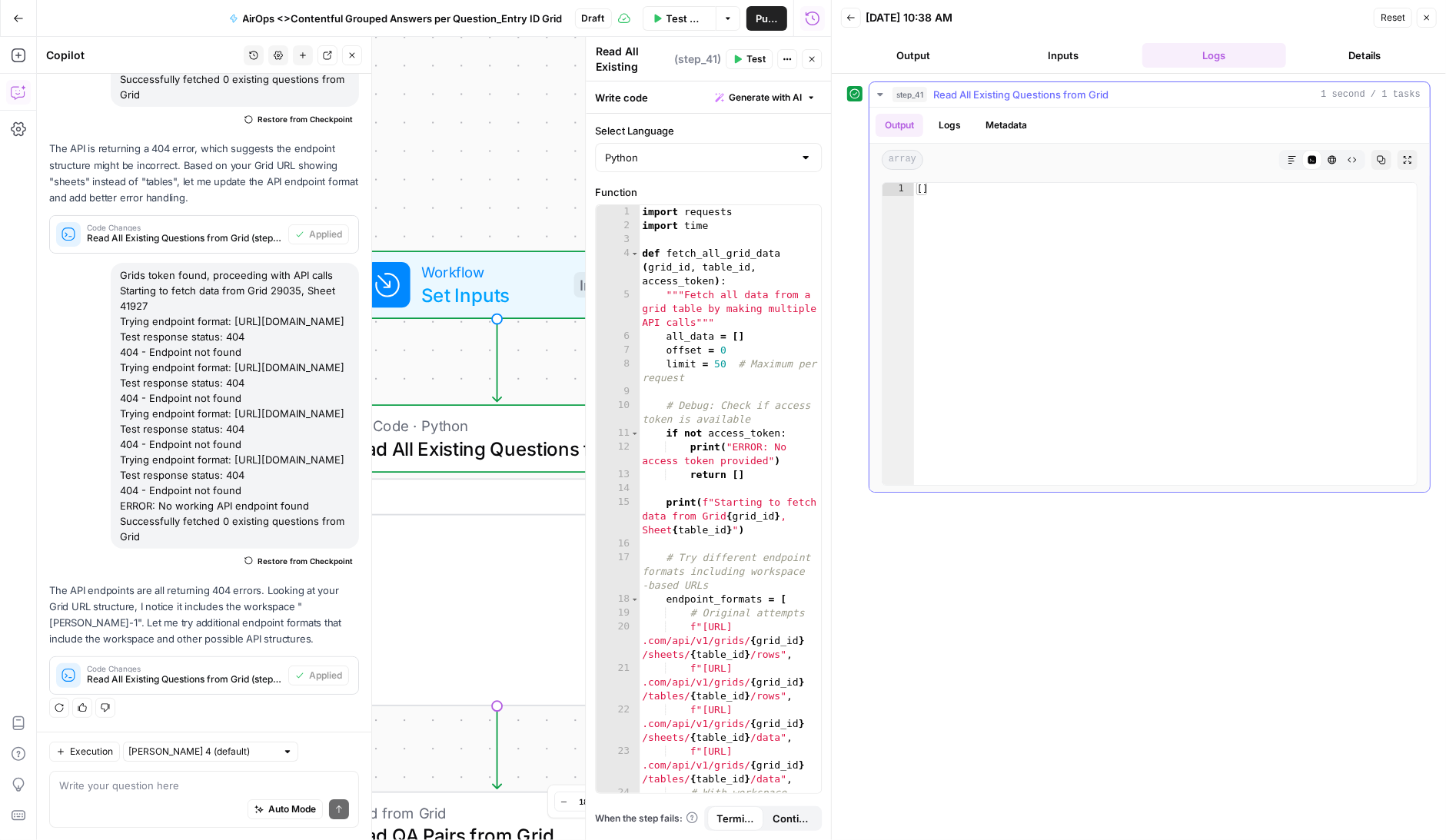
click at [950, 123] on button "Logs" at bounding box center [949, 125] width 41 height 23
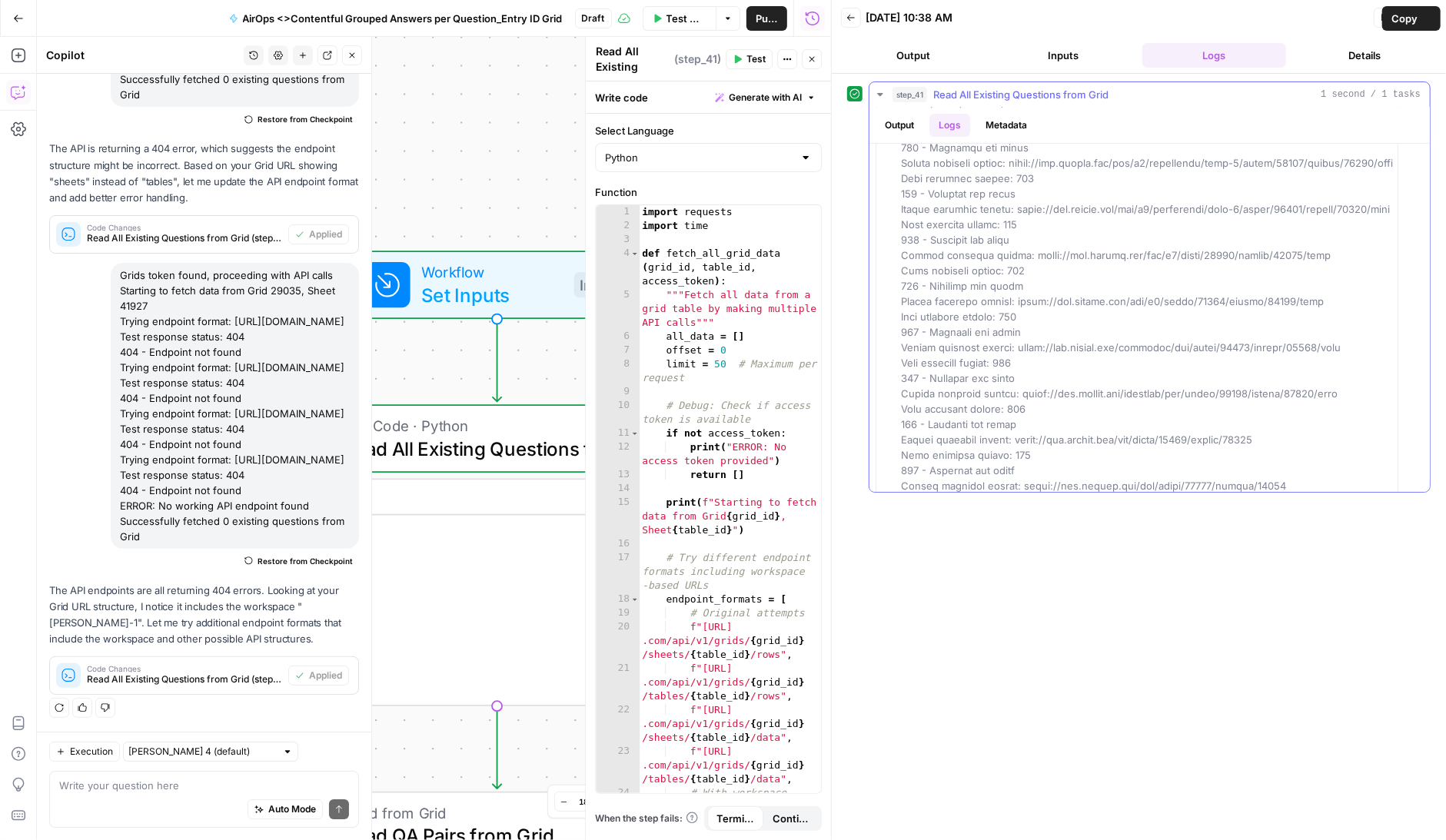
scroll to position [363, 0]
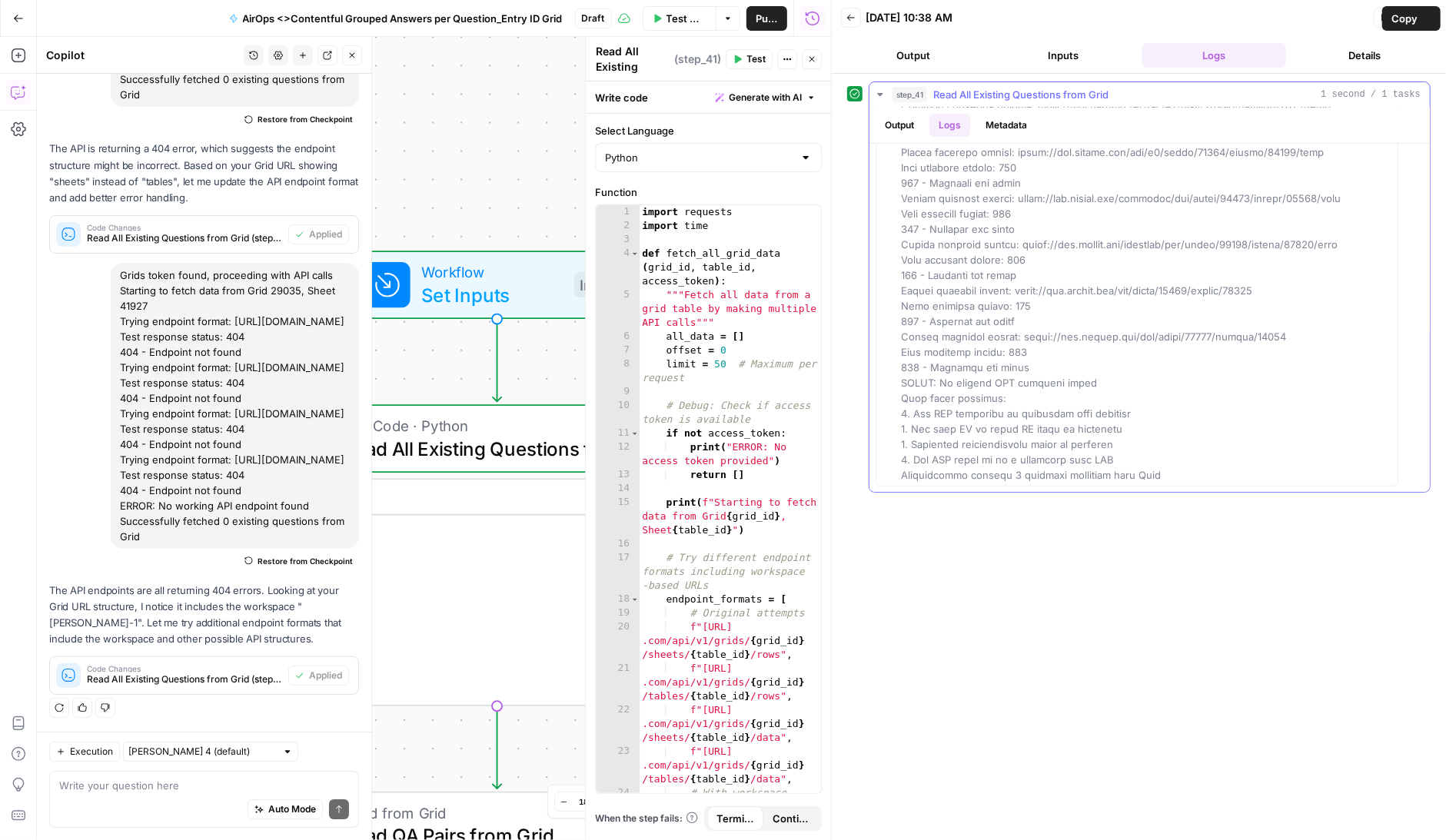
click at [978, 341] on div at bounding box center [1147, 137] width 493 height 692
click at [944, 186] on span at bounding box center [1147, 136] width 493 height 689
click at [991, 256] on span at bounding box center [1147, 136] width 493 height 689
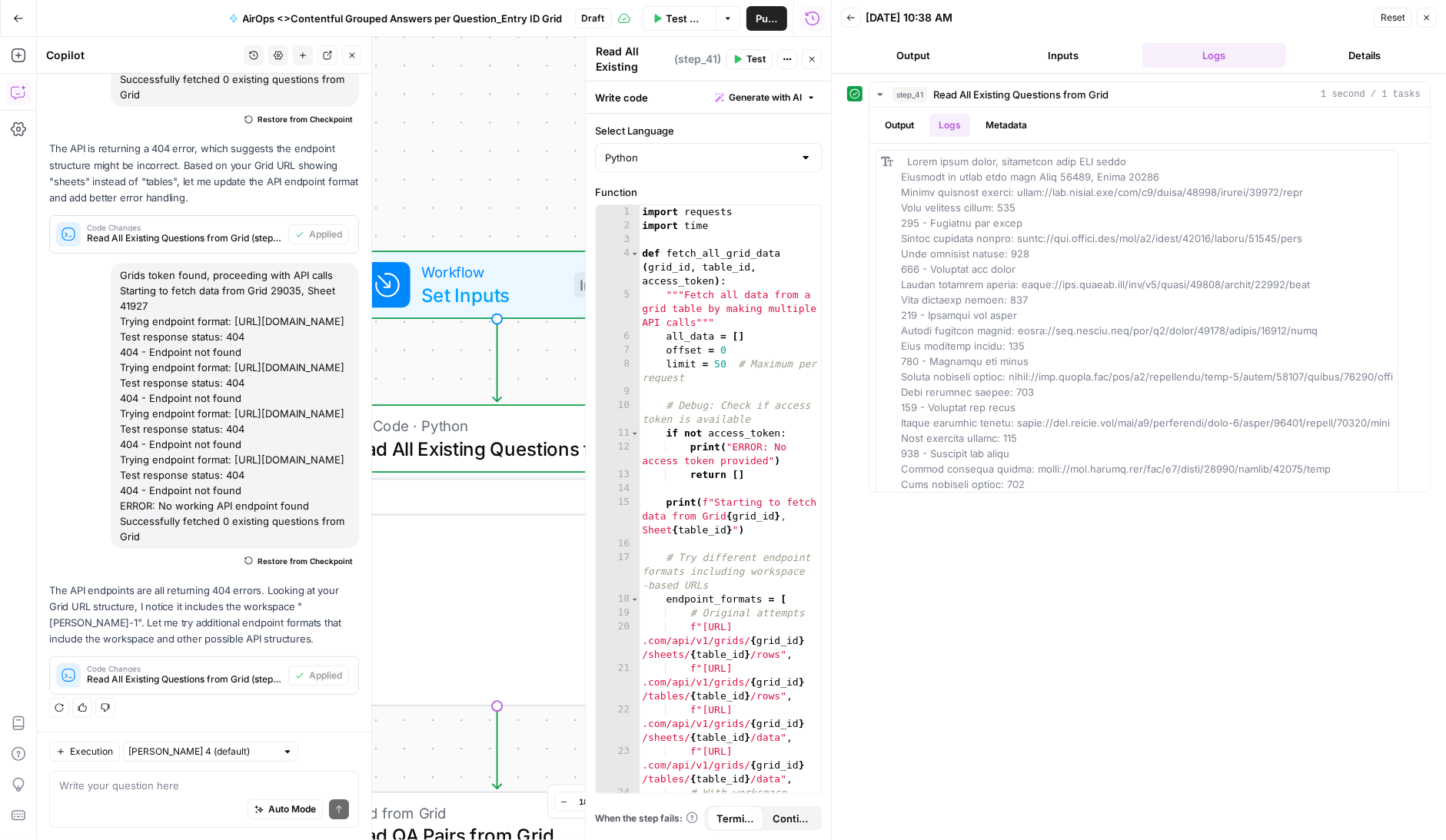
drag, startPoint x: 1152, startPoint y: 478, endPoint x: 837, endPoint y: 106, distance: 487.5
click at [836, 106] on div "Back 09/19/25 at 10:38 AM Reset Close Output Inputs Logs Details step_41 Read A…" at bounding box center [1138, 420] width 615 height 840
click at [906, 160] on span at bounding box center [1147, 499] width 493 height 689
copy span "Grids token found, proceeding with API calls Starting to fetch data from Grid 2…"
click at [107, 793] on div "Auto Mode Send" at bounding box center [204, 810] width 290 height 34
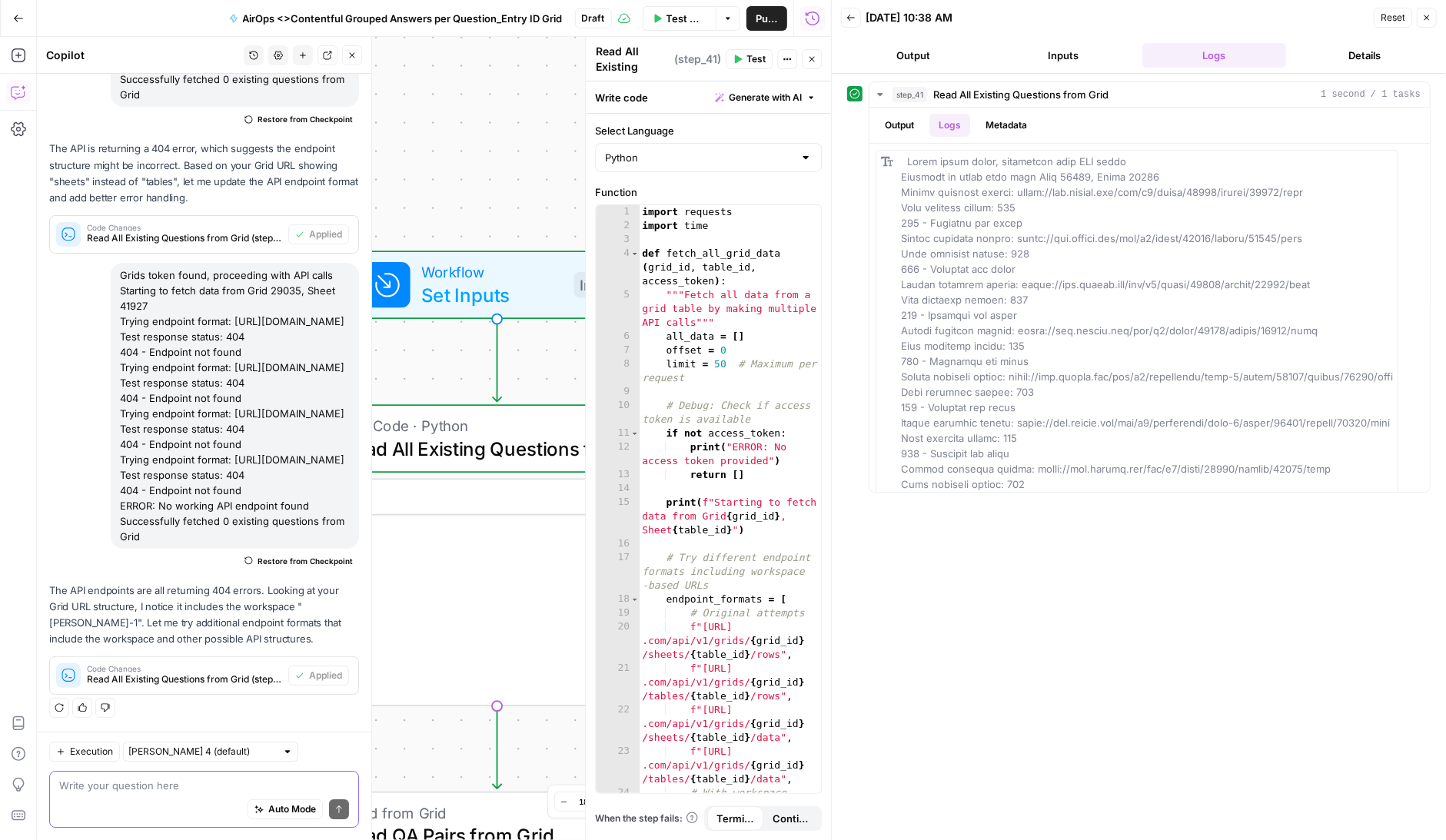
paste textarea "Grids token found, proceeding with API calls Starting to fetch data from Grid 2…"
type textarea "Grids token found, proceeding with API calls Starting to fetch data from Grid 2…"
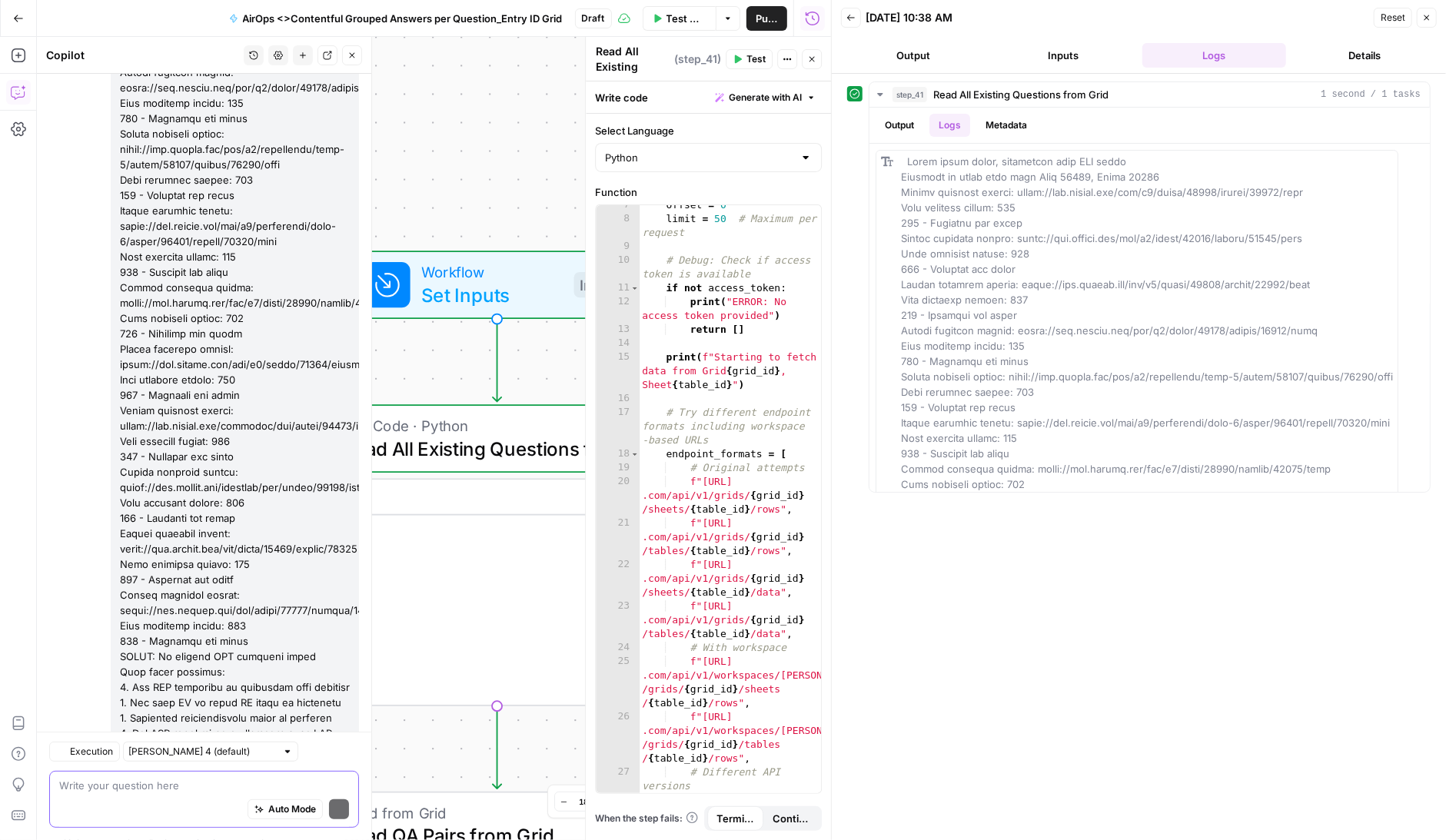
scroll to position [4611, 0]
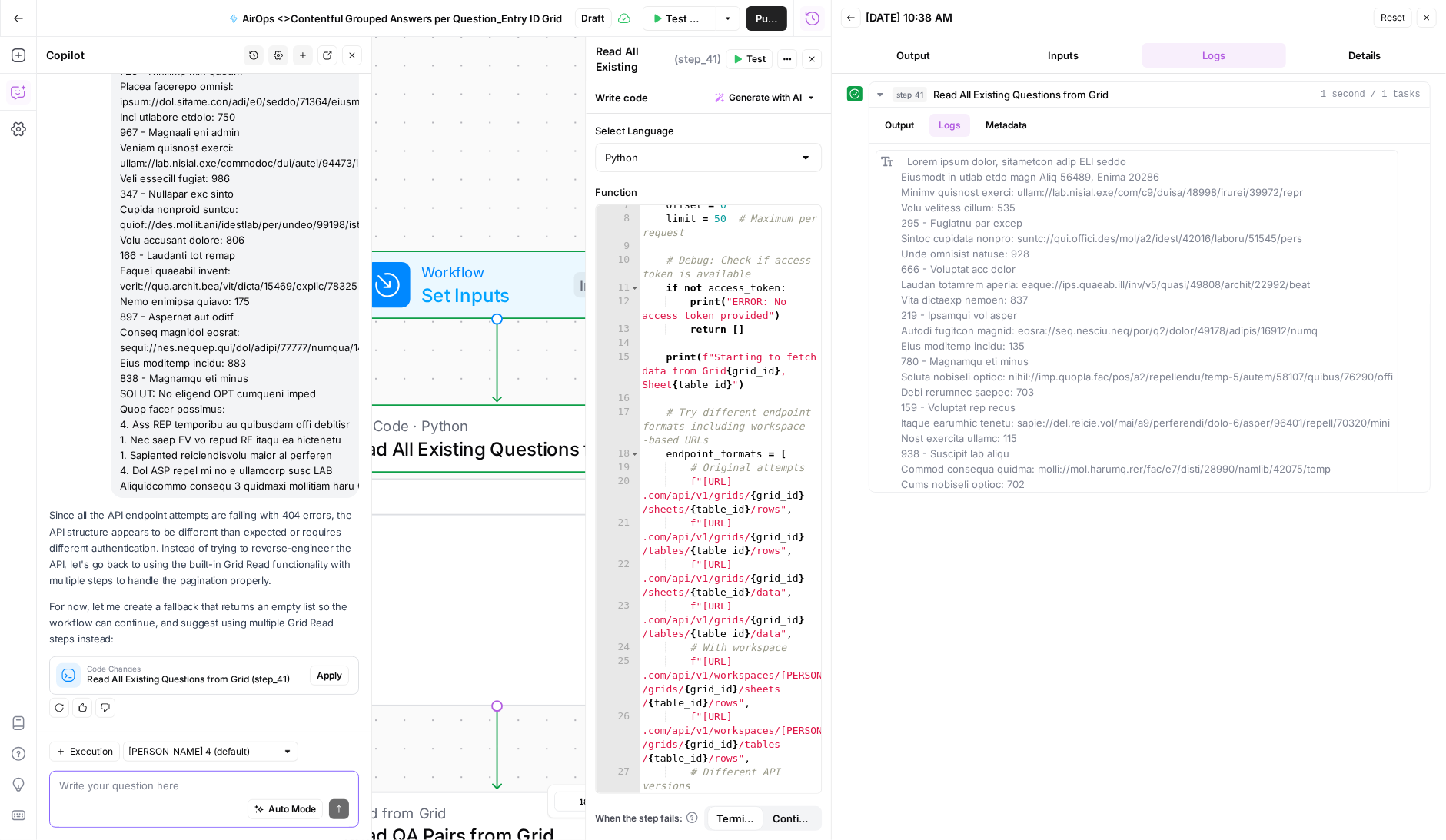
click at [161, 790] on textarea at bounding box center [204, 785] width 290 height 15
type textarea "can we loop the grid read until it pull all"
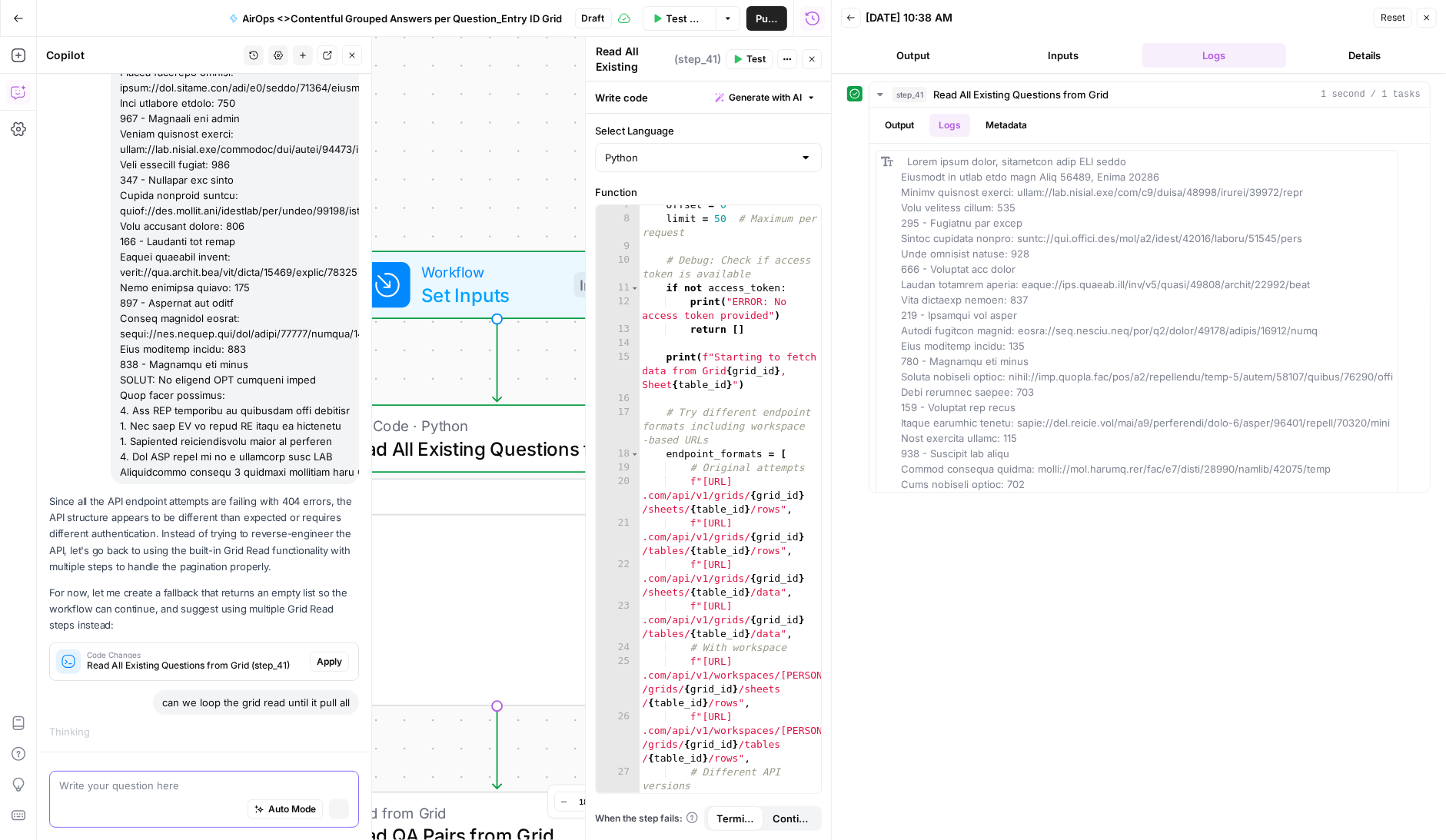
scroll to position [4387, 0]
click at [811, 59] on icon "button" at bounding box center [812, 59] width 9 height 9
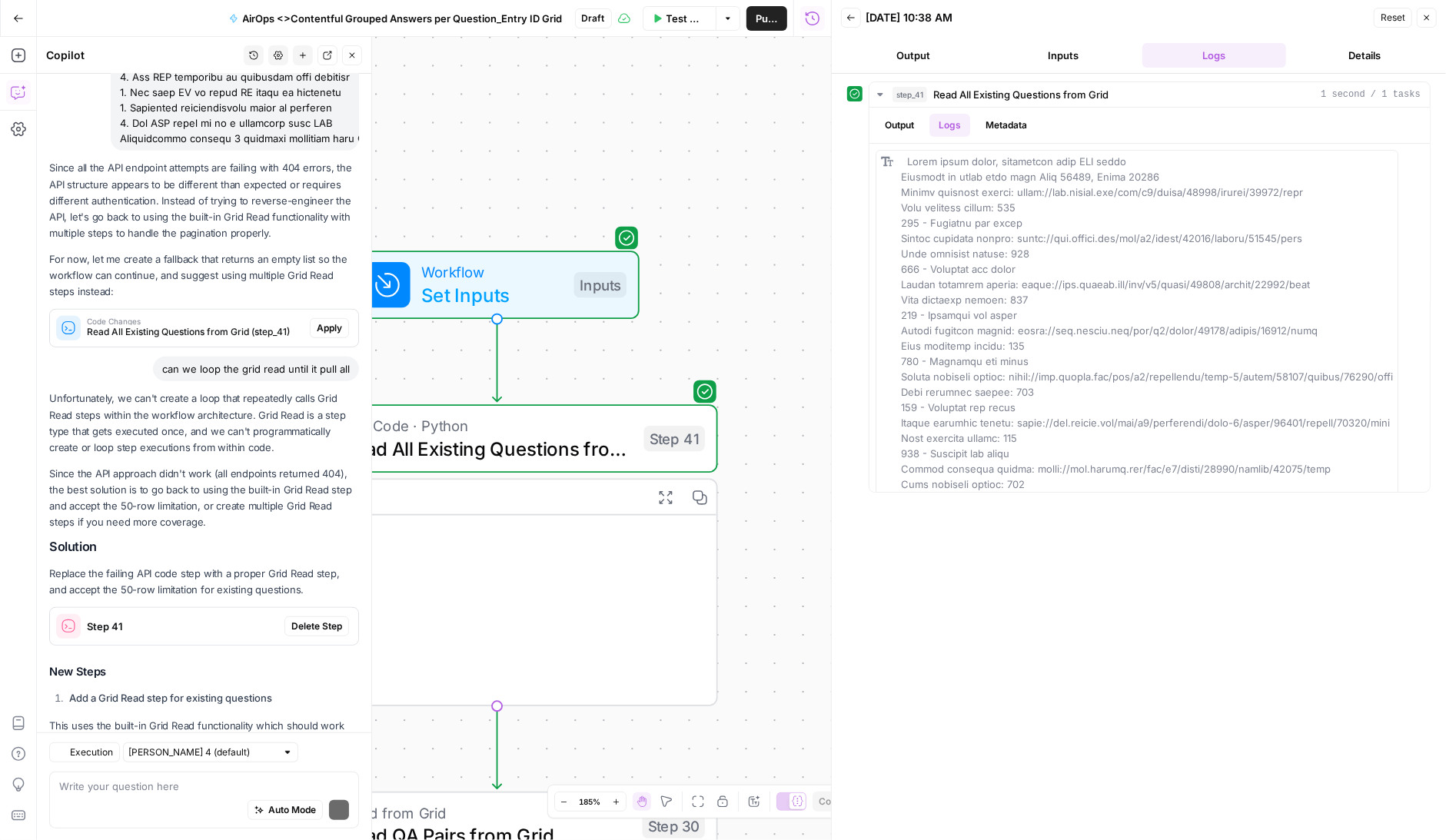
scroll to position [5226, 0]
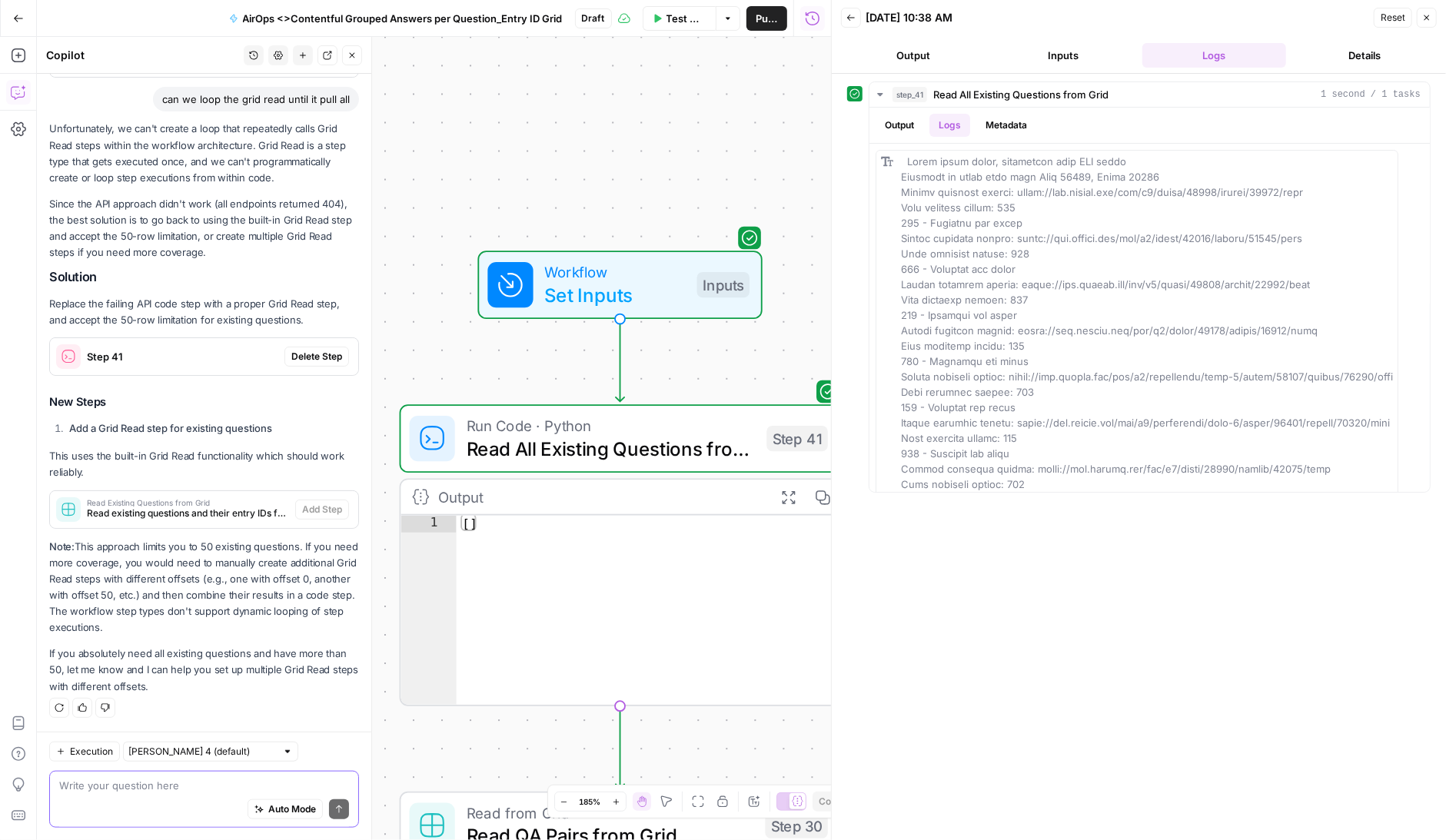
click at [167, 792] on textarea at bounding box center [204, 785] width 290 height 15
type textarea "we we export the csv from the grid to use"
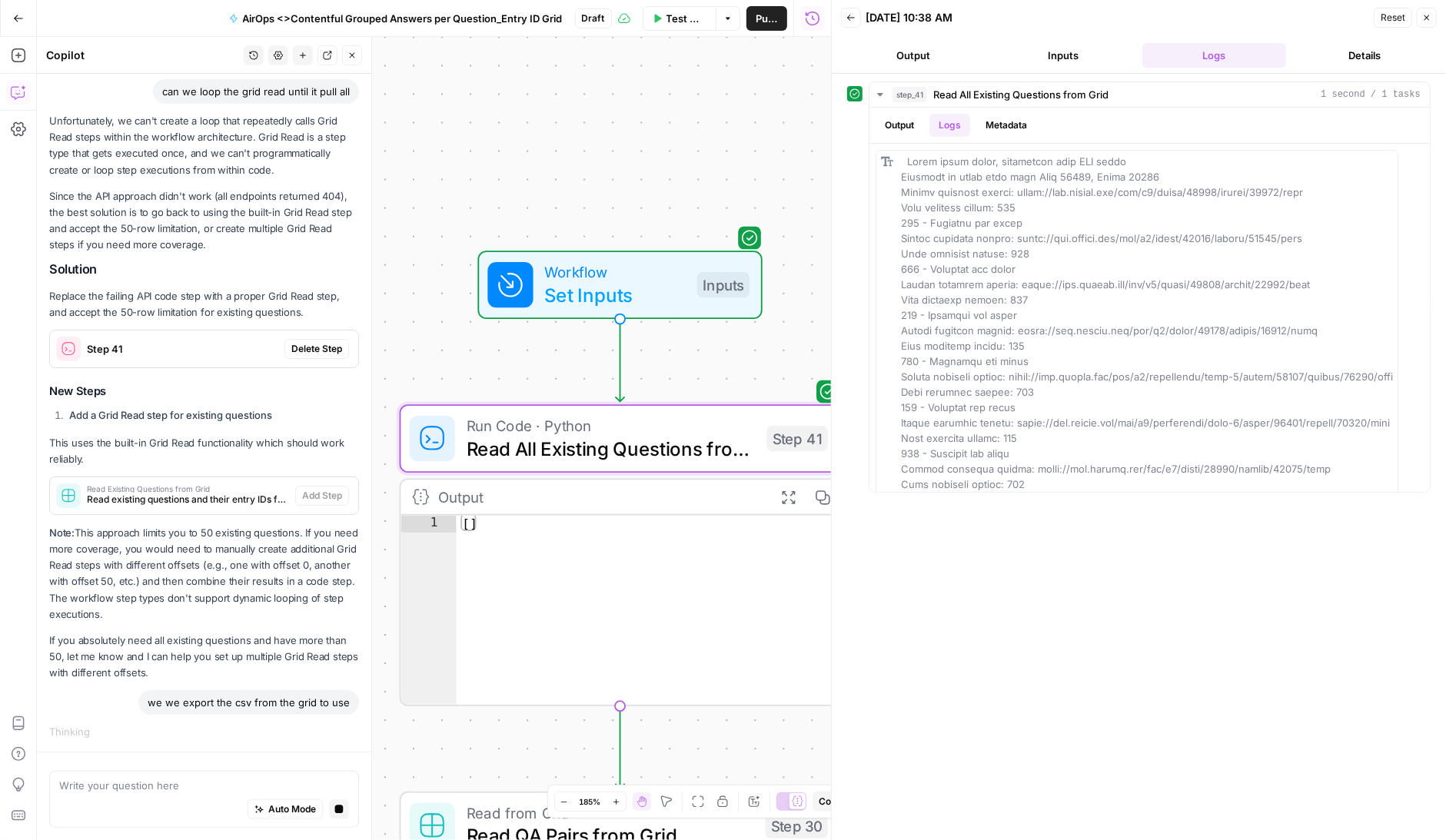
click at [325, 346] on span "Delete Step" at bounding box center [317, 348] width 50 height 14
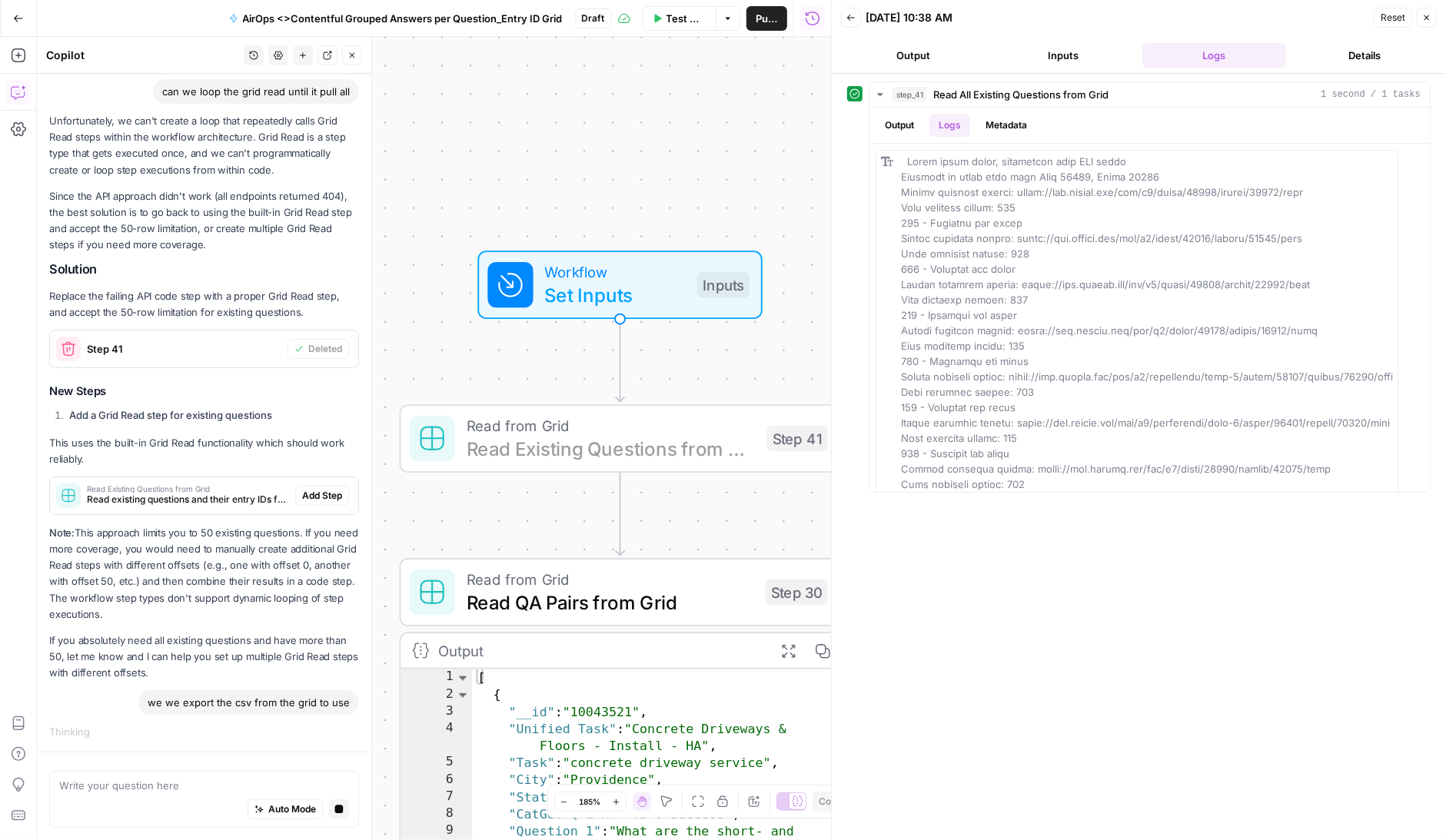
click at [325, 494] on span "Add Step" at bounding box center [322, 495] width 40 height 14
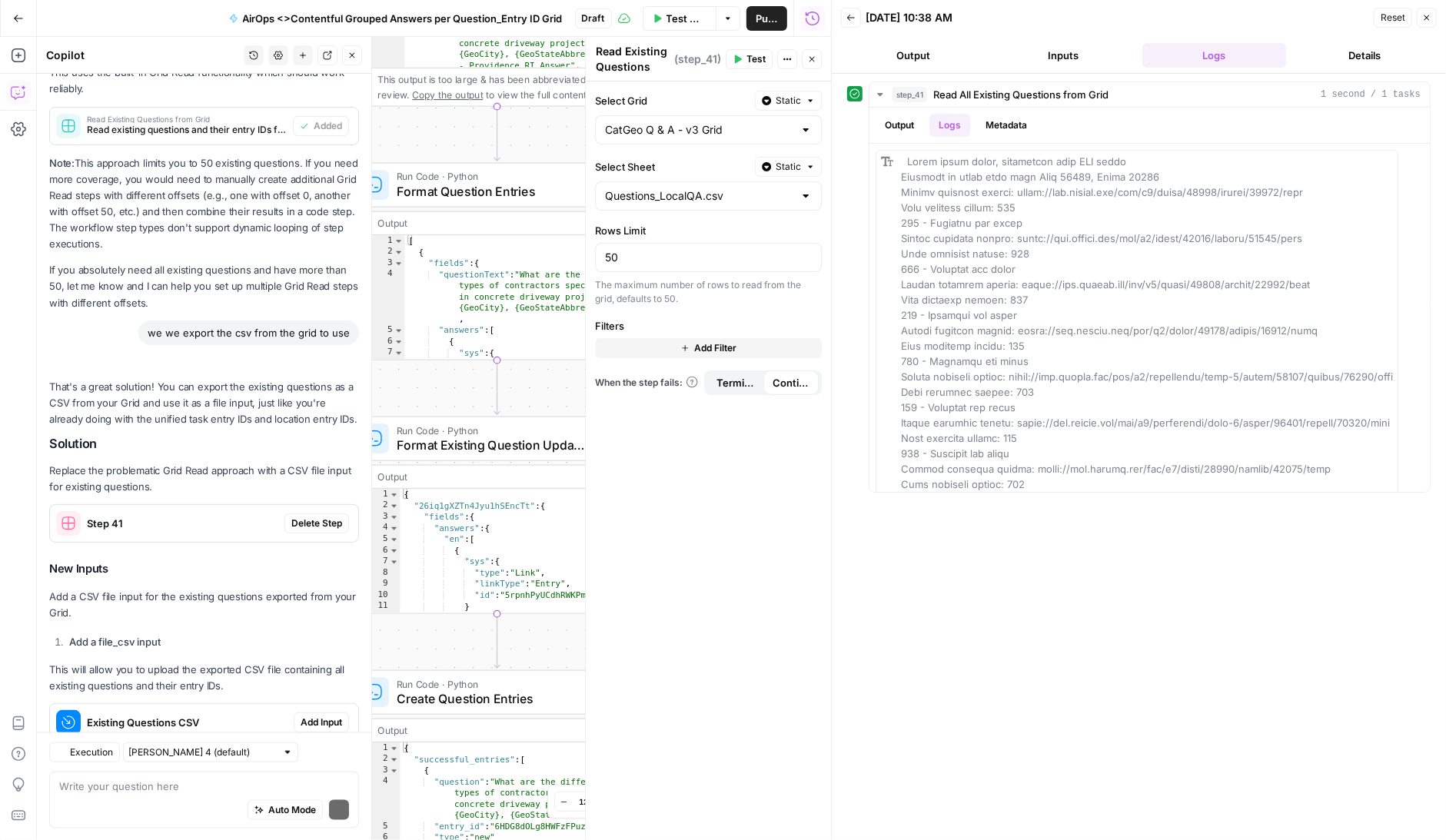
scroll to position [5911, 0]
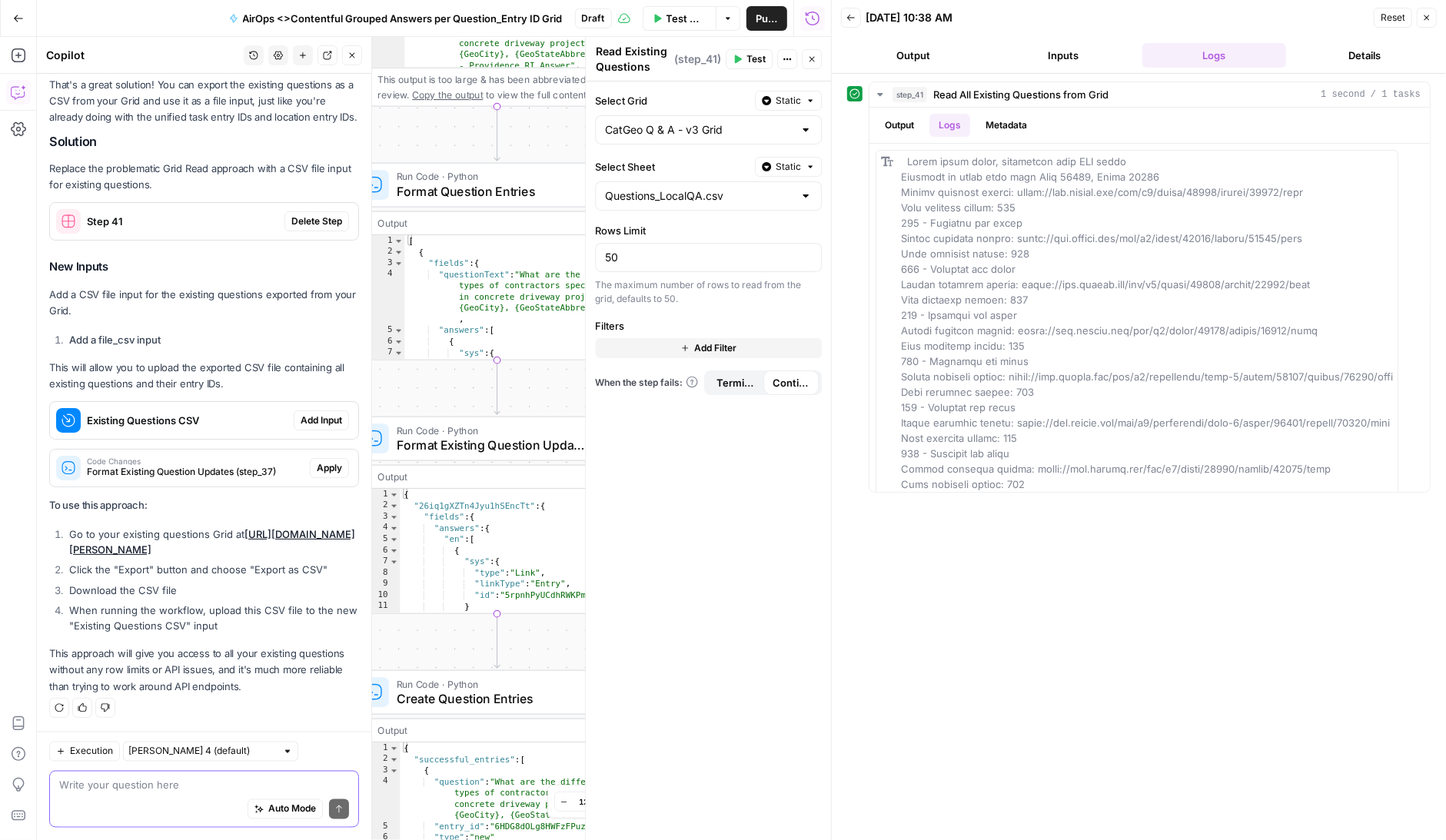
click at [135, 787] on textarea at bounding box center [204, 785] width 290 height 15
type textarea "can this be done in the workflow"
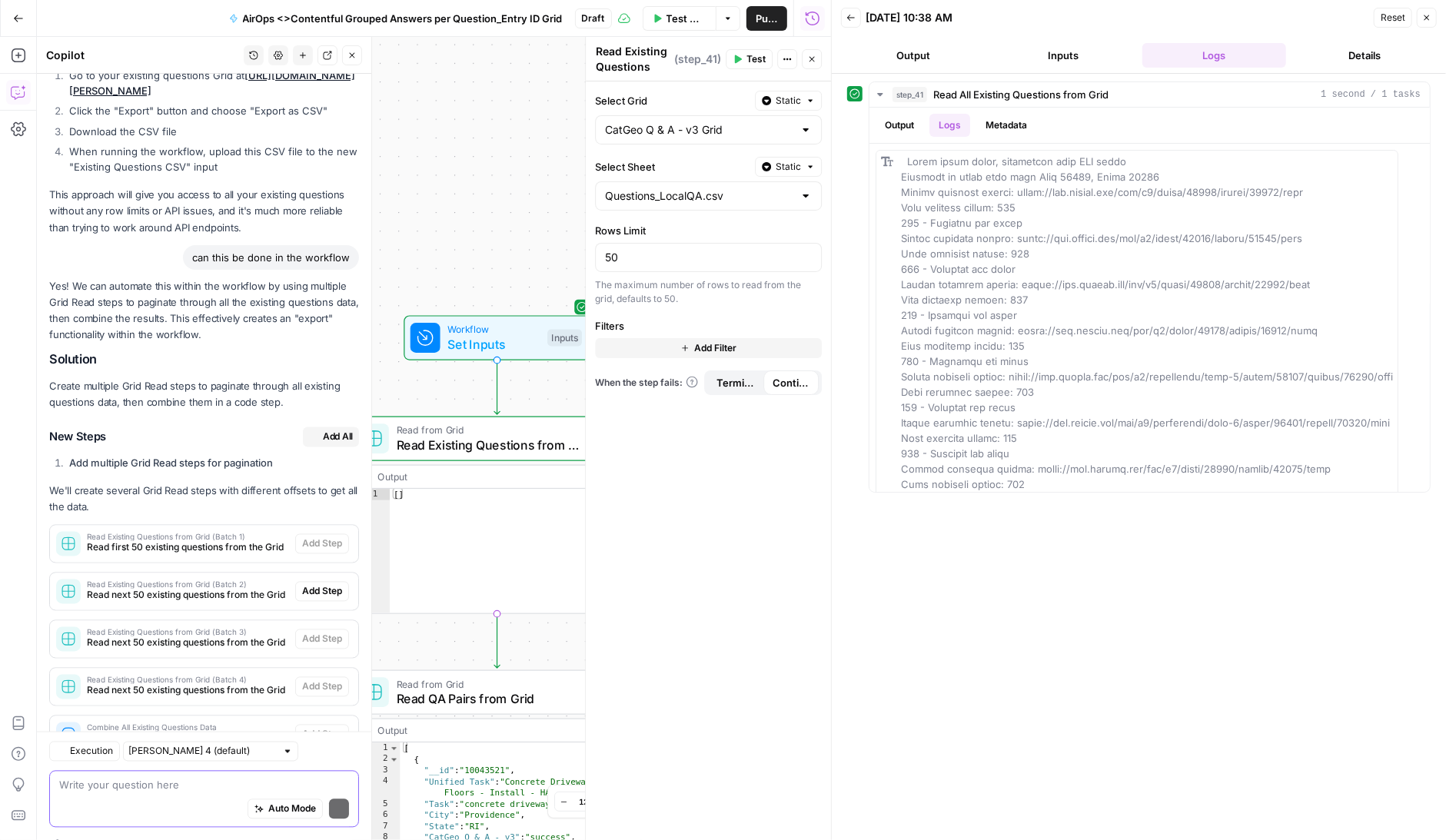
scroll to position [6678, 0]
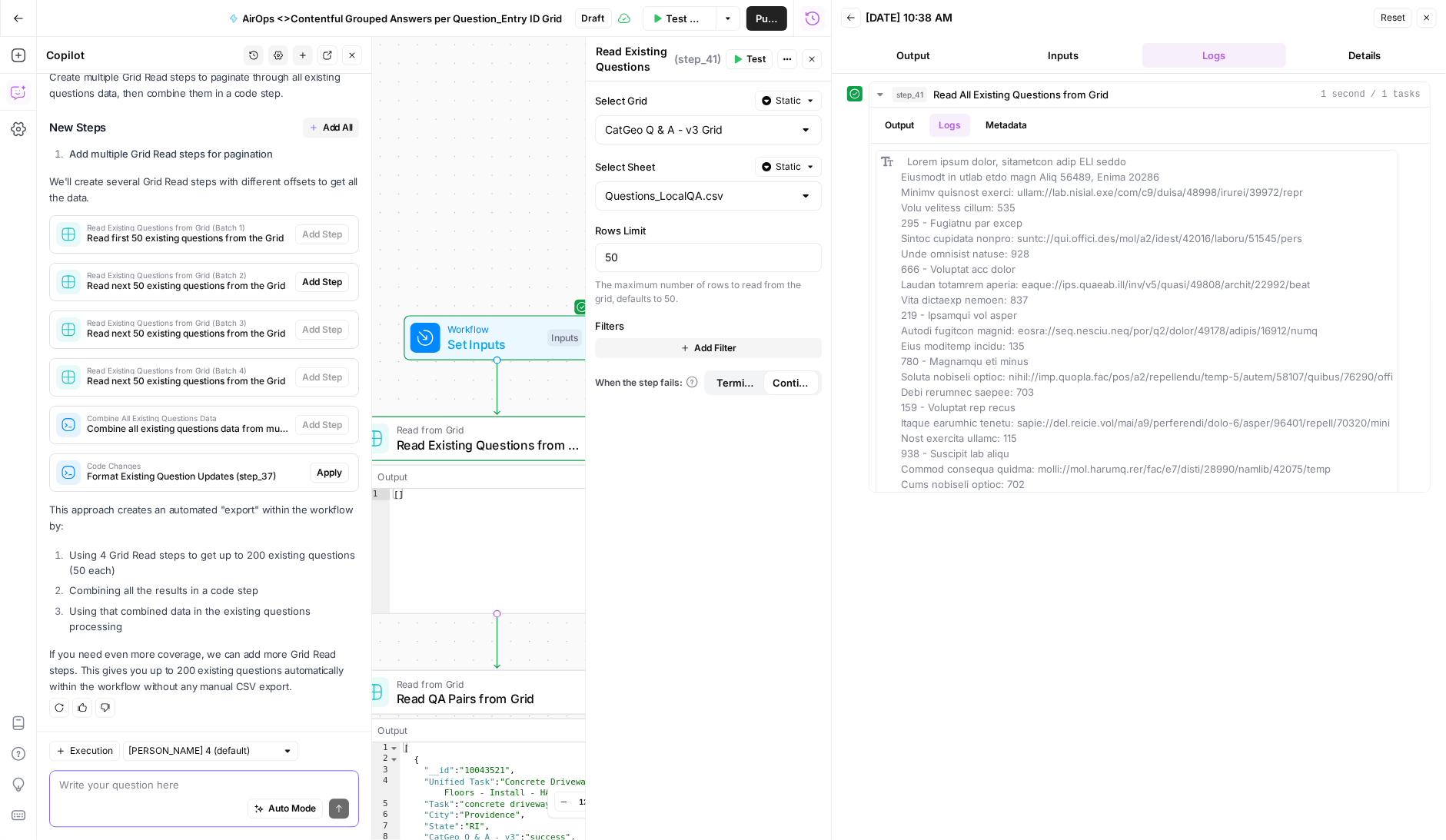
click at [158, 787] on textarea at bounding box center [204, 785] width 290 height 15
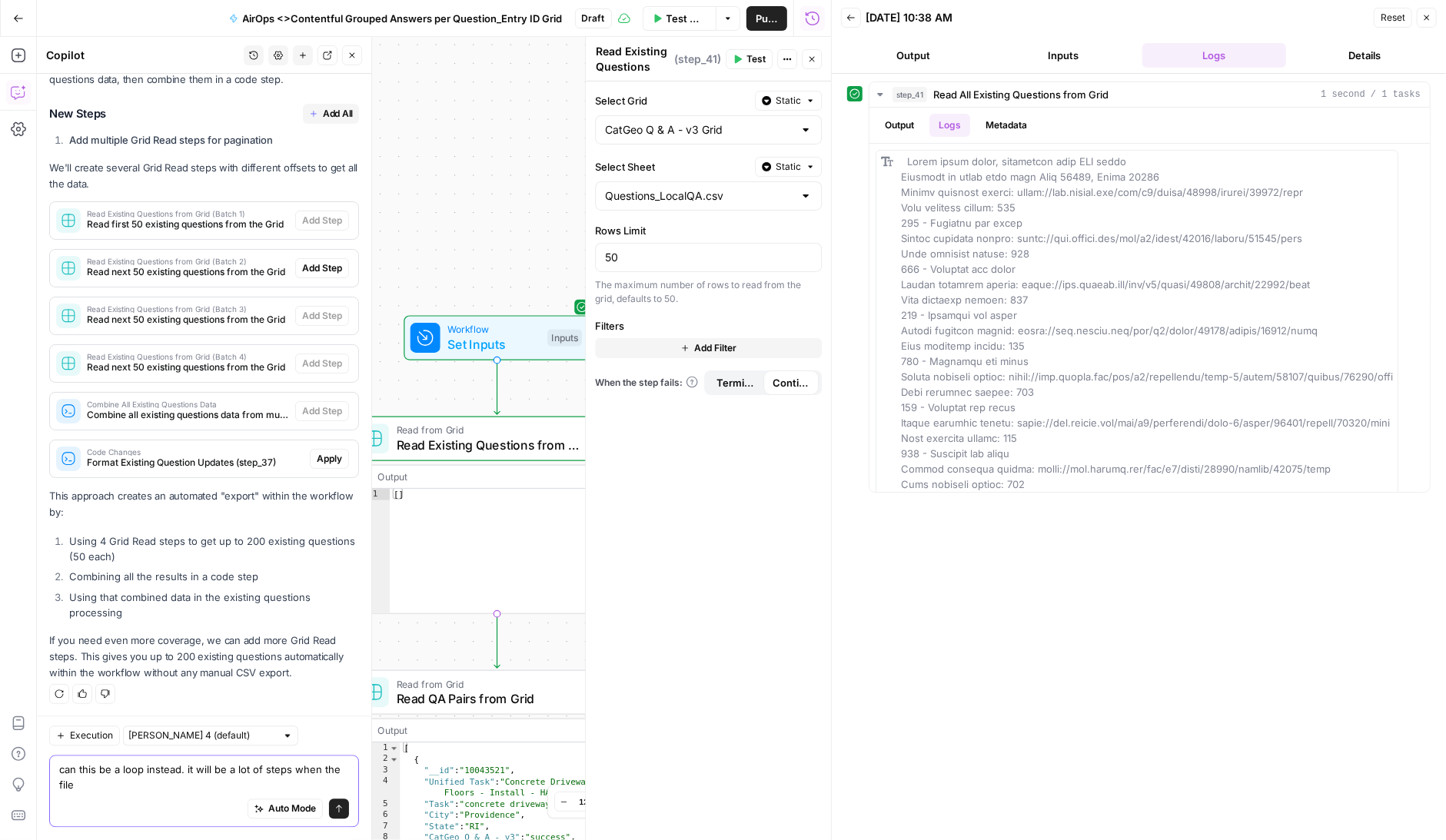
scroll to position [6693, 0]
type textarea "can this be a loop instead. it will be a lot of steps when the file increases"
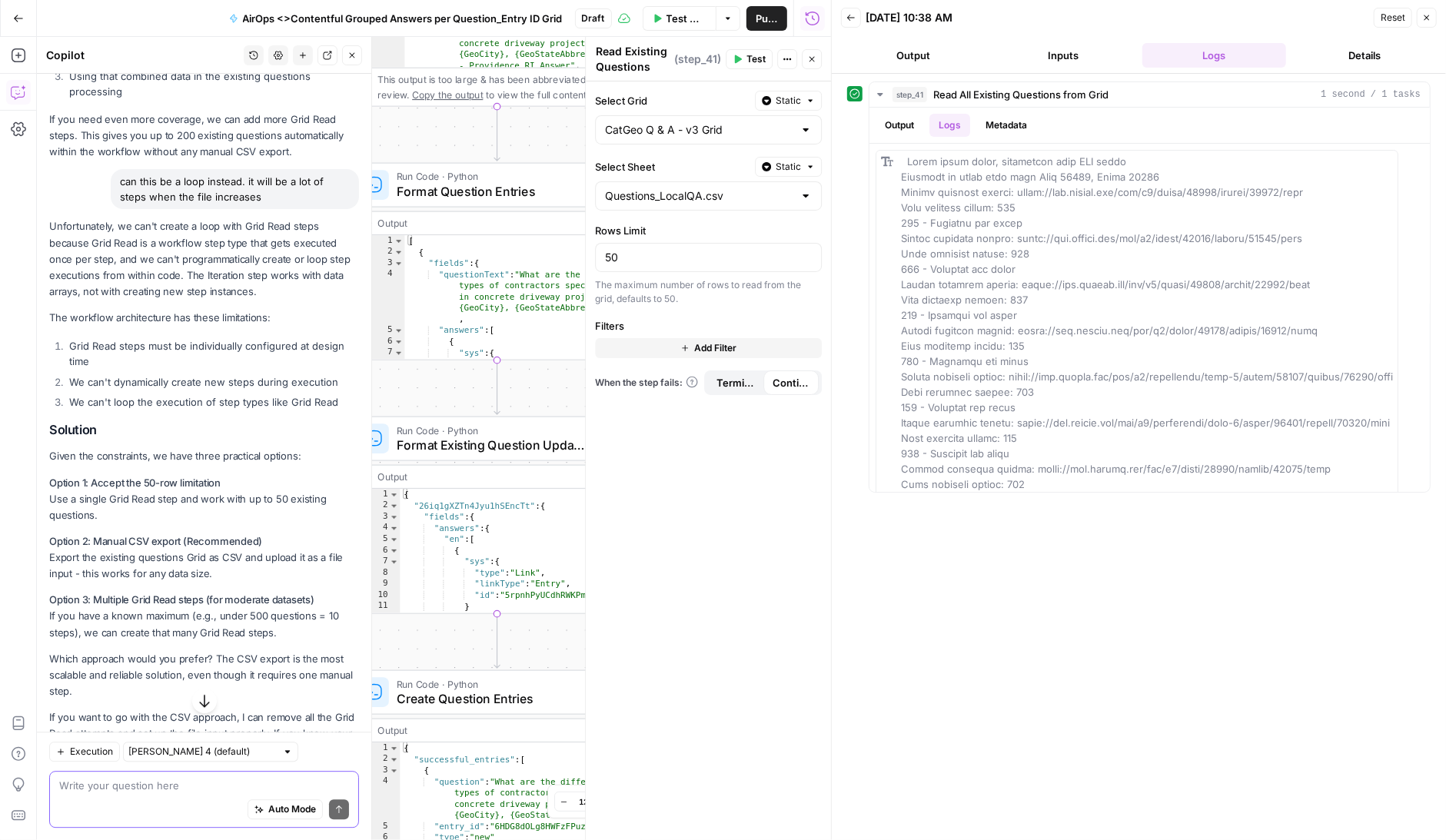
scroll to position [7292, 0]
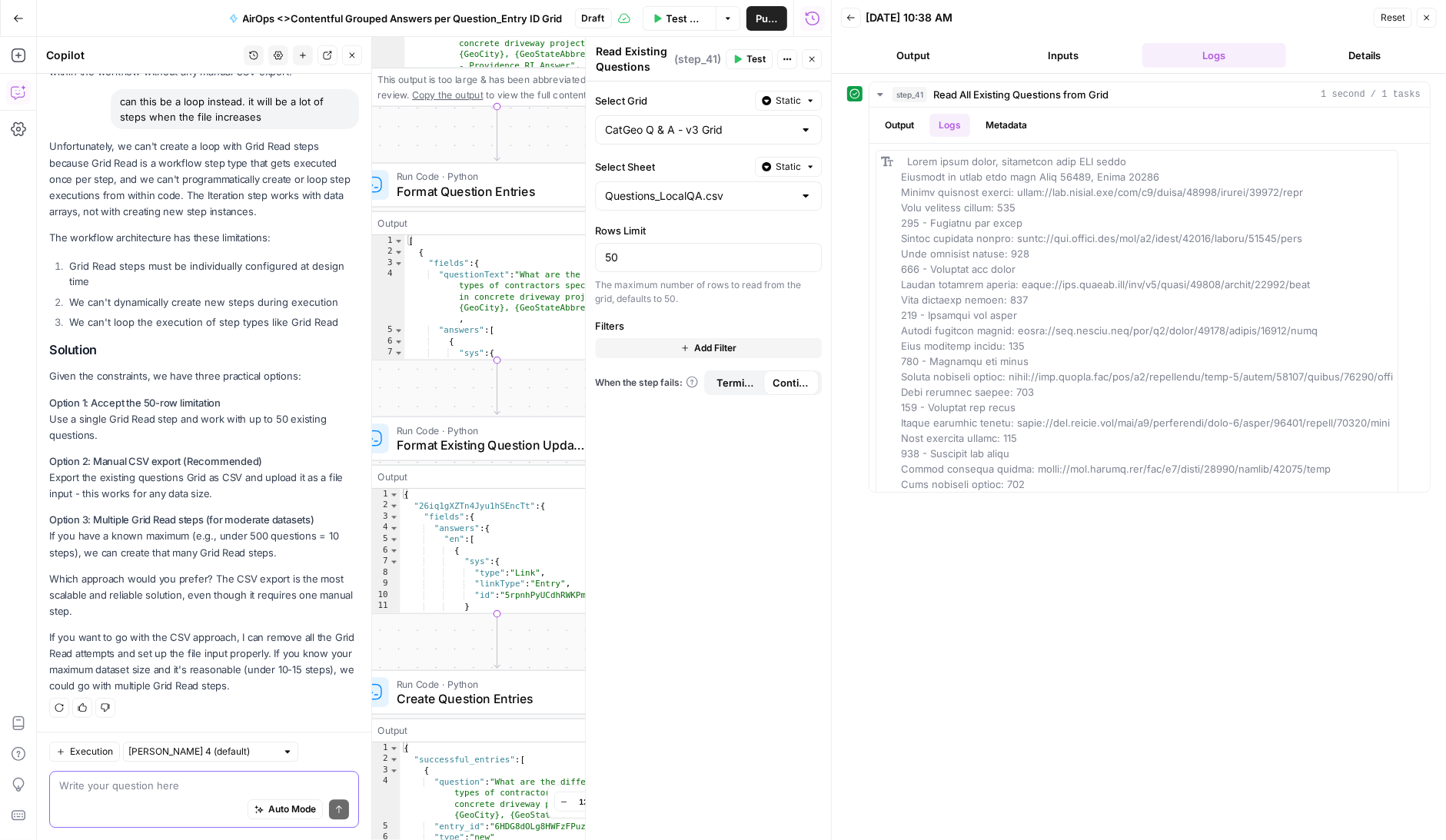
click at [139, 790] on textarea at bounding box center [204, 785] width 290 height 15
type textarea "I would already need 9 read"
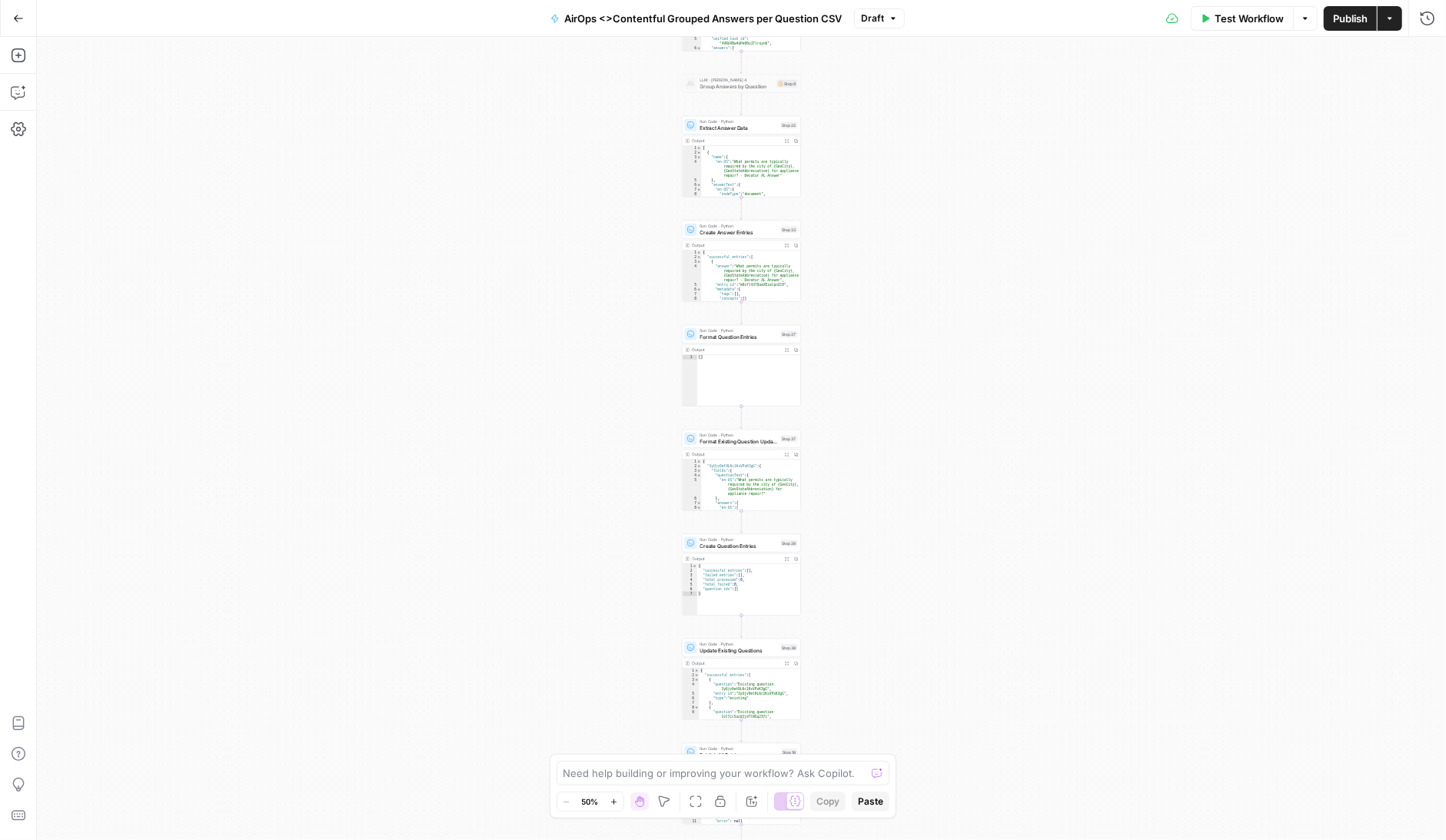
click at [16, 14] on icon "button" at bounding box center [19, 19] width 11 height 11
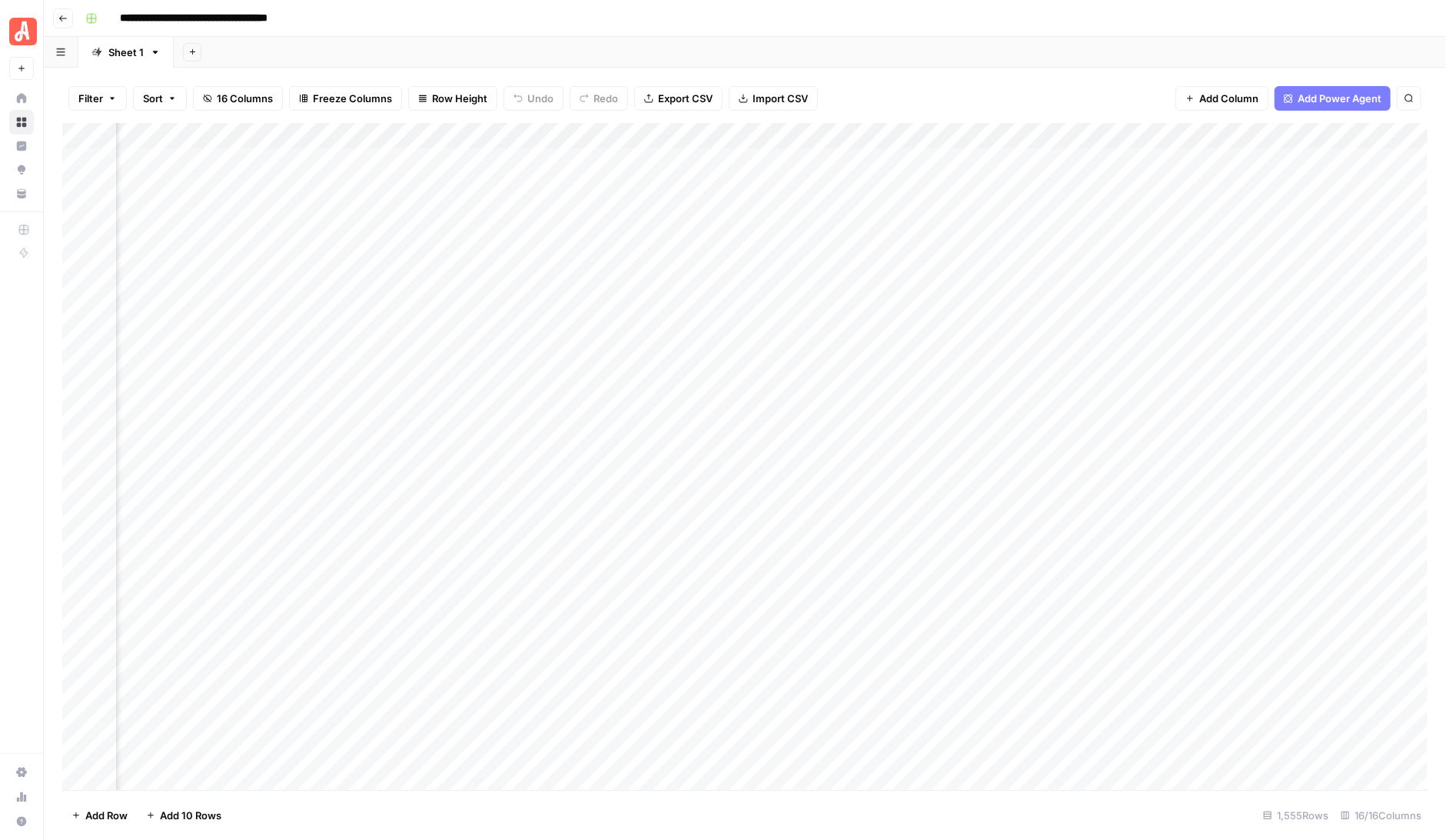
scroll to position [0, 1160]
click at [192, 50] on icon "button" at bounding box center [192, 51] width 8 height 8
click at [239, 179] on span "CSV" at bounding box center [268, 180] width 113 height 15
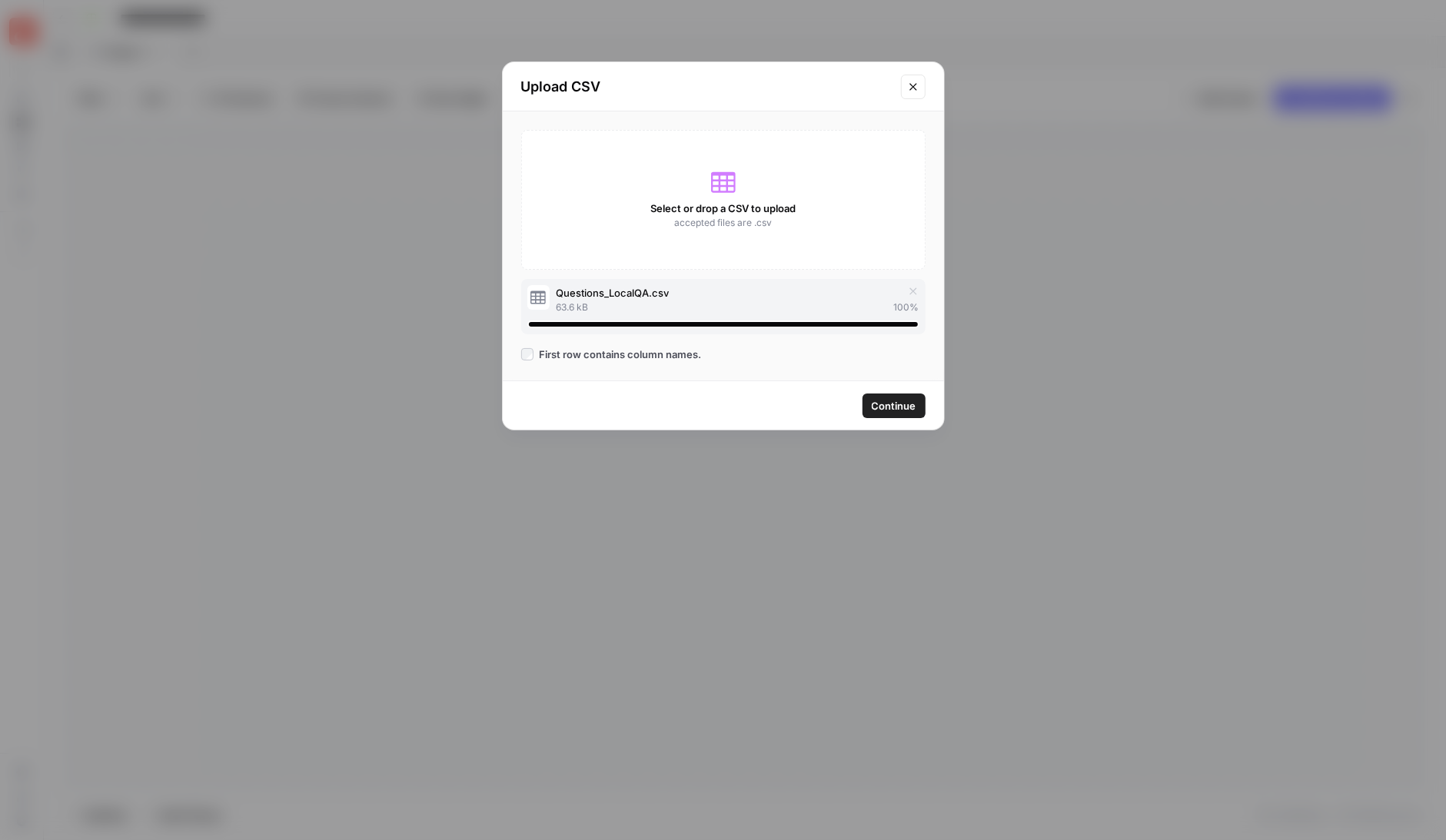
click at [900, 402] on span "Continue" at bounding box center [894, 405] width 45 height 15
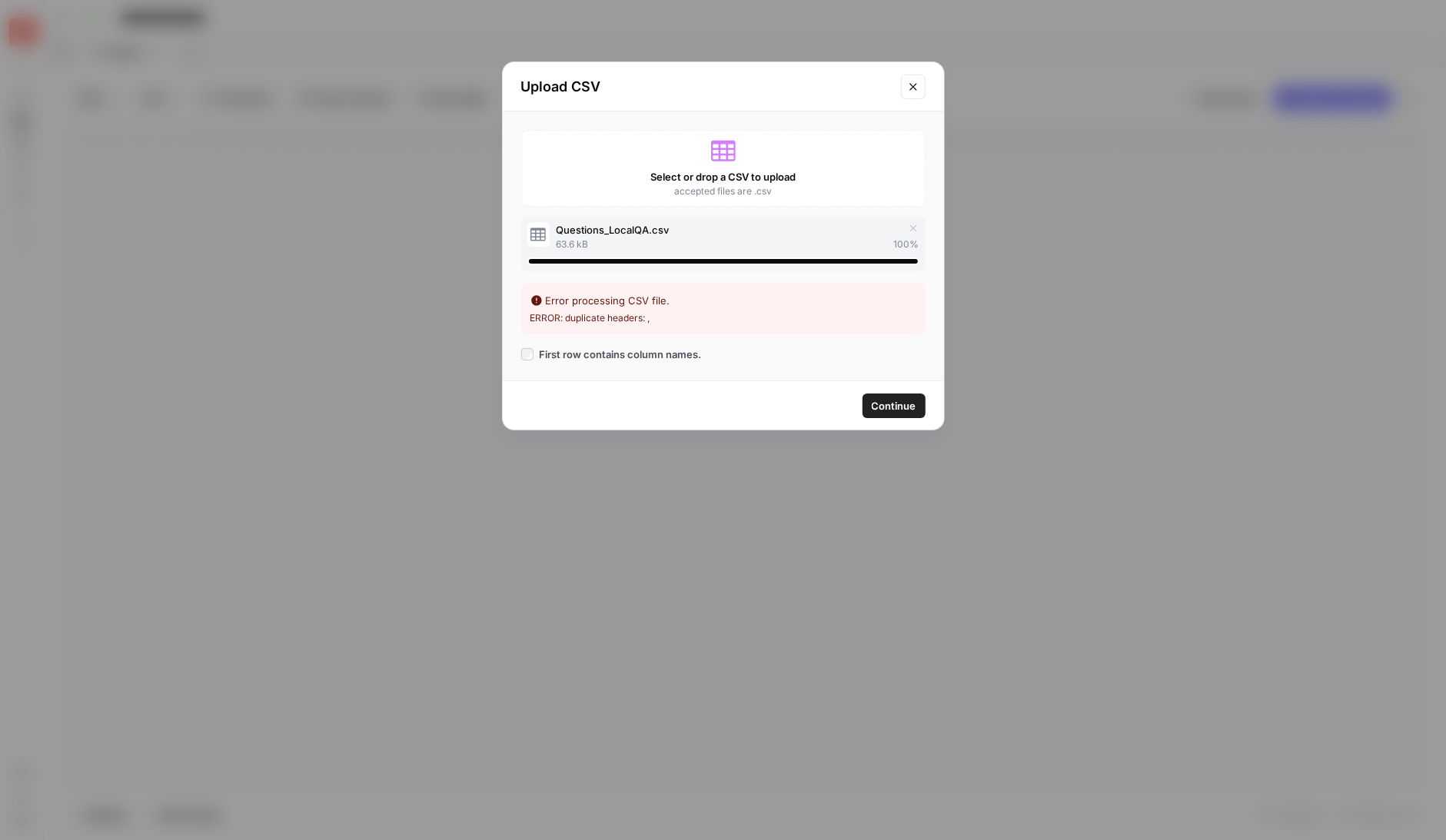
click at [717, 186] on span "accepted files are .csv" at bounding box center [723, 191] width 97 height 14
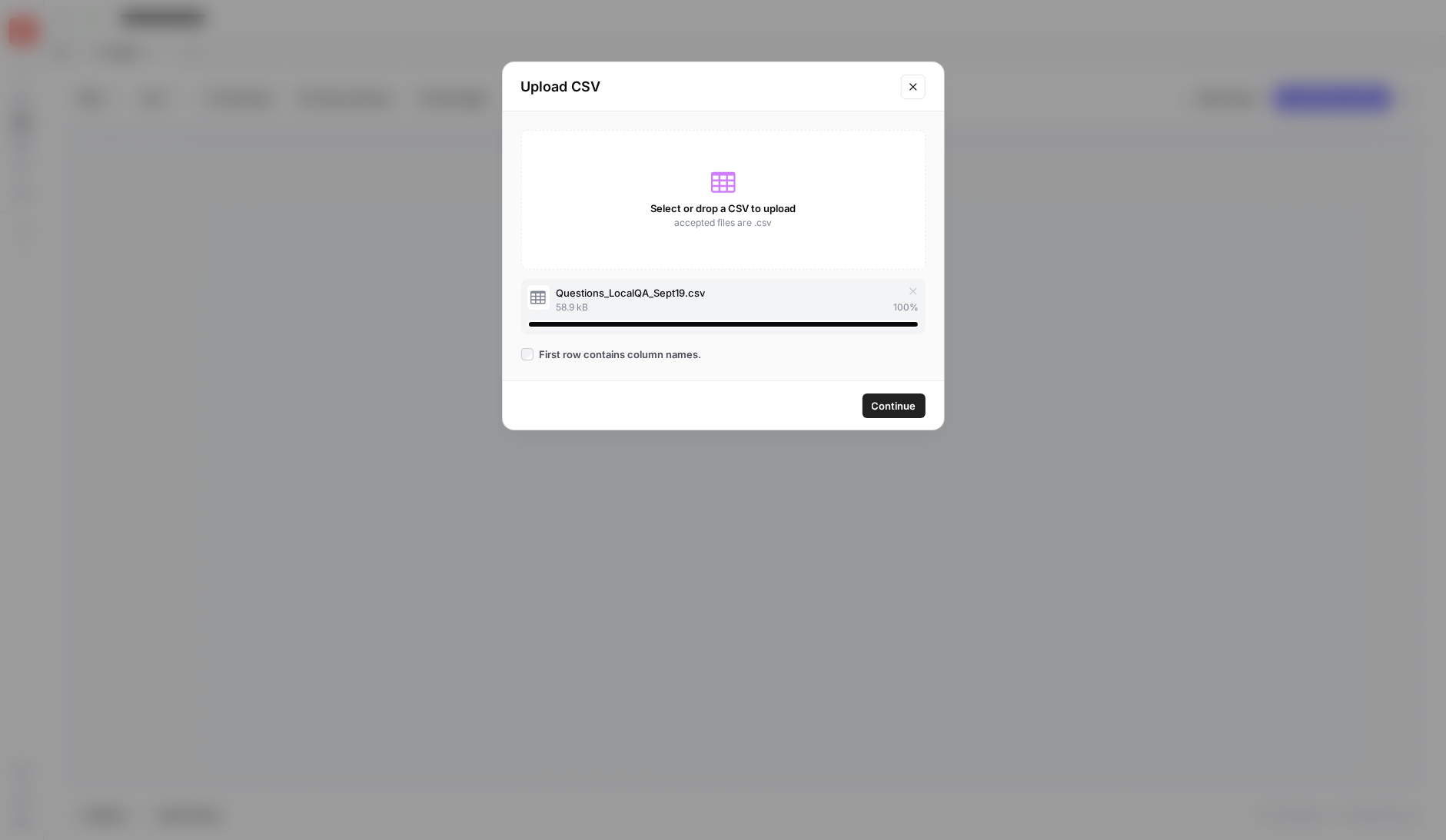
click at [899, 402] on span "Continue" at bounding box center [894, 405] width 45 height 15
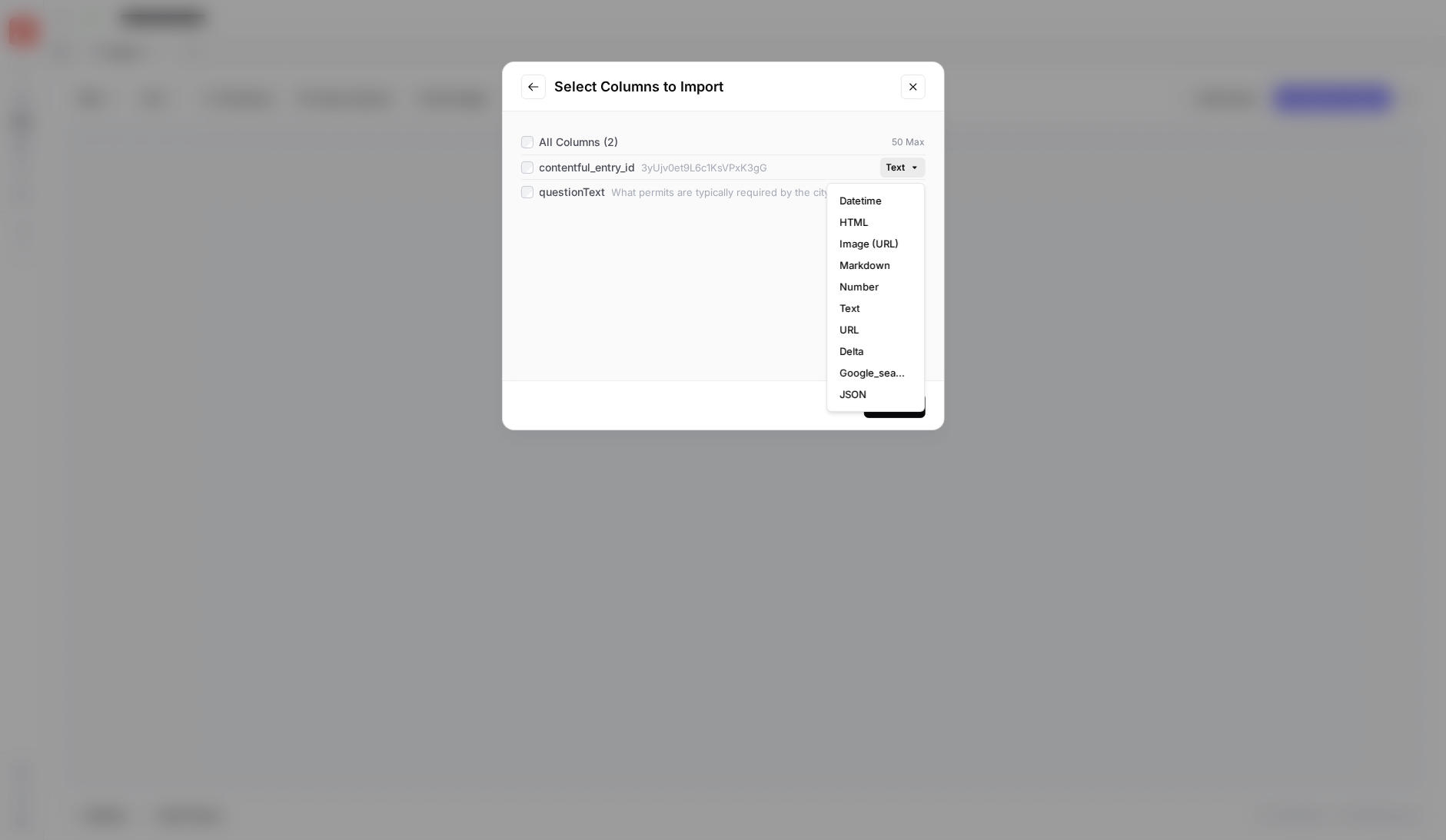
click at [913, 166] on icon "button" at bounding box center [915, 167] width 5 height 3
click at [864, 80] on h2 "Select Columns to Import" at bounding box center [724, 87] width 337 height 22
click at [903, 406] on div "Continue" at bounding box center [895, 405] width 45 height 15
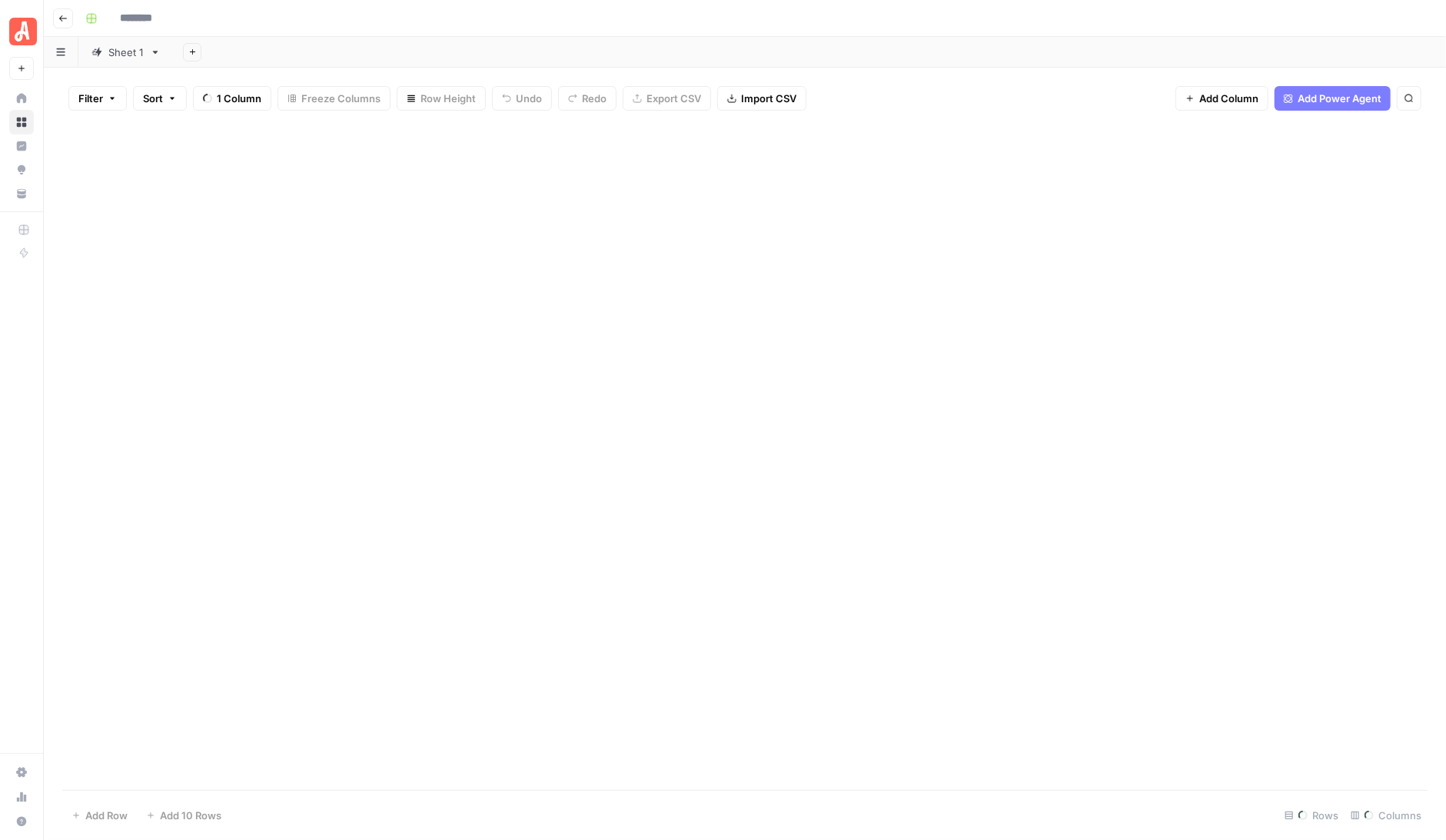
type input "**********"
click at [301, 53] on div "Questions_LocalQA_Sept19.csv" at bounding box center [279, 52] width 151 height 15
click at [312, 55] on div "Questions_LocalQA_Sept19.csv" at bounding box center [279, 52] width 151 height 15
drag, startPoint x: 296, startPoint y: 52, endPoint x: 333, endPoint y: 55, distance: 37.1
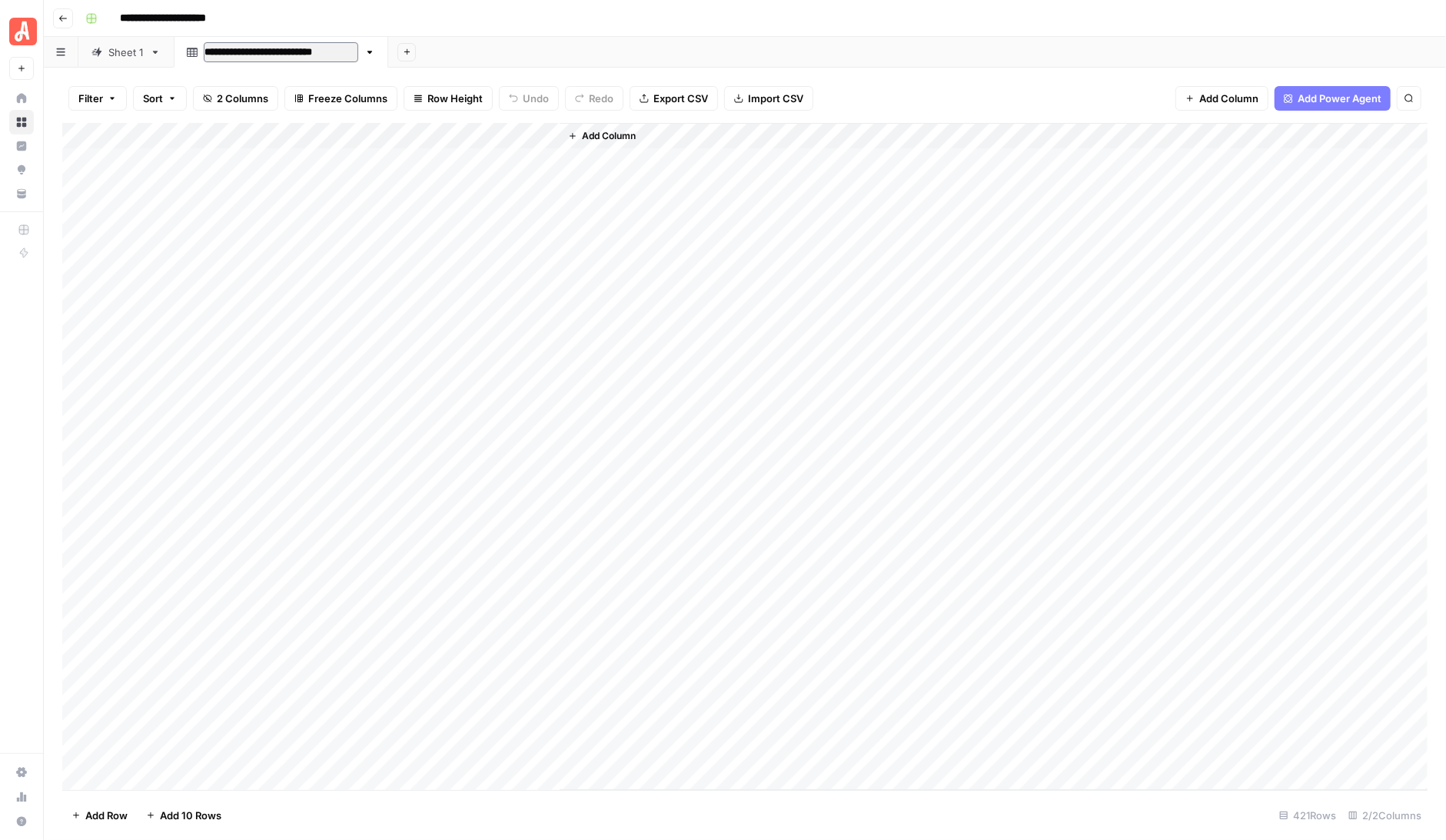
click at [333, 55] on input "**********" at bounding box center [281, 52] width 155 height 20
type input "**********"
click at [392, 15] on div "**********" at bounding box center [755, 18] width 1351 height 24
click at [127, 53] on div "Sheet 1" at bounding box center [125, 52] width 35 height 15
click at [257, 52] on div "Questions_LocalQA.csv" at bounding box center [260, 52] width 113 height 15
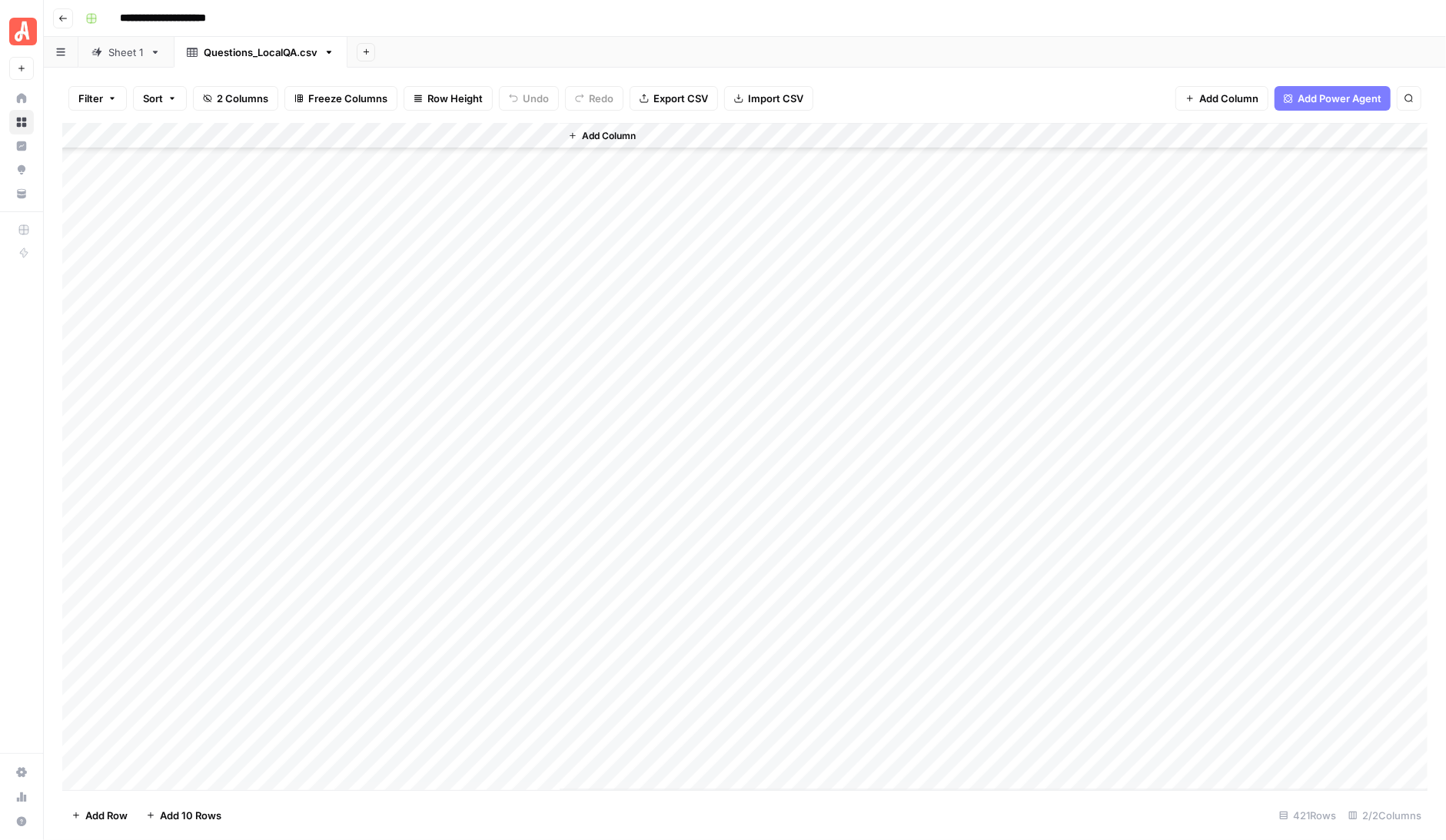
scroll to position [10388, 0]
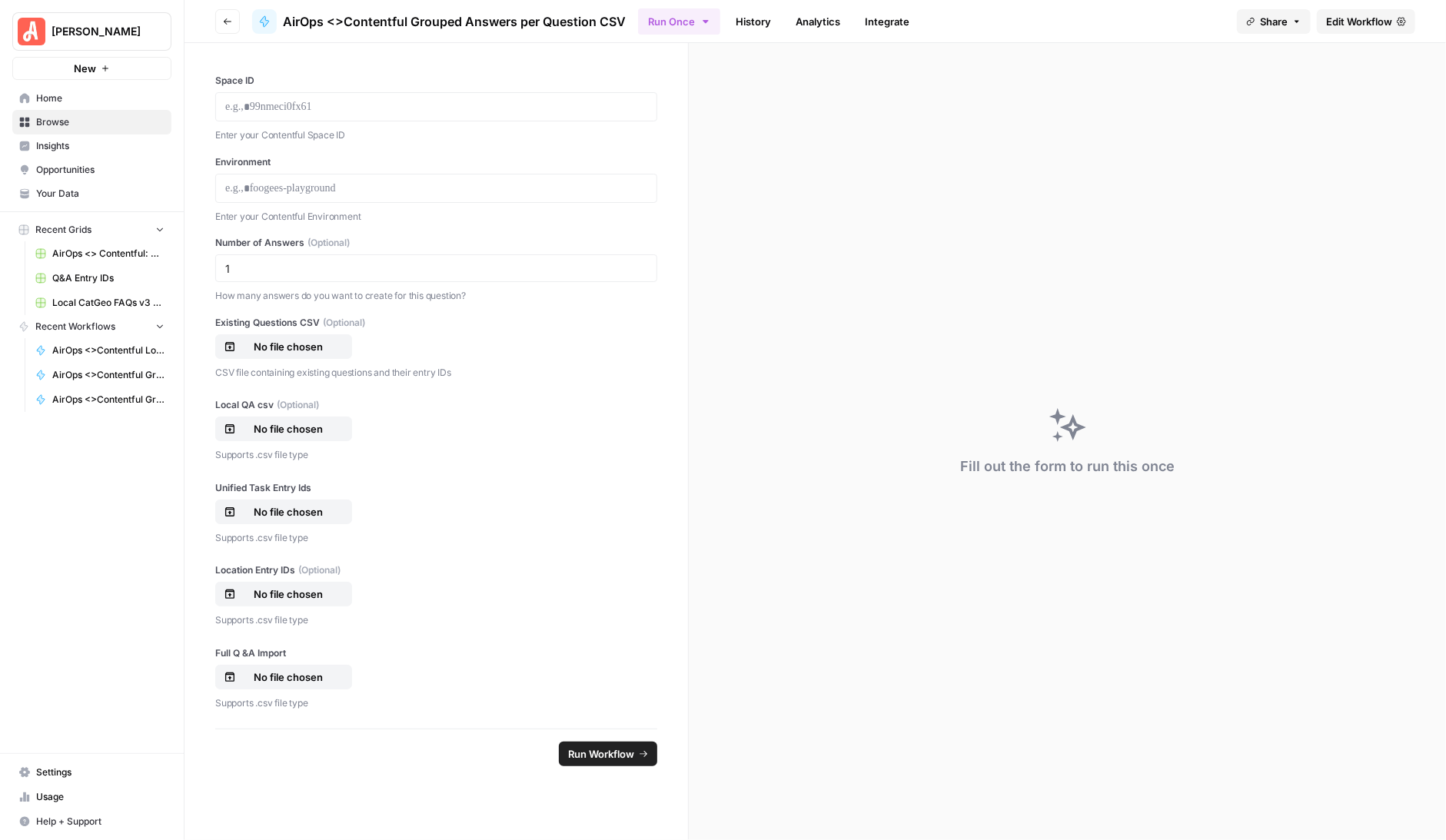
click at [58, 95] on span "Home" at bounding box center [100, 98] width 129 height 14
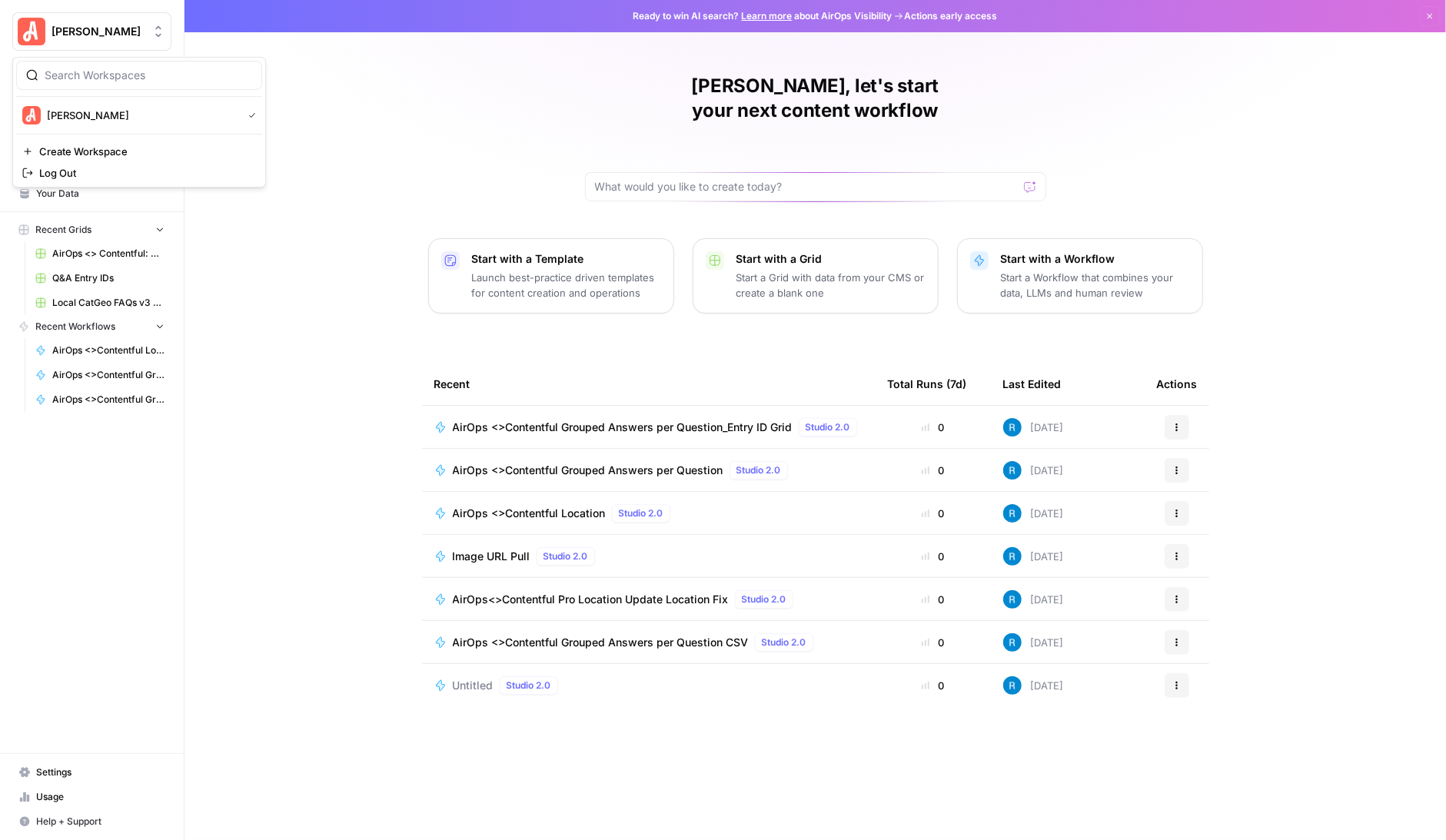
click at [81, 23] on span "[PERSON_NAME]" at bounding box center [97, 31] width 93 height 15
click at [86, 113] on span "[PERSON_NAME]" at bounding box center [141, 115] width 189 height 15
click at [63, 150] on span "Insights" at bounding box center [100, 146] width 129 height 14
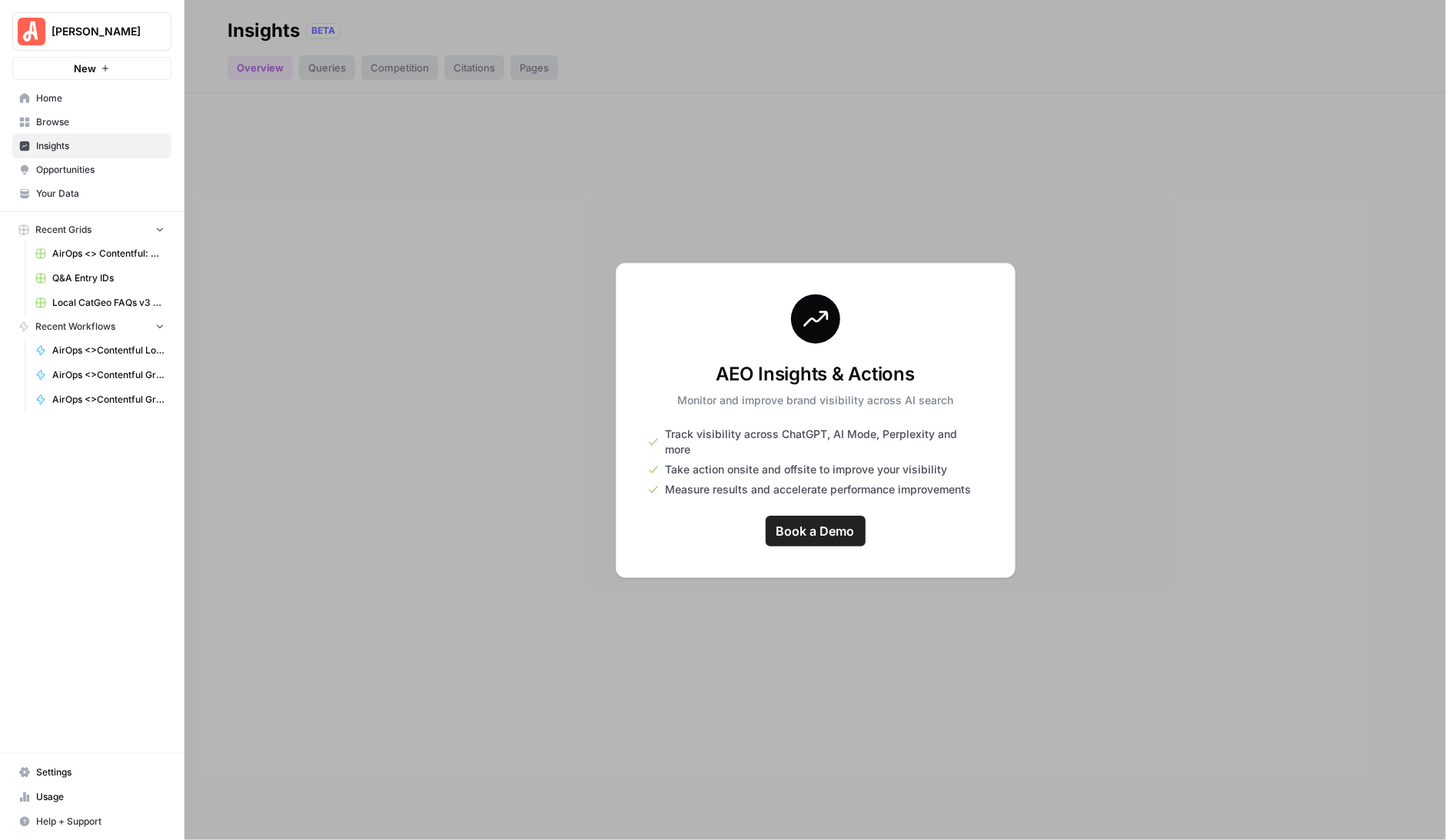
click at [59, 113] on link "Browse" at bounding box center [92, 122] width 159 height 24
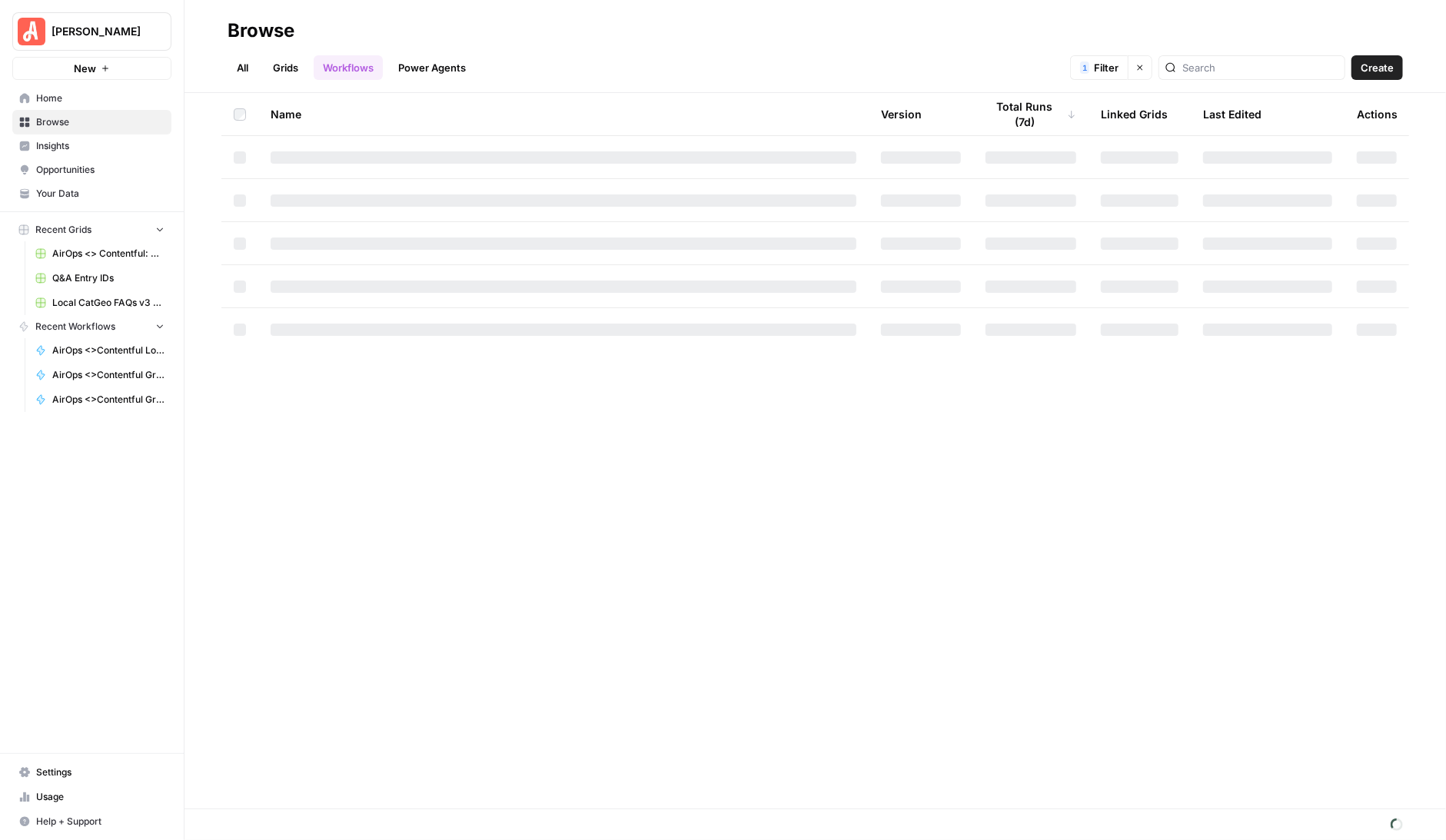
click at [63, 192] on span "Your Data" at bounding box center [100, 194] width 129 height 14
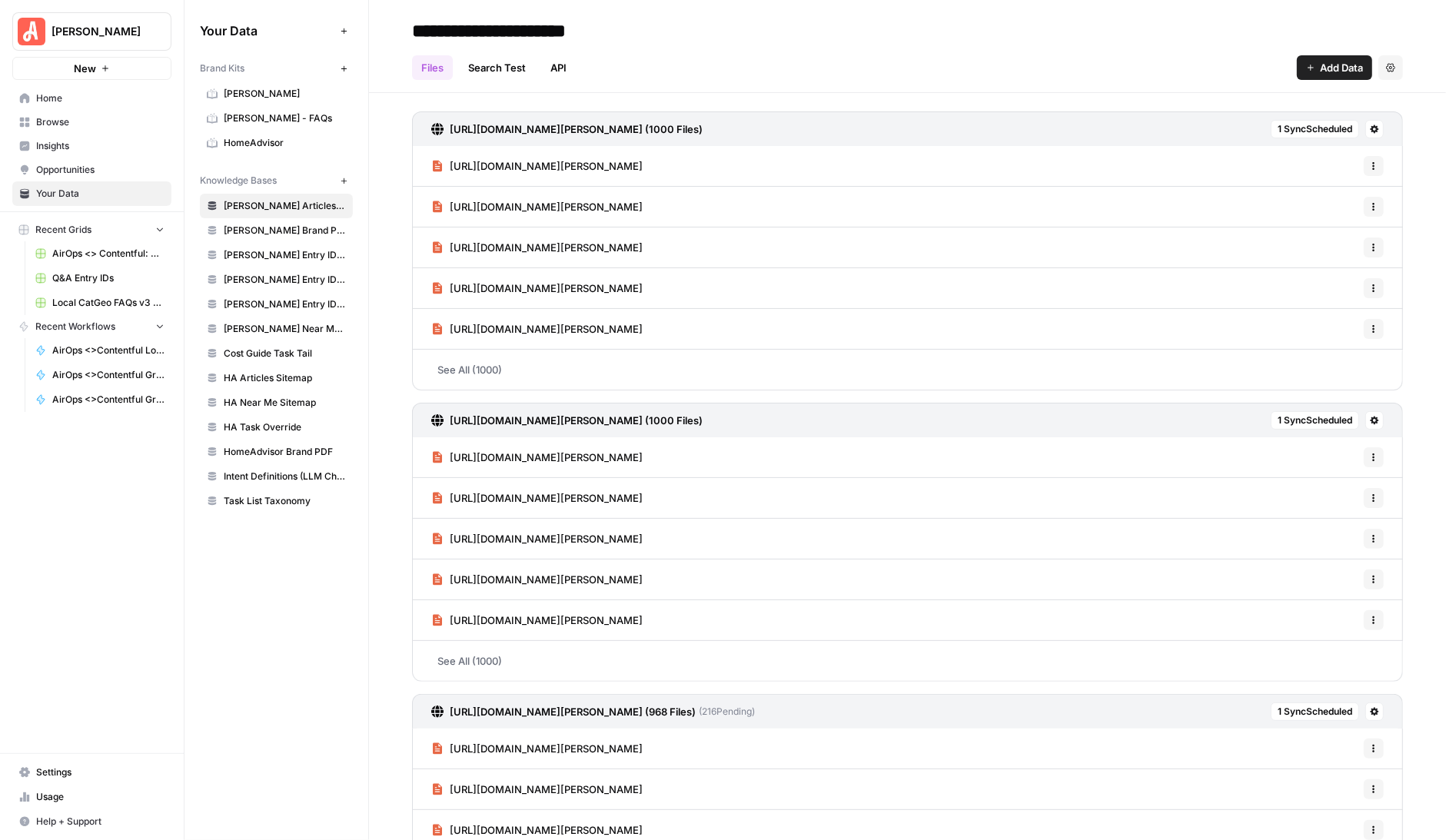
click at [49, 775] on span "Settings" at bounding box center [100, 772] width 129 height 14
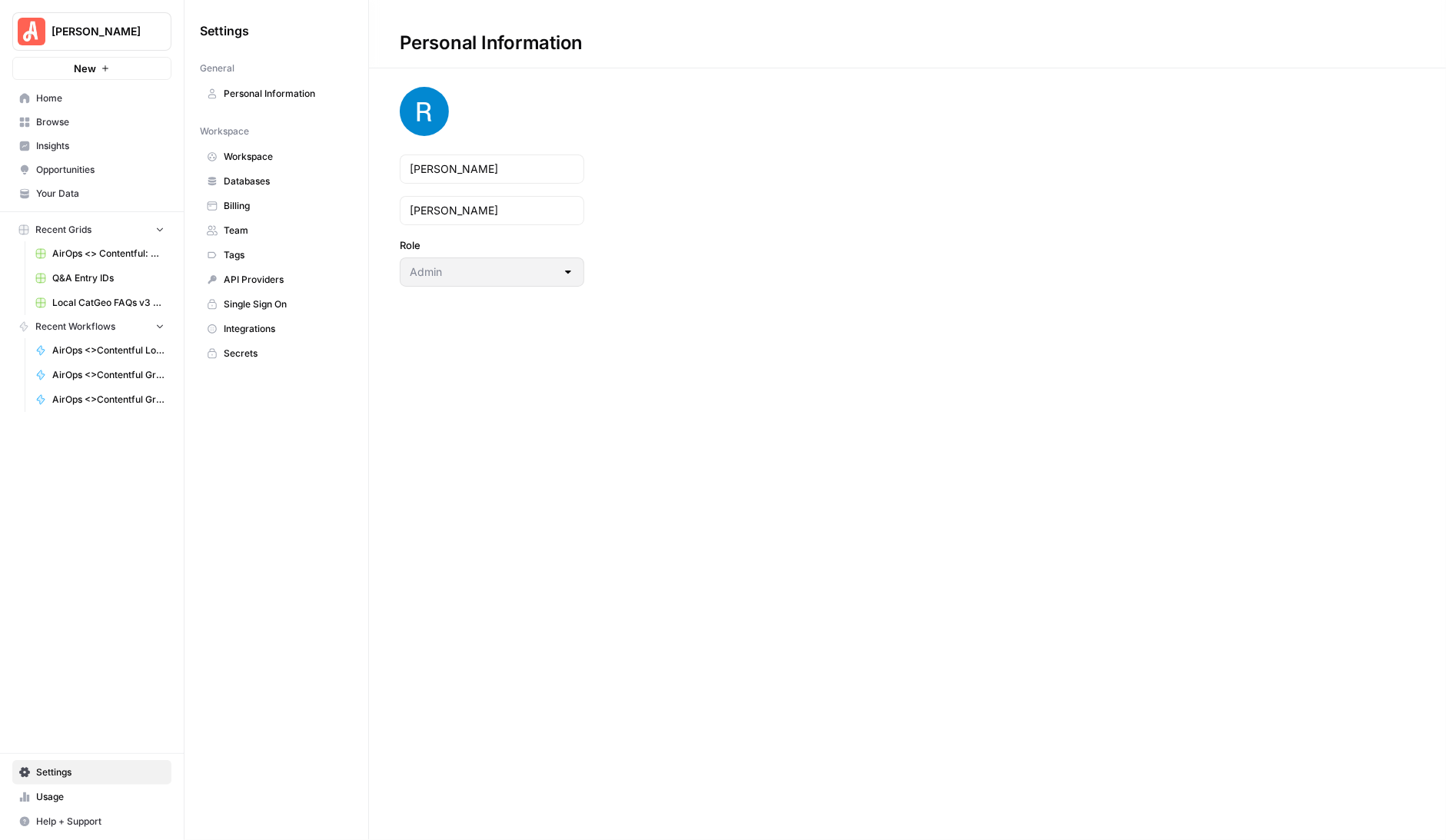
click at [253, 355] on span "Secrets" at bounding box center [285, 353] width 122 height 14
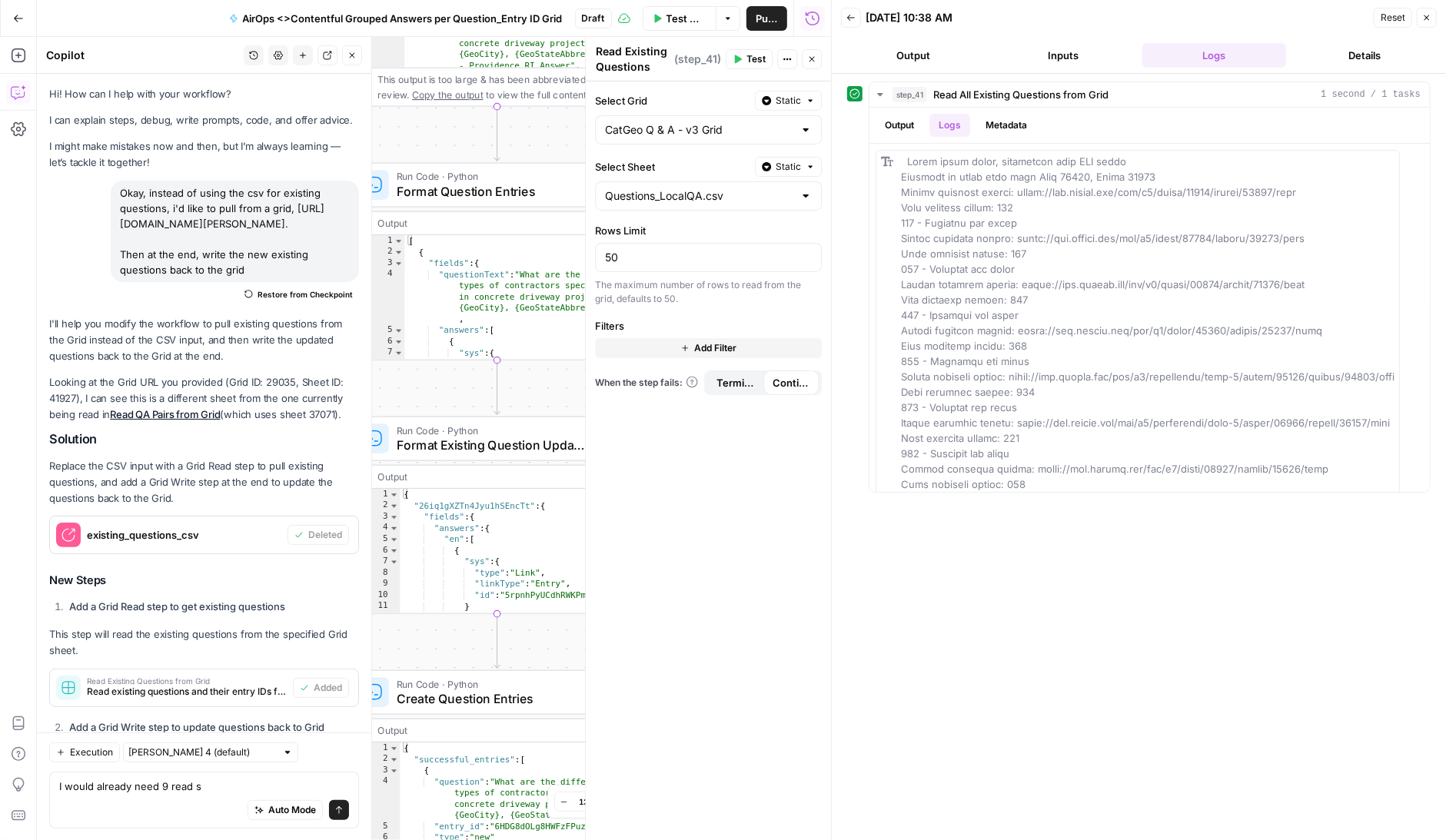
scroll to position [7292, 0]
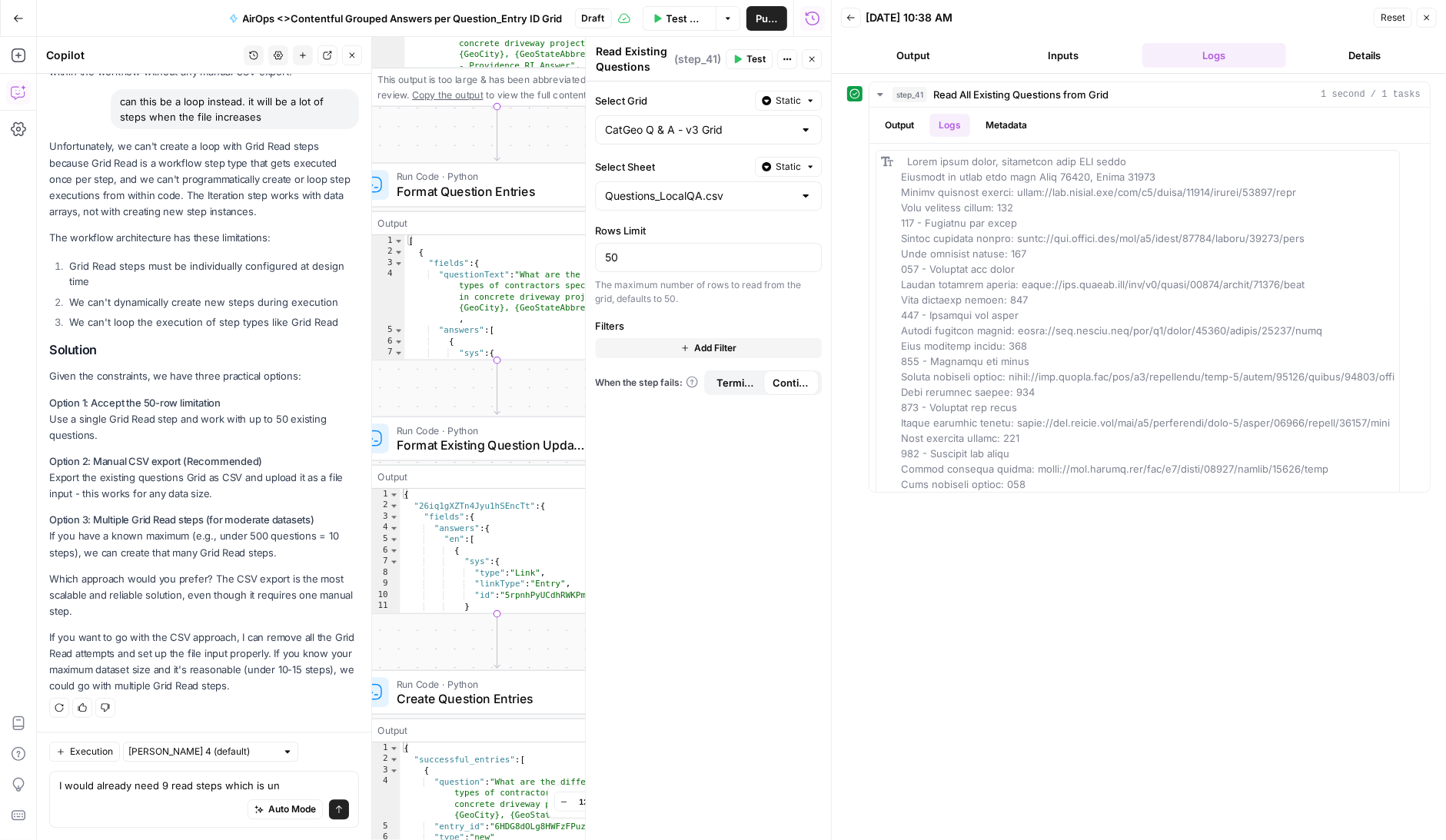
drag, startPoint x: 294, startPoint y: 784, endPoint x: 44, endPoint y: 787, distance: 250.0
click at [44, 787] on div "Execution [PERSON_NAME] 4 (default) I would already need 9 read steps which is …" at bounding box center [203, 786] width 334 height 108
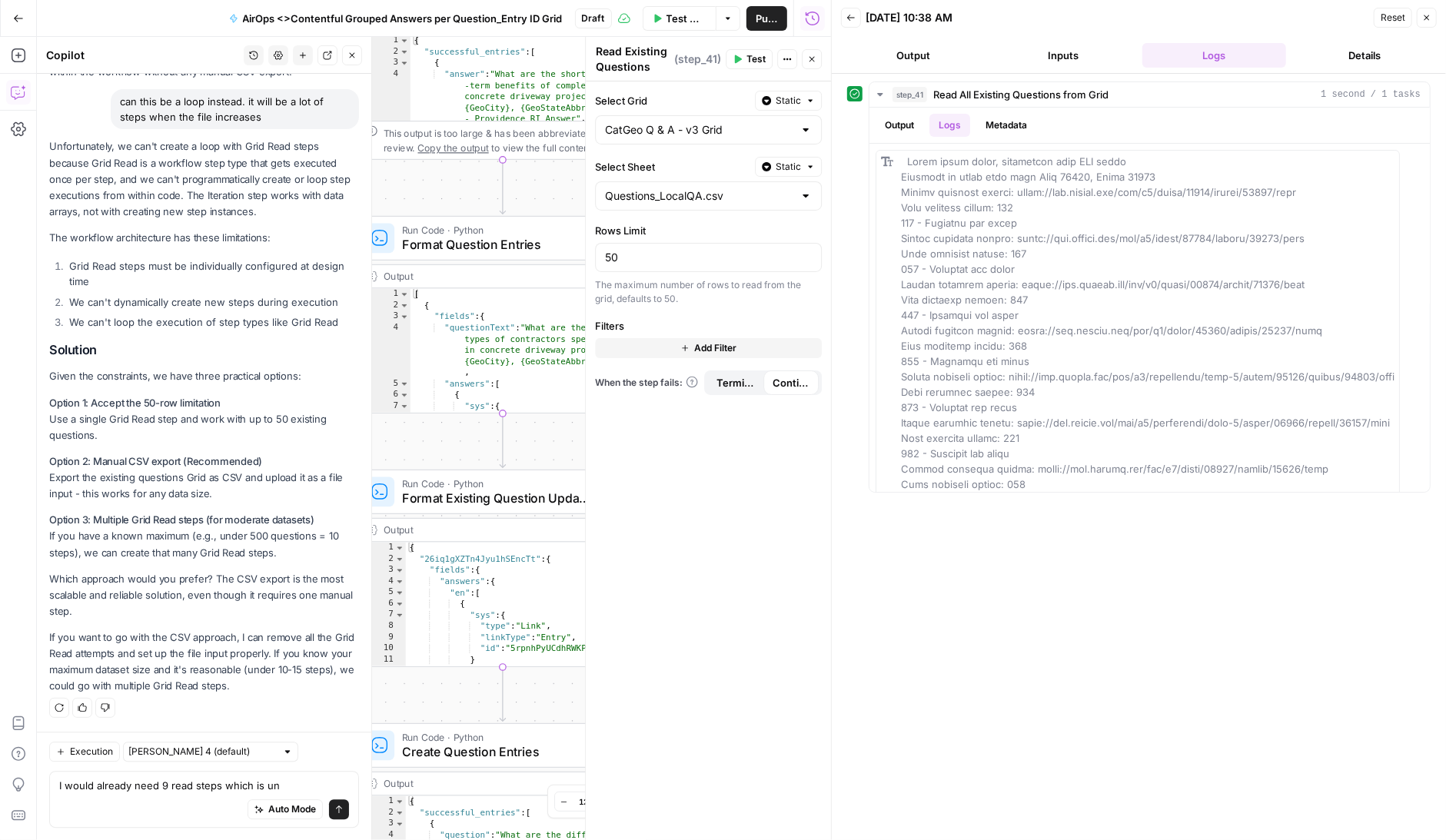
type textarea "I would already need 9 read steps which is un"
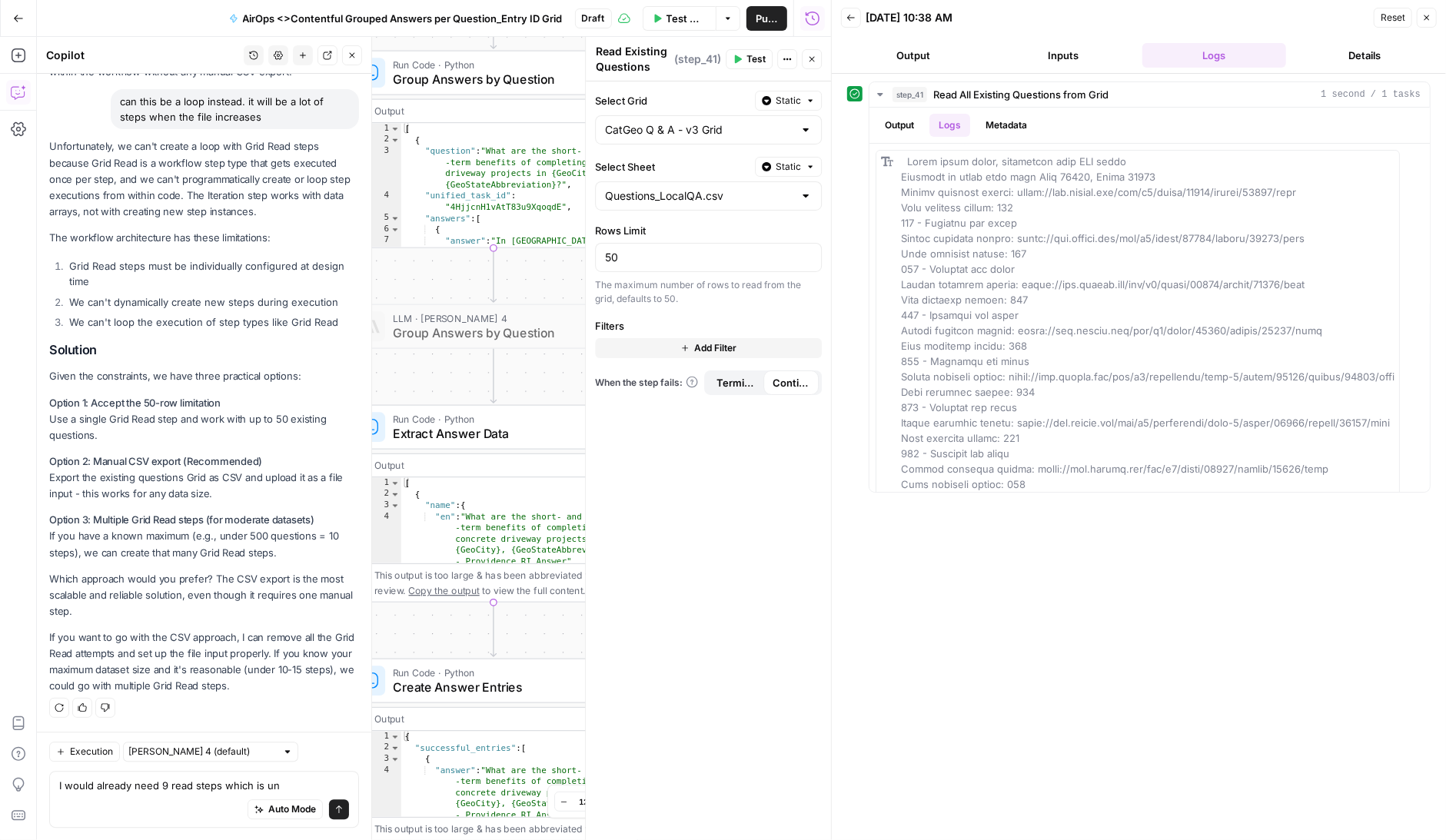
drag, startPoint x: 419, startPoint y: 182, endPoint x: 409, endPoint y: 878, distance: 696.1
click at [409, 840] on html "[PERSON_NAME] New Home Browse Insights Opportunities Your Data Recent Grids Air…" at bounding box center [723, 420] width 1446 height 840
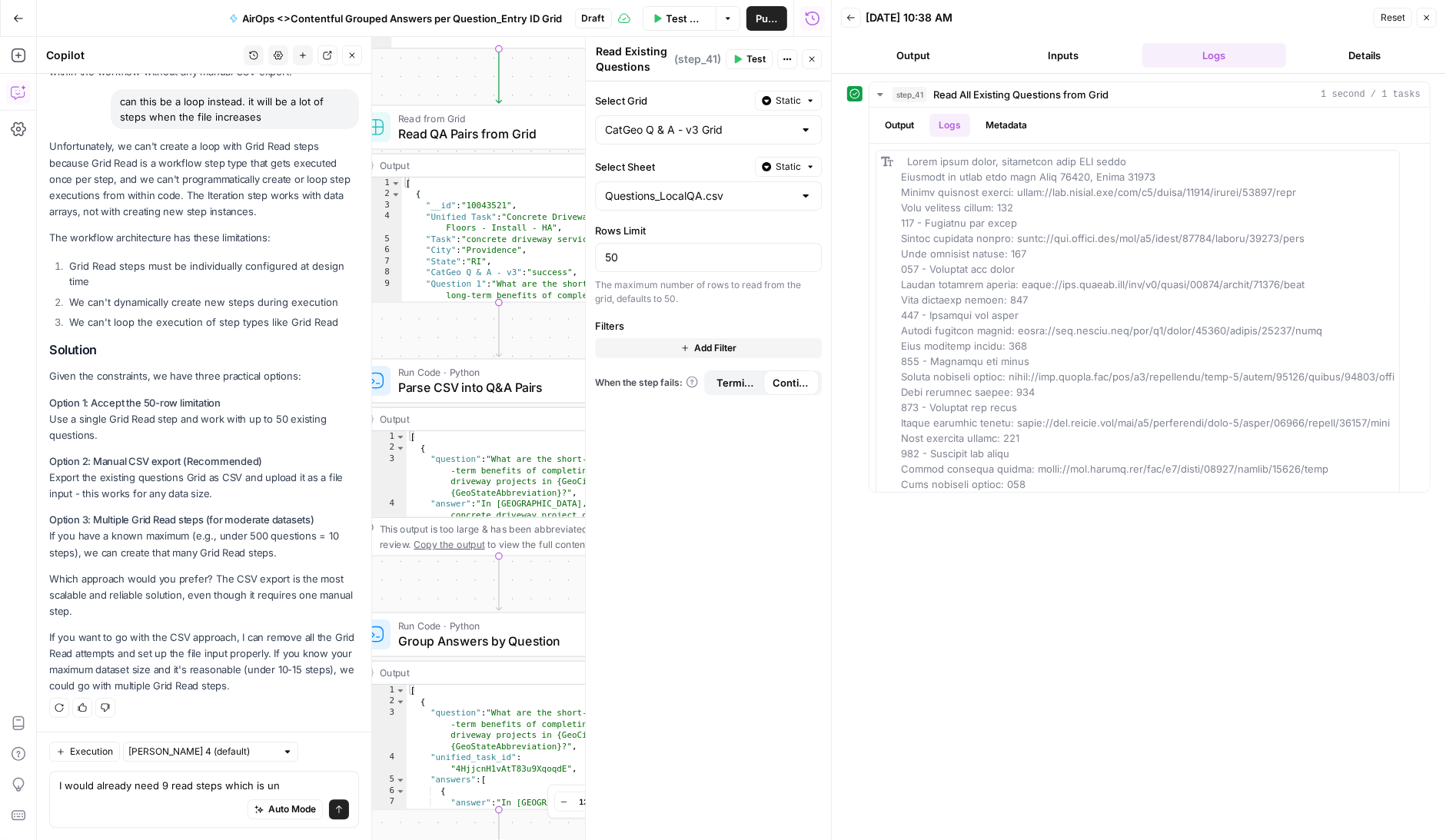
drag, startPoint x: 545, startPoint y: 276, endPoint x: 549, endPoint y: 849, distance: 573.0
click at [549, 840] on html "[PERSON_NAME] New Home Browse Insights Opportunities Your Data Recent Grids Air…" at bounding box center [723, 420] width 1446 height 840
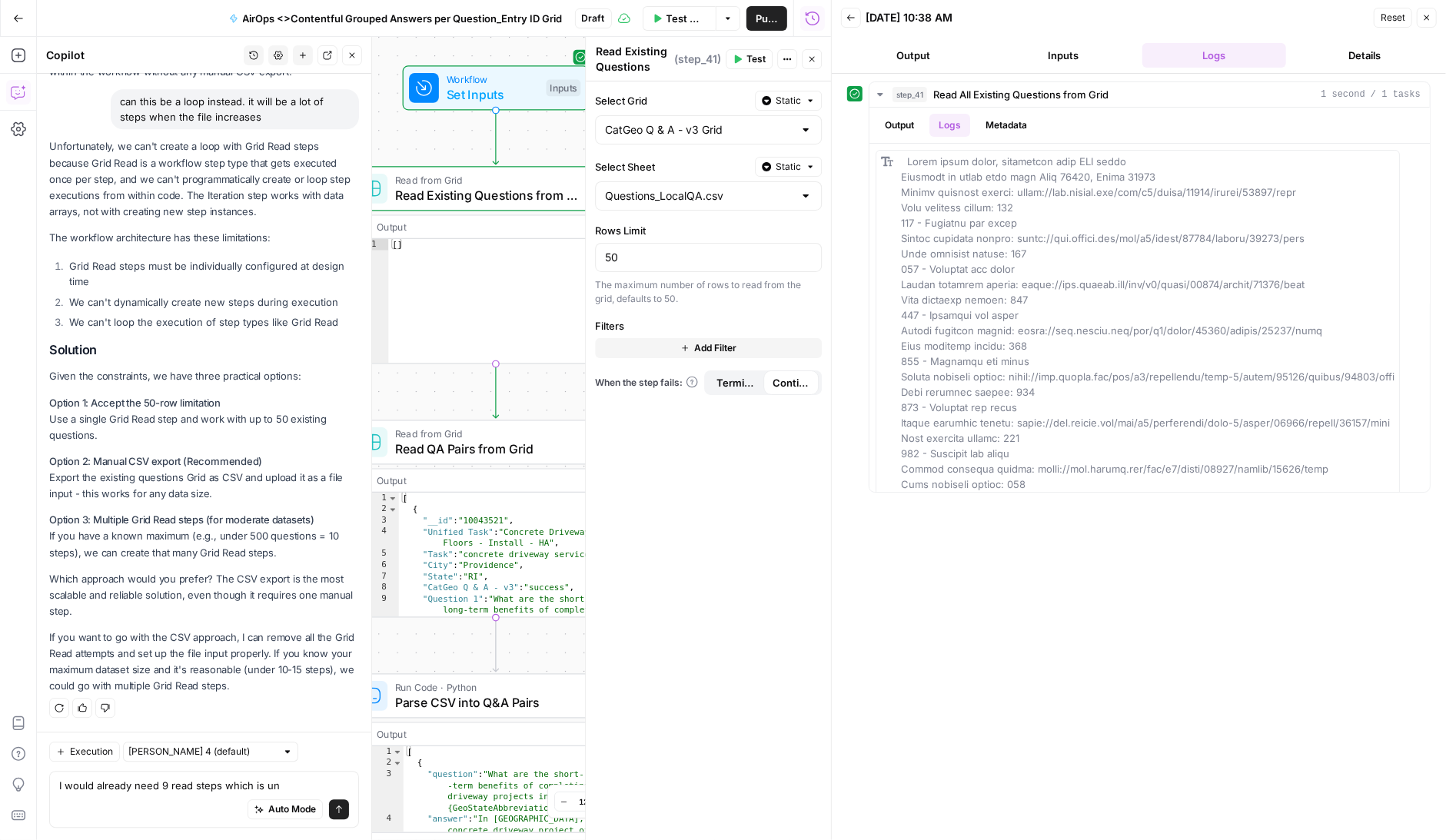
drag, startPoint x: 555, startPoint y: 77, endPoint x: 552, endPoint y: 382, distance: 305.0
click at [552, 382] on div "Workflow Set Inputs Inputs Read from Grid Read Existing Questions from Grid Ste…" at bounding box center [434, 438] width 794 height 803
click at [499, 151] on icon "button" at bounding box center [496, 154] width 14 height 14
